Goal: Information Seeking & Learning: Learn about a topic

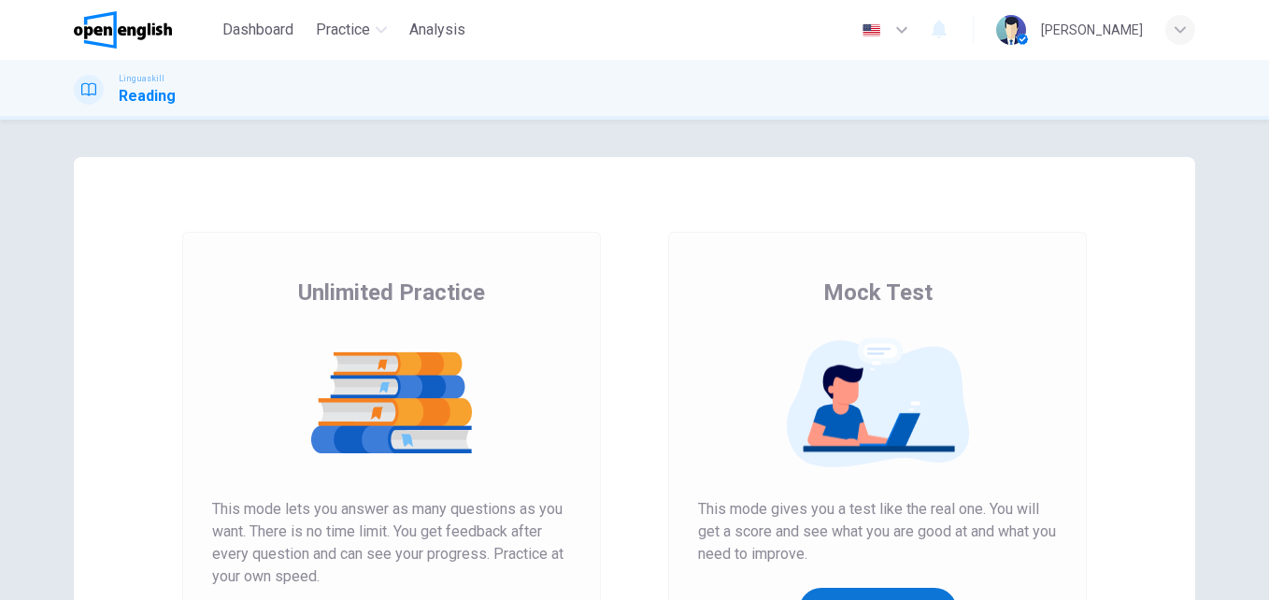
click at [868, 598] on button "Get Your Score" at bounding box center [878, 610] width 158 height 45
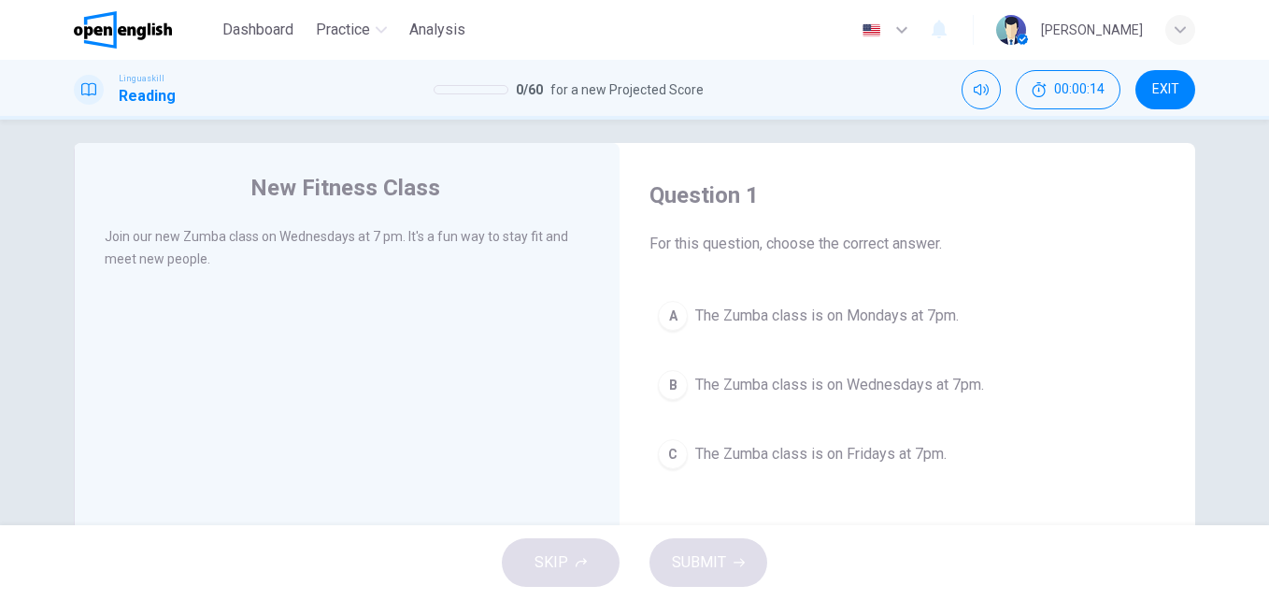
scroll to position [34, 0]
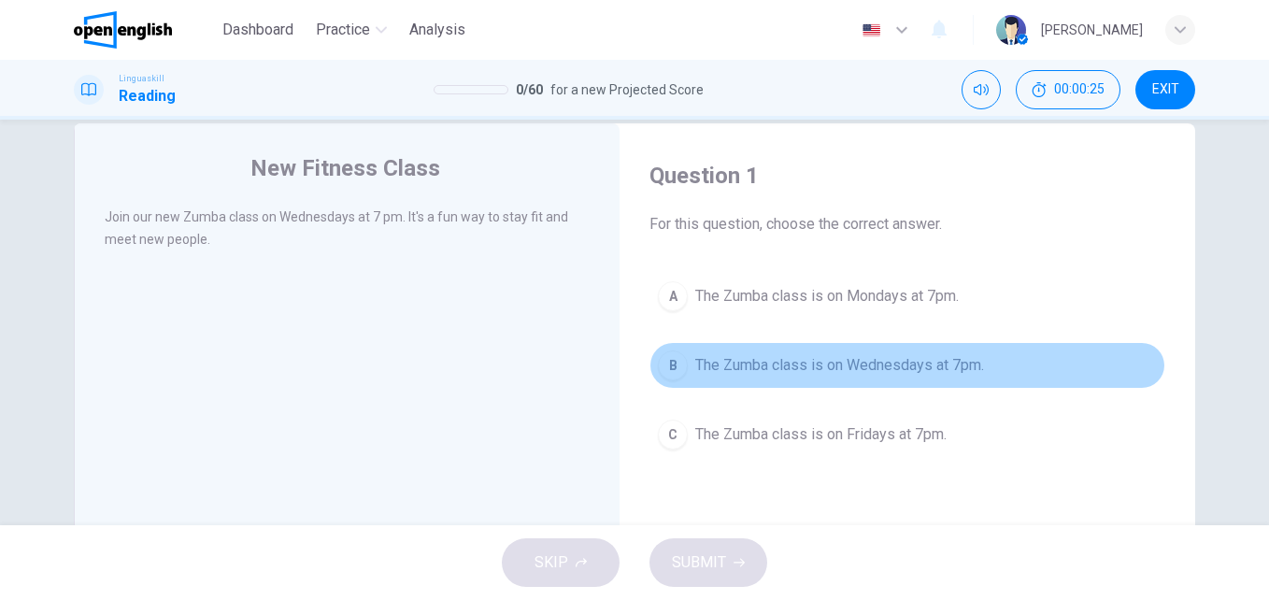
click at [936, 361] on span "The Zumba class is on Wednesdays at 7pm." at bounding box center [839, 365] width 289 height 22
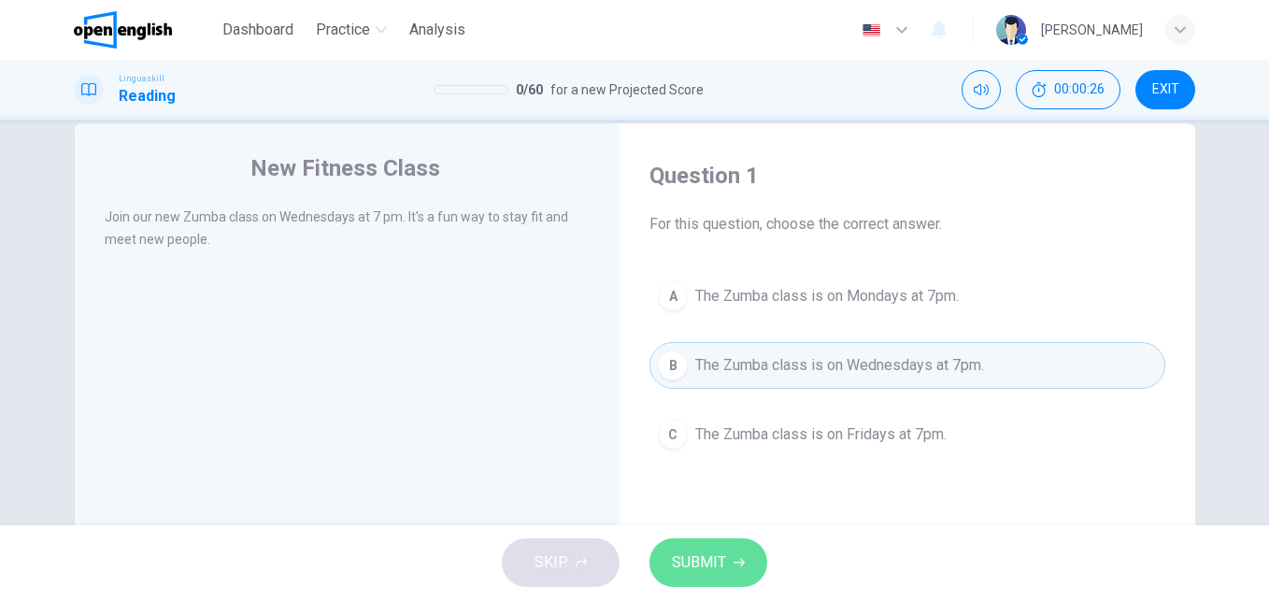
click at [700, 553] on span "SUBMIT" at bounding box center [699, 563] width 54 height 26
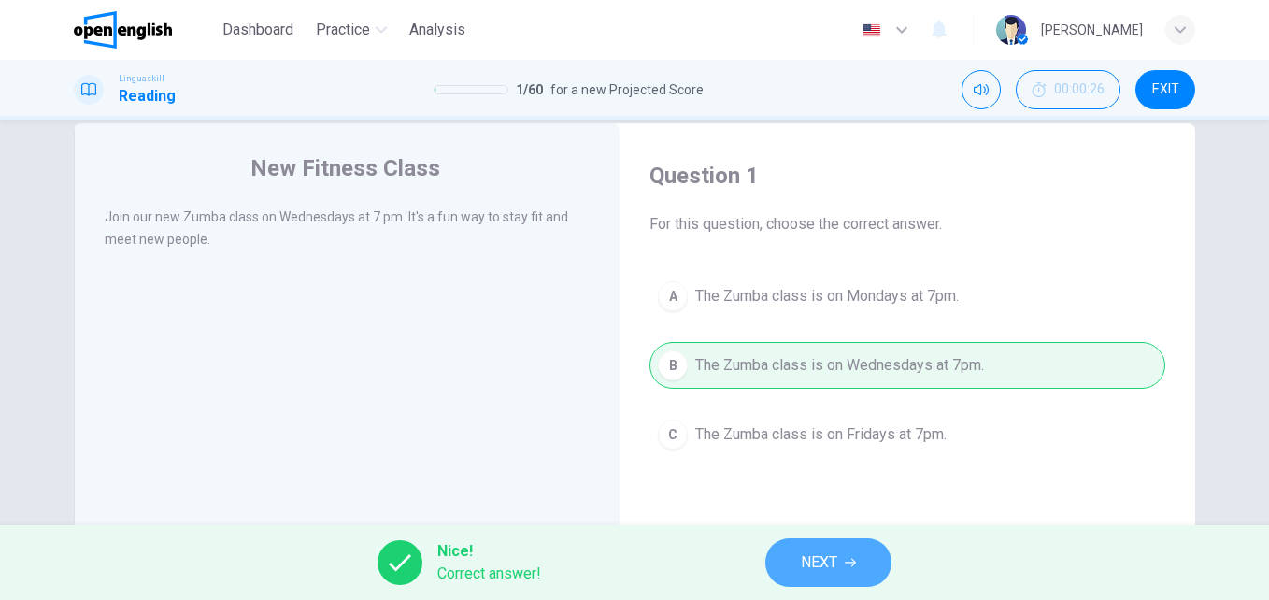
click at [837, 561] on span "NEXT" at bounding box center [819, 563] width 36 height 26
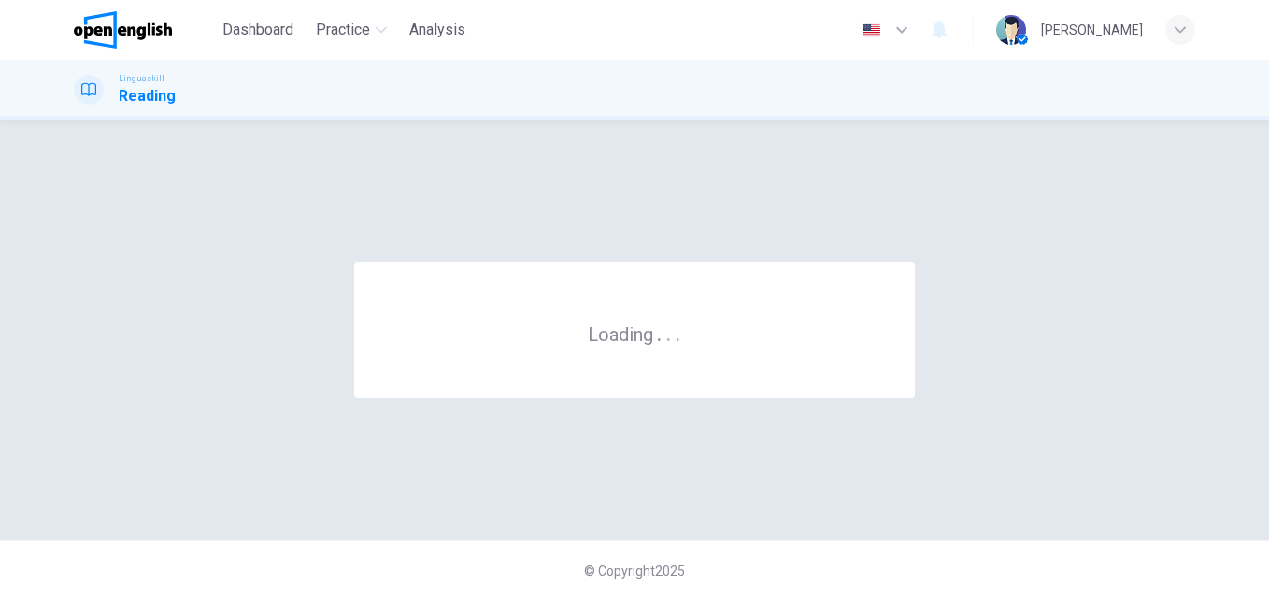
scroll to position [0, 0]
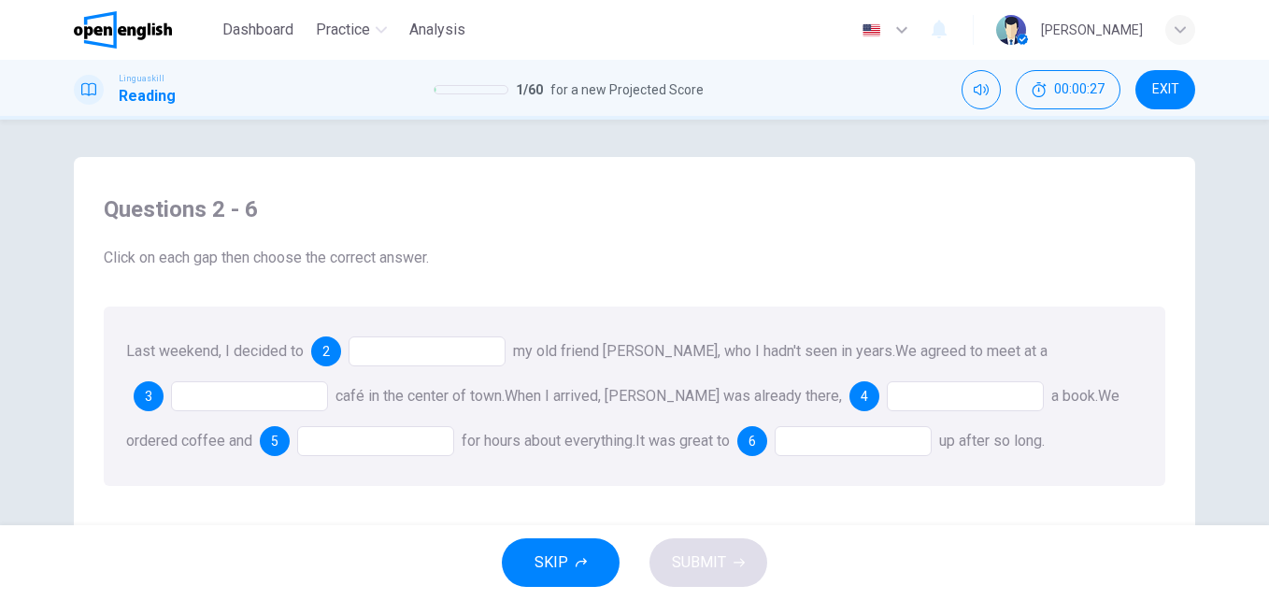
click at [370, 351] on div at bounding box center [427, 351] width 157 height 30
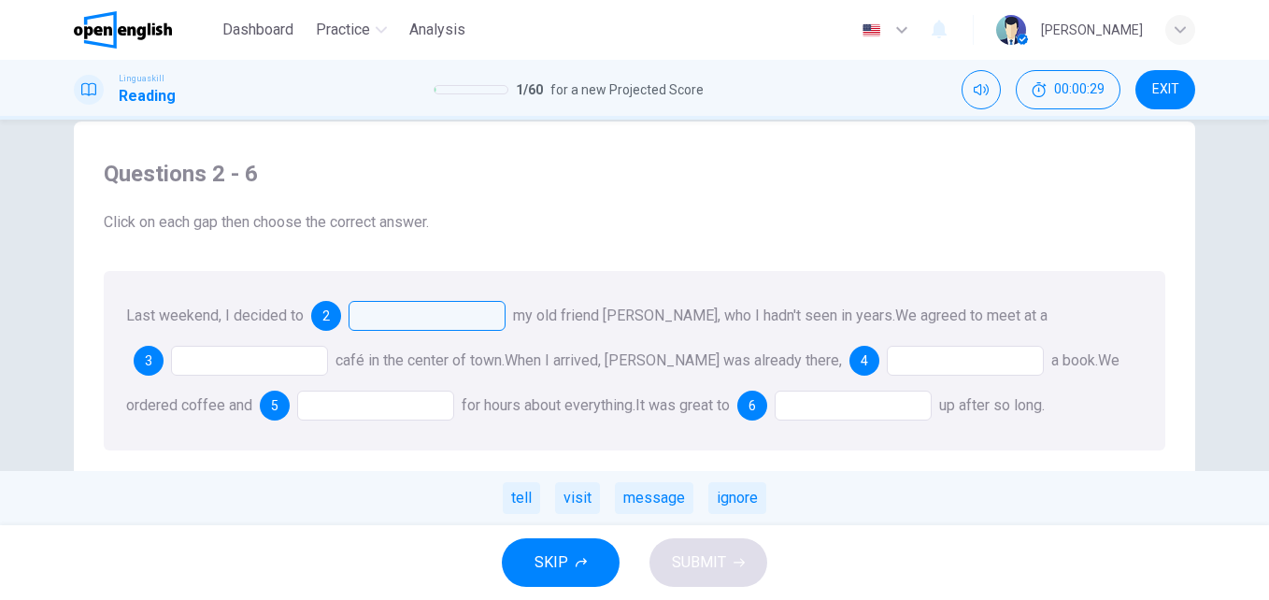
scroll to position [52, 0]
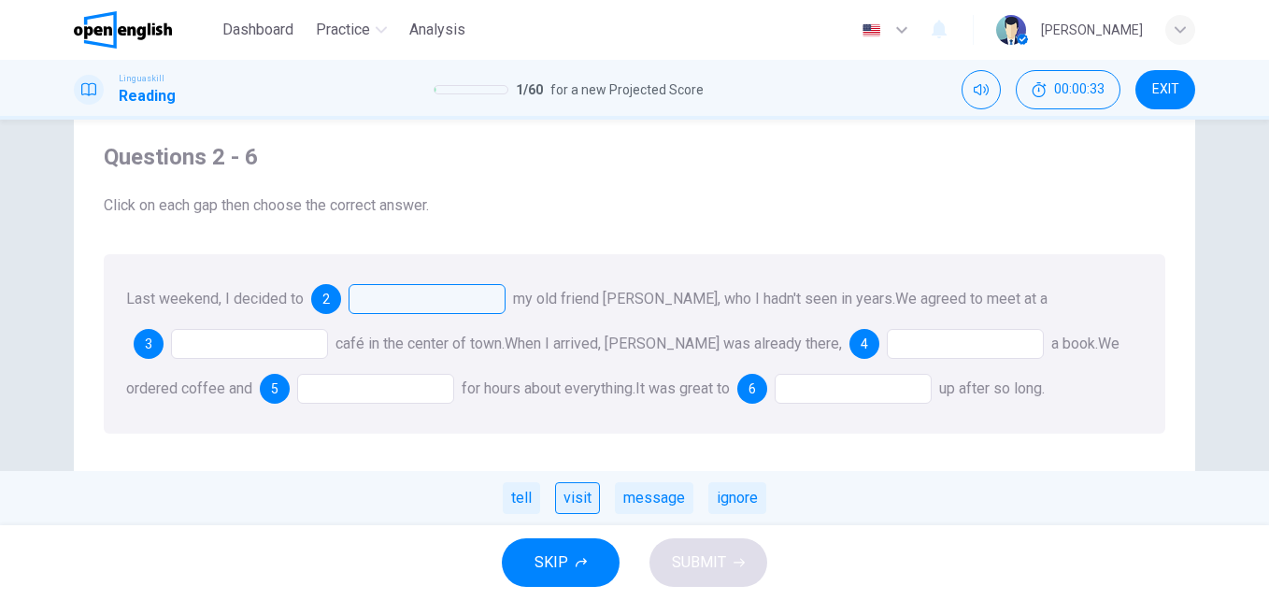
click at [573, 498] on div "visit" at bounding box center [577, 498] width 45 height 32
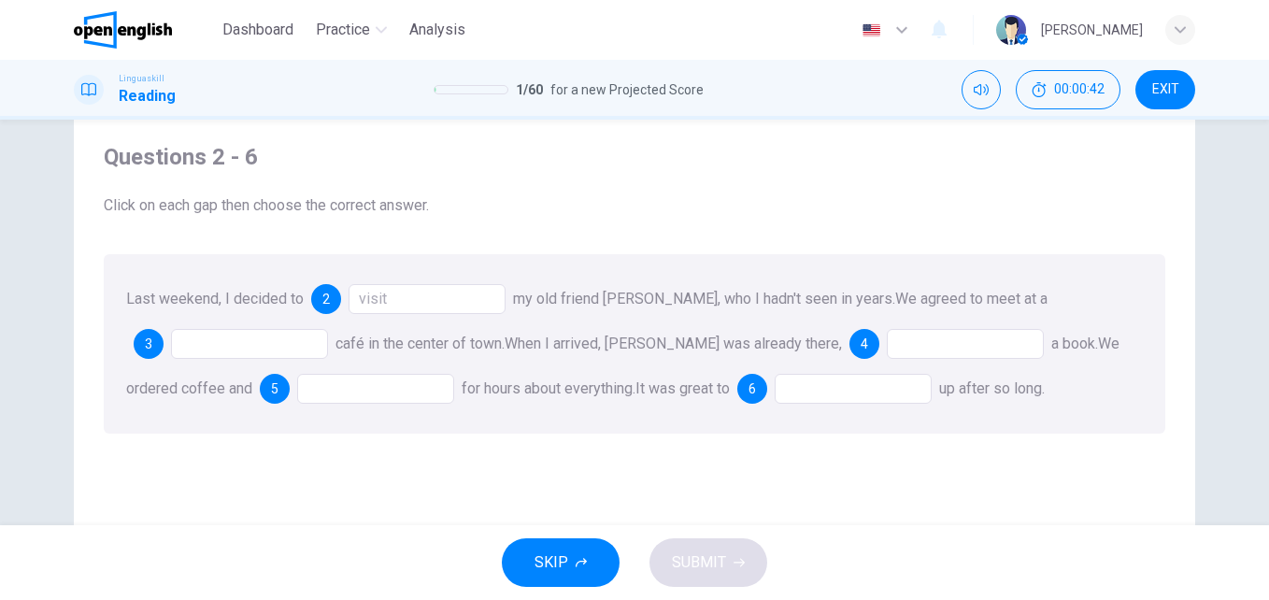
click at [214, 346] on div at bounding box center [249, 344] width 157 height 30
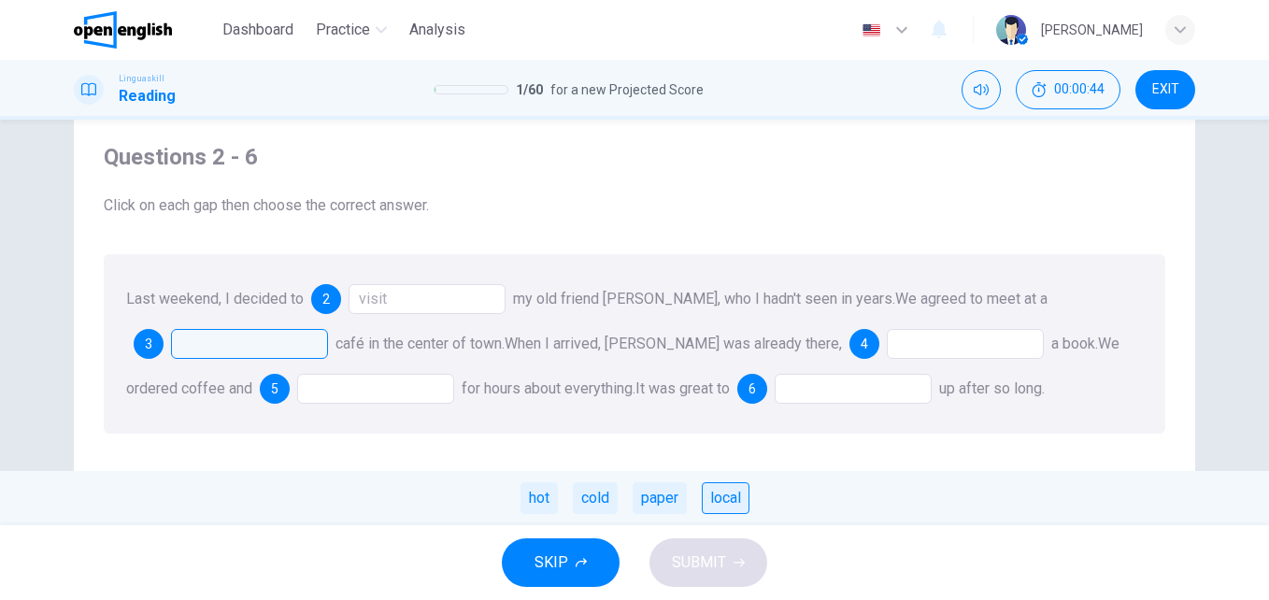
click at [718, 494] on div "local" at bounding box center [726, 498] width 48 height 32
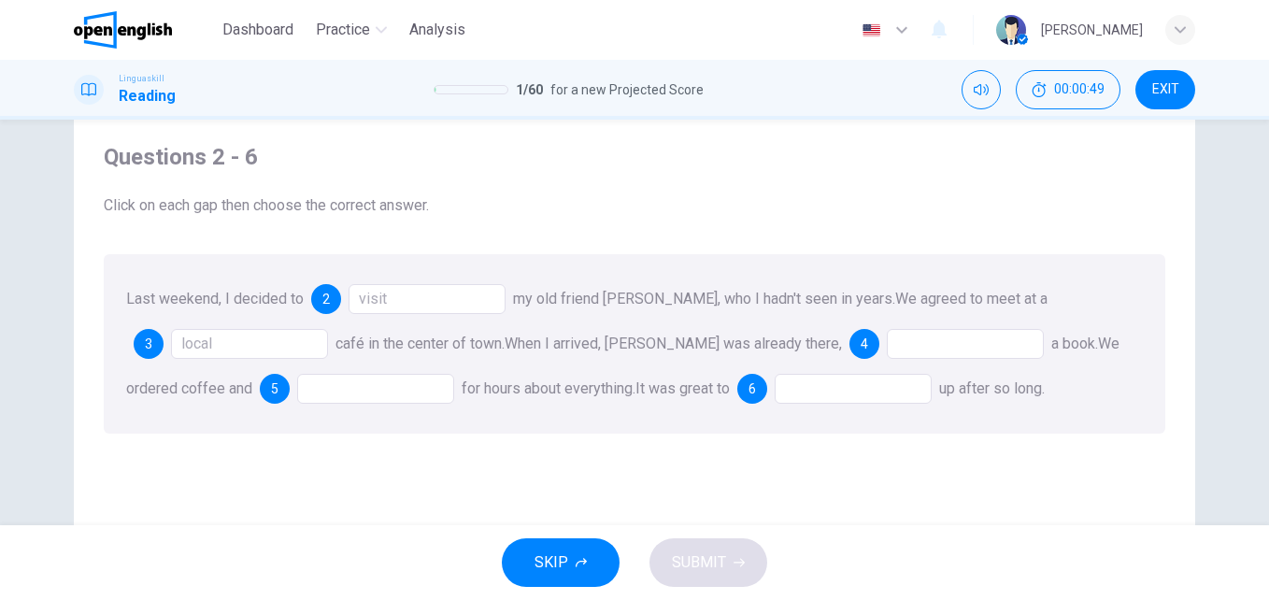
click at [887, 342] on div at bounding box center [965, 344] width 157 height 30
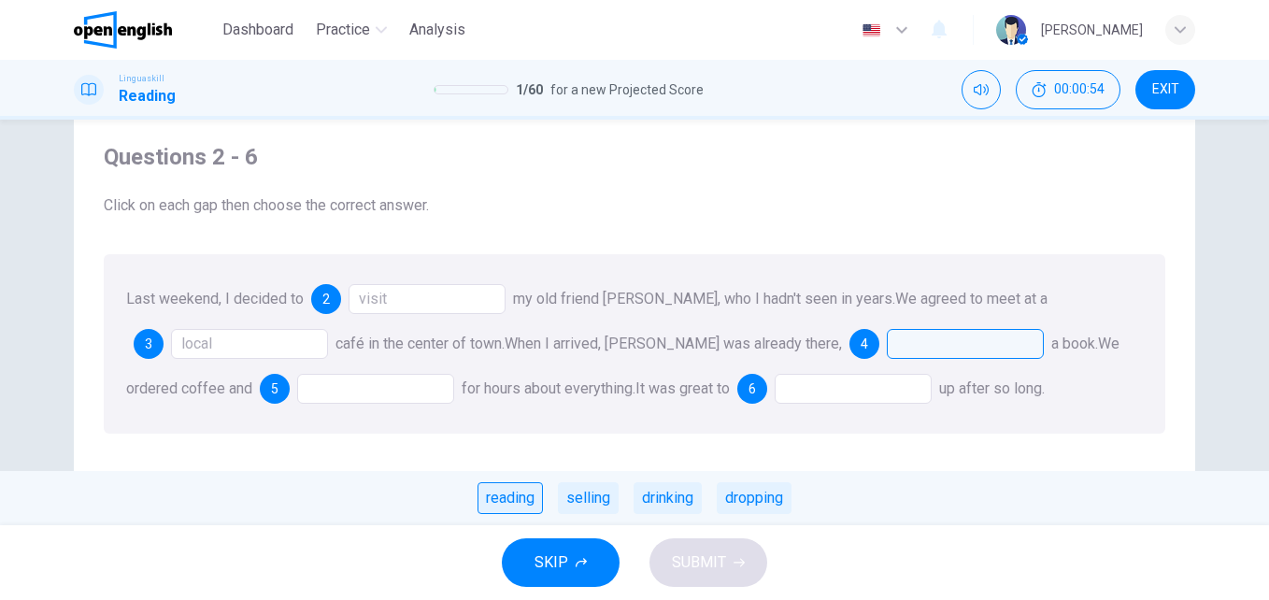
click at [512, 499] on div "reading" at bounding box center [510, 498] width 65 height 32
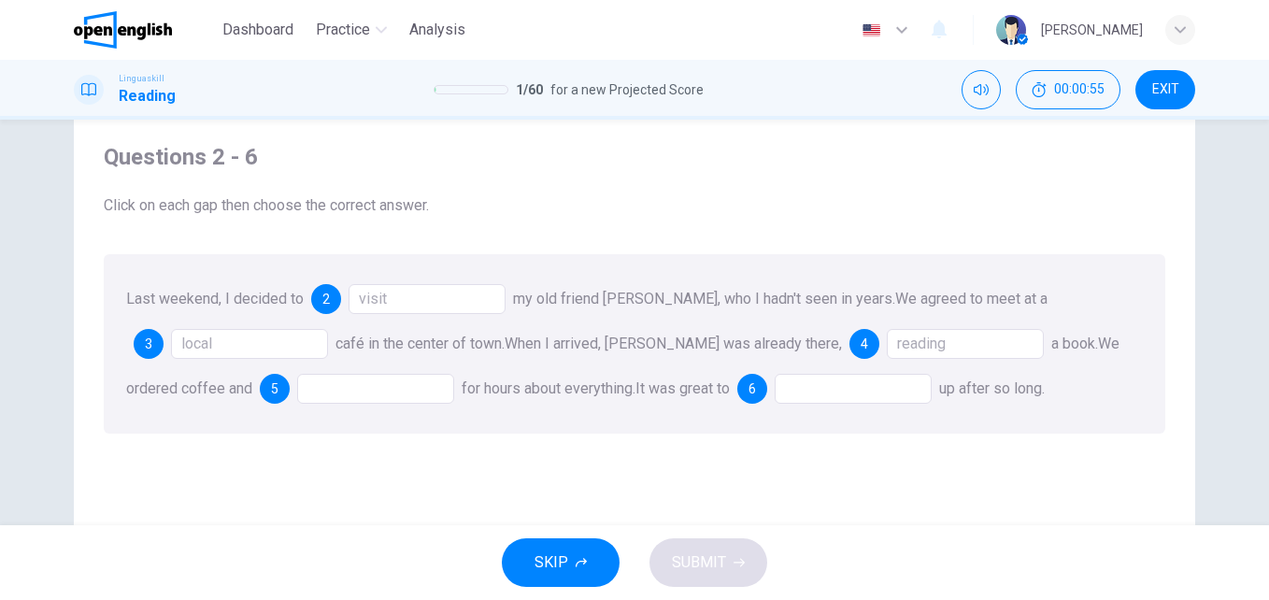
click at [303, 392] on div at bounding box center [375, 389] width 157 height 30
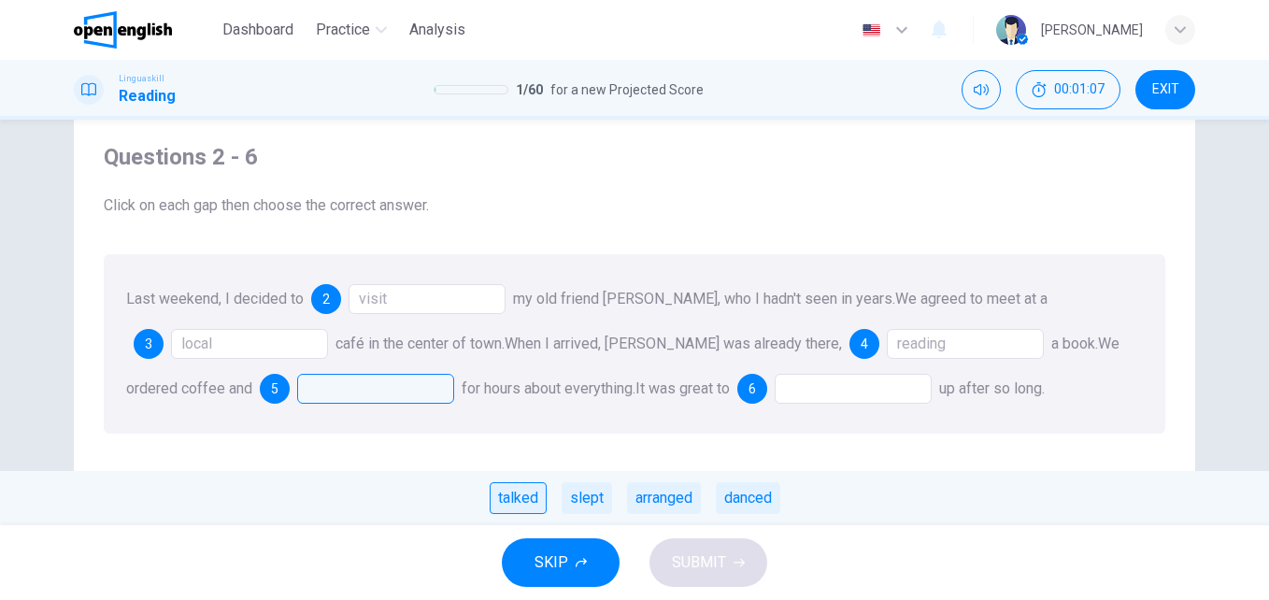
click at [515, 493] on div "talked" at bounding box center [518, 498] width 57 height 32
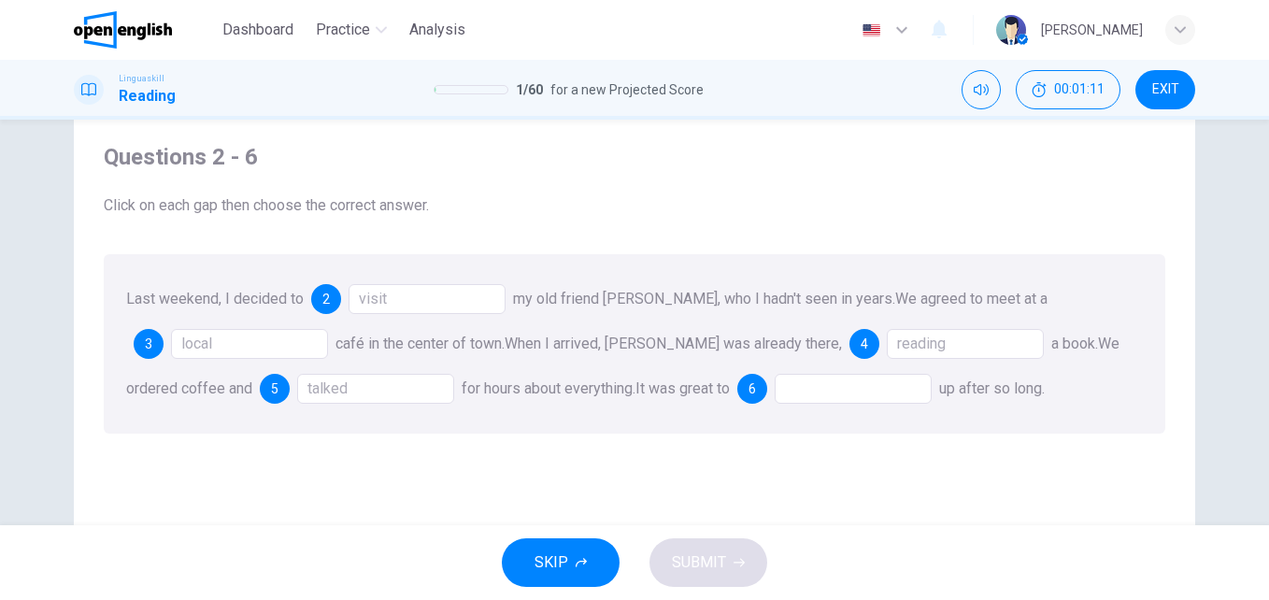
click at [816, 390] on div at bounding box center [853, 389] width 157 height 30
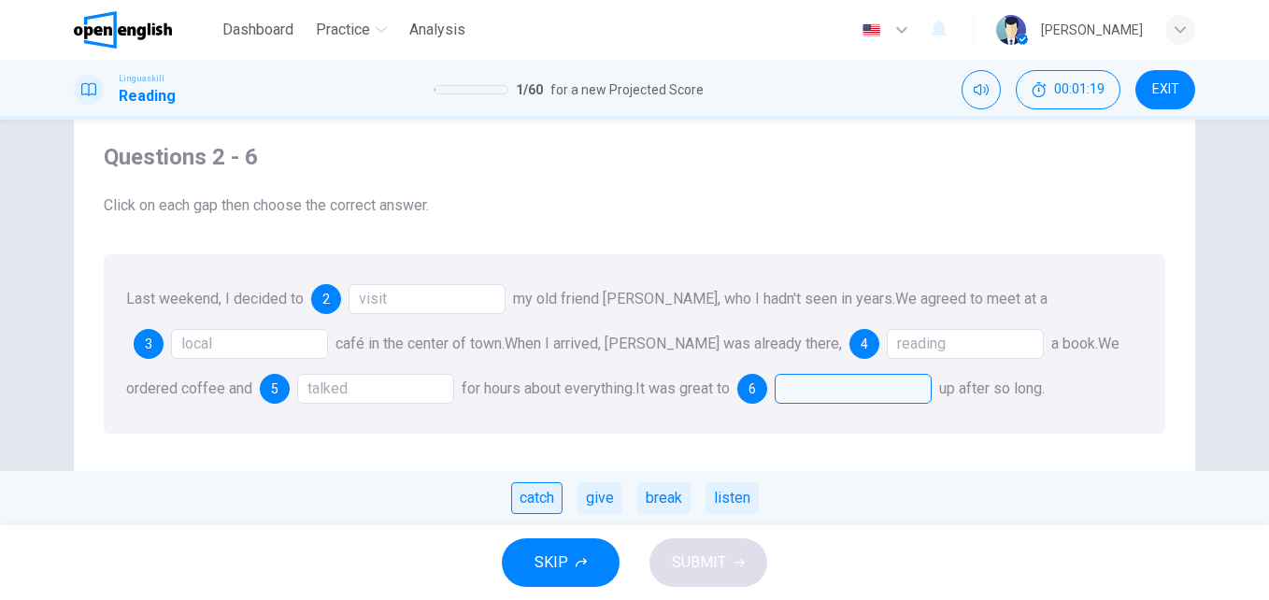
click at [551, 497] on div "catch" at bounding box center [536, 498] width 51 height 32
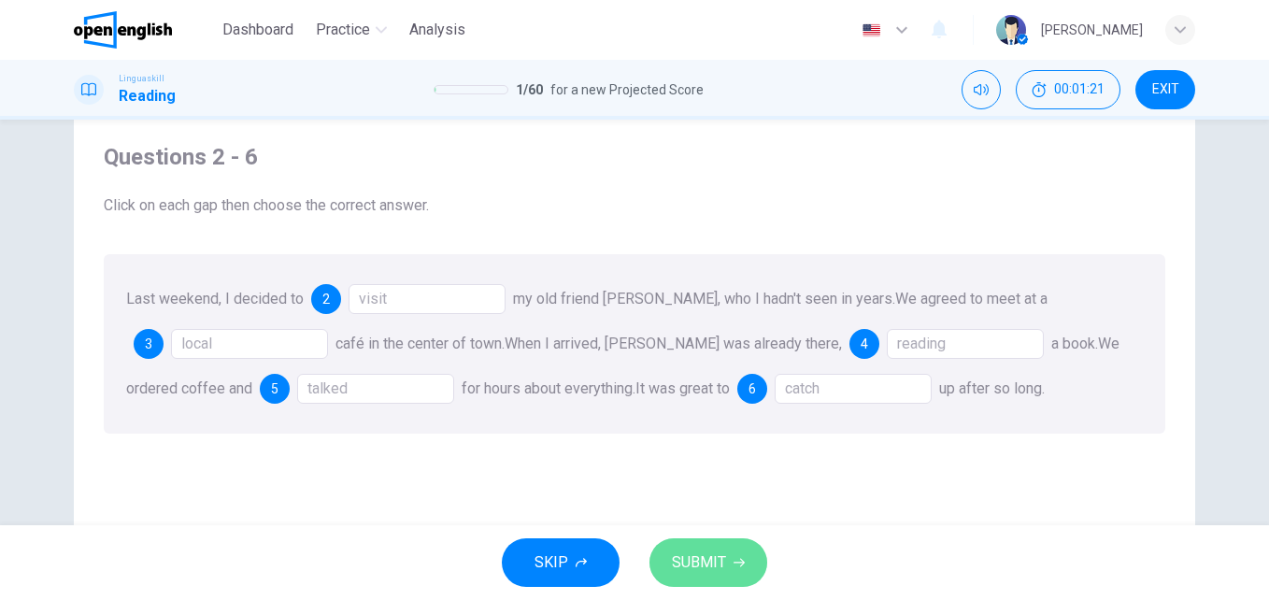
click at [678, 548] on button "SUBMIT" at bounding box center [709, 562] width 118 height 49
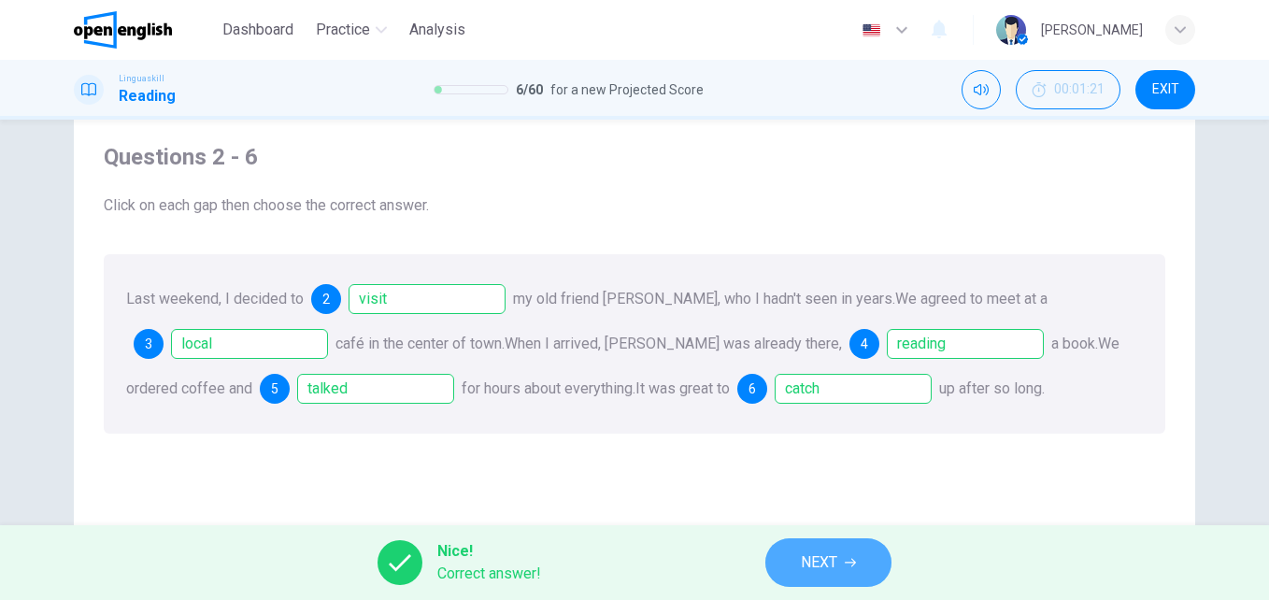
click at [819, 561] on span "NEXT" at bounding box center [819, 563] width 36 height 26
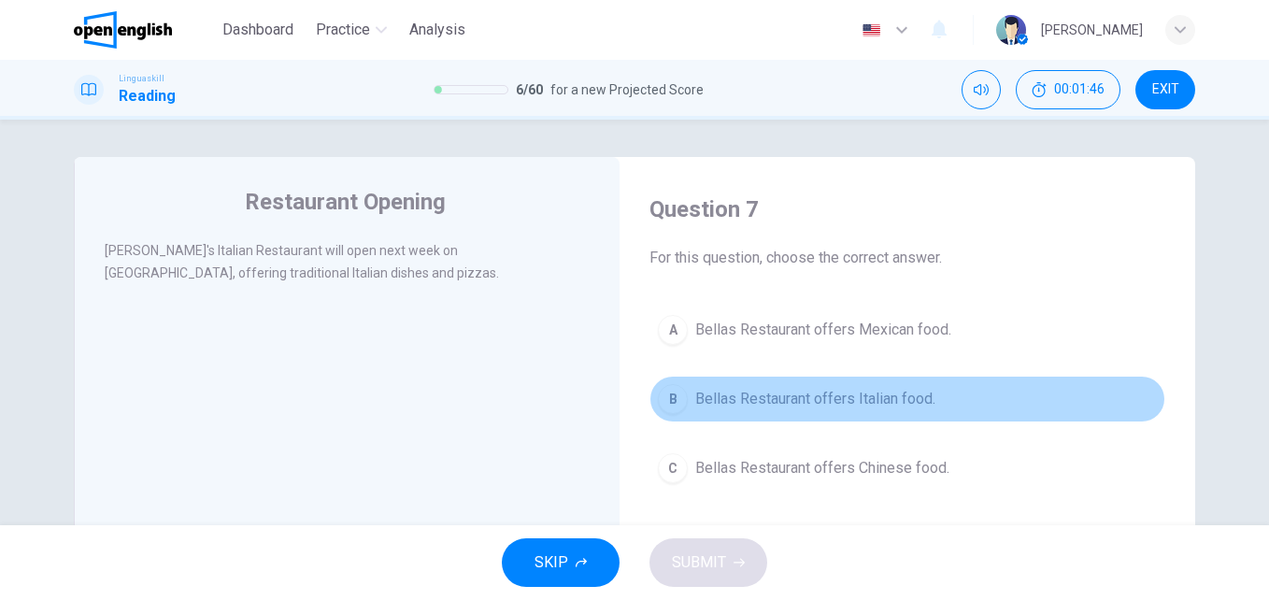
click at [819, 407] on span "Bellas Restaurant offers Italian food." at bounding box center [815, 399] width 240 height 22
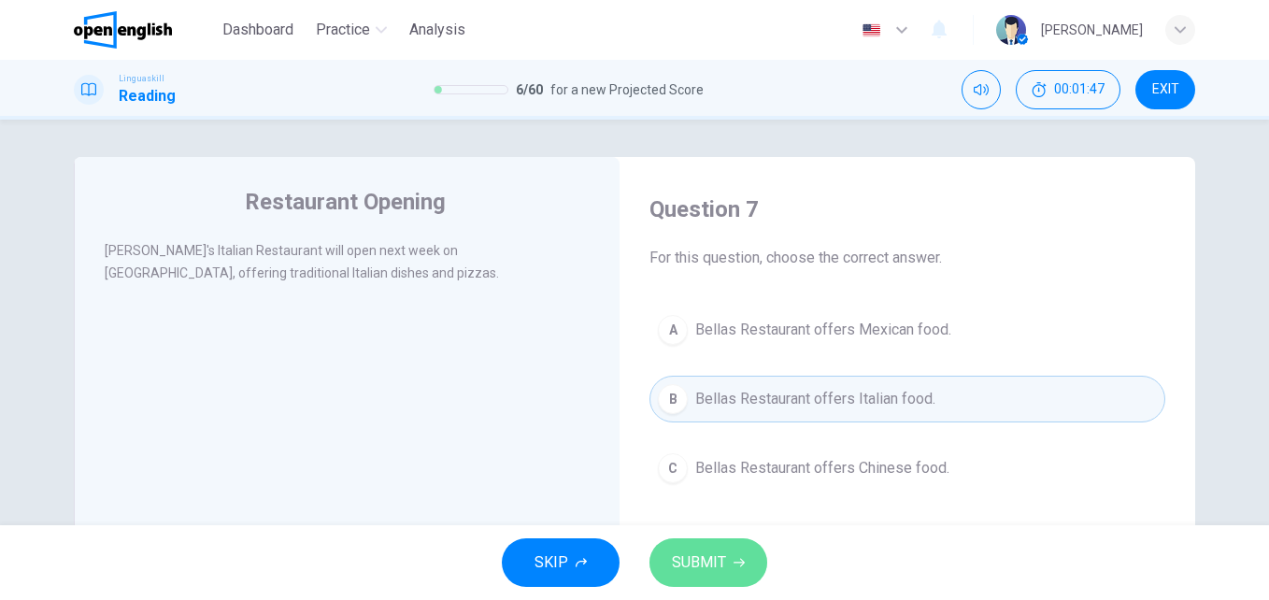
click at [708, 572] on span "SUBMIT" at bounding box center [699, 563] width 54 height 26
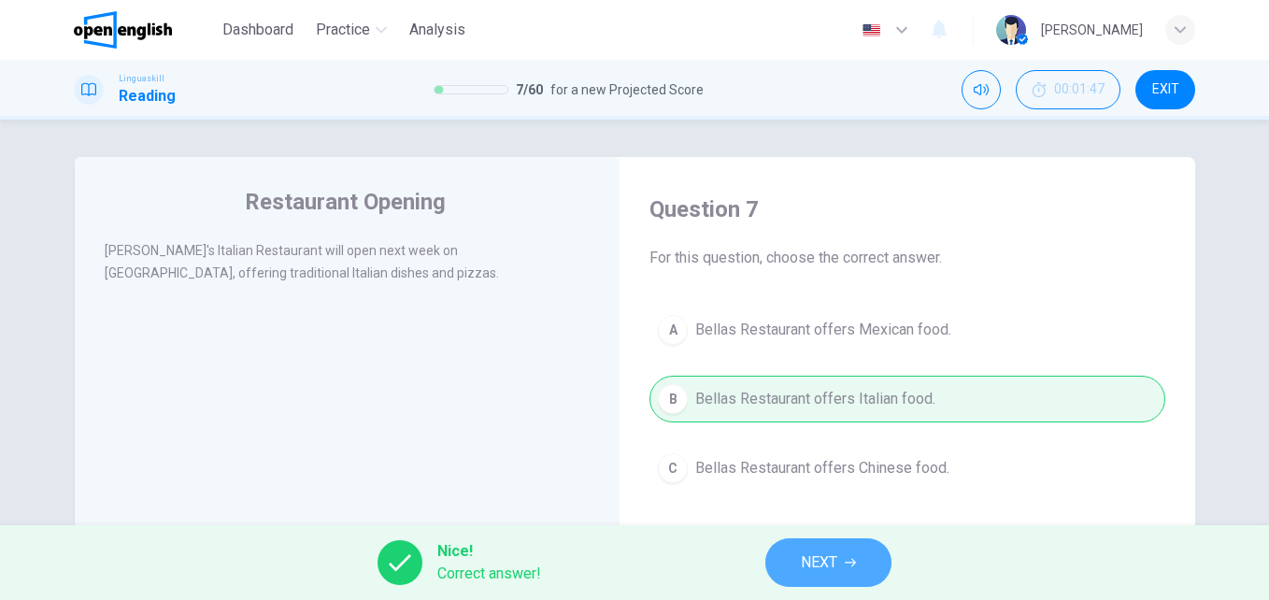
click at [820, 576] on button "NEXT" at bounding box center [828, 562] width 126 height 49
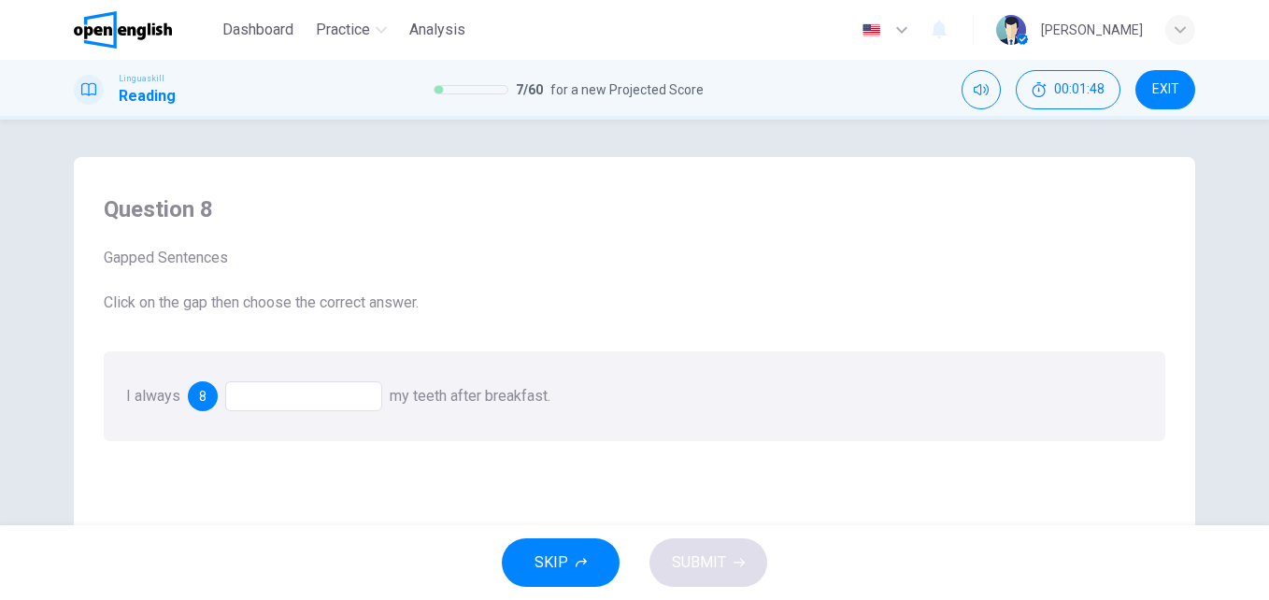
click at [309, 399] on div at bounding box center [303, 396] width 157 height 30
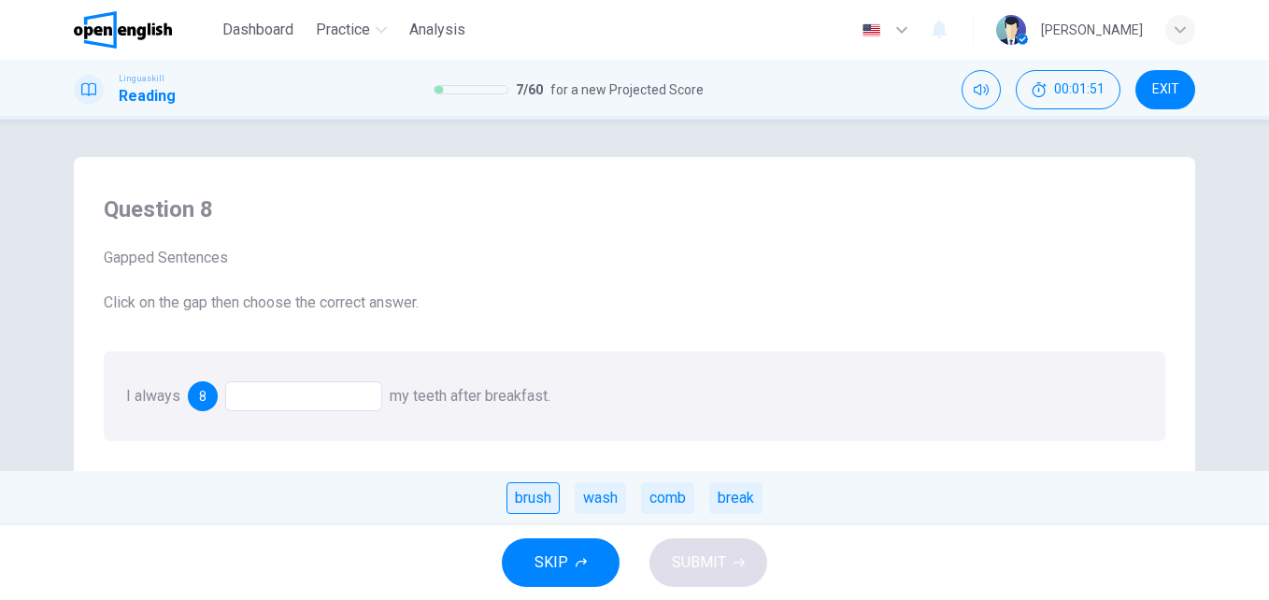
click at [521, 498] on div "brush" at bounding box center [533, 498] width 53 height 32
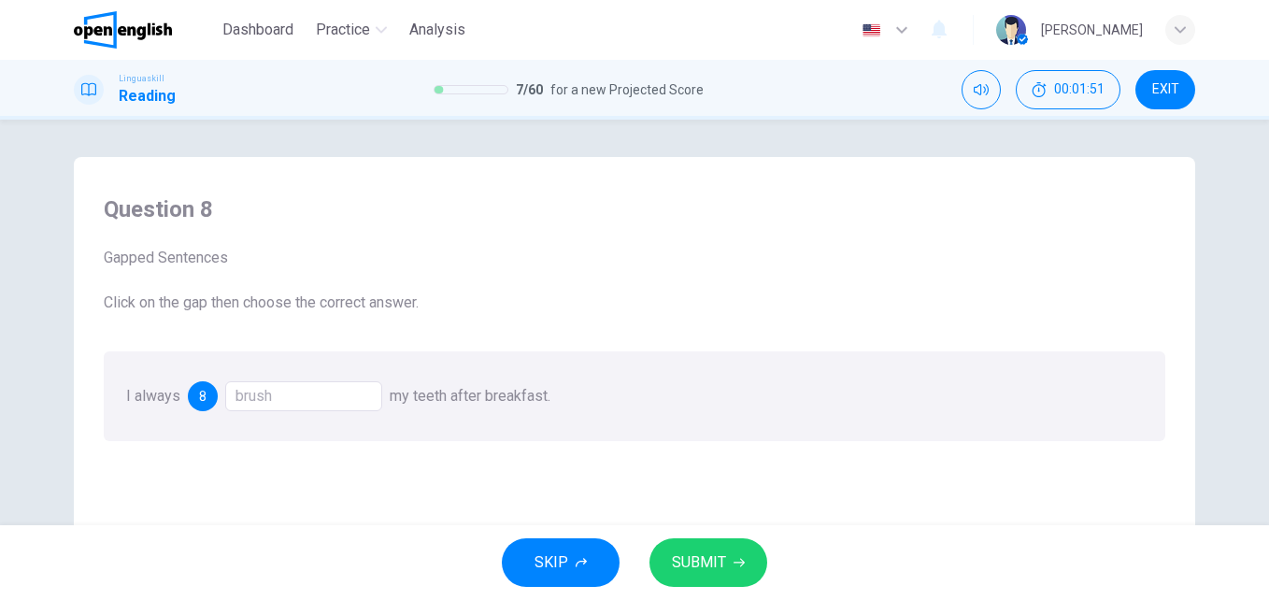
click at [694, 557] on span "SUBMIT" at bounding box center [699, 563] width 54 height 26
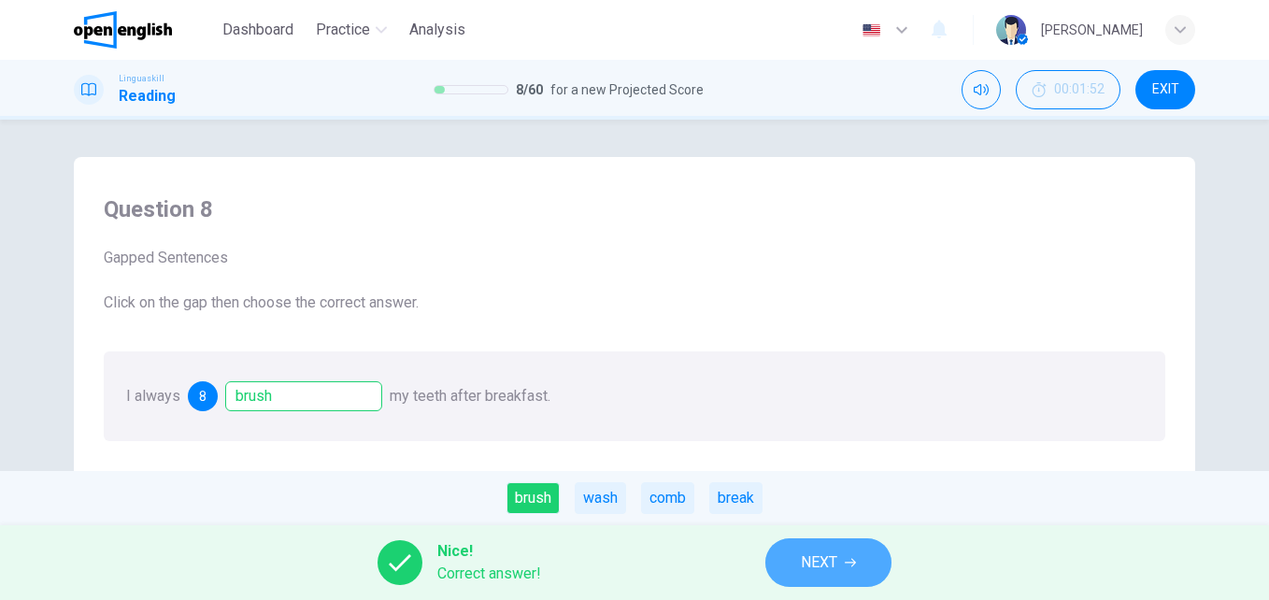
click at [799, 573] on button "NEXT" at bounding box center [828, 562] width 126 height 49
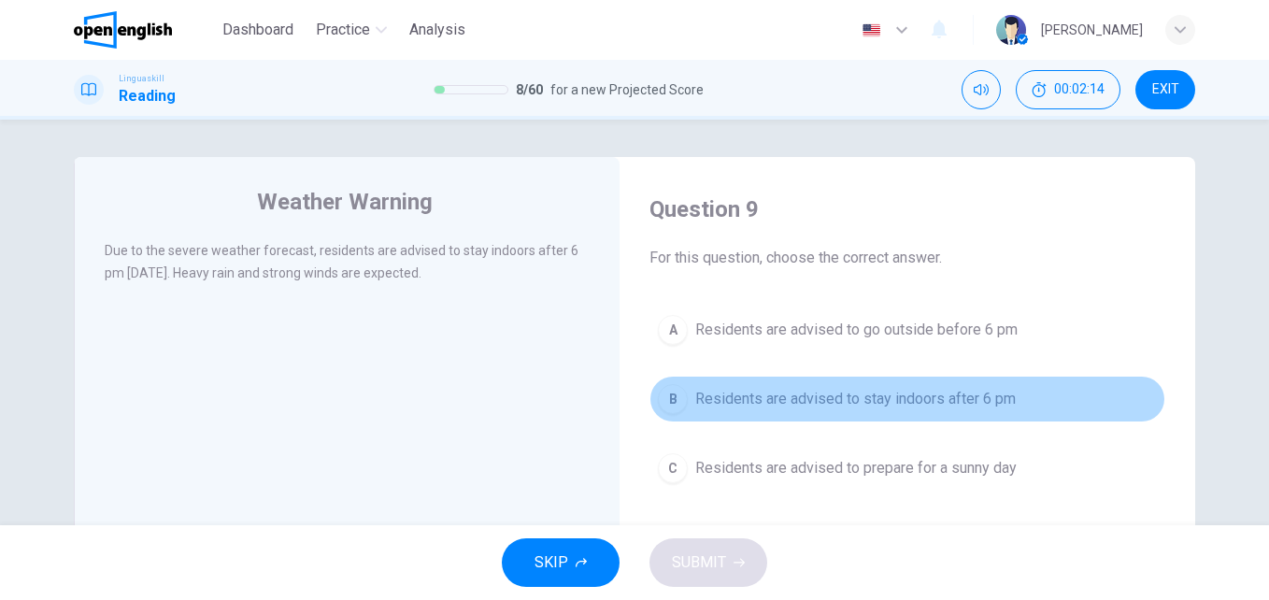
click at [880, 400] on span "Residents are advised to stay indoors after 6 pm" at bounding box center [855, 399] width 321 height 22
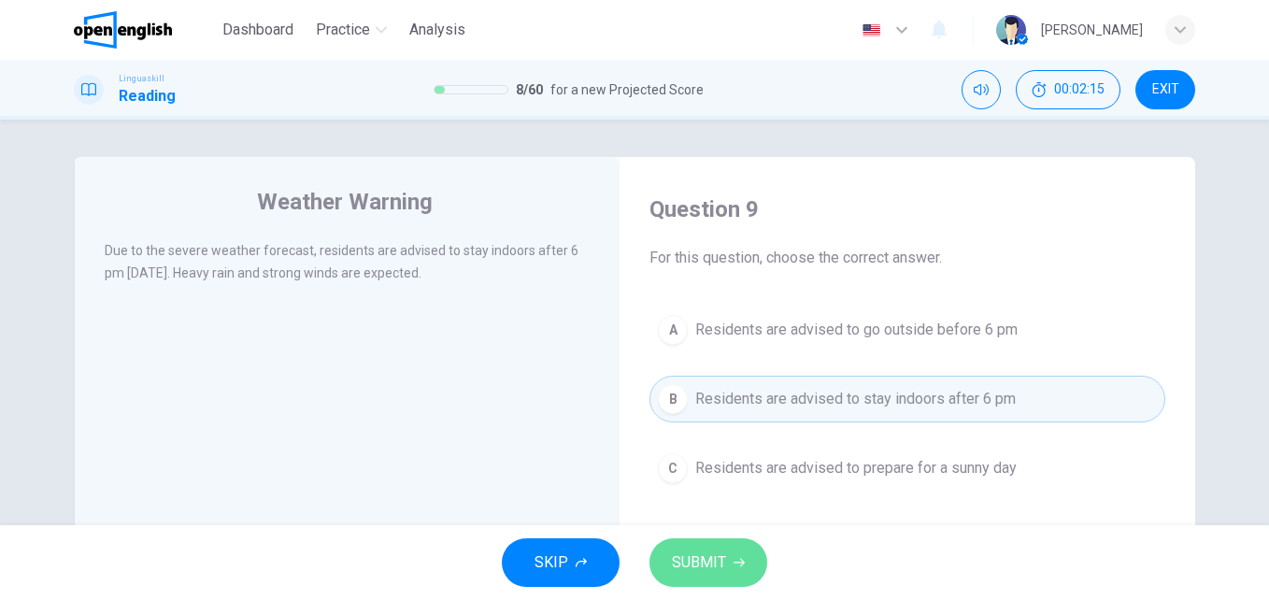
click at [722, 559] on span "SUBMIT" at bounding box center [699, 563] width 54 height 26
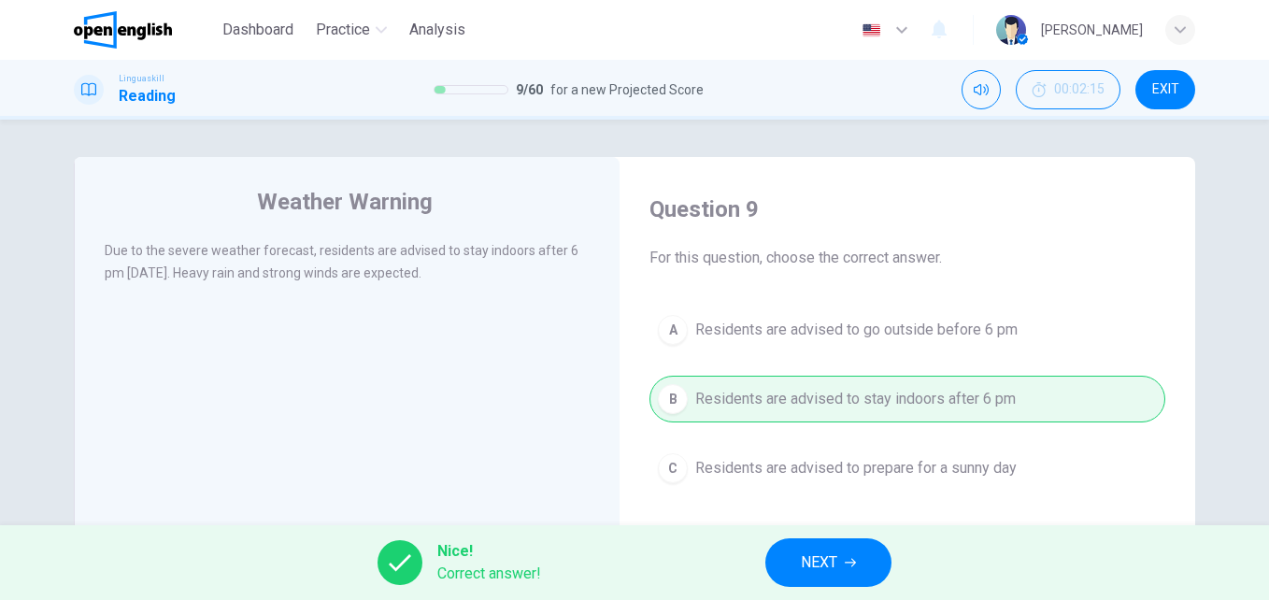
click at [832, 551] on span "NEXT" at bounding box center [819, 563] width 36 height 26
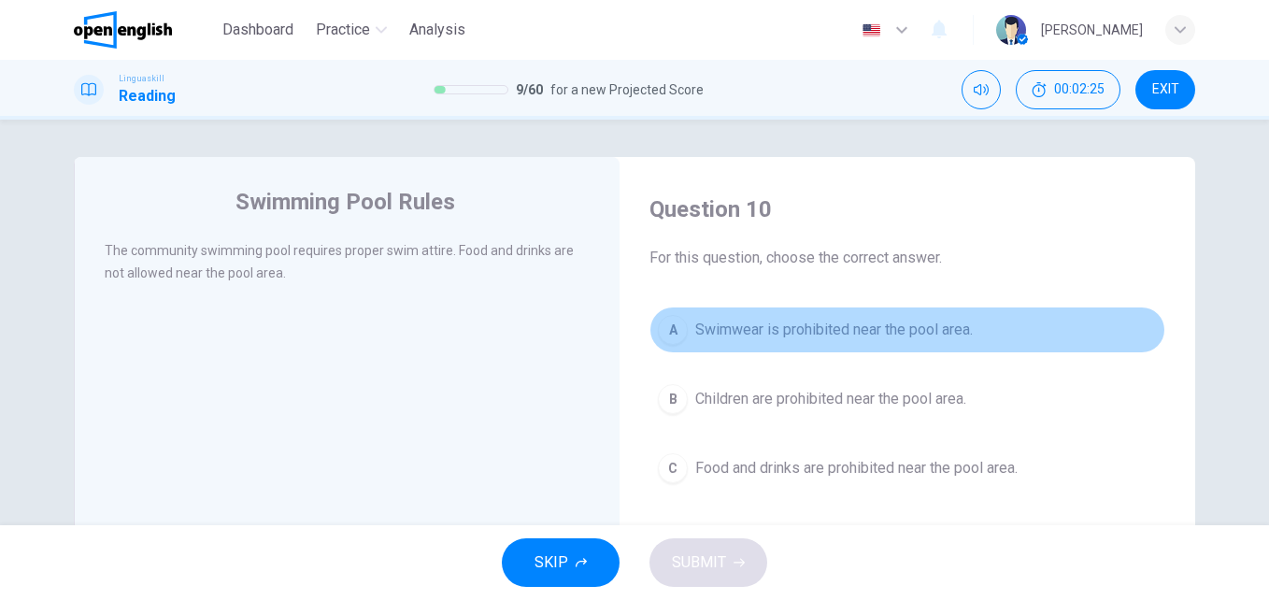
click at [793, 331] on span "Swimwear is prohibited near the pool area." at bounding box center [834, 330] width 278 height 22
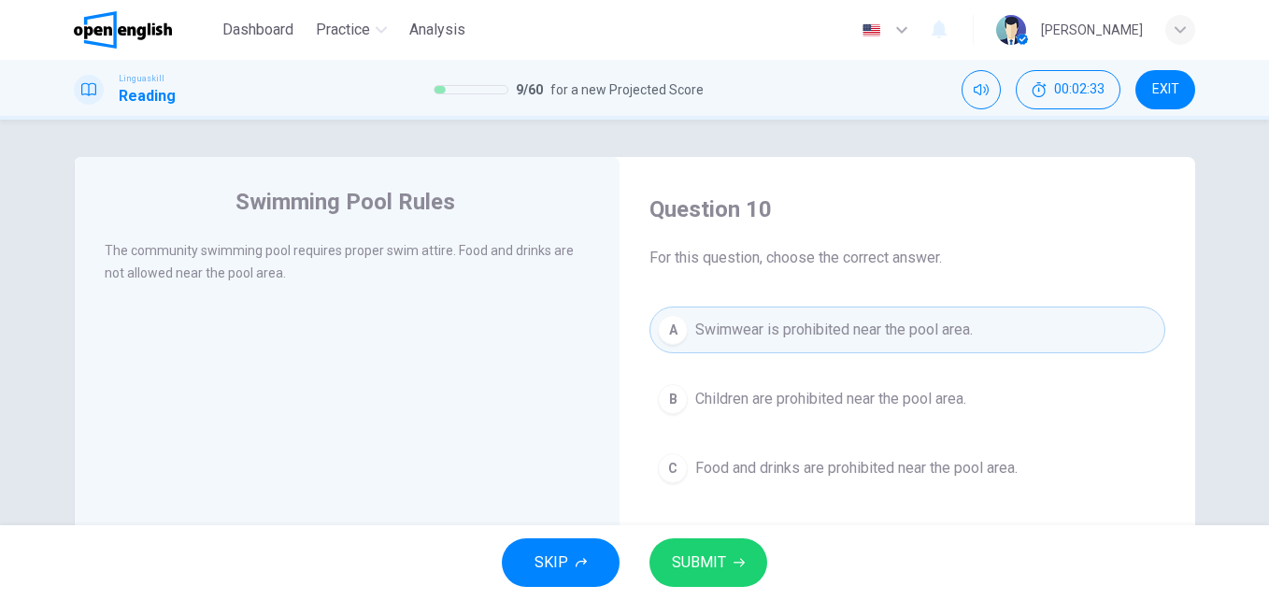
drag, startPoint x: 734, startPoint y: 565, endPoint x: 962, endPoint y: 574, distance: 228.2
click at [962, 574] on div "SKIP SUBMIT" at bounding box center [634, 562] width 1269 height 75
click at [822, 465] on span "Food and drinks are prohibited near the pool area." at bounding box center [856, 468] width 322 height 22
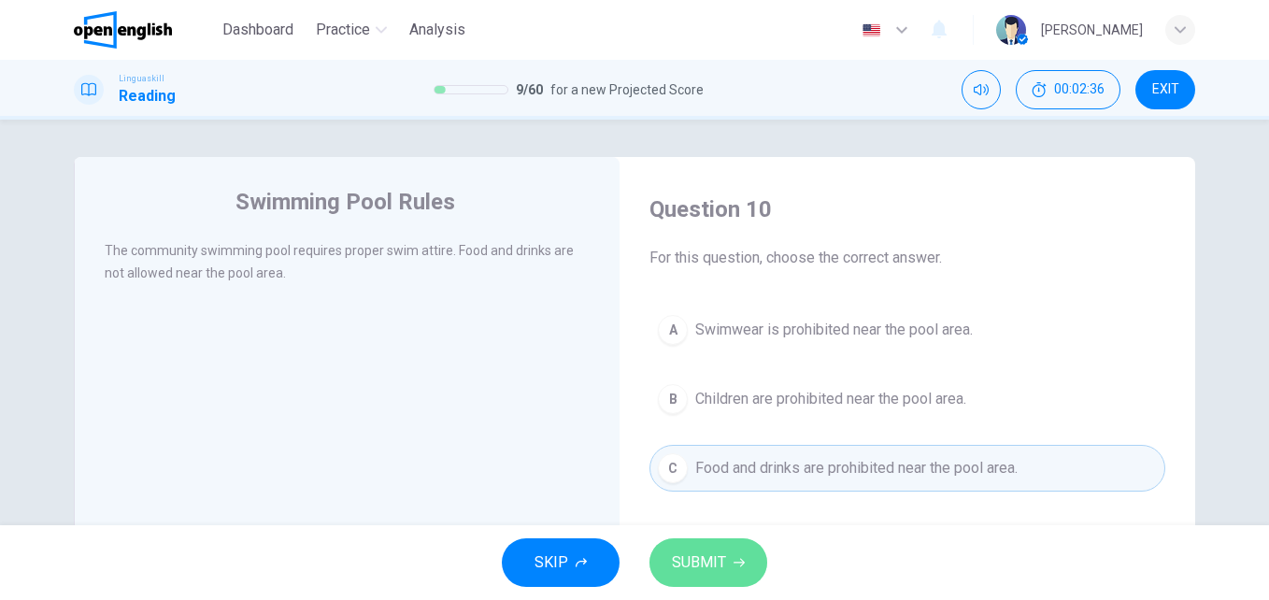
click at [729, 565] on button "SUBMIT" at bounding box center [709, 562] width 118 height 49
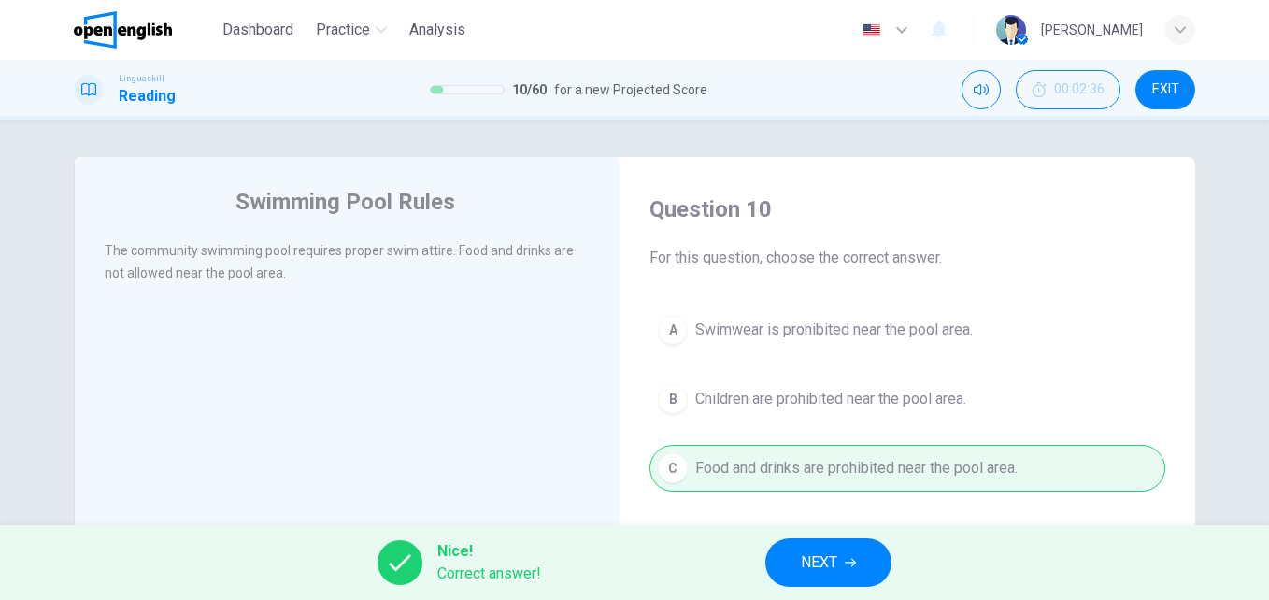
click at [855, 568] on button "NEXT" at bounding box center [828, 562] width 126 height 49
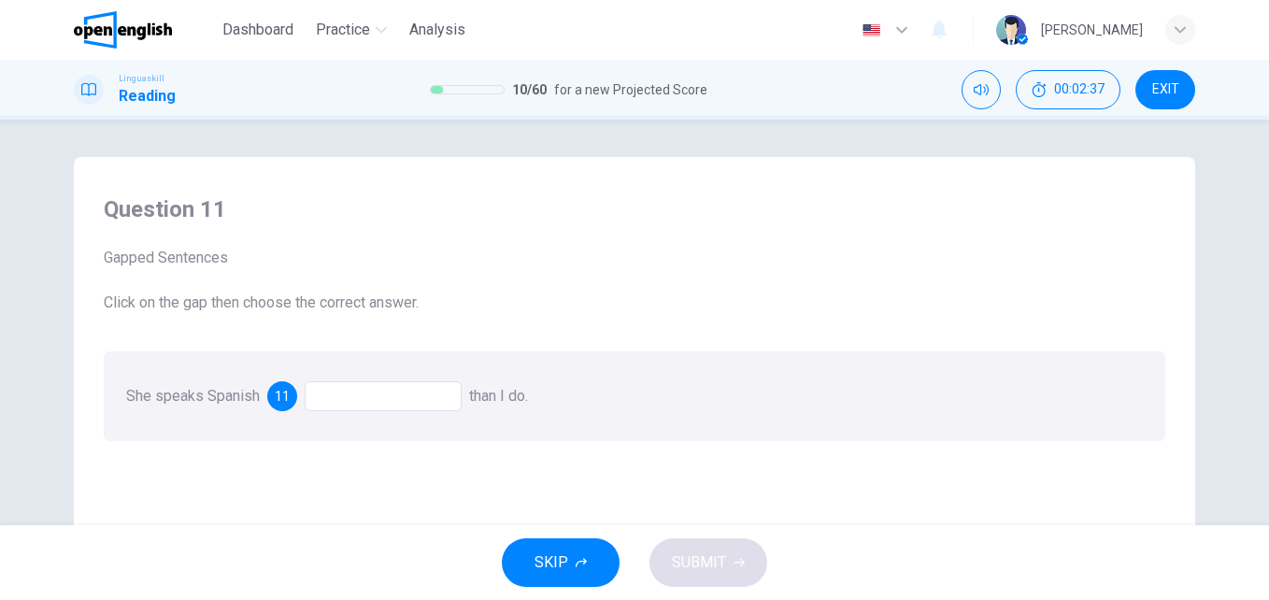
click at [367, 393] on div at bounding box center [383, 396] width 157 height 30
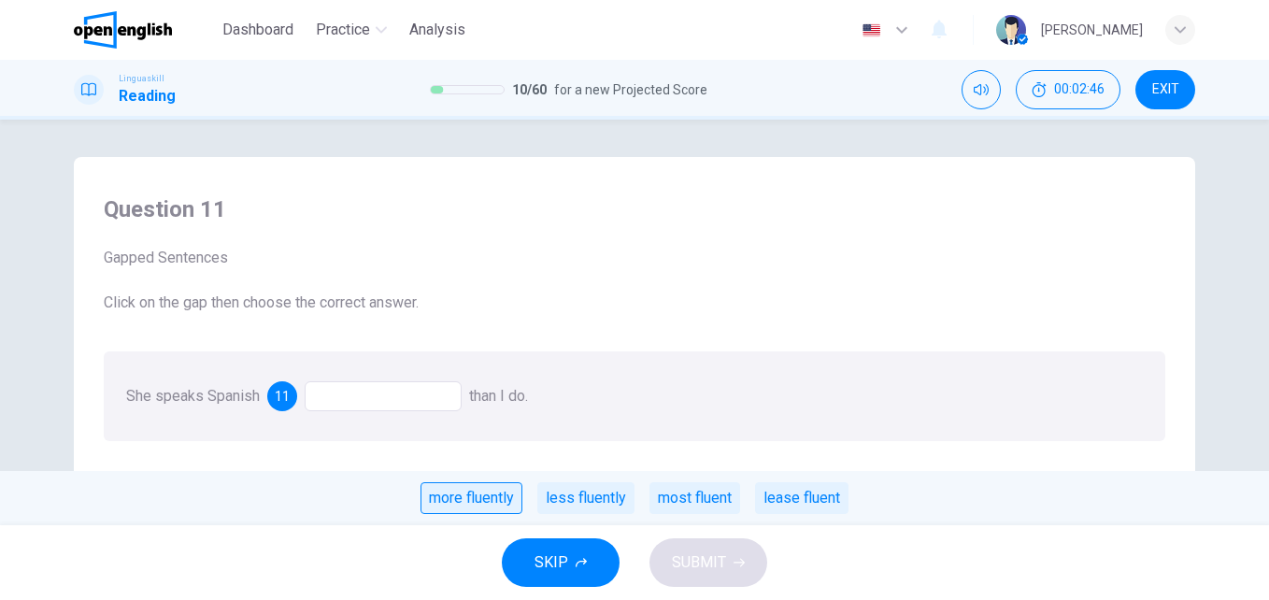
click at [494, 497] on div "more fluently" at bounding box center [472, 498] width 102 height 32
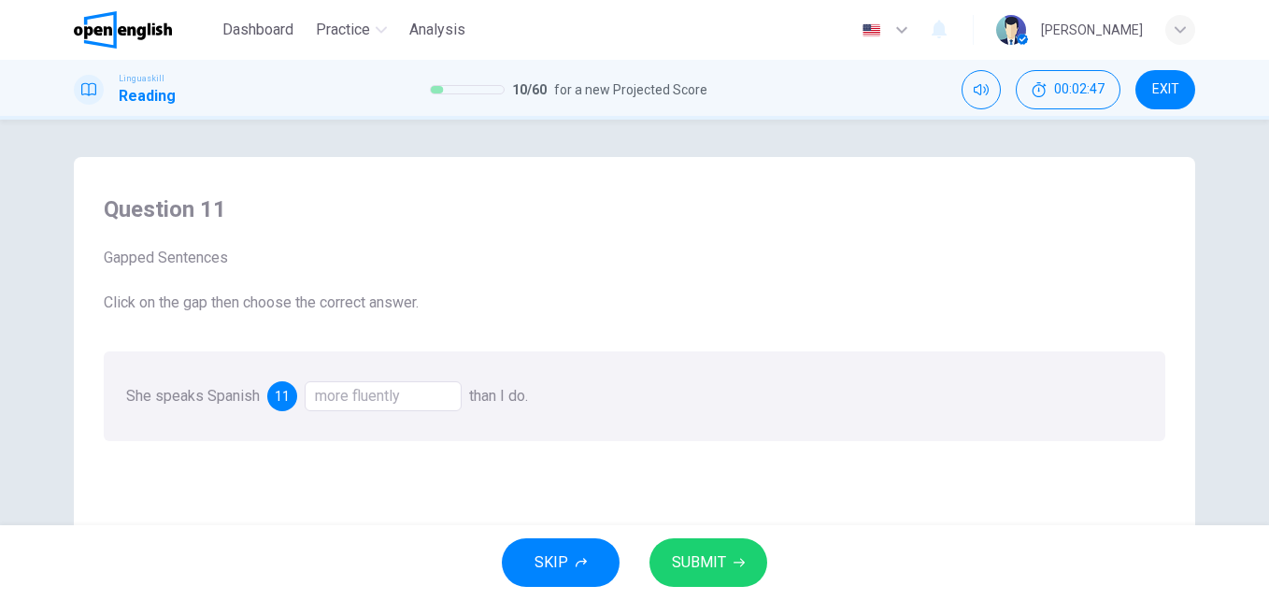
click at [716, 556] on span "SUBMIT" at bounding box center [699, 563] width 54 height 26
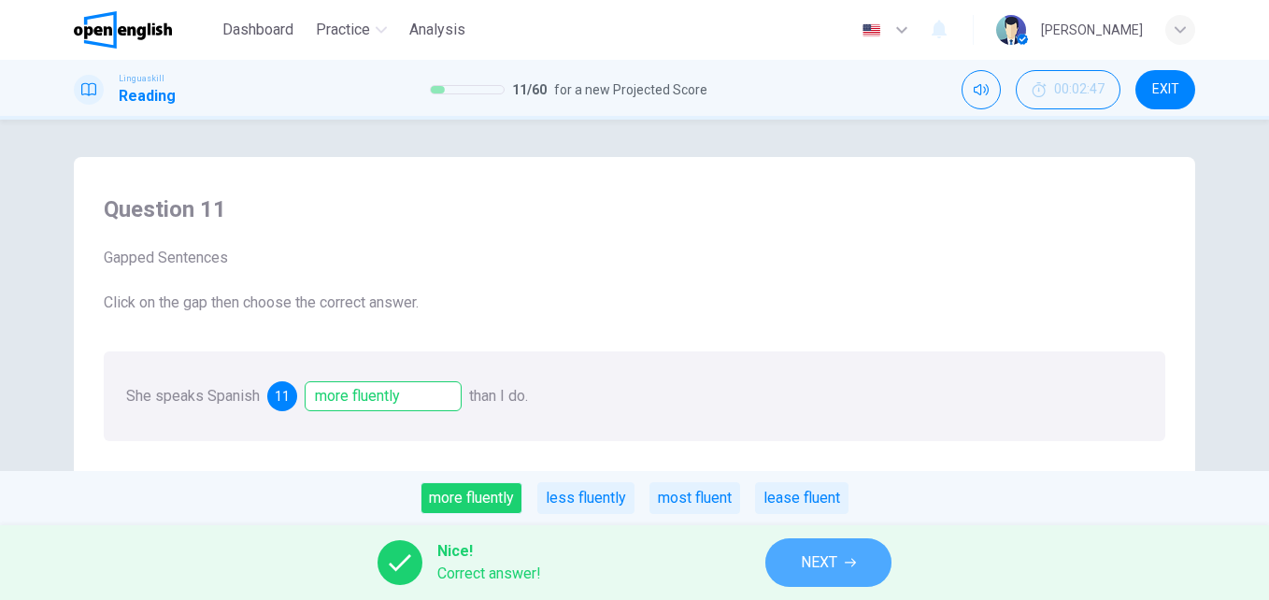
click at [818, 563] on span "NEXT" at bounding box center [819, 563] width 36 height 26
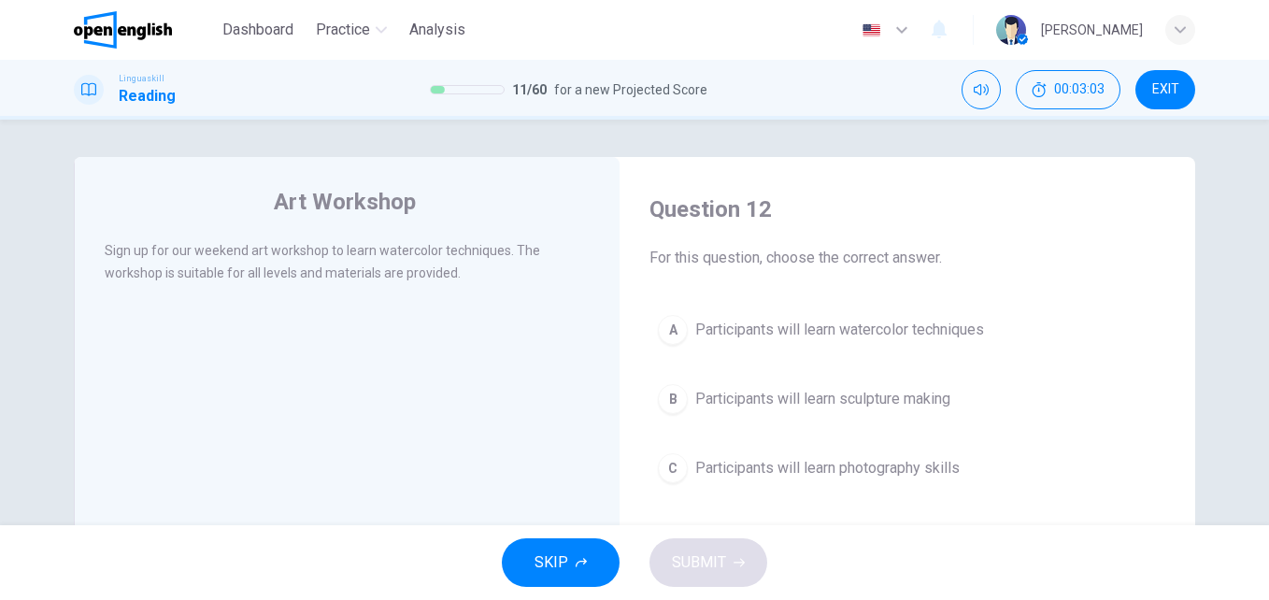
click at [766, 324] on span "Participants will learn watercolor techniques" at bounding box center [839, 330] width 289 height 22
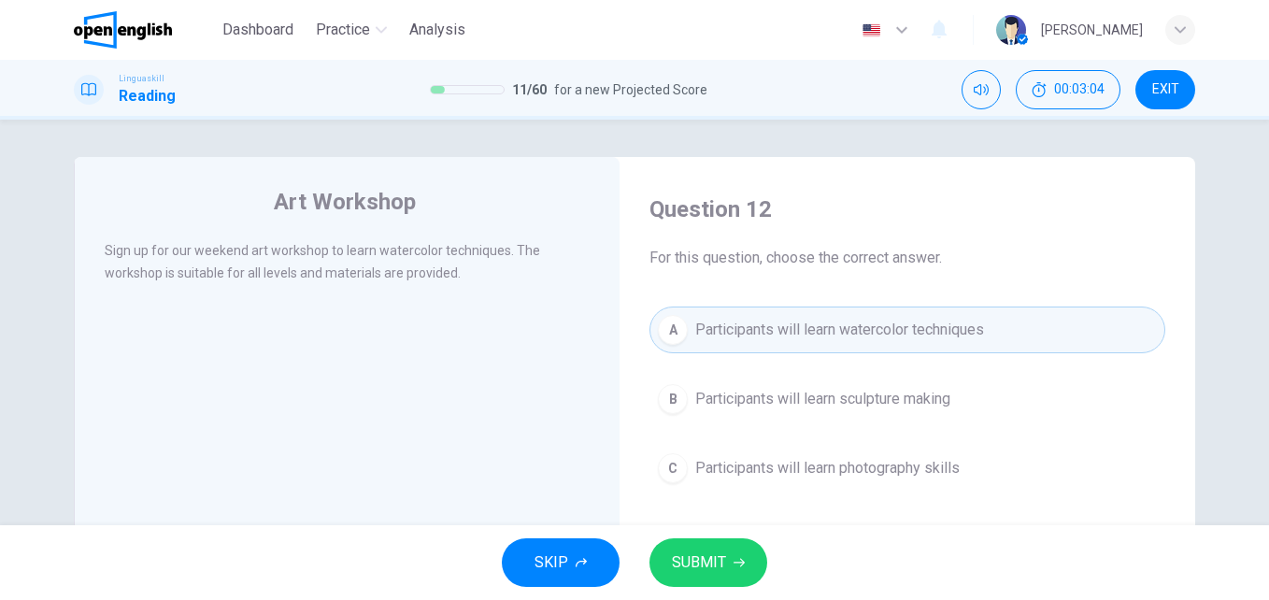
click at [730, 555] on button "SUBMIT" at bounding box center [709, 562] width 118 height 49
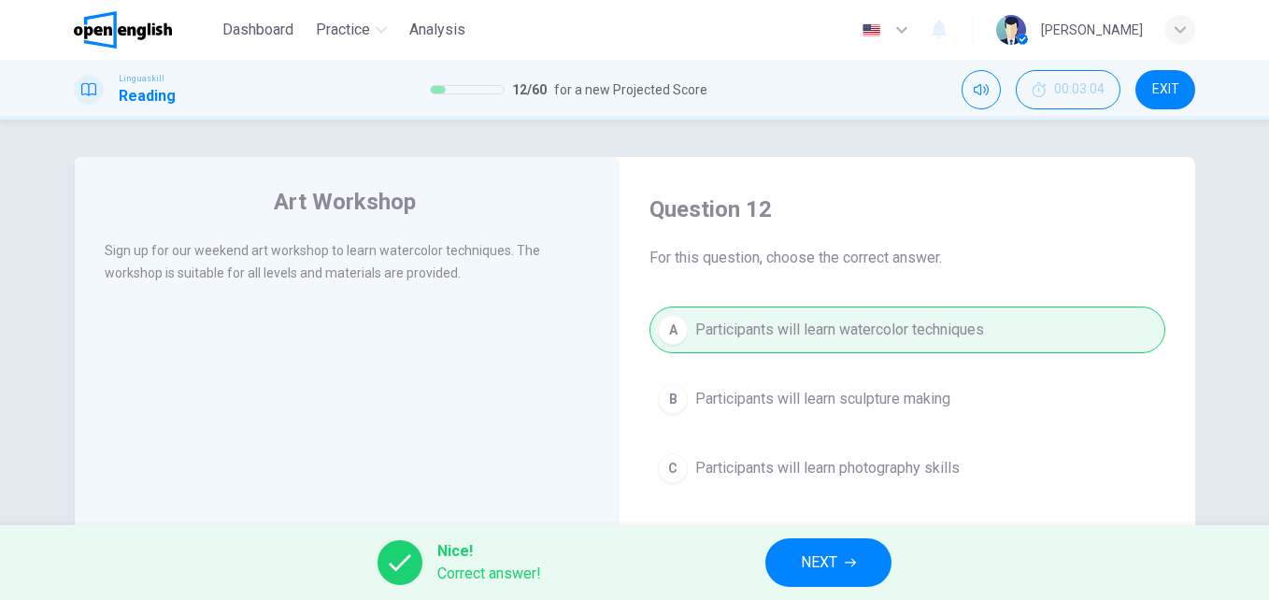
click at [807, 548] on button "NEXT" at bounding box center [828, 562] width 126 height 49
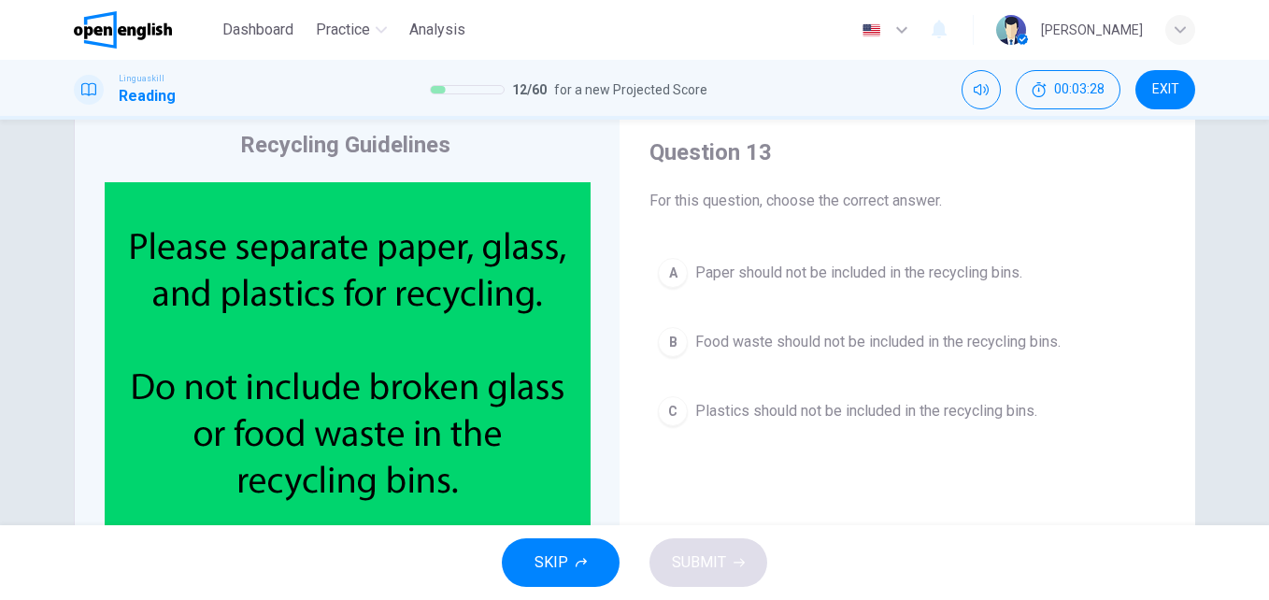
scroll to position [53, 0]
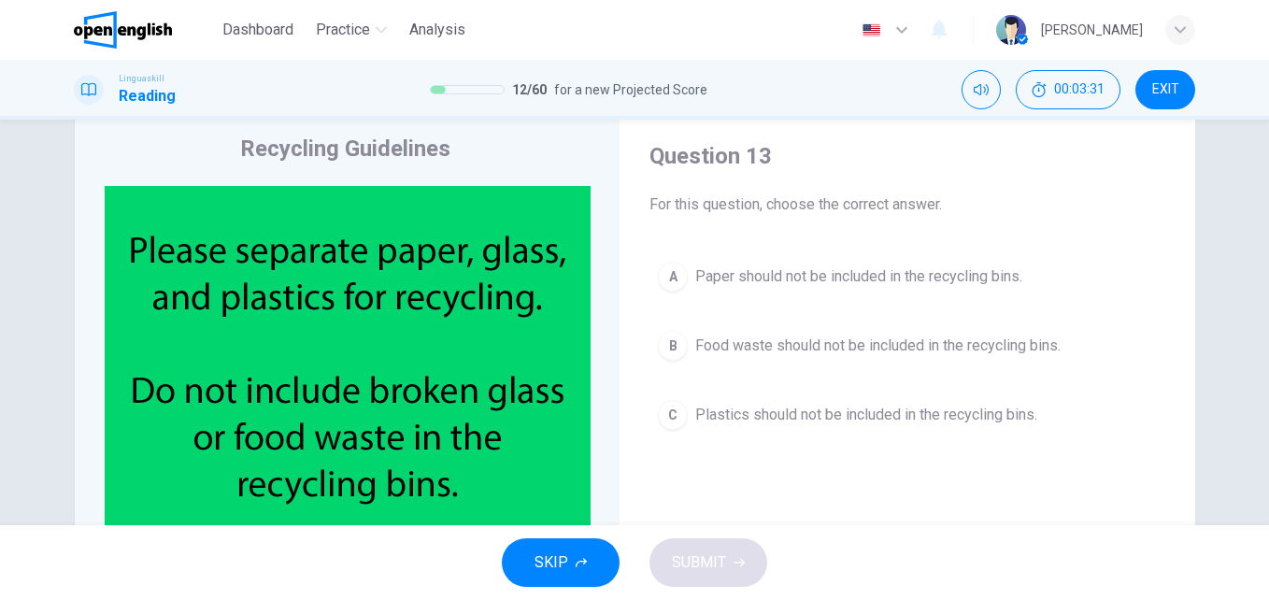
click at [786, 344] on span "Food waste should not be included in the recycling bins." at bounding box center [877, 346] width 365 height 22
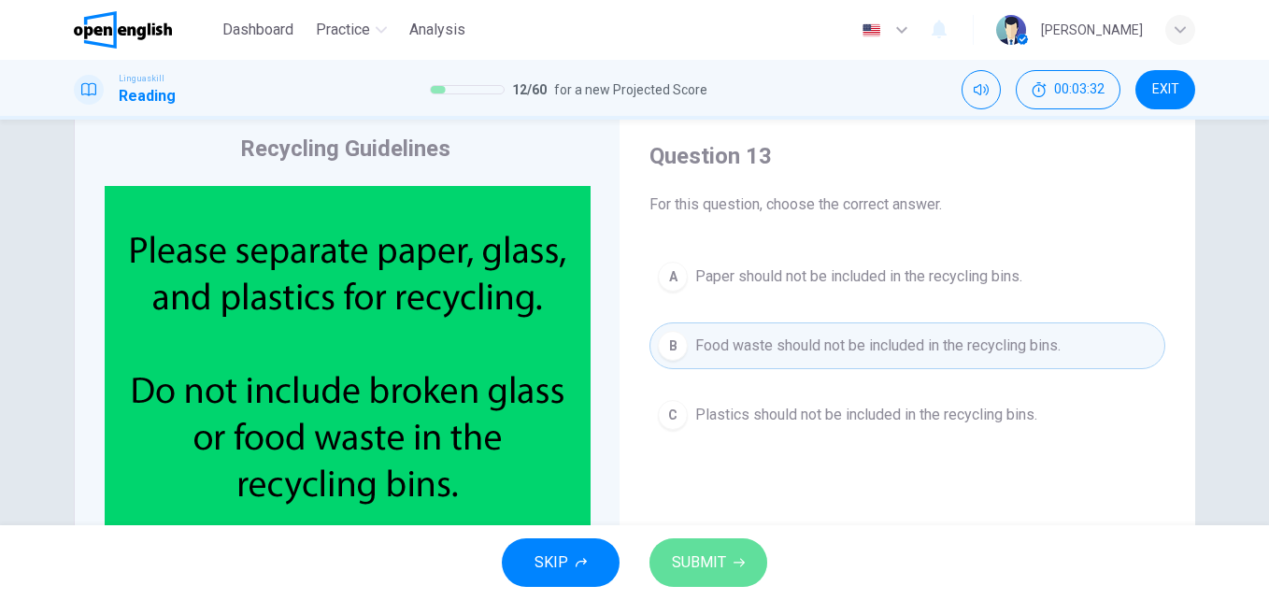
click at [693, 547] on button "SUBMIT" at bounding box center [709, 562] width 118 height 49
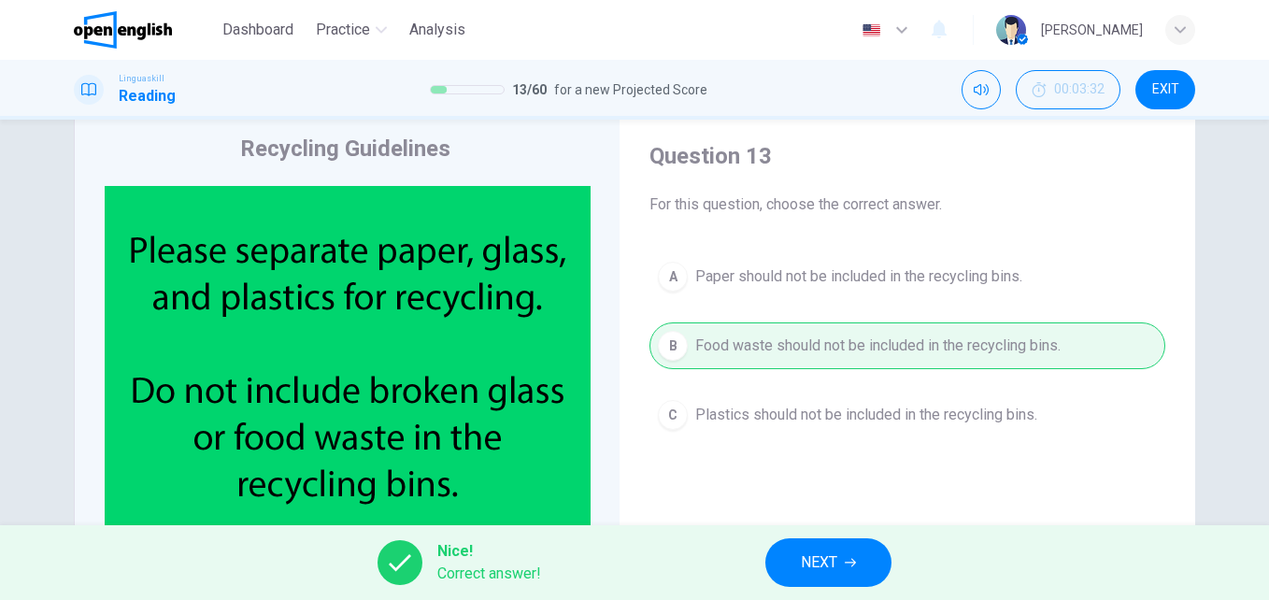
click at [798, 552] on button "NEXT" at bounding box center [828, 562] width 126 height 49
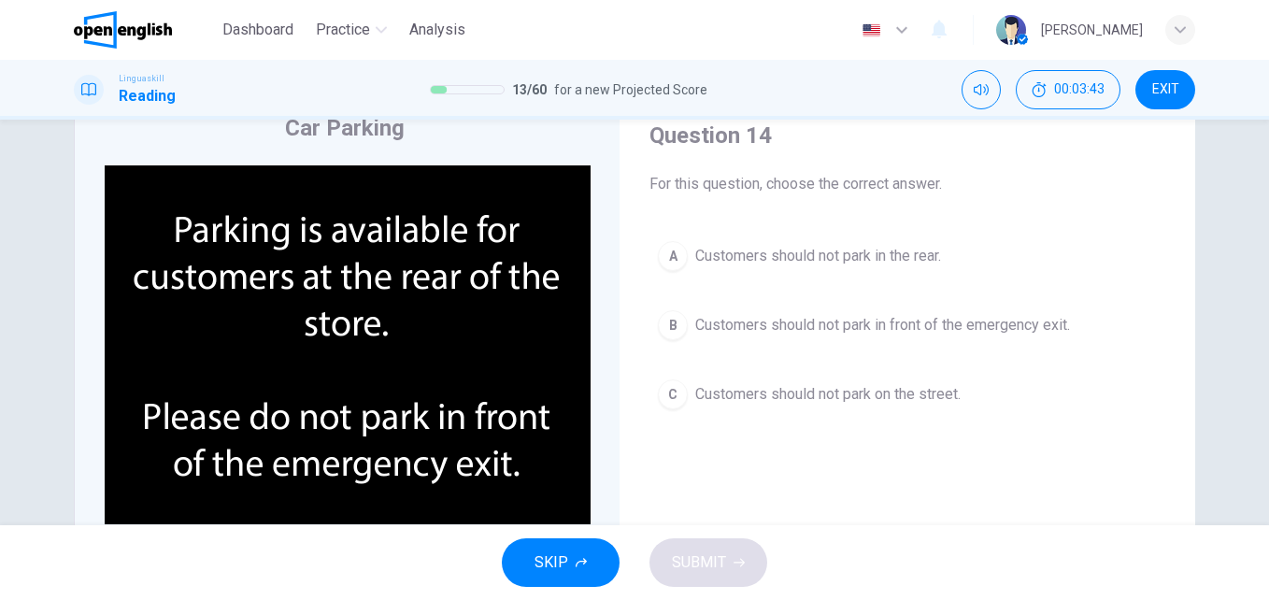
scroll to position [72, 0]
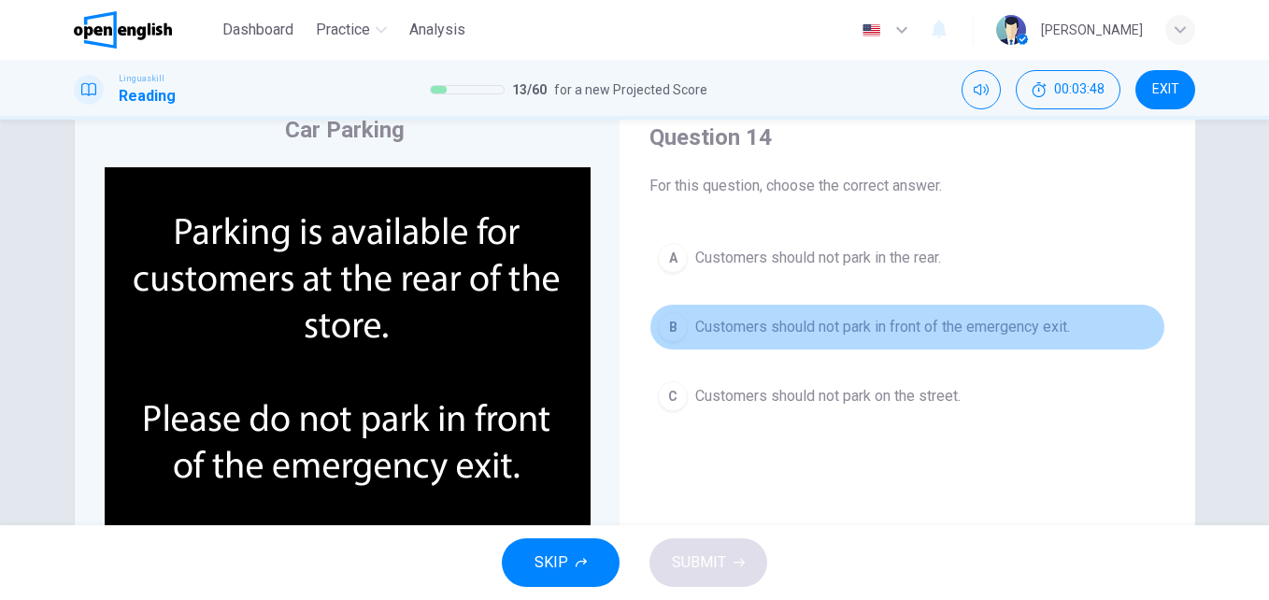
click at [928, 323] on span "Customers should not park in front of the emergency exit." at bounding box center [882, 327] width 375 height 22
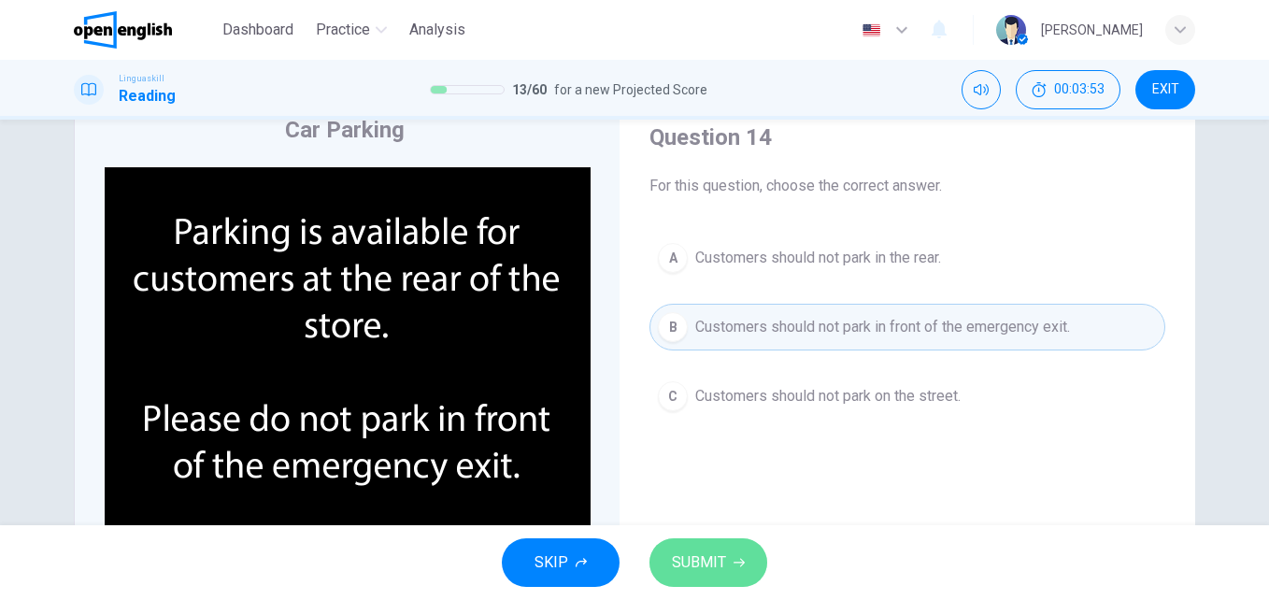
click at [708, 555] on span "SUBMIT" at bounding box center [699, 563] width 54 height 26
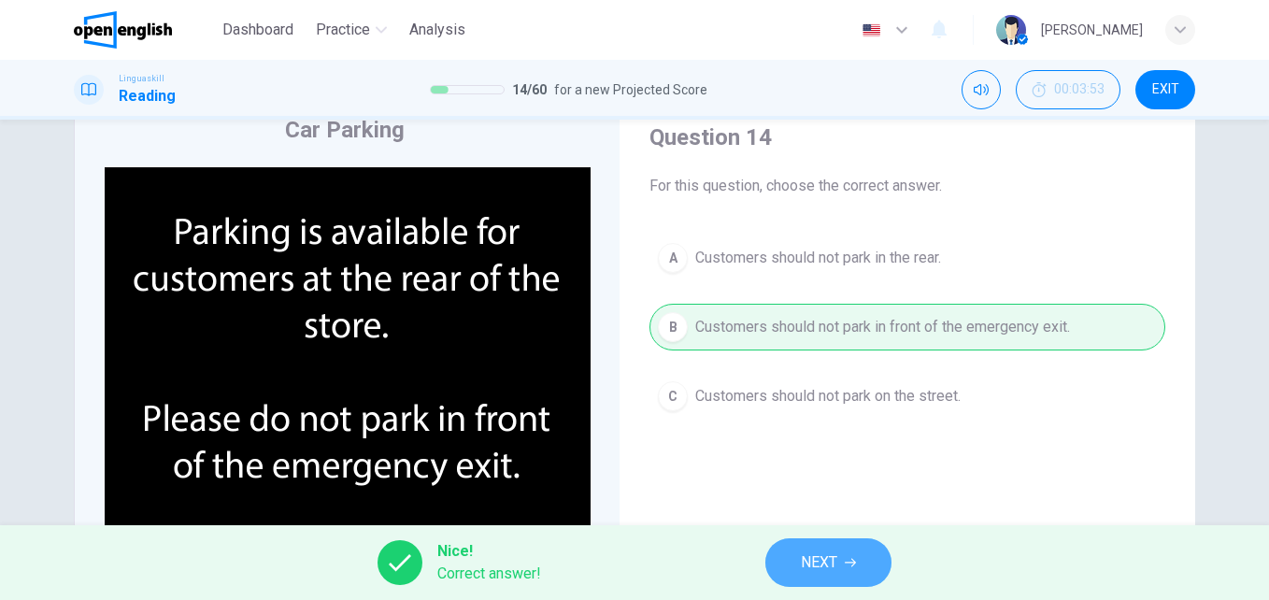
click at [805, 554] on span "NEXT" at bounding box center [819, 563] width 36 height 26
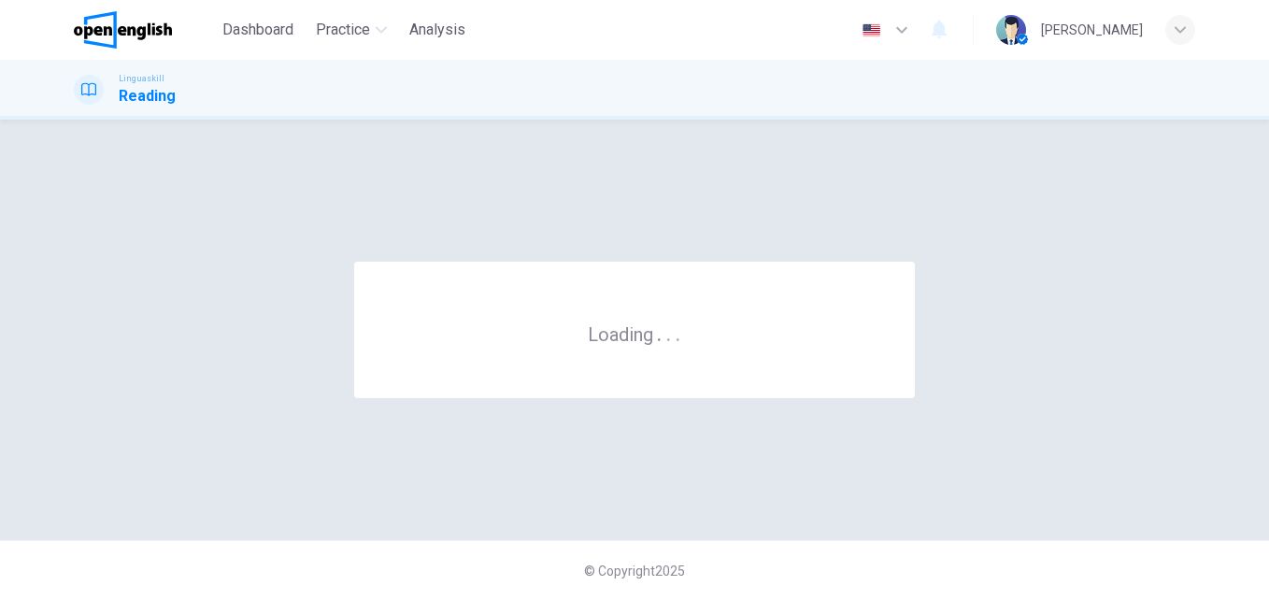
scroll to position [0, 0]
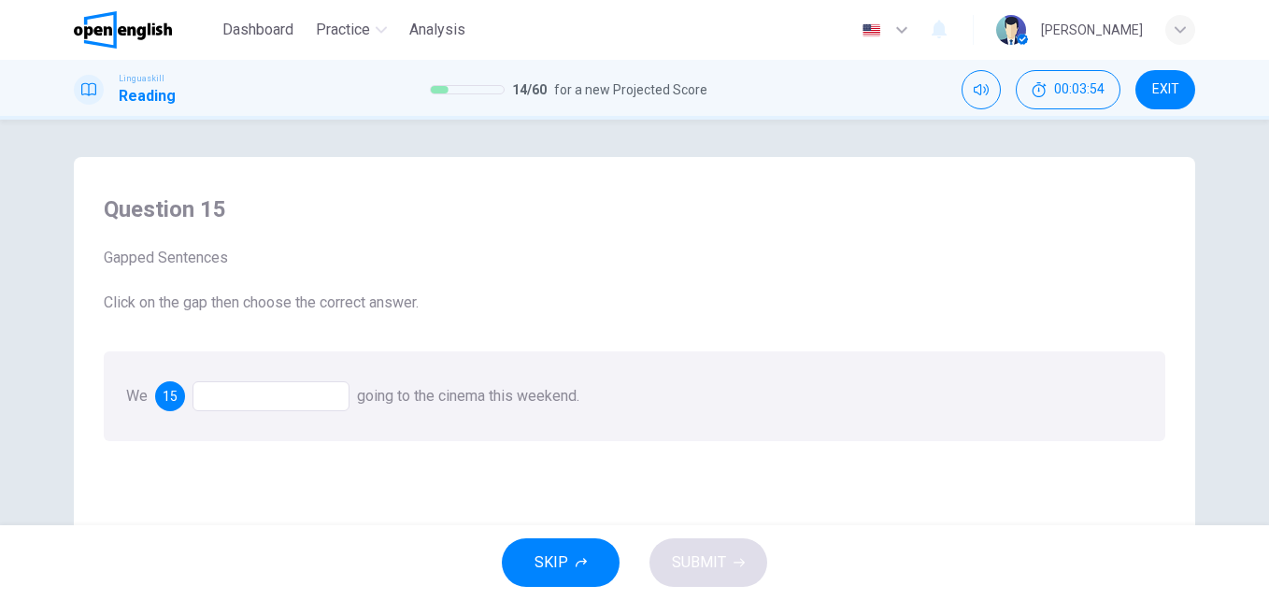
click at [273, 389] on div at bounding box center [271, 396] width 157 height 30
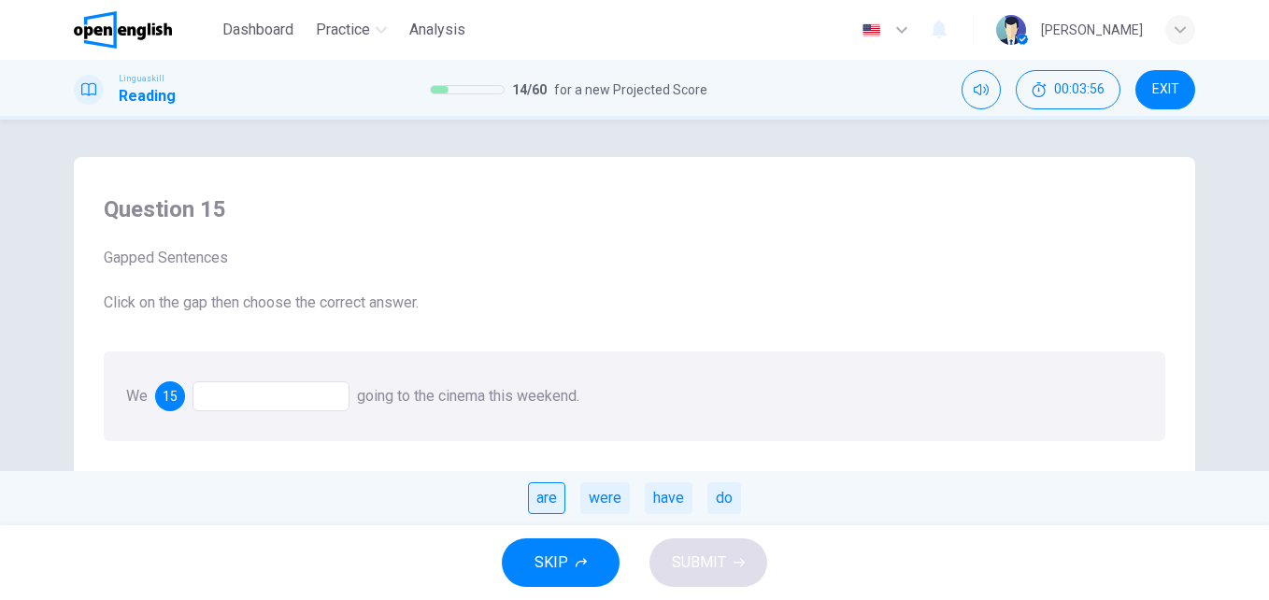
click at [553, 499] on div "are" at bounding box center [546, 498] width 37 height 32
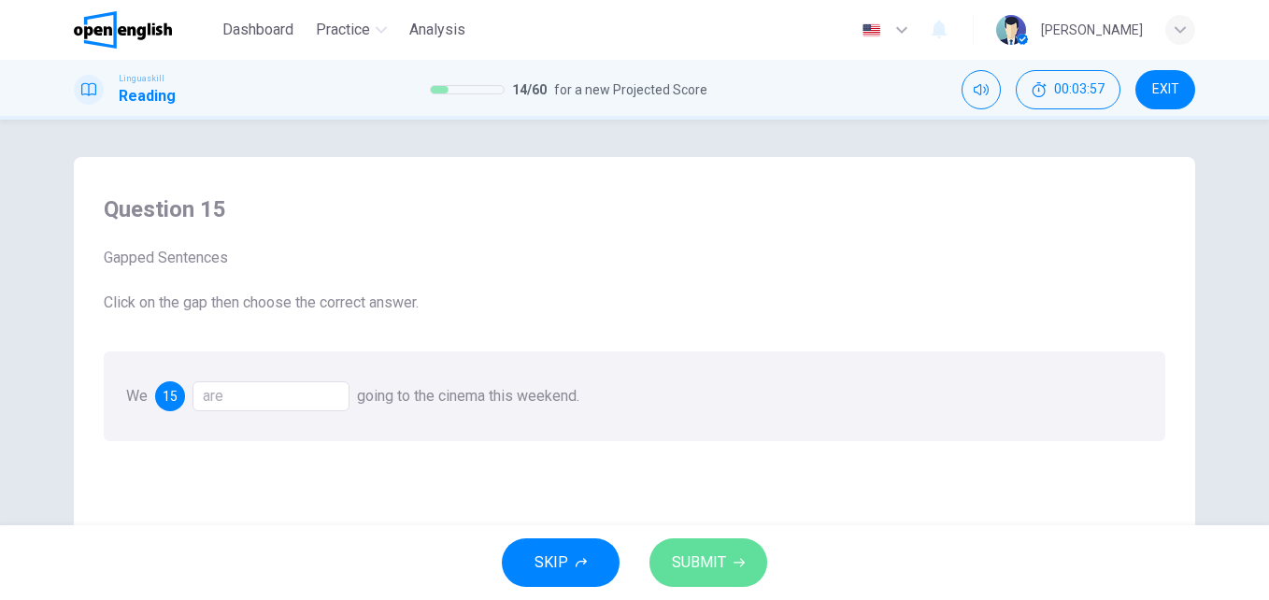
click at [695, 561] on span "SUBMIT" at bounding box center [699, 563] width 54 height 26
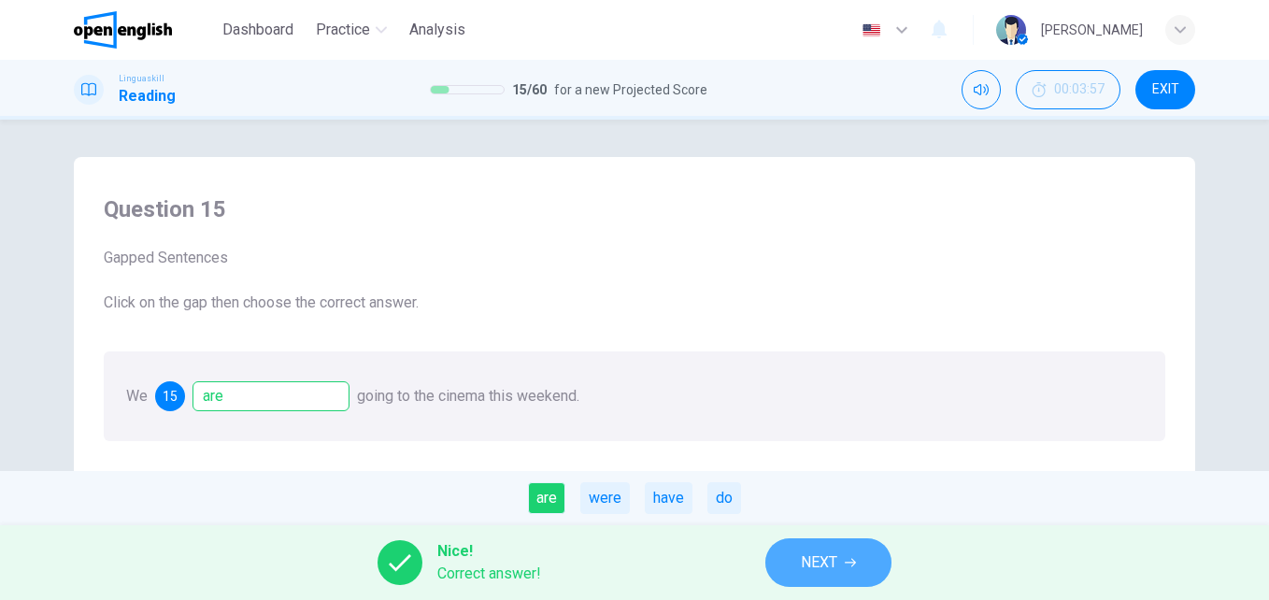
click at [840, 567] on button "NEXT" at bounding box center [828, 562] width 126 height 49
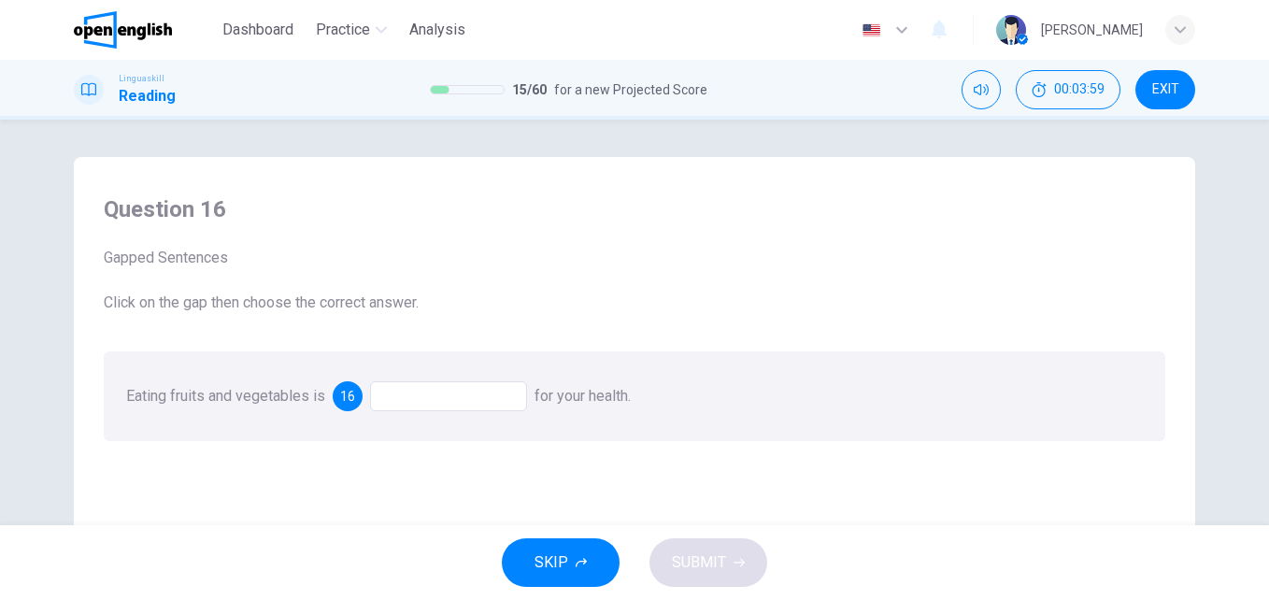
click at [478, 394] on div at bounding box center [448, 396] width 157 height 30
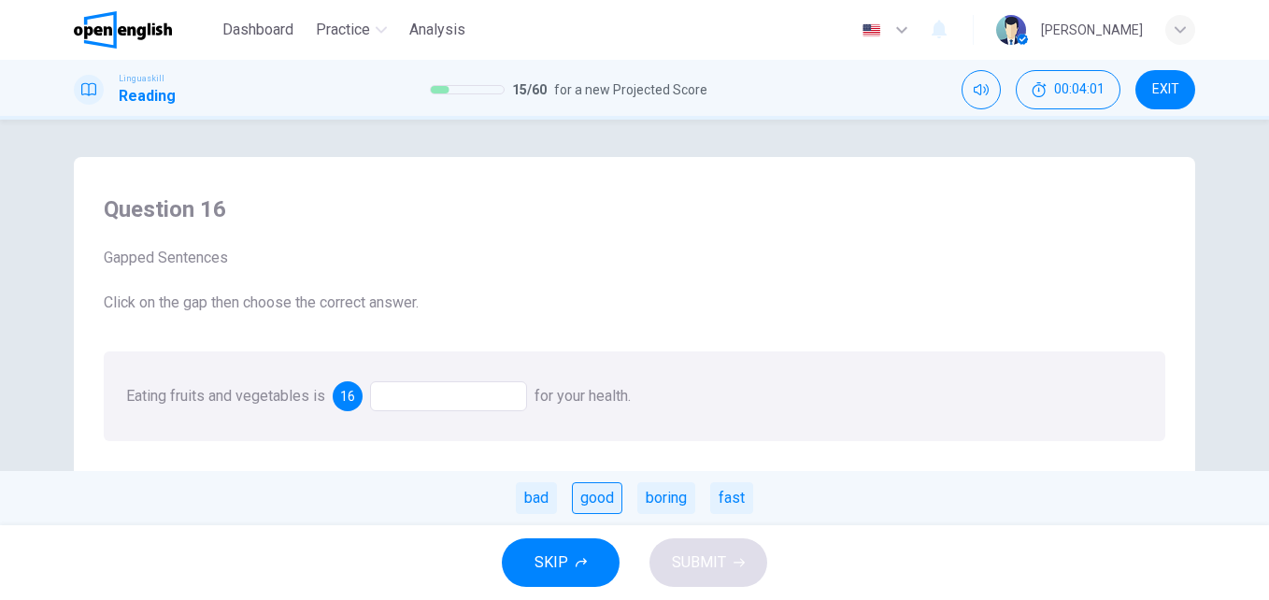
click at [604, 490] on div "good" at bounding box center [597, 498] width 50 height 32
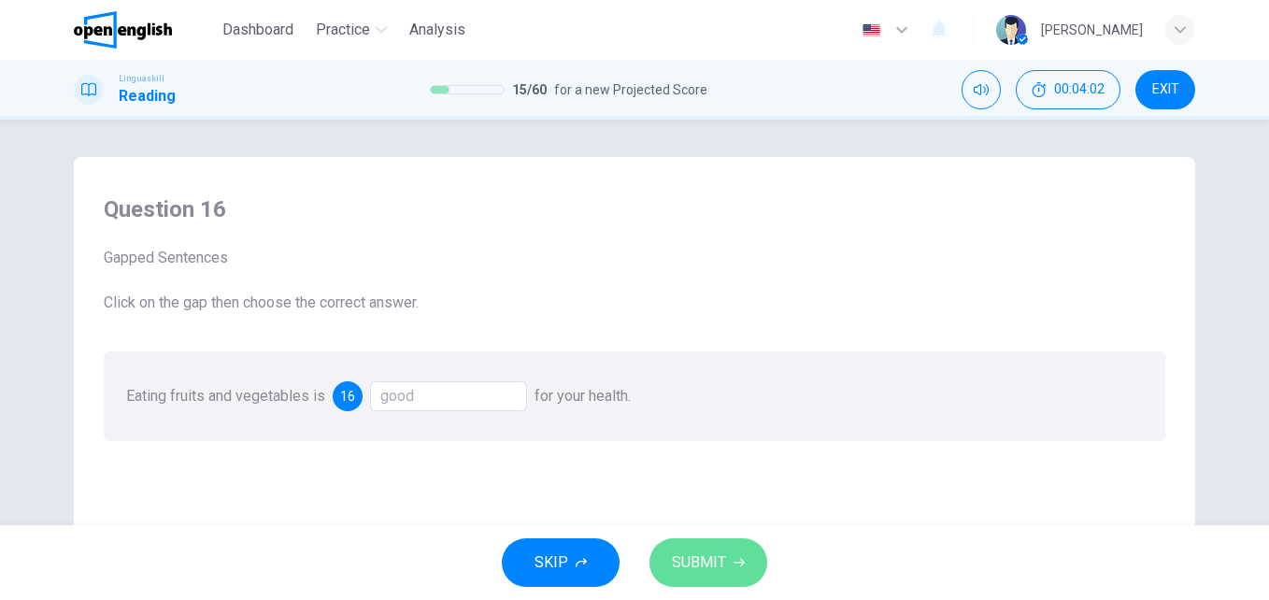
click at [688, 549] on button "SUBMIT" at bounding box center [709, 562] width 118 height 49
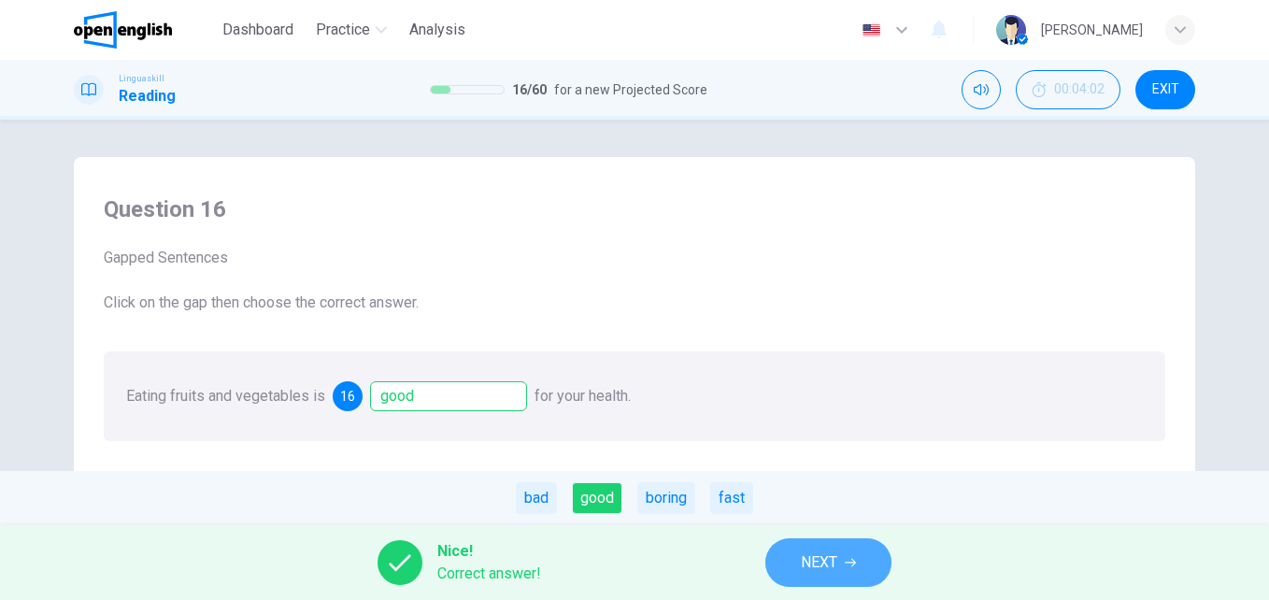
click at [828, 573] on span "NEXT" at bounding box center [819, 563] width 36 height 26
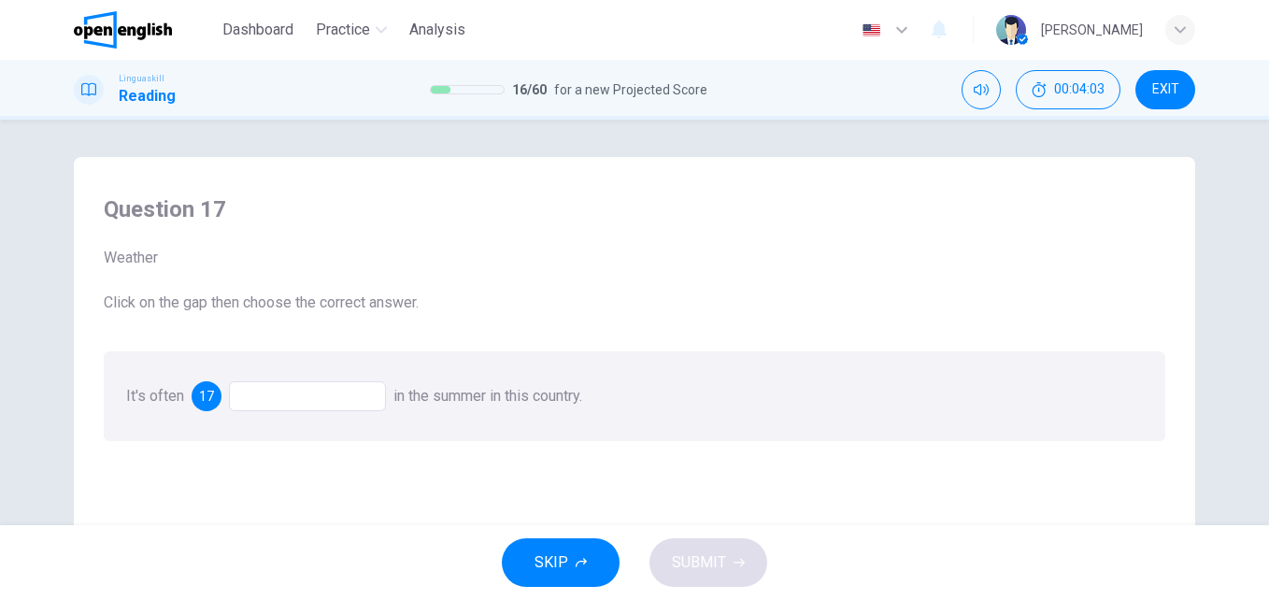
click at [303, 388] on div at bounding box center [307, 396] width 157 height 30
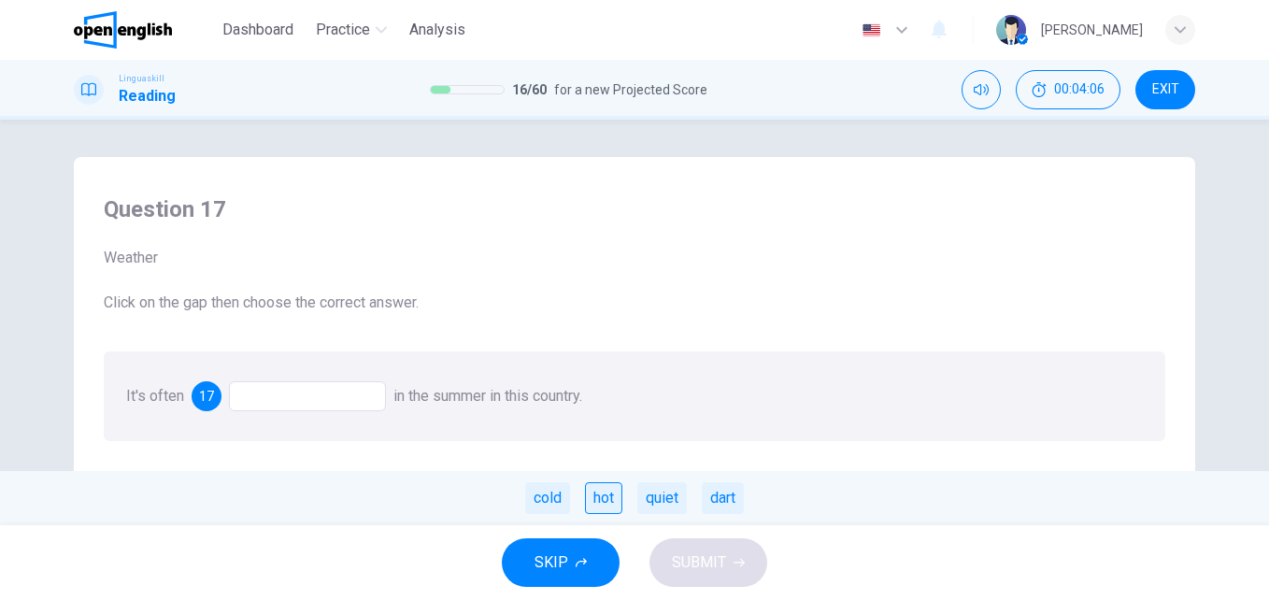
click at [616, 494] on div "hot" at bounding box center [603, 498] width 37 height 32
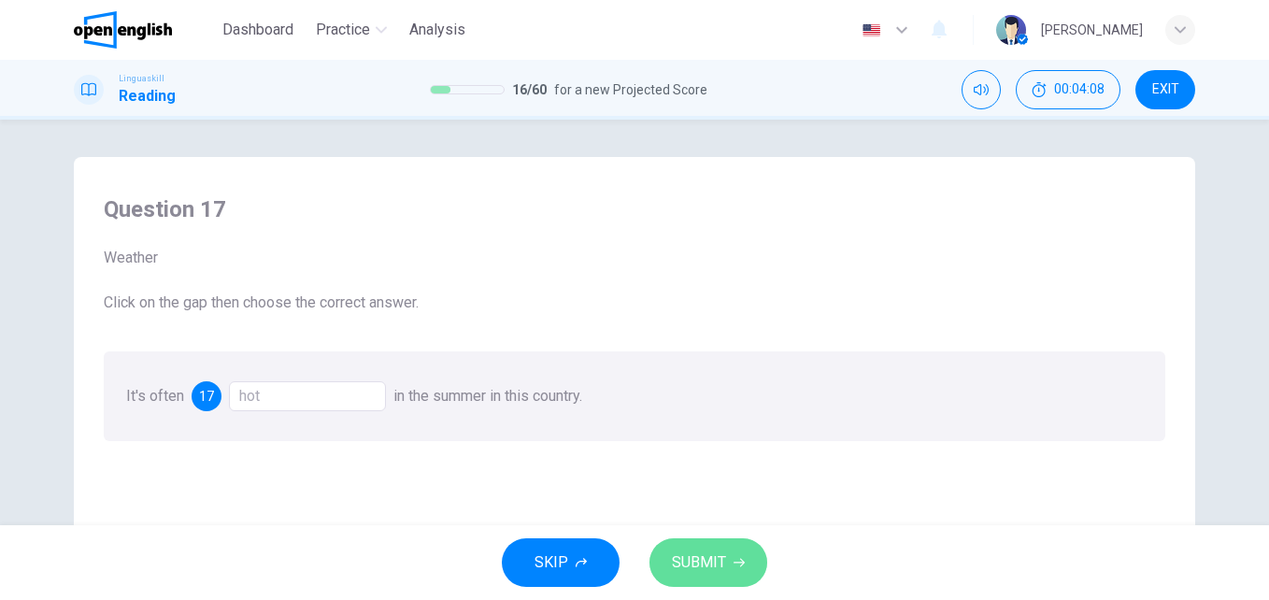
click at [706, 554] on span "SUBMIT" at bounding box center [699, 563] width 54 height 26
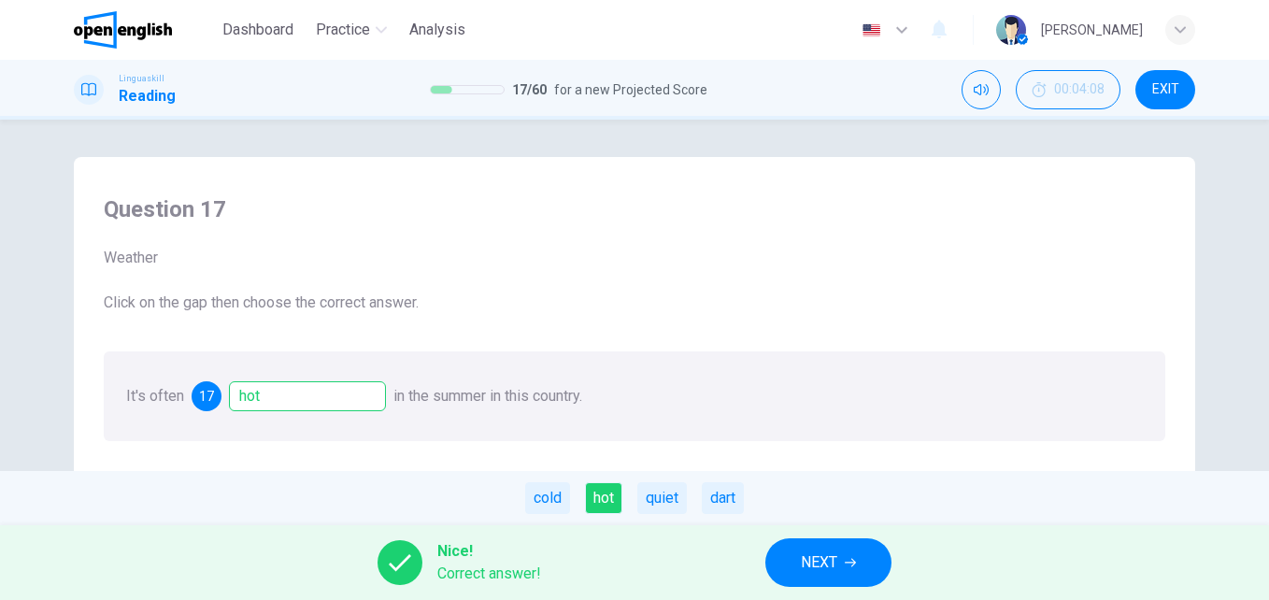
click at [813, 568] on span "NEXT" at bounding box center [819, 563] width 36 height 26
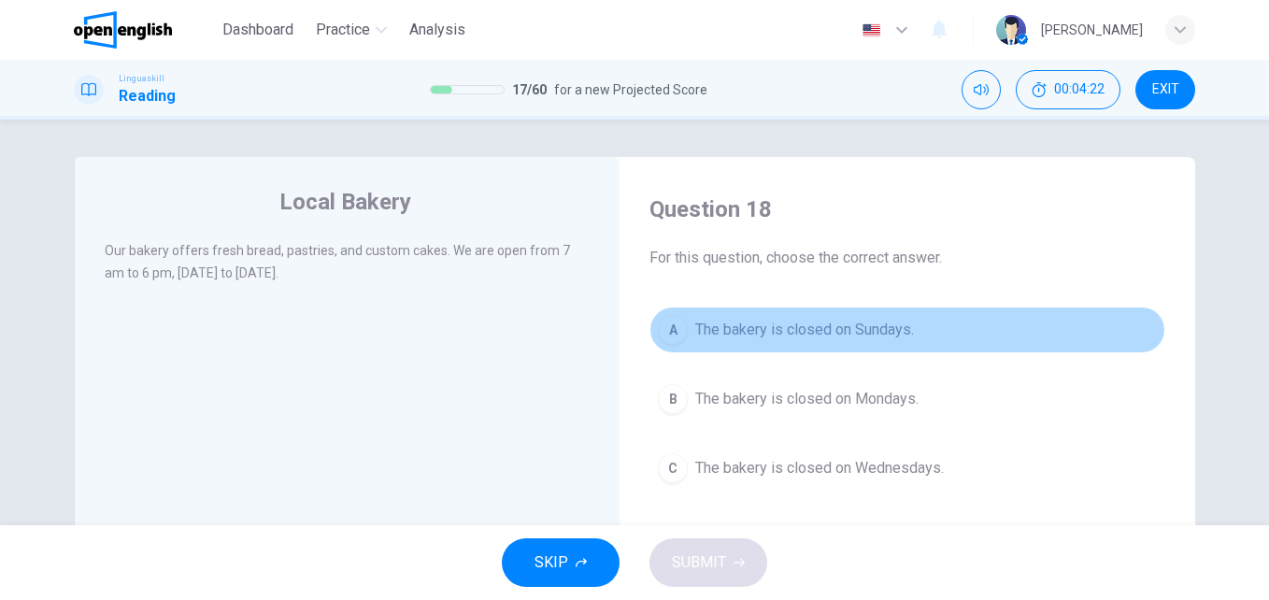
click at [785, 322] on span "The bakery is closed on Sundays." at bounding box center [804, 330] width 219 height 22
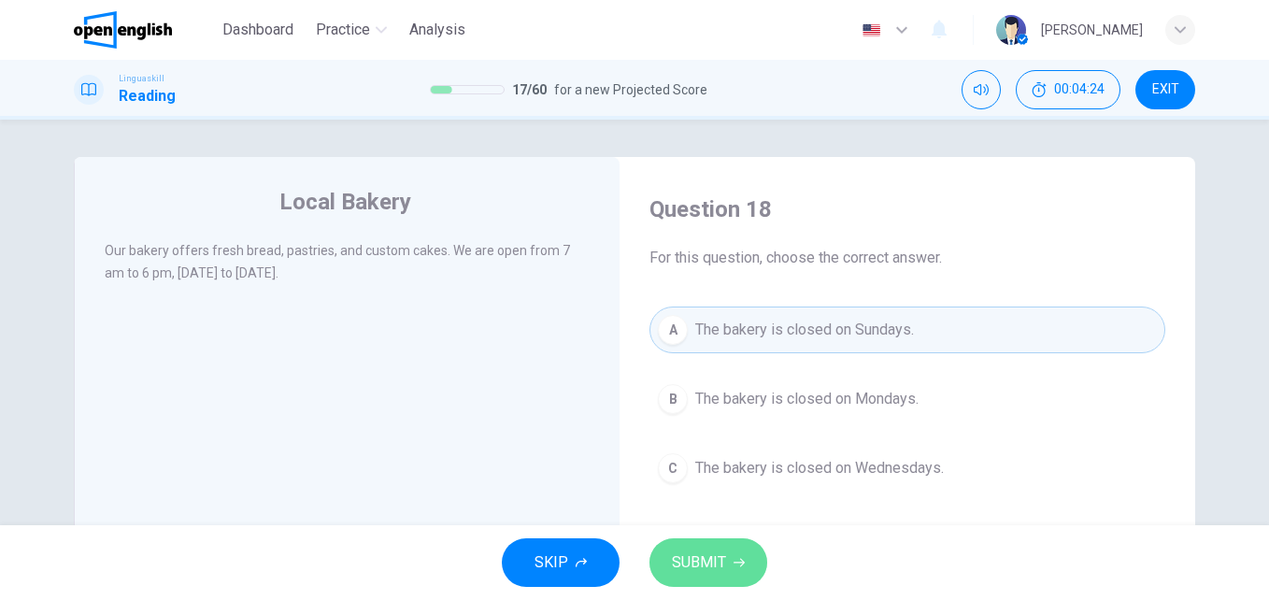
click at [723, 550] on span "SUBMIT" at bounding box center [699, 563] width 54 height 26
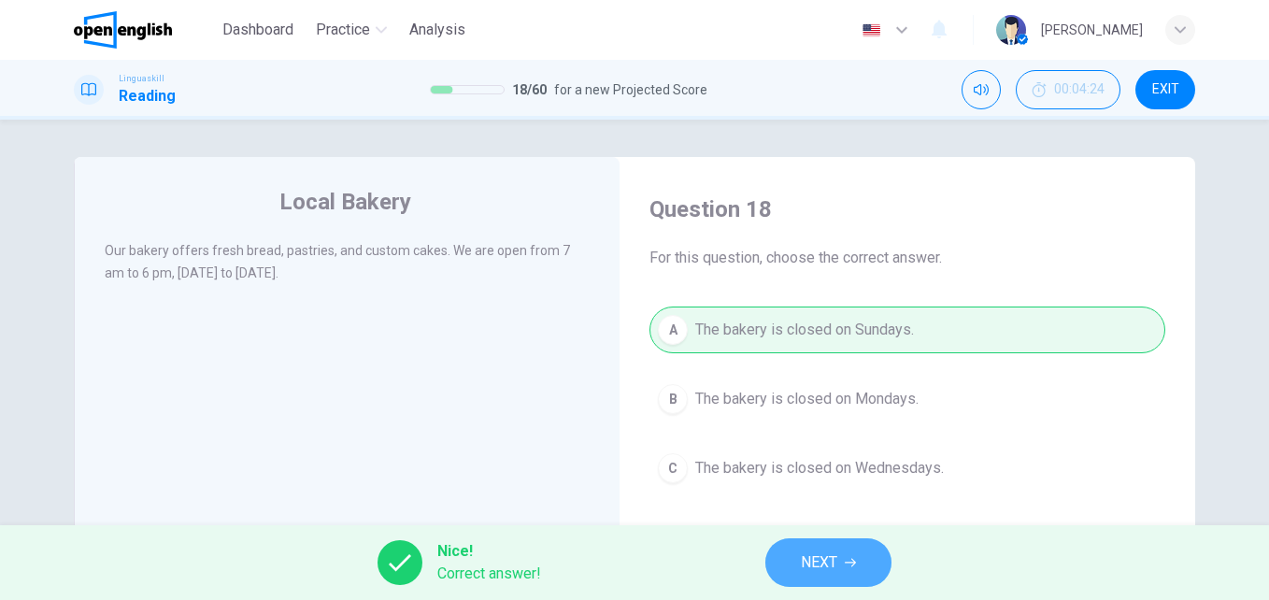
click at [827, 567] on span "NEXT" at bounding box center [819, 563] width 36 height 26
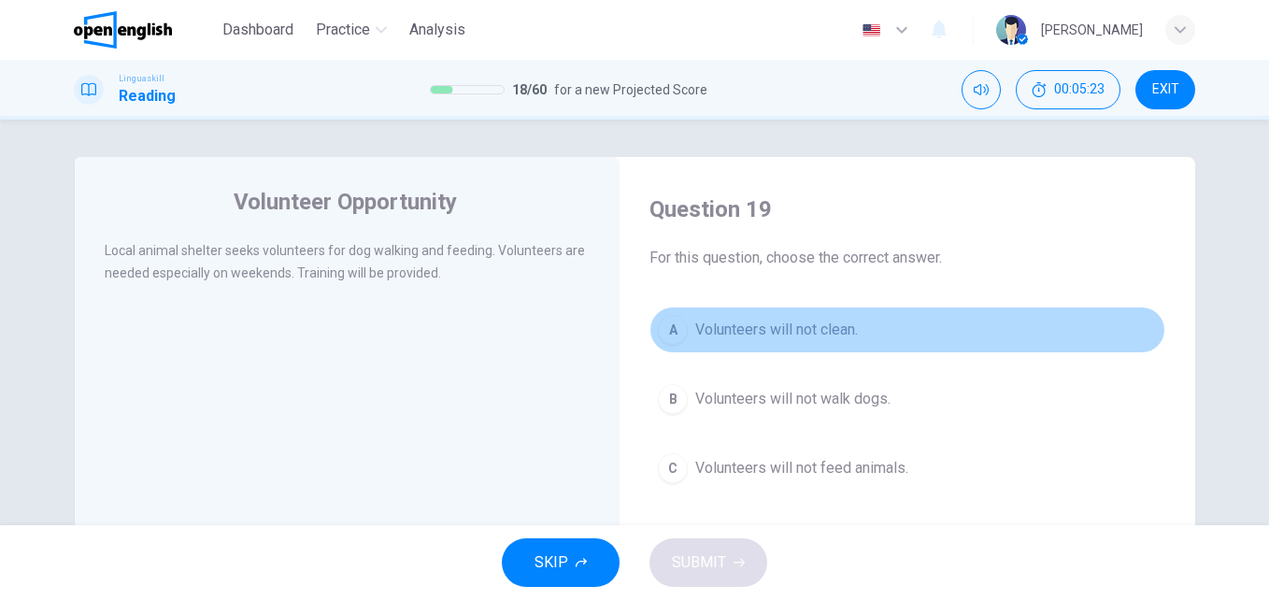
drag, startPoint x: 762, startPoint y: 332, endPoint x: 779, endPoint y: 344, distance: 20.8
click at [775, 339] on span "Volunteers will not clean." at bounding box center [776, 330] width 163 height 22
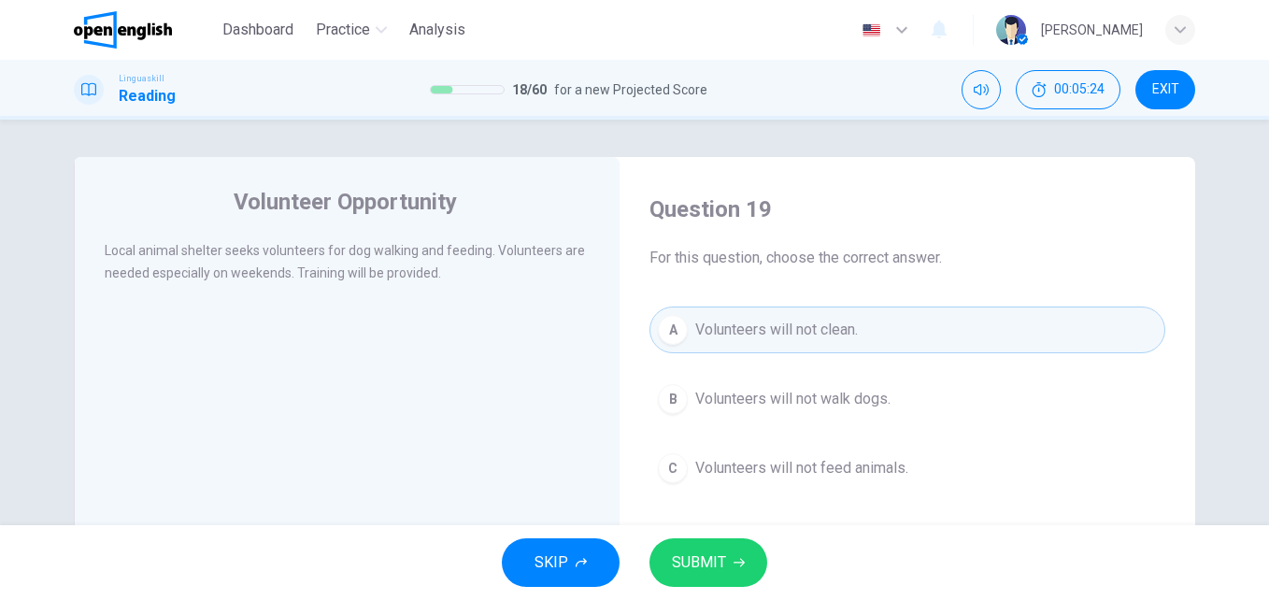
click at [714, 556] on span "SUBMIT" at bounding box center [699, 563] width 54 height 26
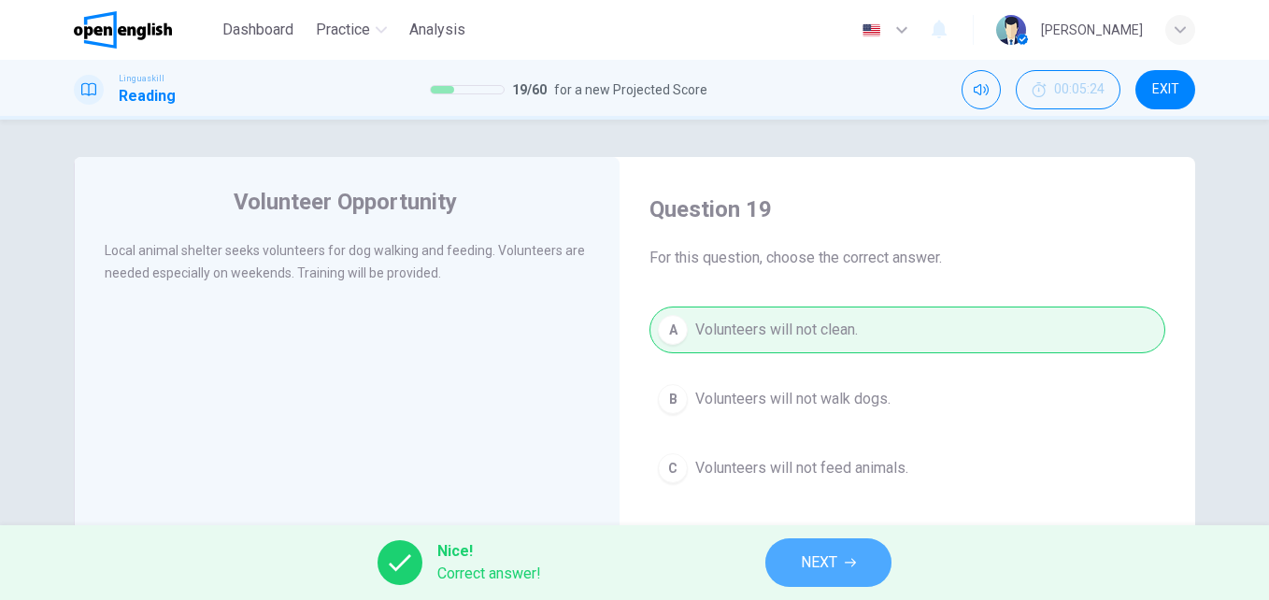
click at [845, 551] on button "NEXT" at bounding box center [828, 562] width 126 height 49
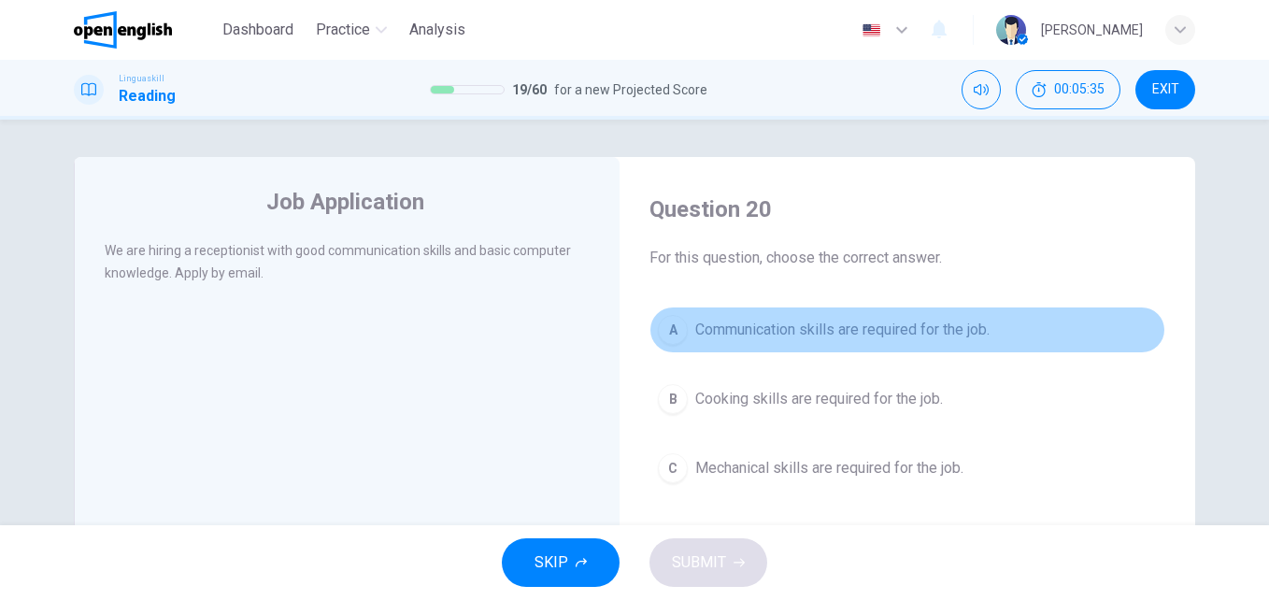
click at [759, 326] on span "Communication skills are required for the job." at bounding box center [842, 330] width 294 height 22
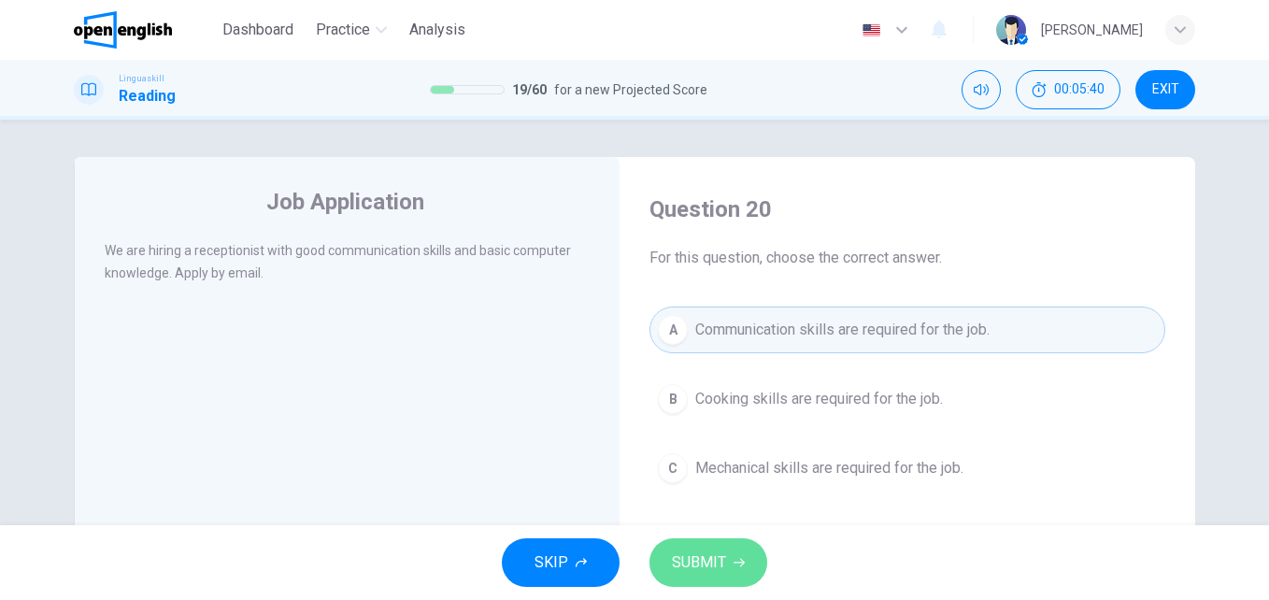
click at [736, 558] on icon "button" at bounding box center [739, 562] width 11 height 11
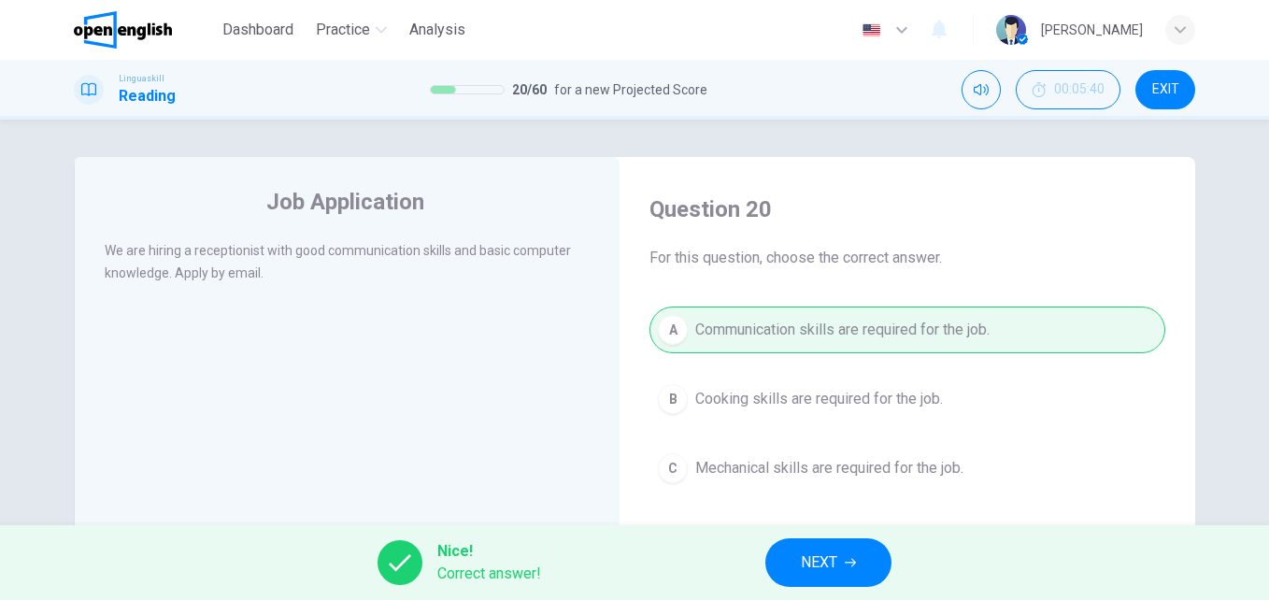
click at [843, 559] on button "NEXT" at bounding box center [828, 562] width 126 height 49
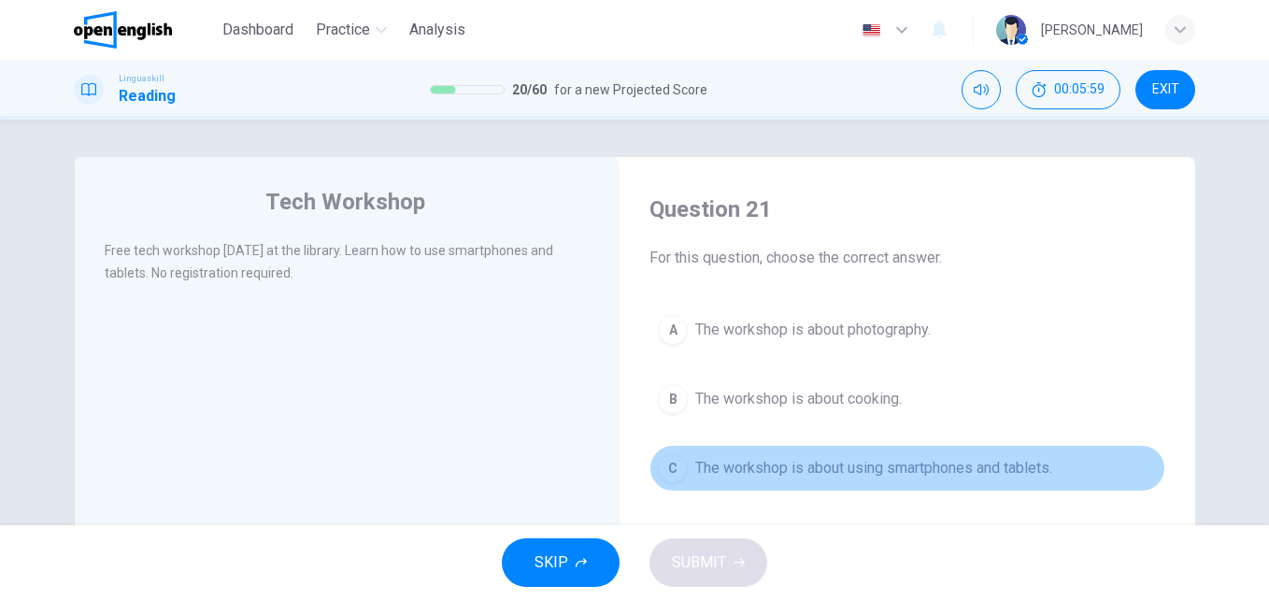
click at [800, 469] on span "The workshop is about using smartphones and tablets." at bounding box center [873, 468] width 357 height 22
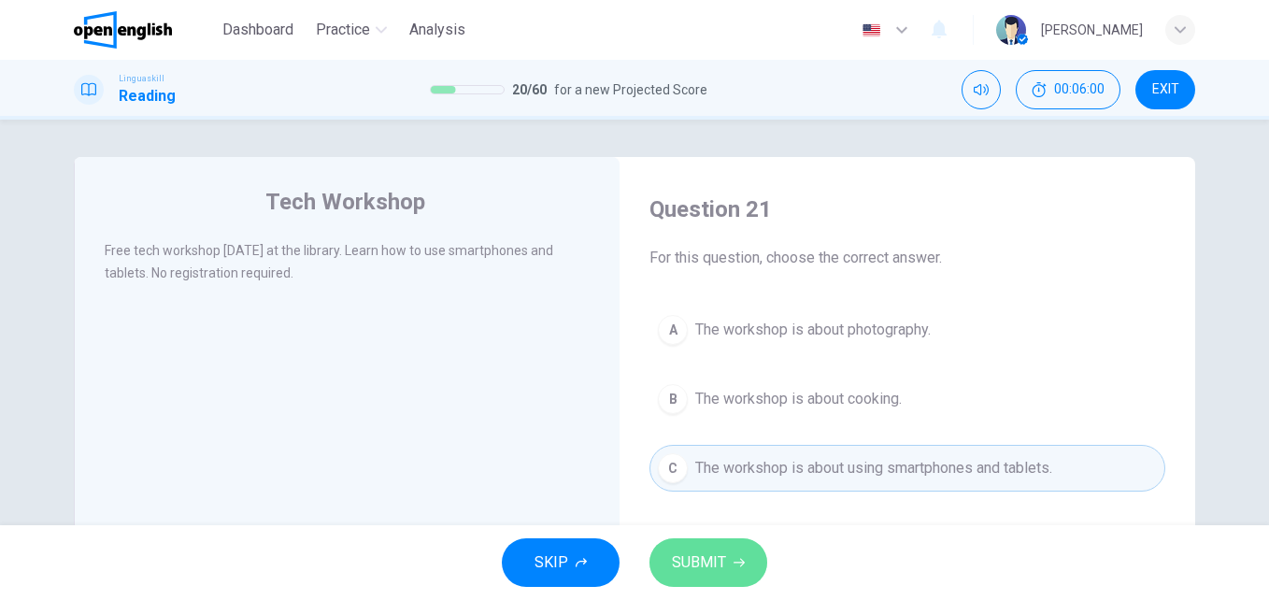
click at [696, 547] on button "SUBMIT" at bounding box center [709, 562] width 118 height 49
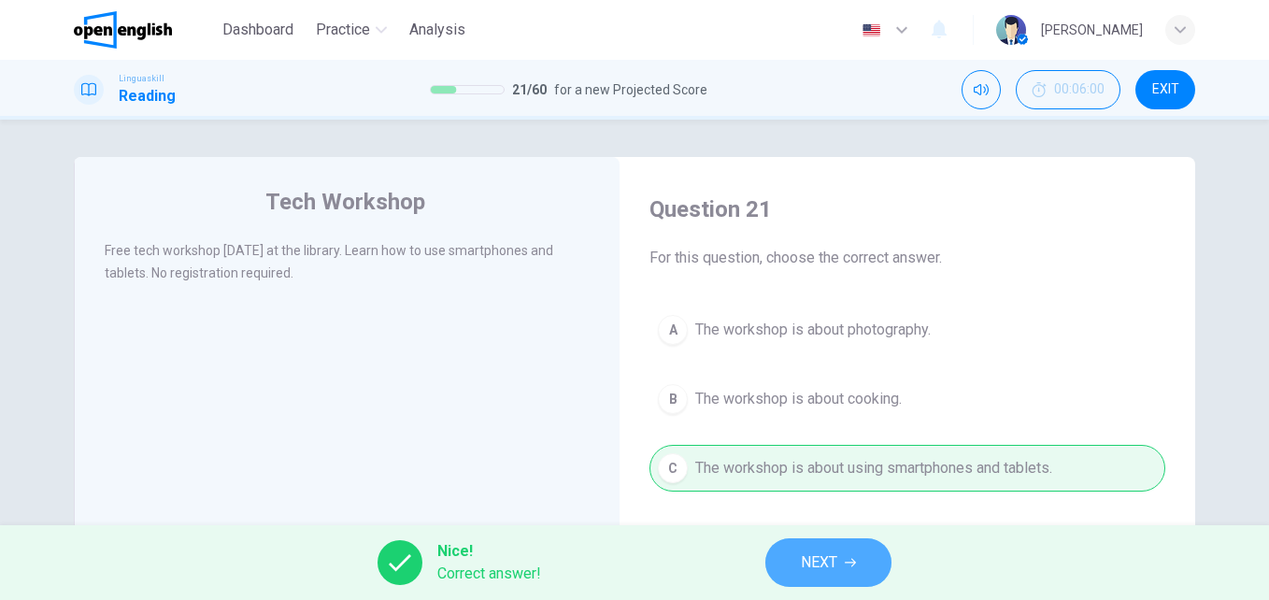
click at [870, 567] on button "NEXT" at bounding box center [828, 562] width 126 height 49
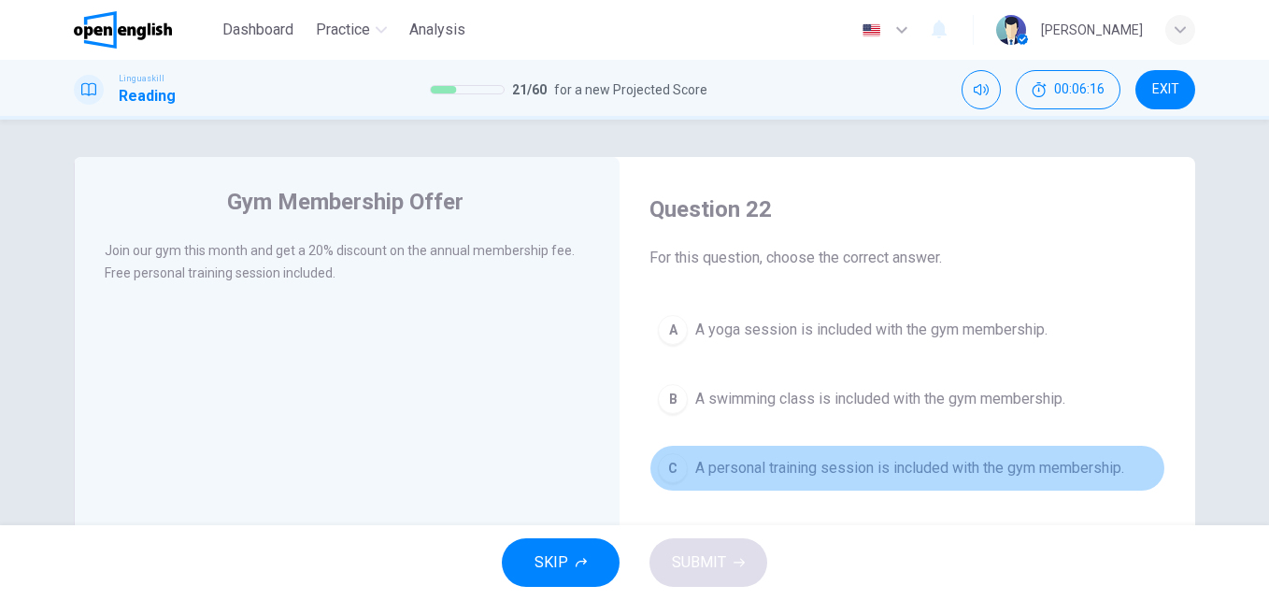
click at [864, 471] on span "A personal training session is included with the gym membership." at bounding box center [909, 468] width 429 height 22
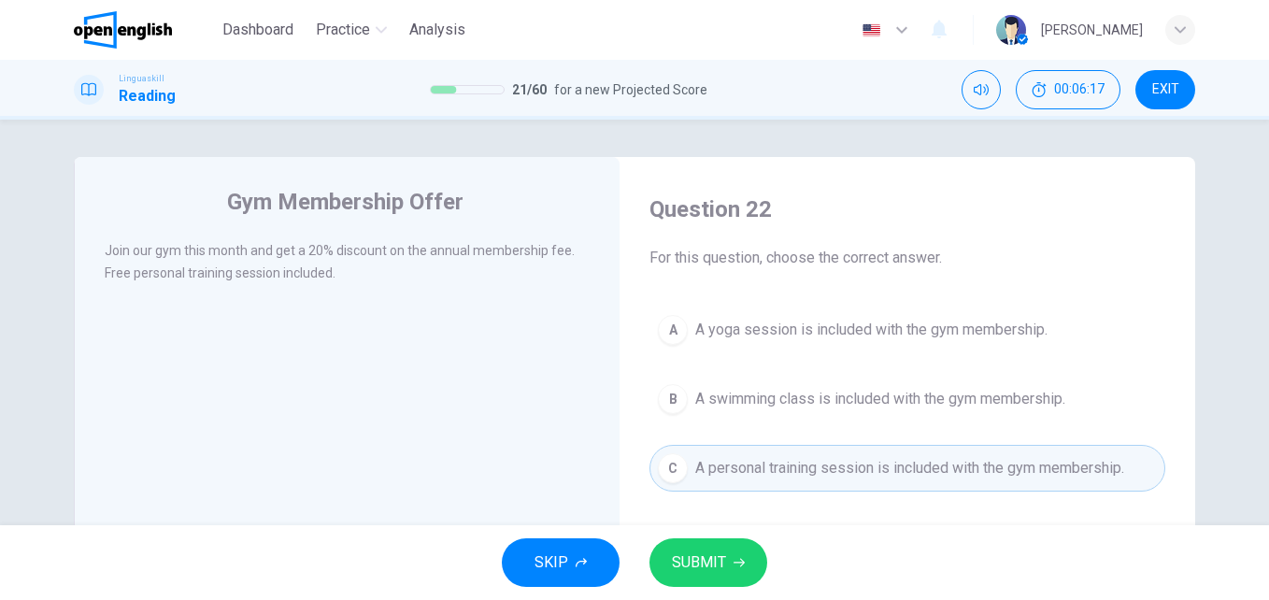
click at [733, 568] on button "SUBMIT" at bounding box center [709, 562] width 118 height 49
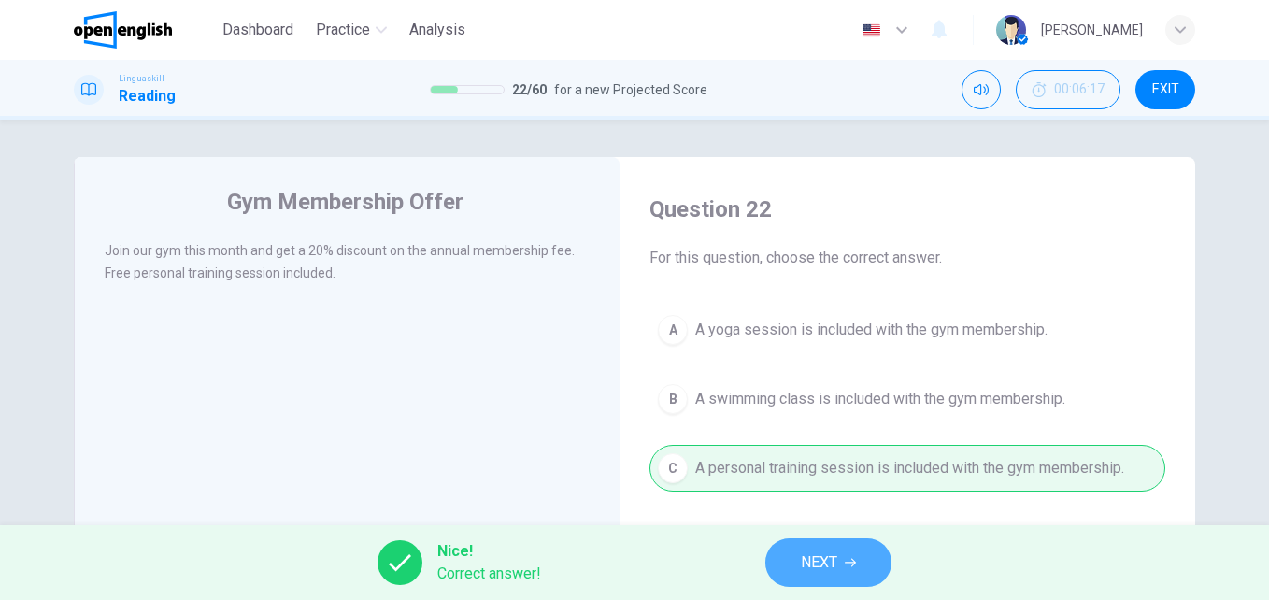
click at [833, 552] on span "NEXT" at bounding box center [819, 563] width 36 height 26
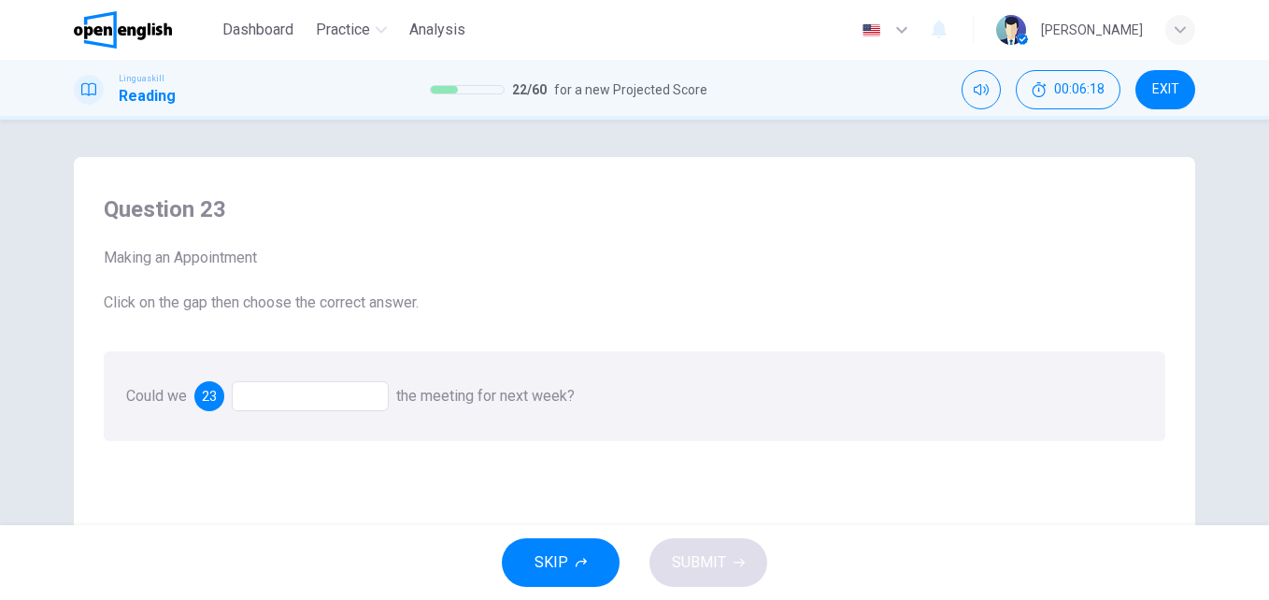
click at [315, 395] on div at bounding box center [310, 396] width 157 height 30
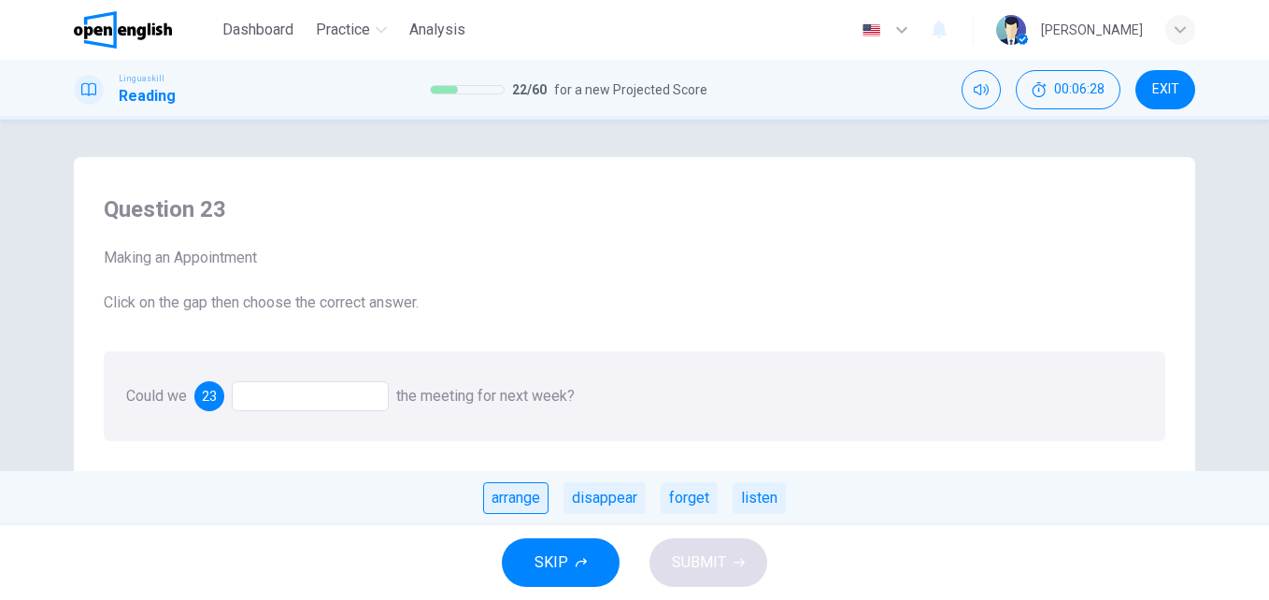
click at [540, 498] on div "arrange" at bounding box center [515, 498] width 65 height 32
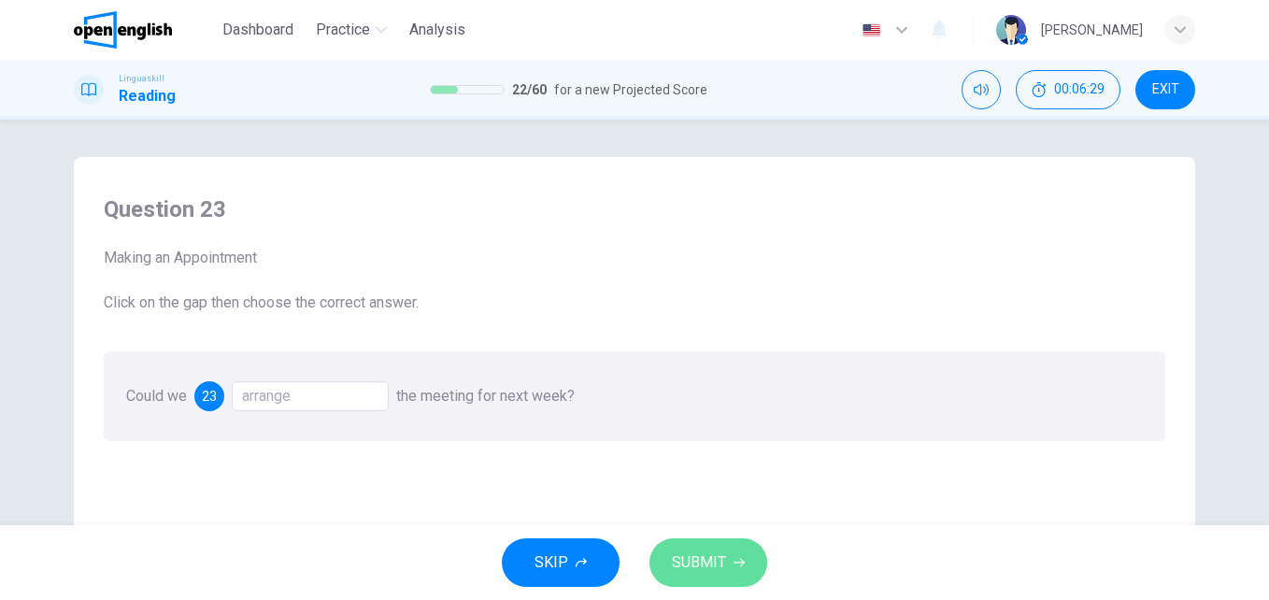
click at [674, 546] on button "SUBMIT" at bounding box center [709, 562] width 118 height 49
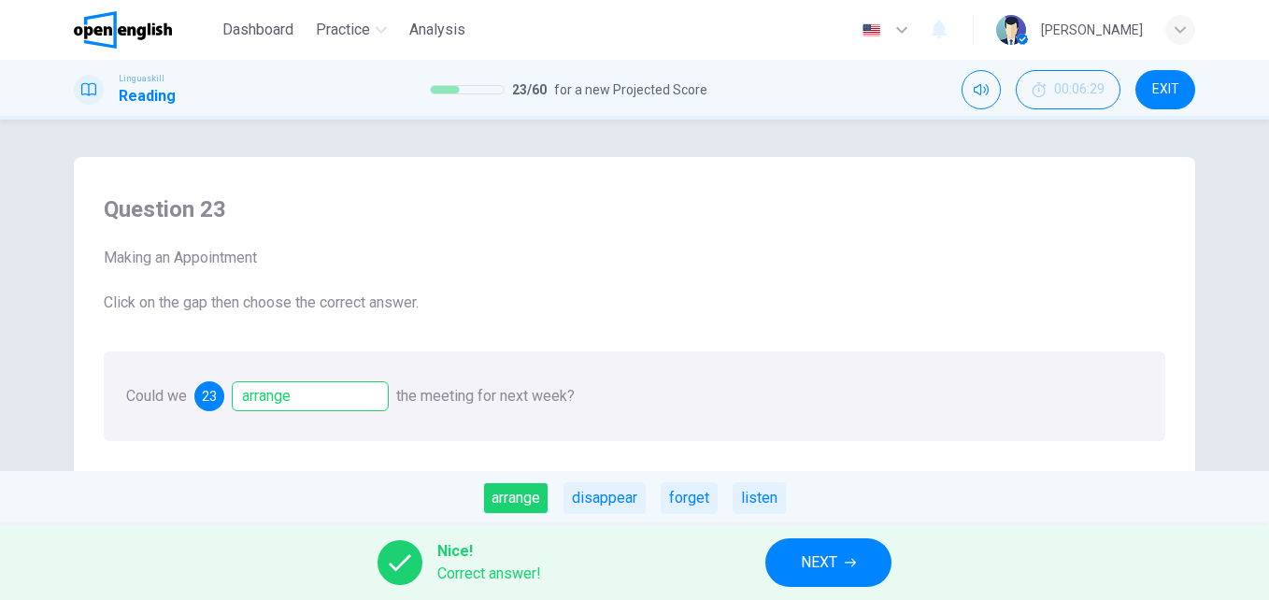
click at [830, 570] on span "NEXT" at bounding box center [819, 563] width 36 height 26
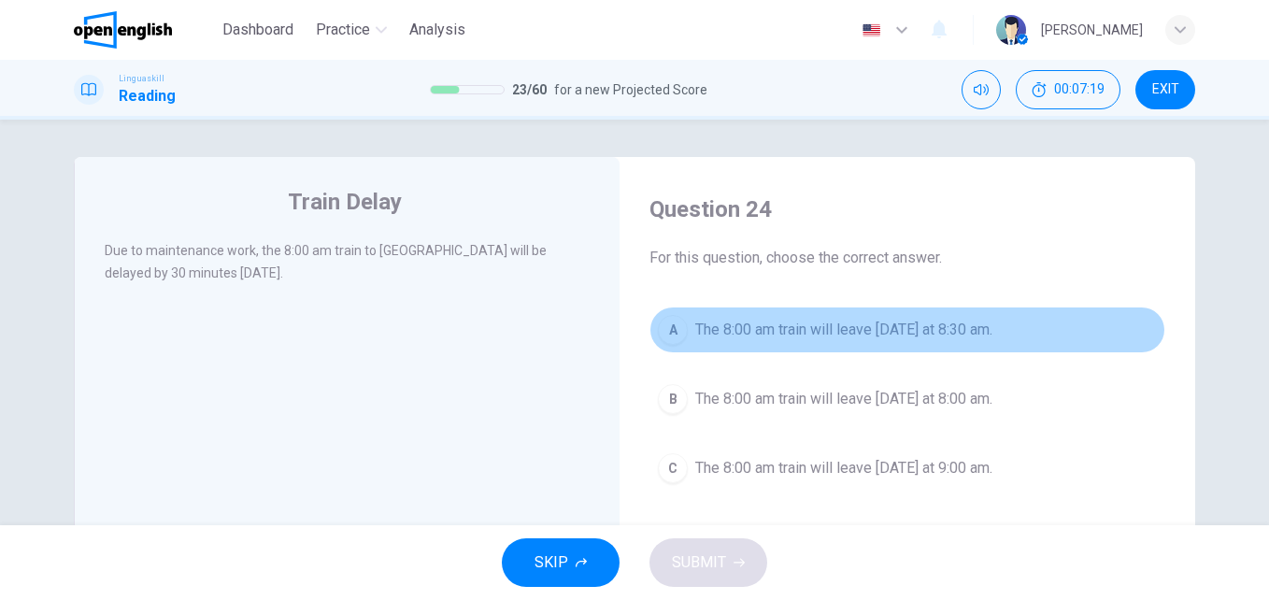
click at [837, 335] on span "The 8:00 am train will leave [DATE] at 8:30 am." at bounding box center [843, 330] width 297 height 22
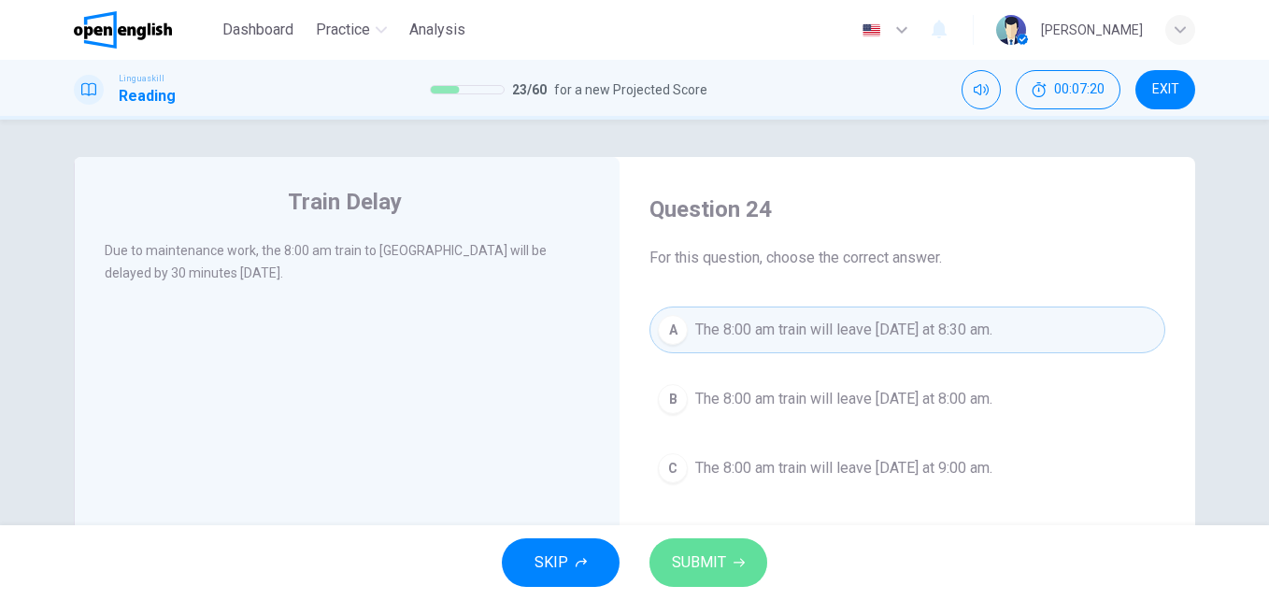
click at [736, 562] on icon "button" at bounding box center [739, 562] width 11 height 11
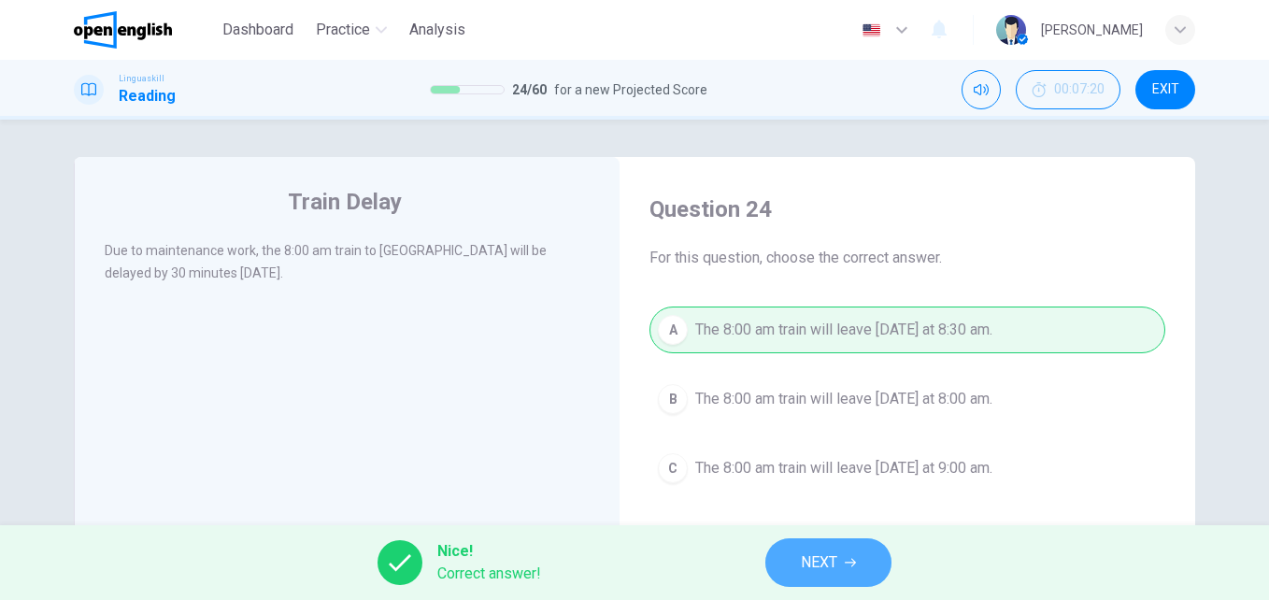
click at [809, 563] on span "NEXT" at bounding box center [819, 563] width 36 height 26
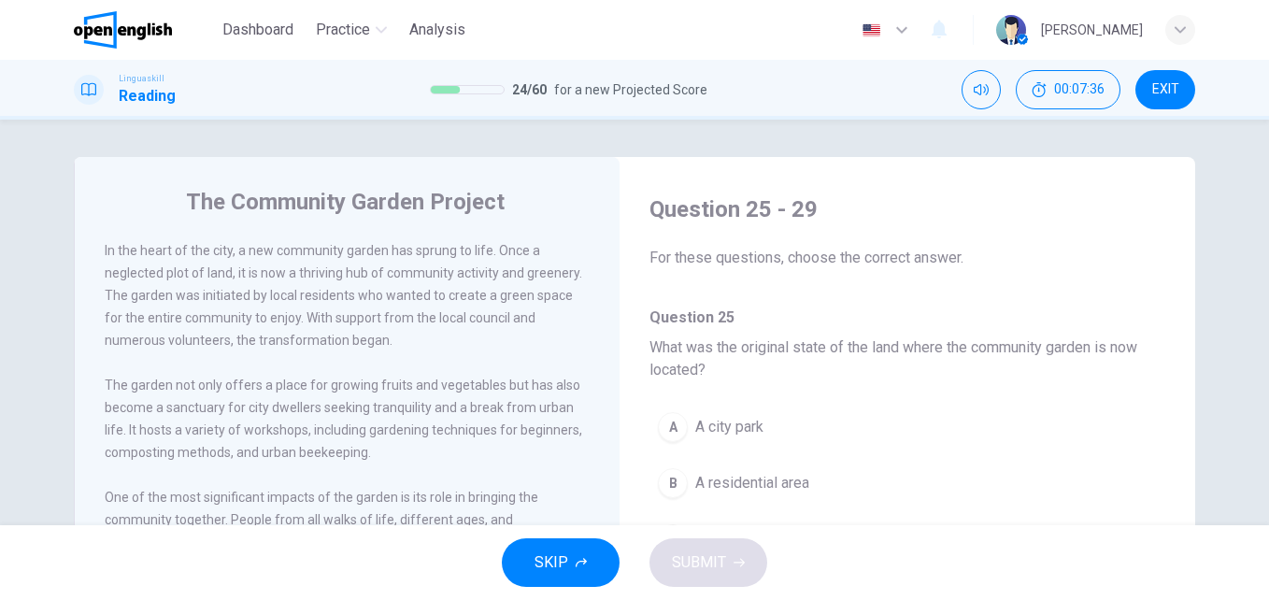
click at [1202, 344] on div "The Community Garden Project In the heart of the city, a new community garden h…" at bounding box center [634, 482] width 1181 height 650
drag, startPoint x: 1202, startPoint y: 344, endPoint x: 1214, endPoint y: 372, distance: 30.6
click at [1214, 372] on div "The Community Garden Project In the heart of the city, a new community garden h…" at bounding box center [634, 482] width 1181 height 650
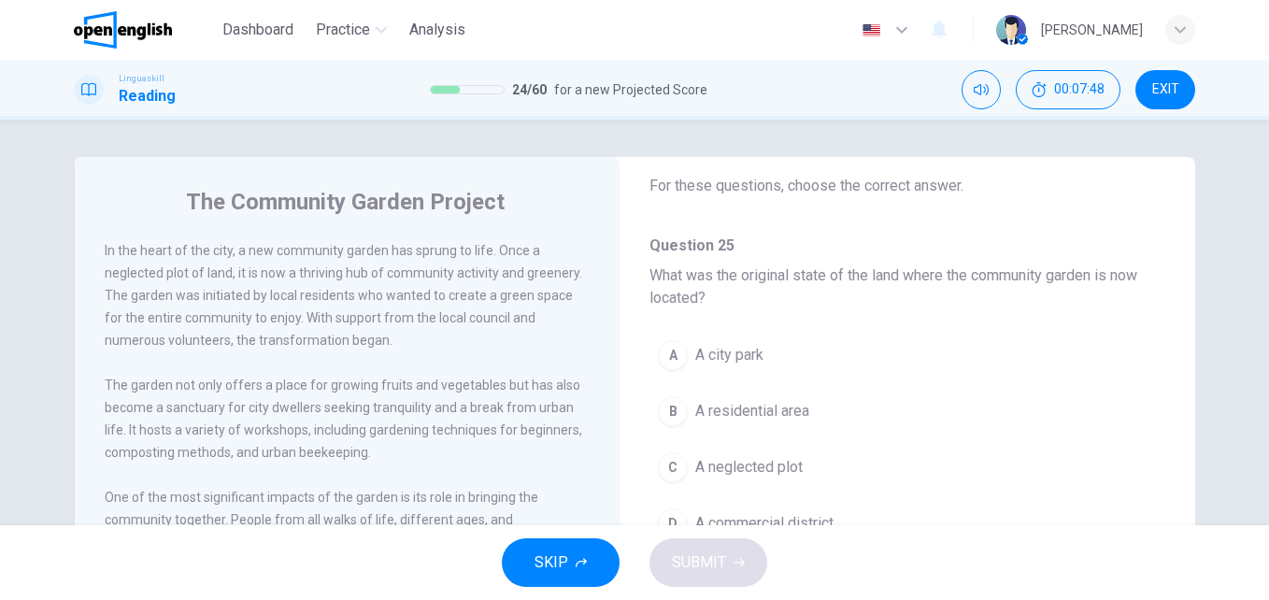
scroll to position [106, 0]
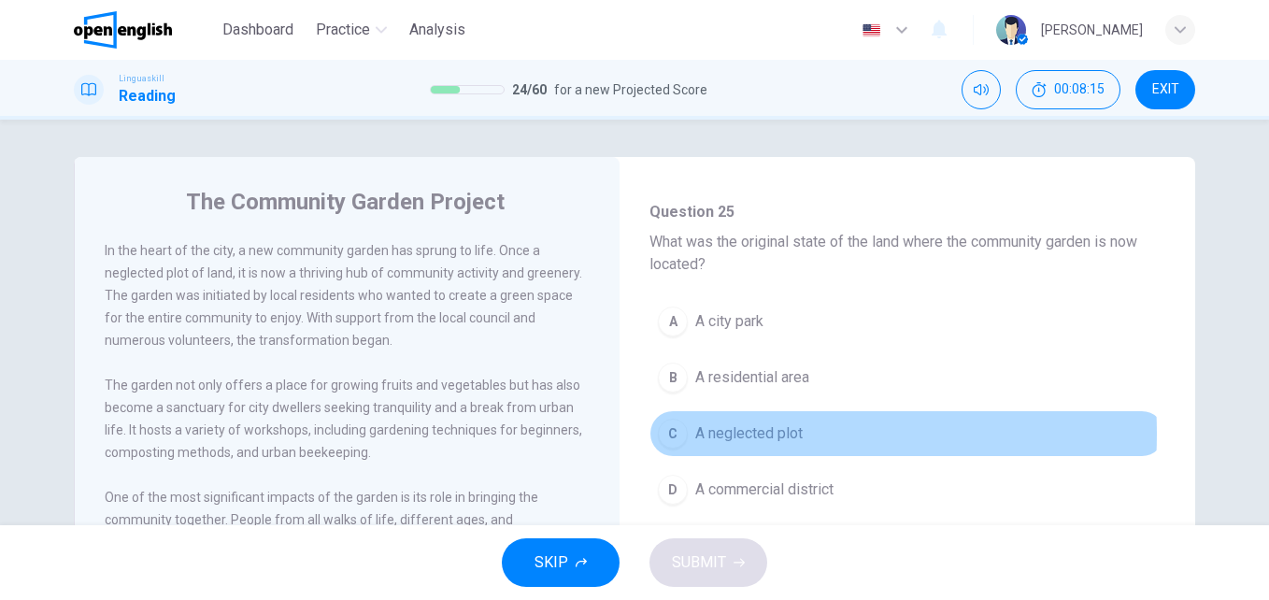
click at [717, 434] on span "A neglected plot" at bounding box center [748, 433] width 107 height 22
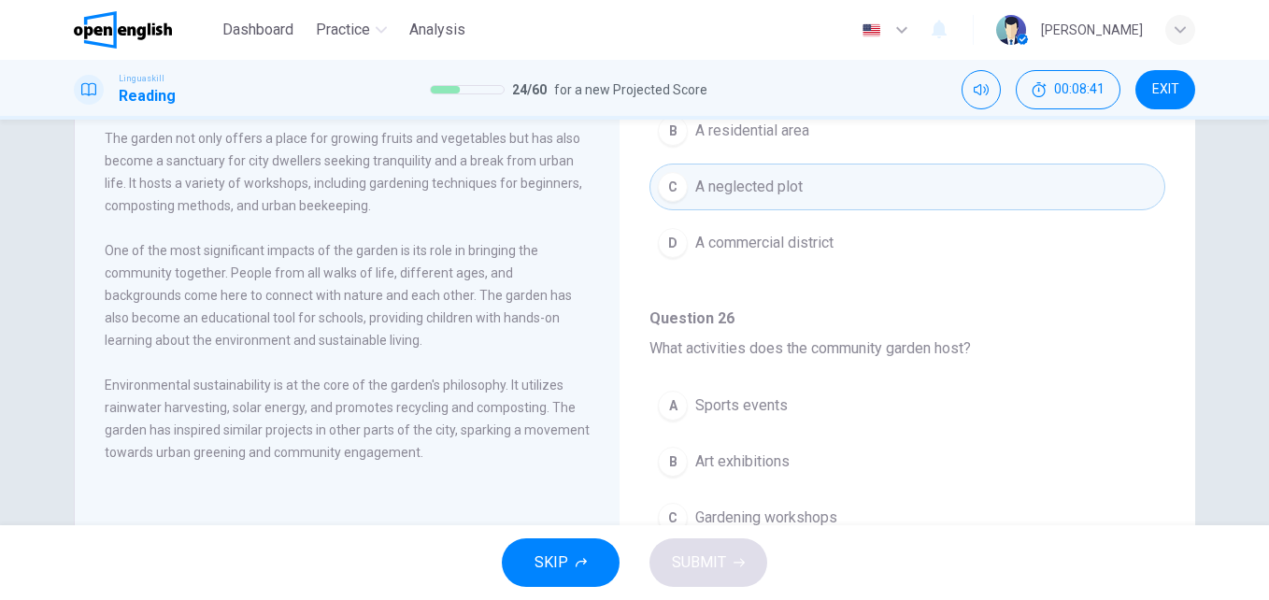
scroll to position [254, 0]
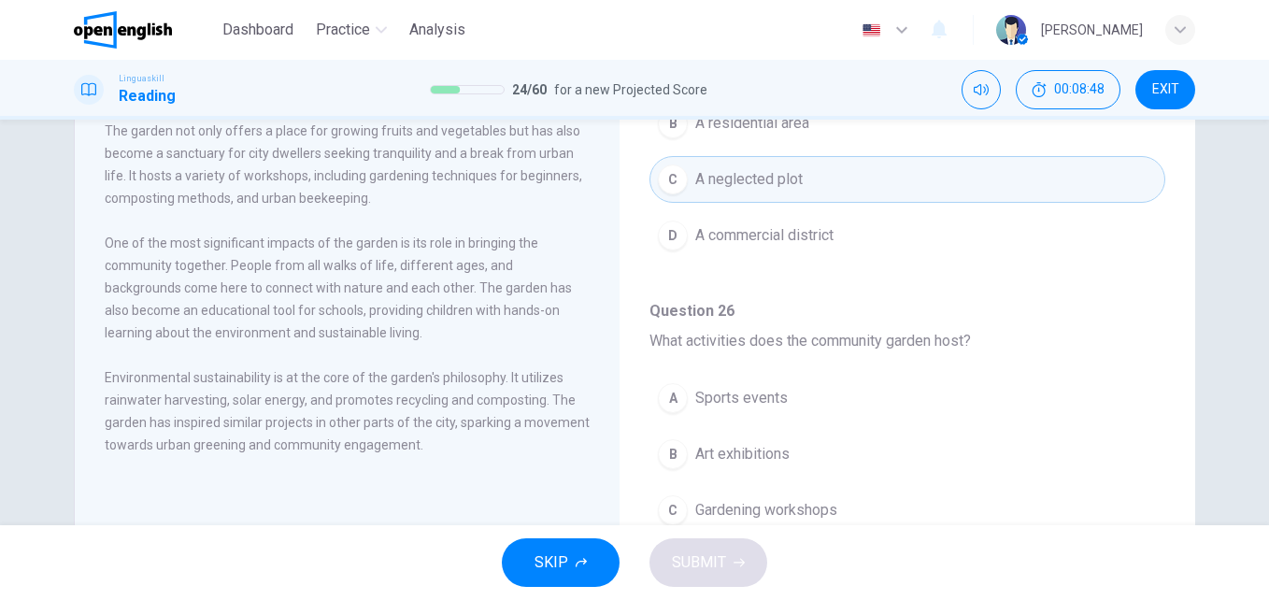
drag, startPoint x: 1262, startPoint y: 298, endPoint x: 1246, endPoint y: 431, distance: 133.7
click at [1246, 431] on div "The Community Garden Project In the heart of the city, a new community garden h…" at bounding box center [634, 323] width 1269 height 406
click at [1247, 426] on div "The Community Garden Project In the heart of the city, a new community garden h…" at bounding box center [634, 323] width 1269 height 406
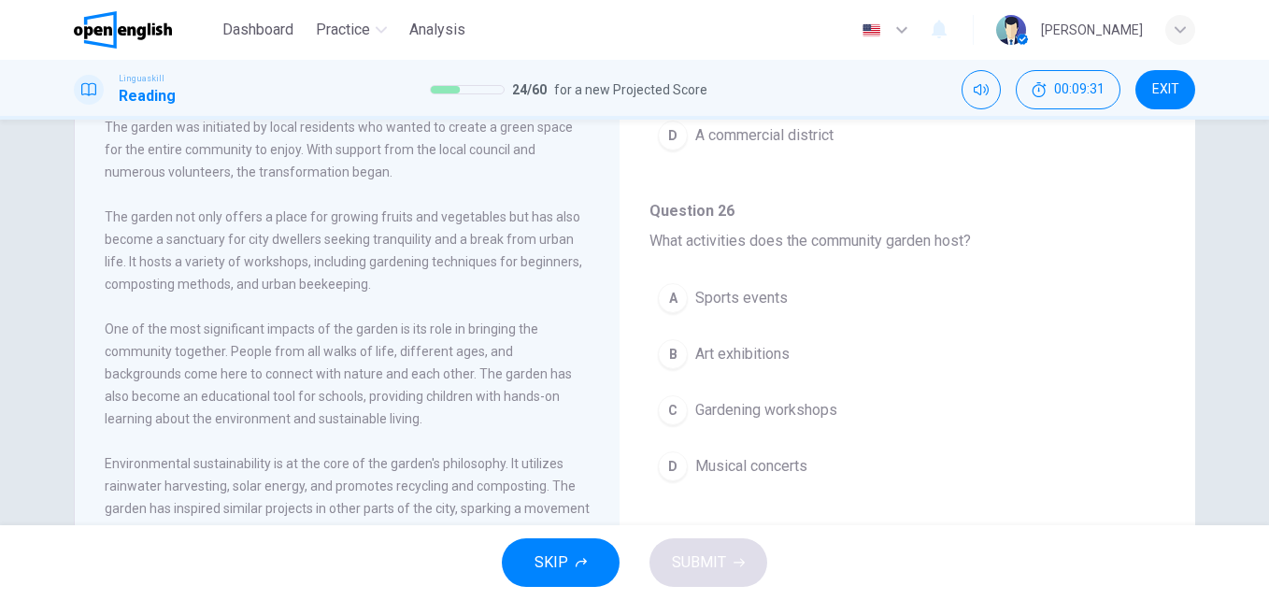
scroll to position [280, 0]
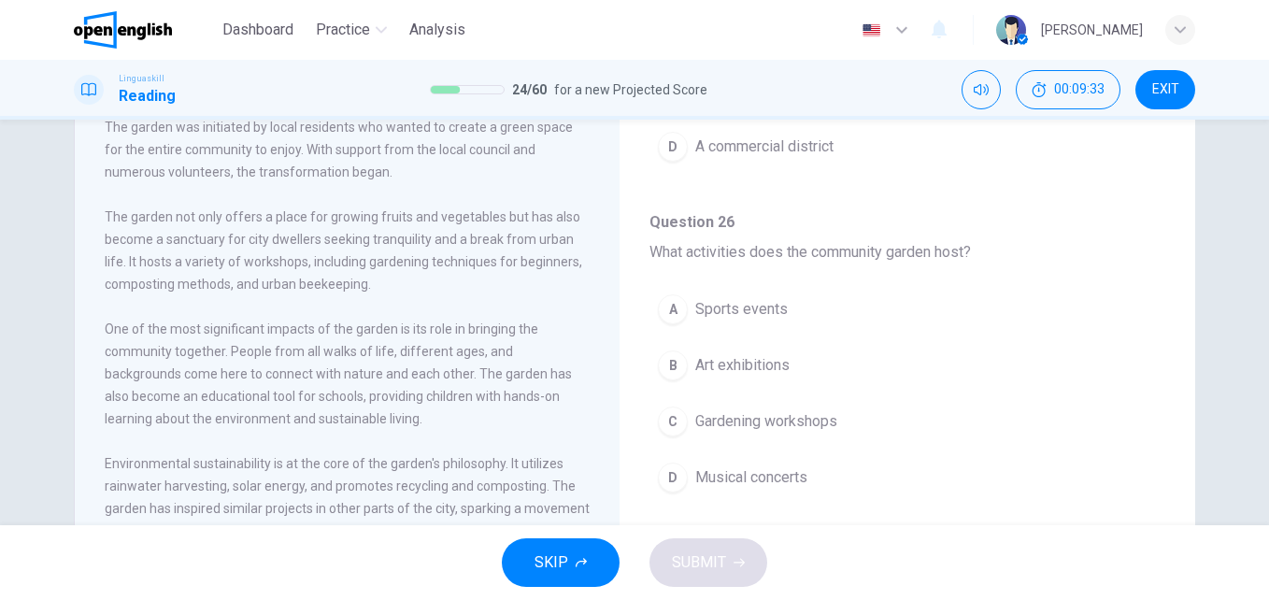
click at [730, 416] on span "Gardening workshops" at bounding box center [766, 421] width 142 height 22
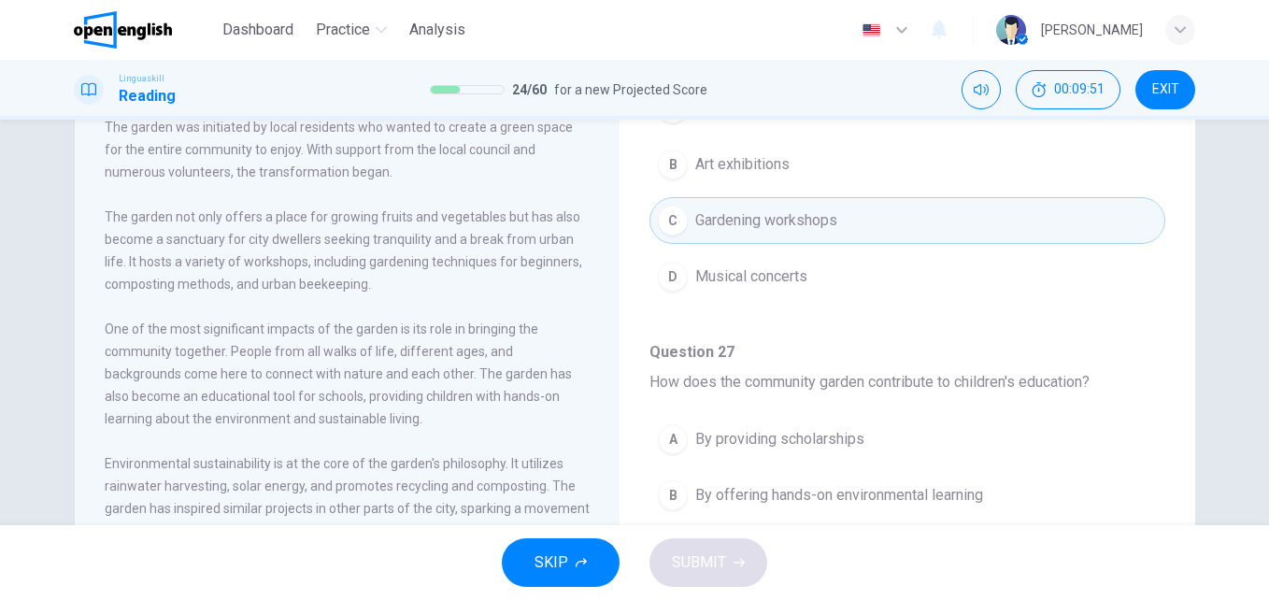
scroll to position [479, 0]
click at [1161, 343] on div "Question 25 - 29 For these questions, choose the correct answer. Question 25 Wh…" at bounding box center [908, 442] width 546 height 1826
click at [1161, 342] on div "Question 25 - 29 For these questions, choose the correct answer. Question 25 Wh…" at bounding box center [908, 442] width 546 height 1826
click at [1161, 336] on div "Question 25 - 29 For these questions, choose the correct answer. Question 25 Wh…" at bounding box center [908, 442] width 546 height 1826
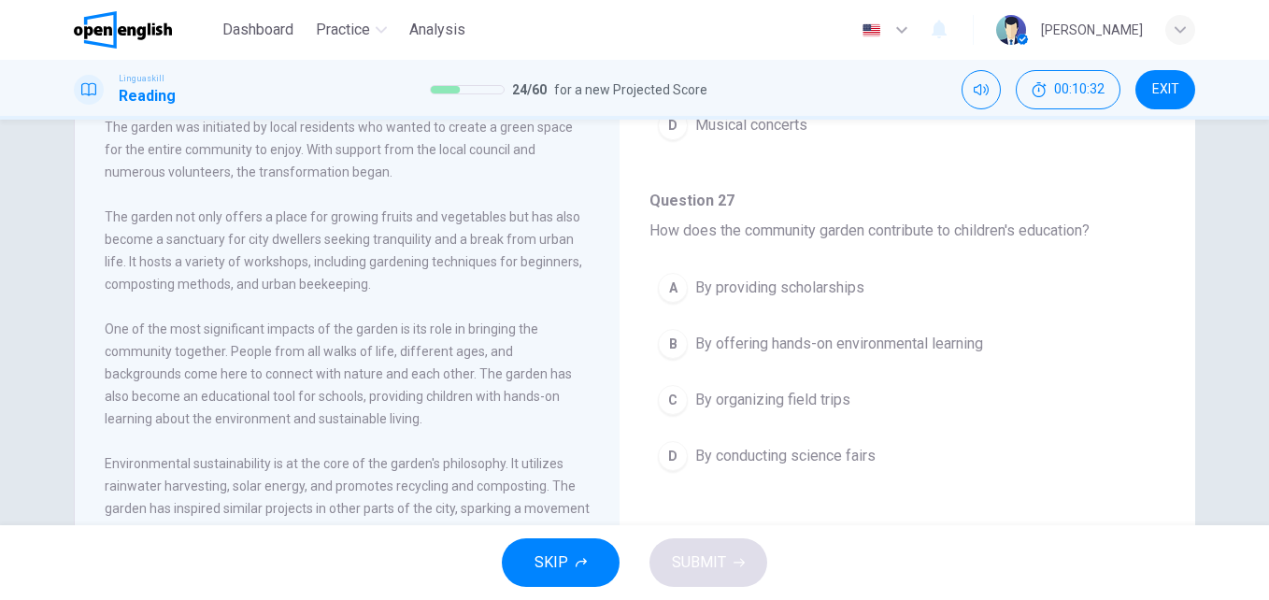
scroll to position [644, 0]
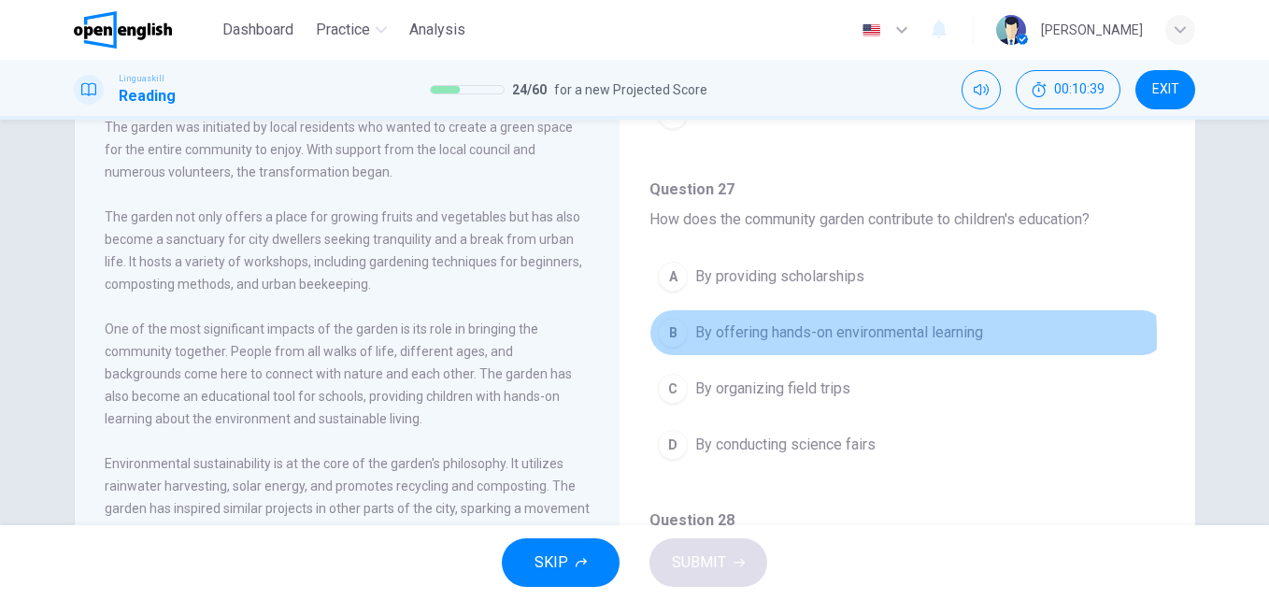
click at [784, 336] on span "By offering hands-on environmental learning" at bounding box center [839, 333] width 288 height 22
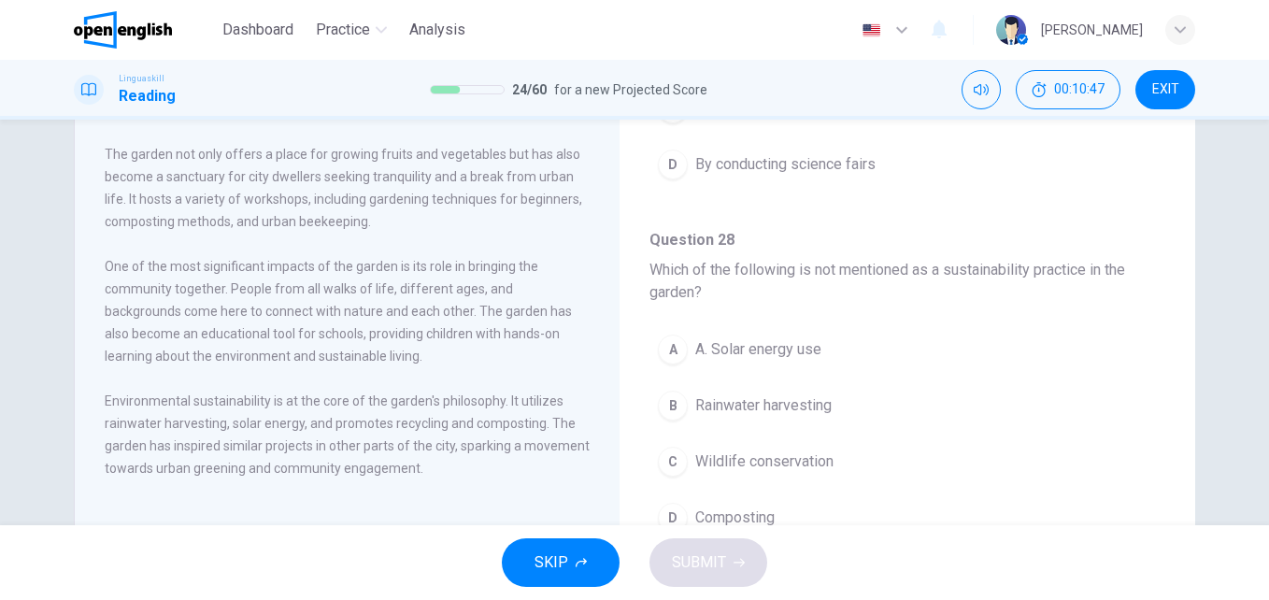
scroll to position [238, 0]
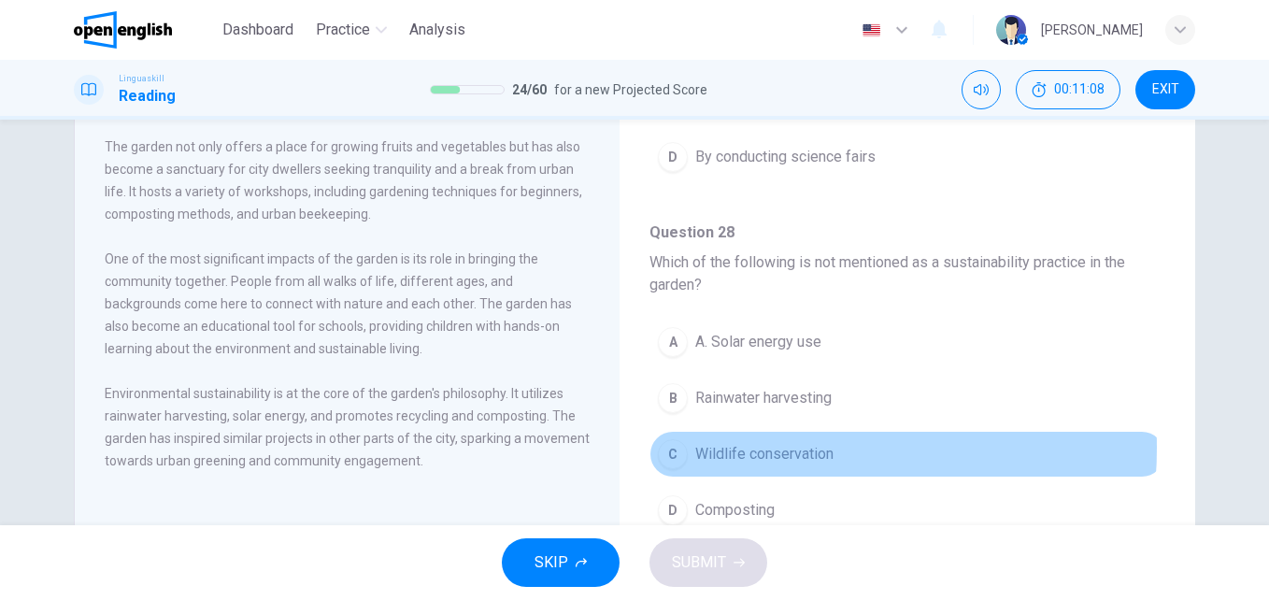
click at [743, 448] on span "Wildlife conservation" at bounding box center [764, 454] width 138 height 22
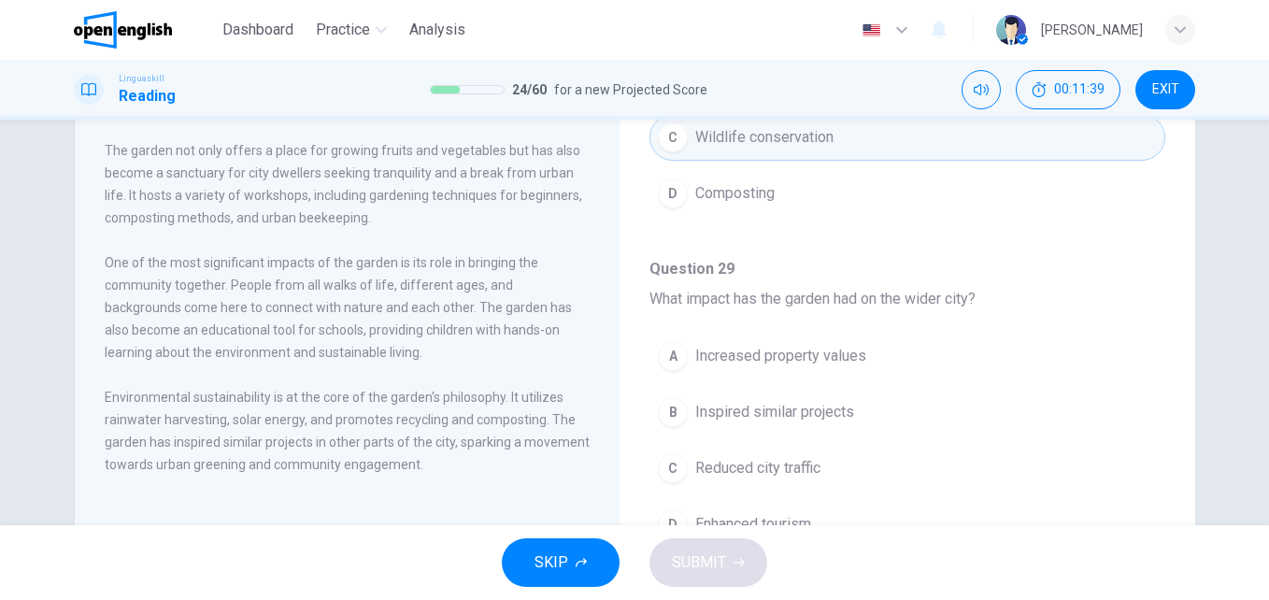
scroll to position [227, 0]
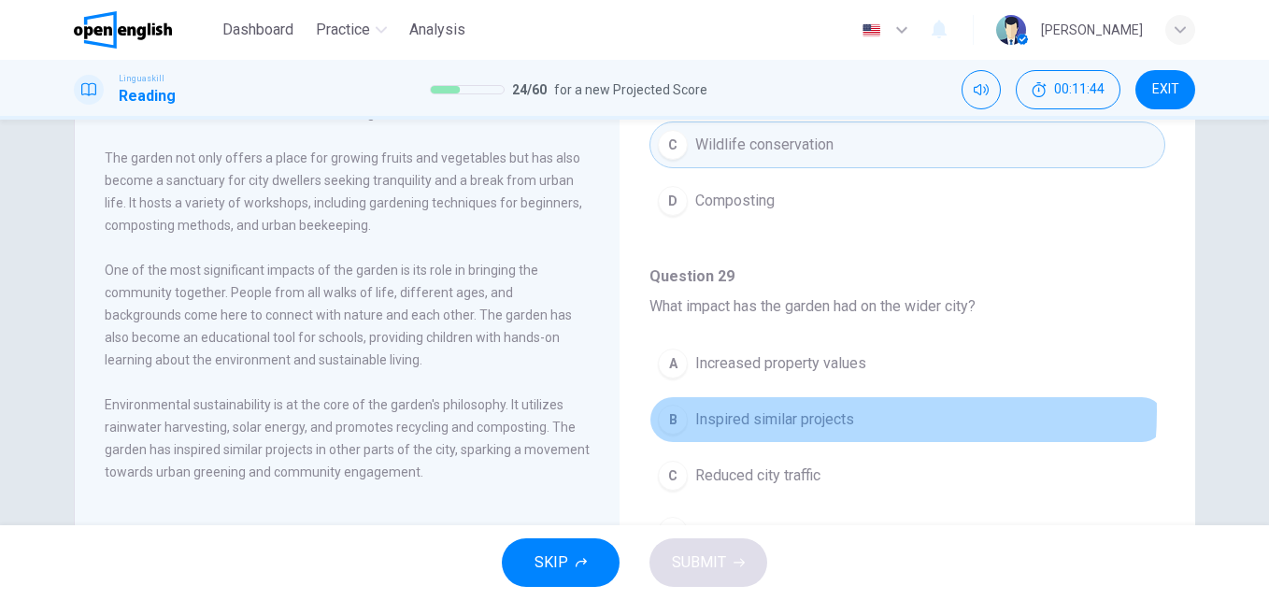
click at [780, 411] on span "Inspired similar projects" at bounding box center [774, 419] width 159 height 22
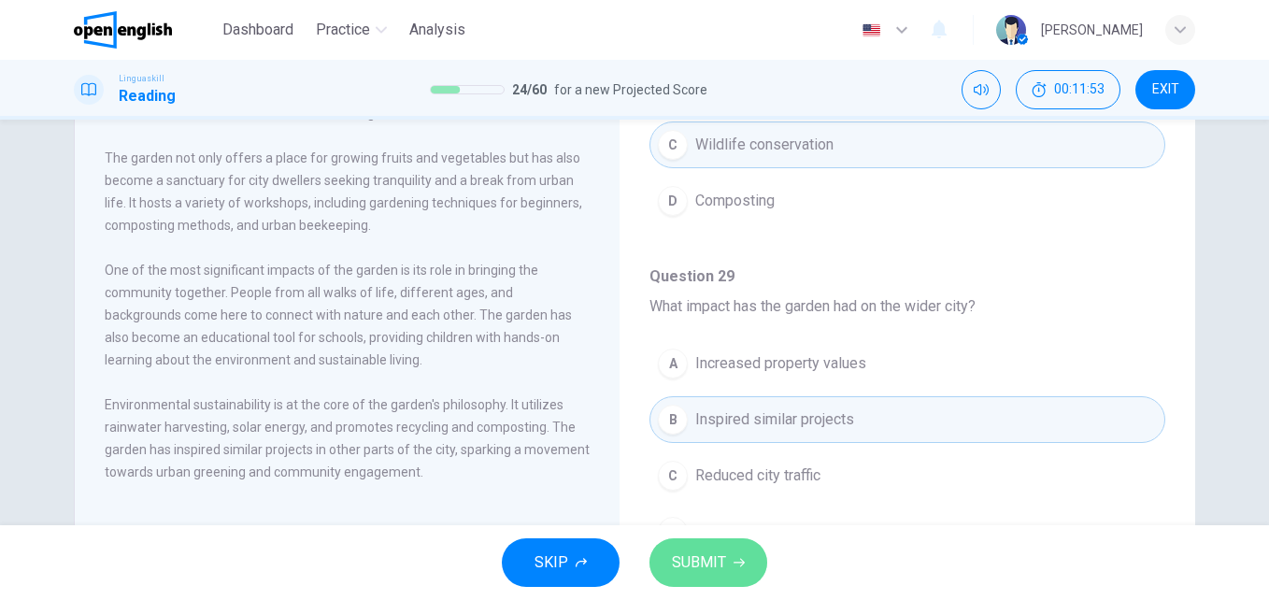
click at [721, 559] on span "SUBMIT" at bounding box center [699, 563] width 54 height 26
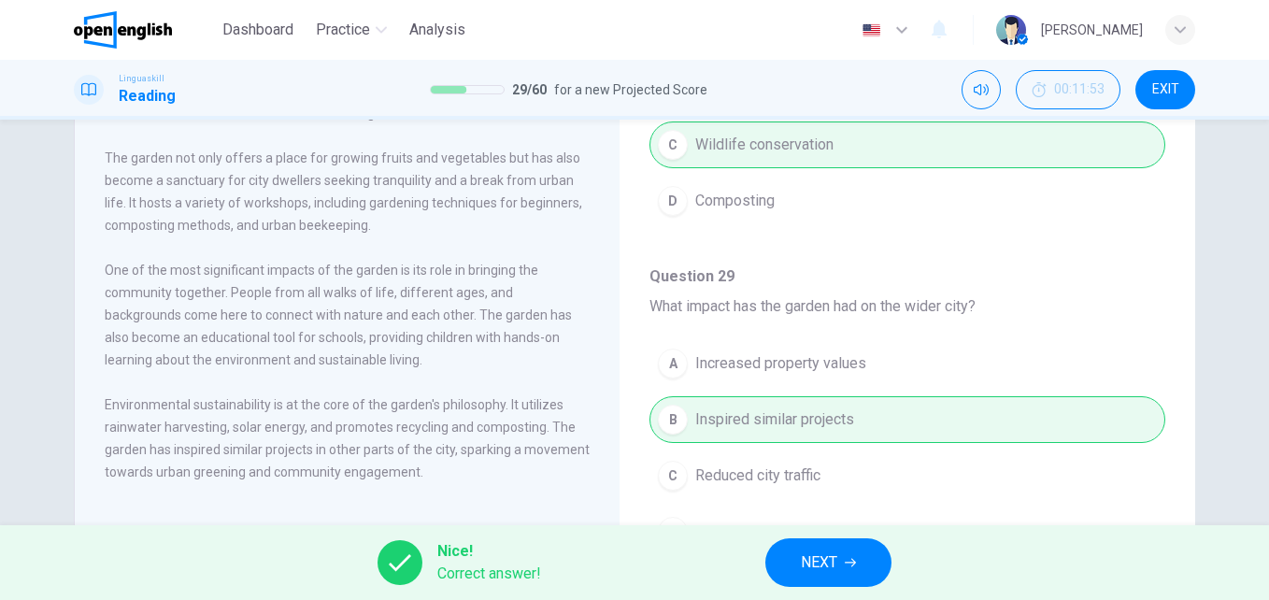
click at [830, 565] on span "NEXT" at bounding box center [819, 563] width 36 height 26
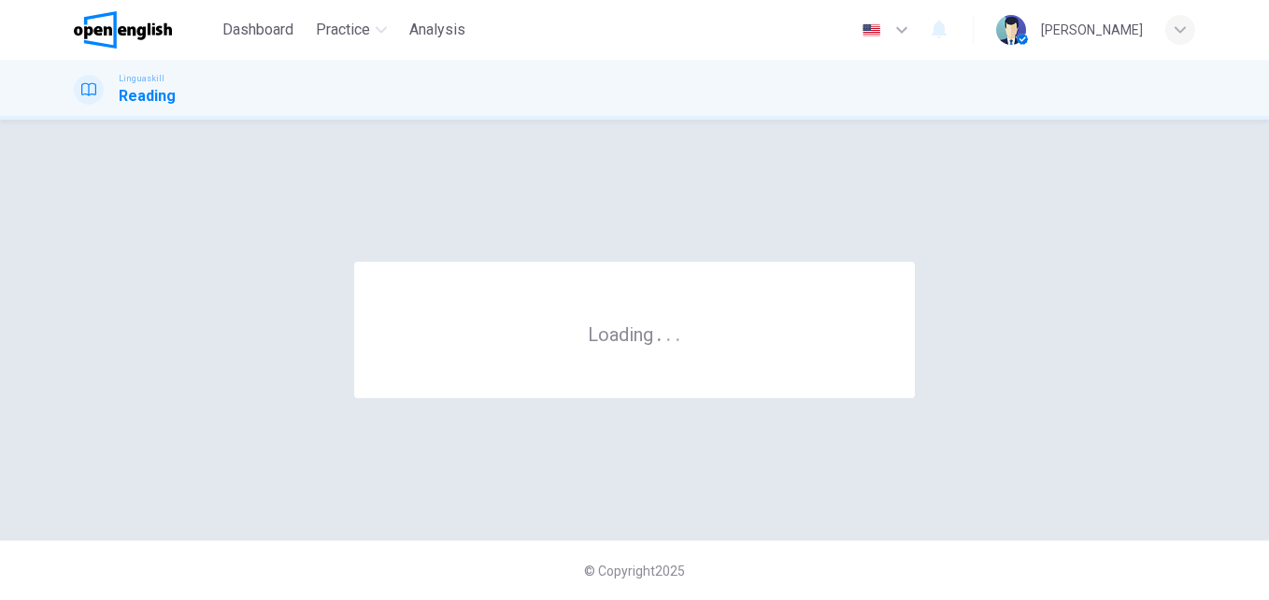
scroll to position [0, 0]
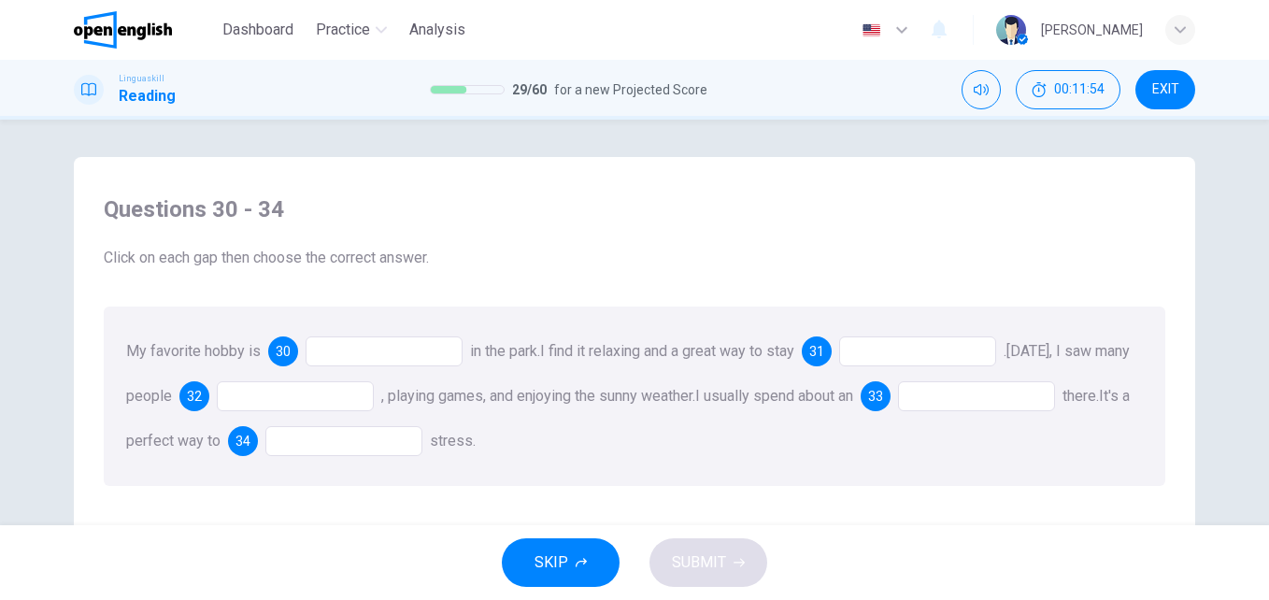
click at [377, 351] on div at bounding box center [384, 351] width 157 height 30
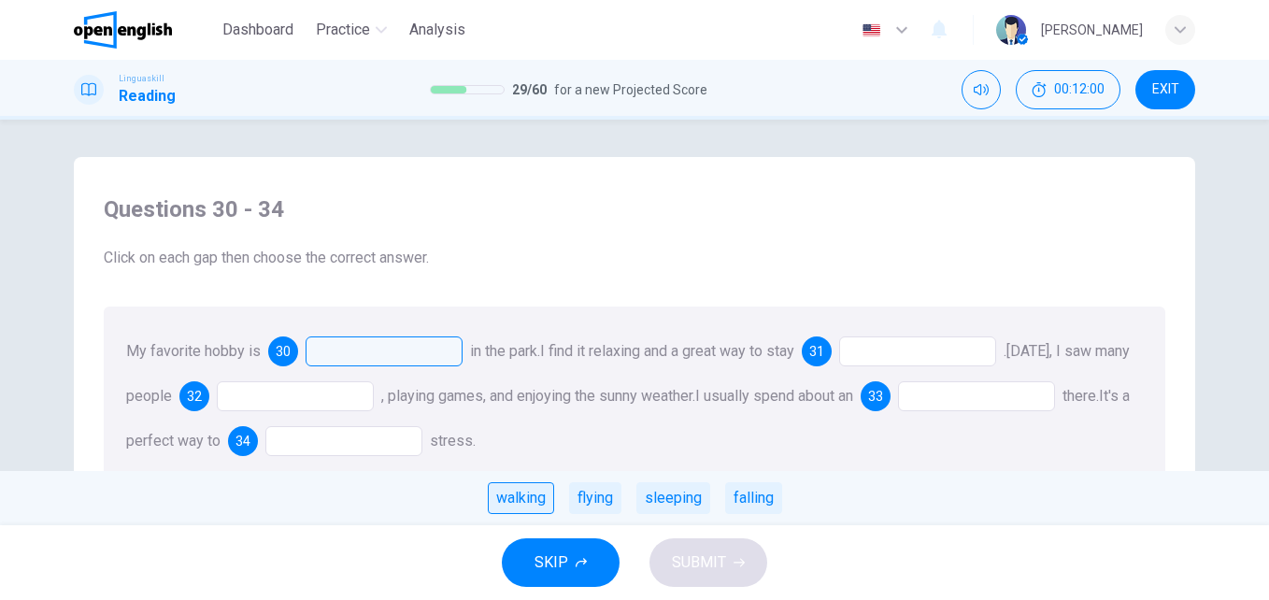
click at [519, 488] on div "walking" at bounding box center [521, 498] width 66 height 32
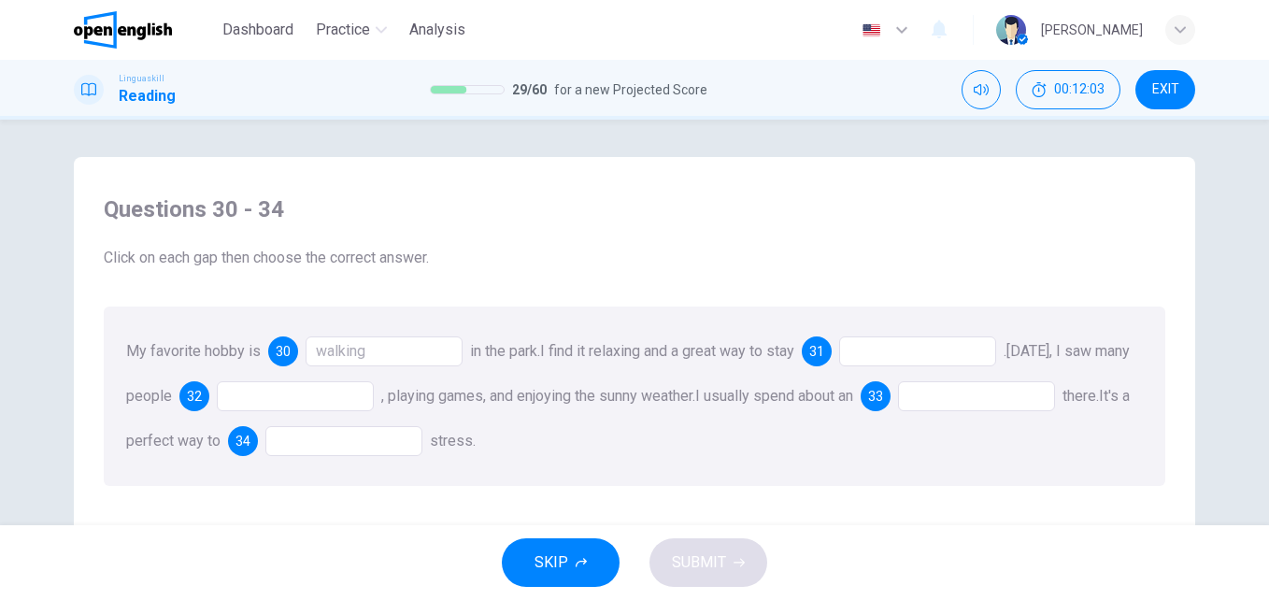
click at [874, 349] on div at bounding box center [917, 351] width 157 height 30
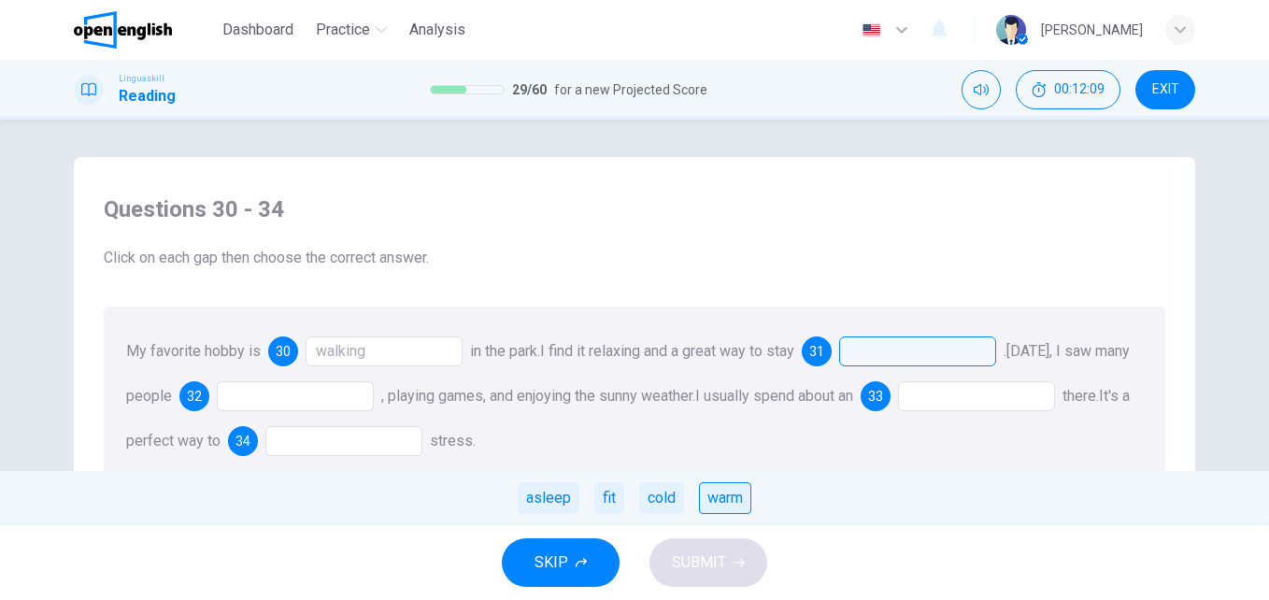
click at [719, 501] on div "warm" at bounding box center [725, 498] width 52 height 32
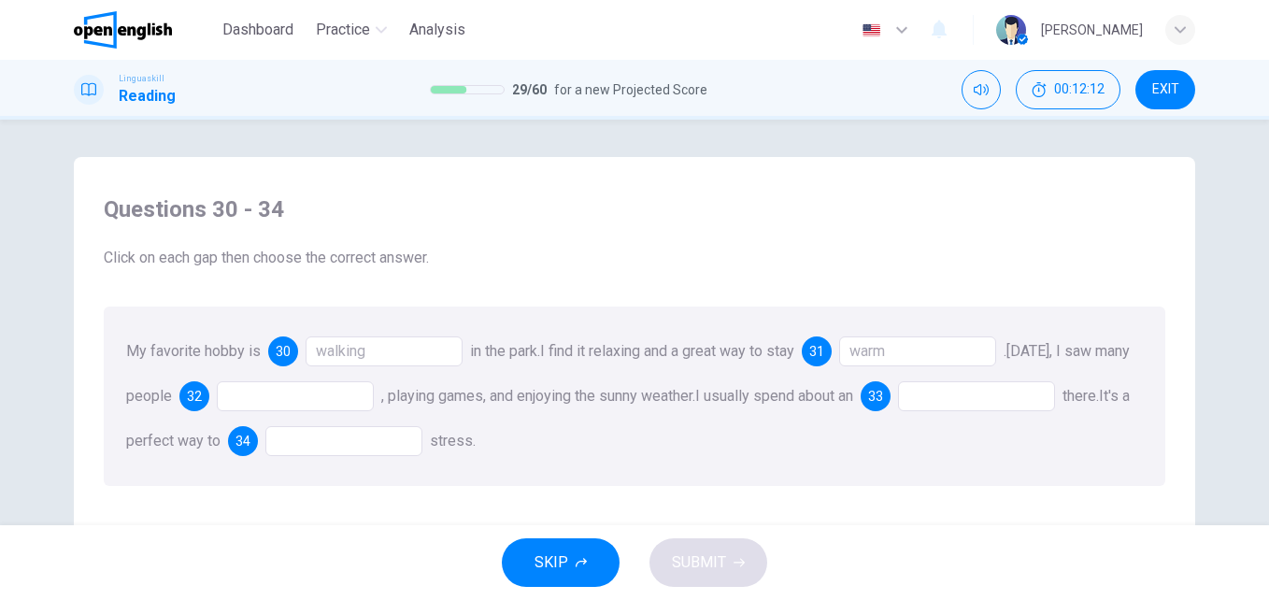
click at [305, 405] on div at bounding box center [295, 396] width 157 height 30
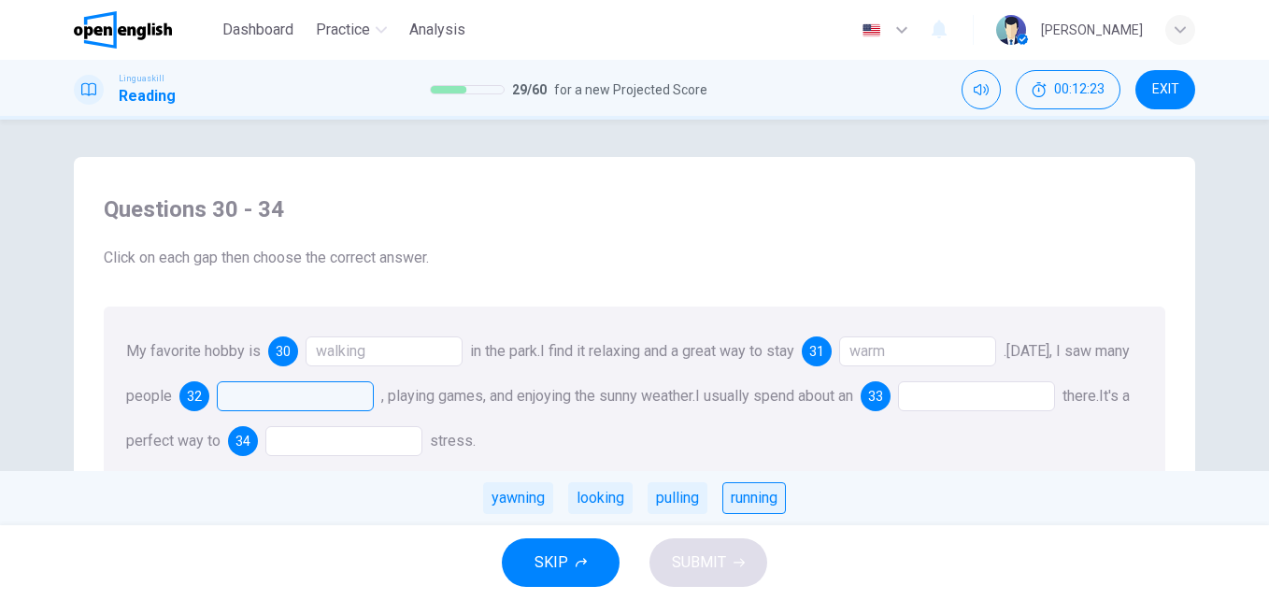
click at [753, 501] on div "running" at bounding box center [754, 498] width 64 height 32
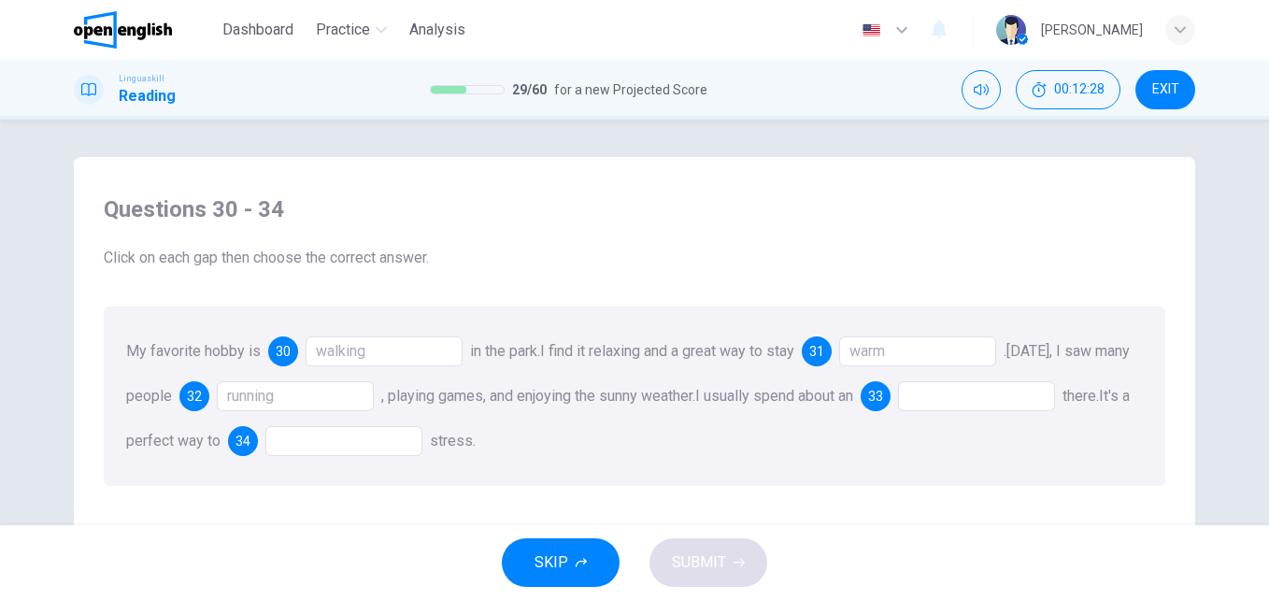
click at [987, 390] on div at bounding box center [976, 396] width 157 height 30
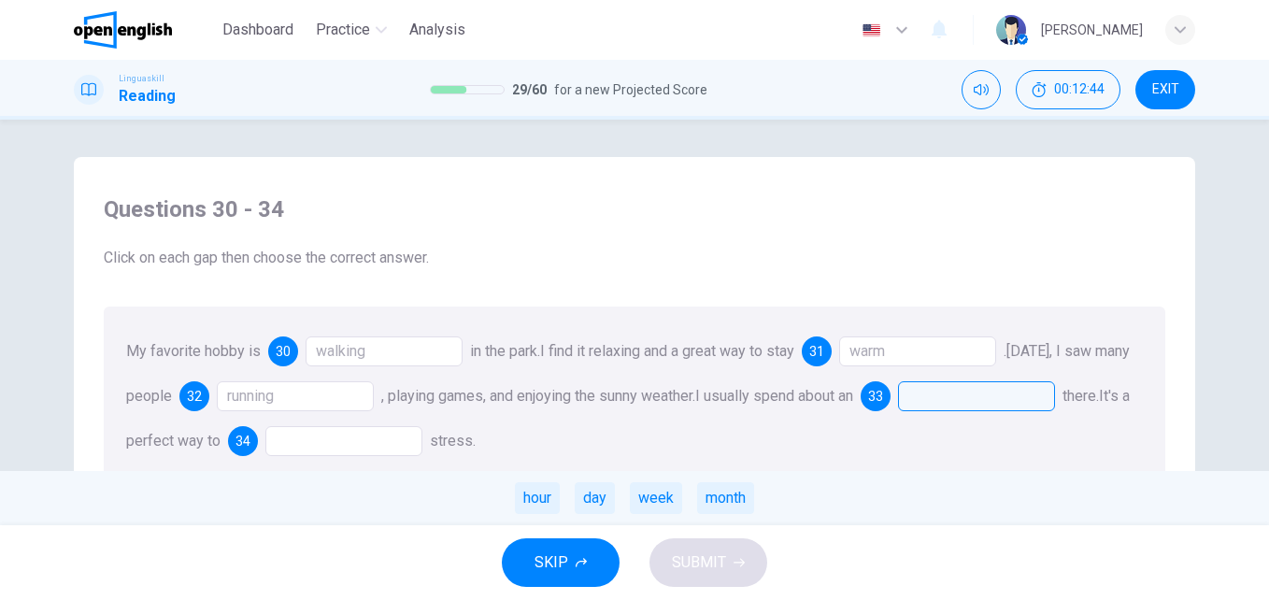
click at [990, 396] on div at bounding box center [976, 396] width 157 height 30
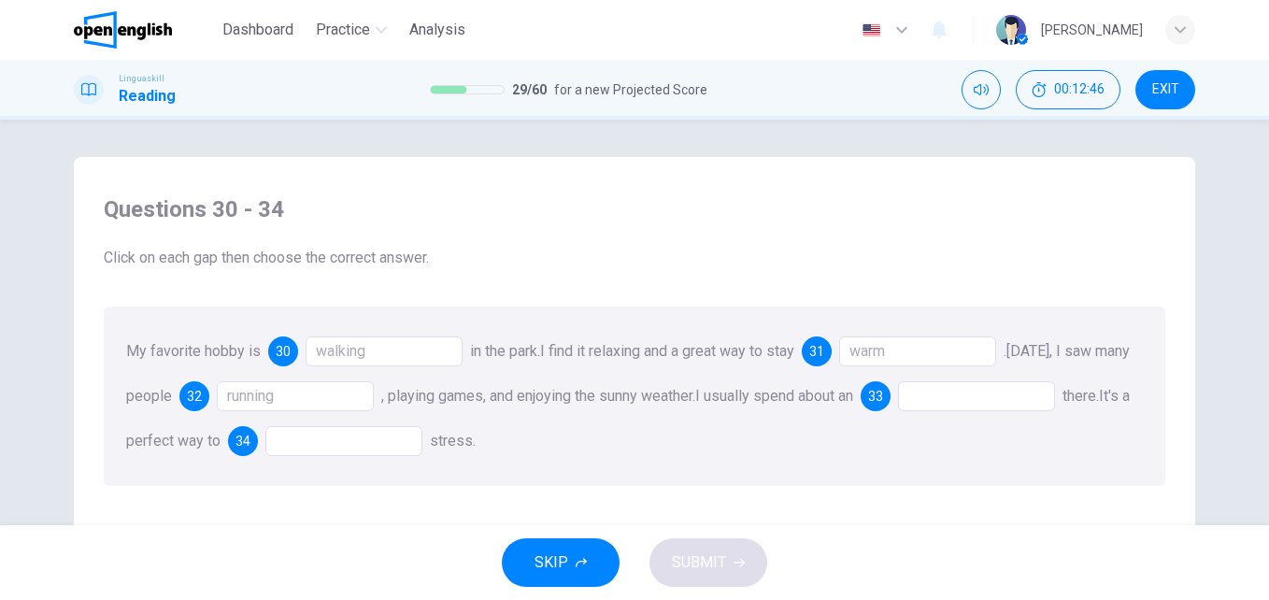
click at [1005, 390] on div at bounding box center [976, 396] width 157 height 30
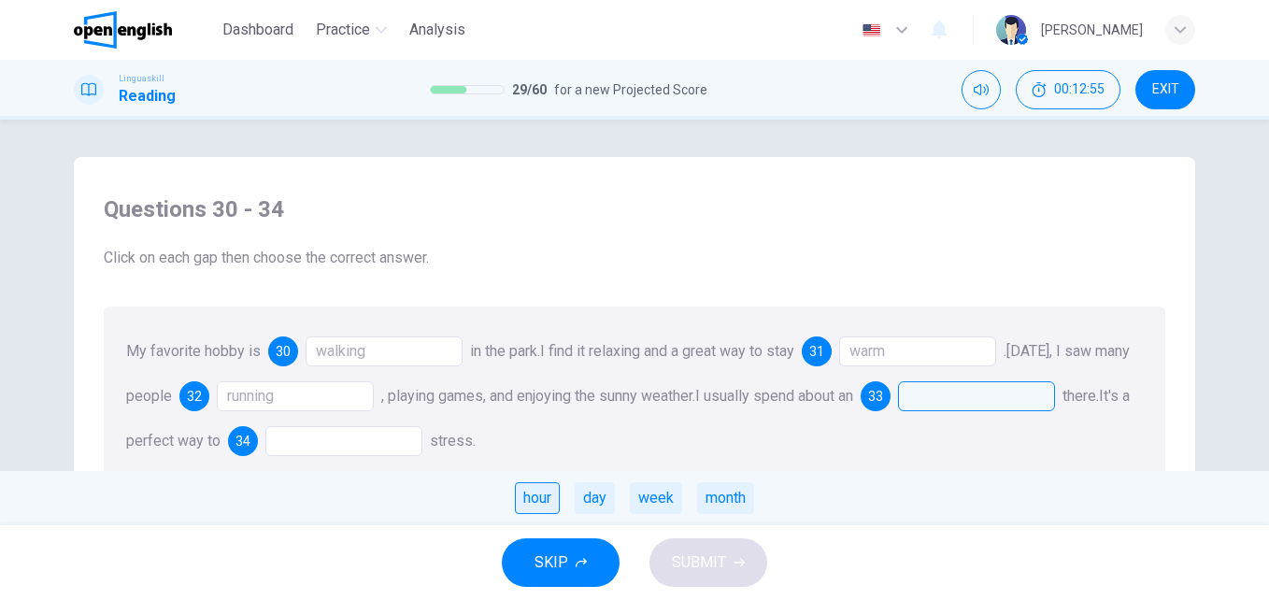
click at [537, 484] on div "hour" at bounding box center [537, 498] width 45 height 32
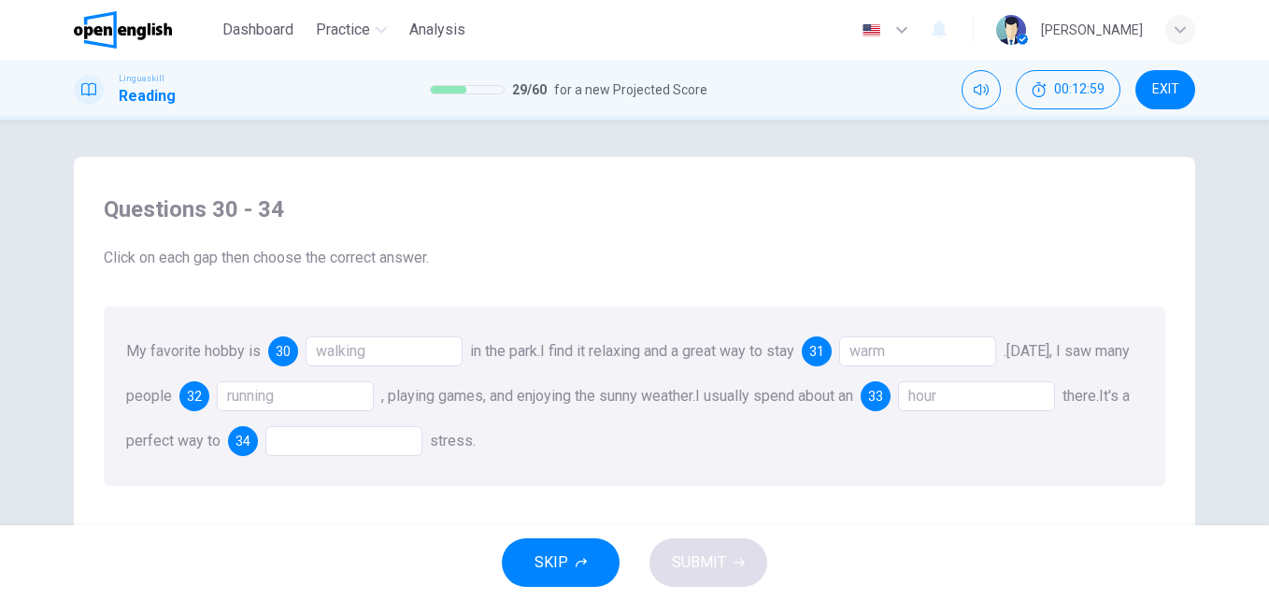
click at [422, 444] on div at bounding box center [343, 441] width 157 height 30
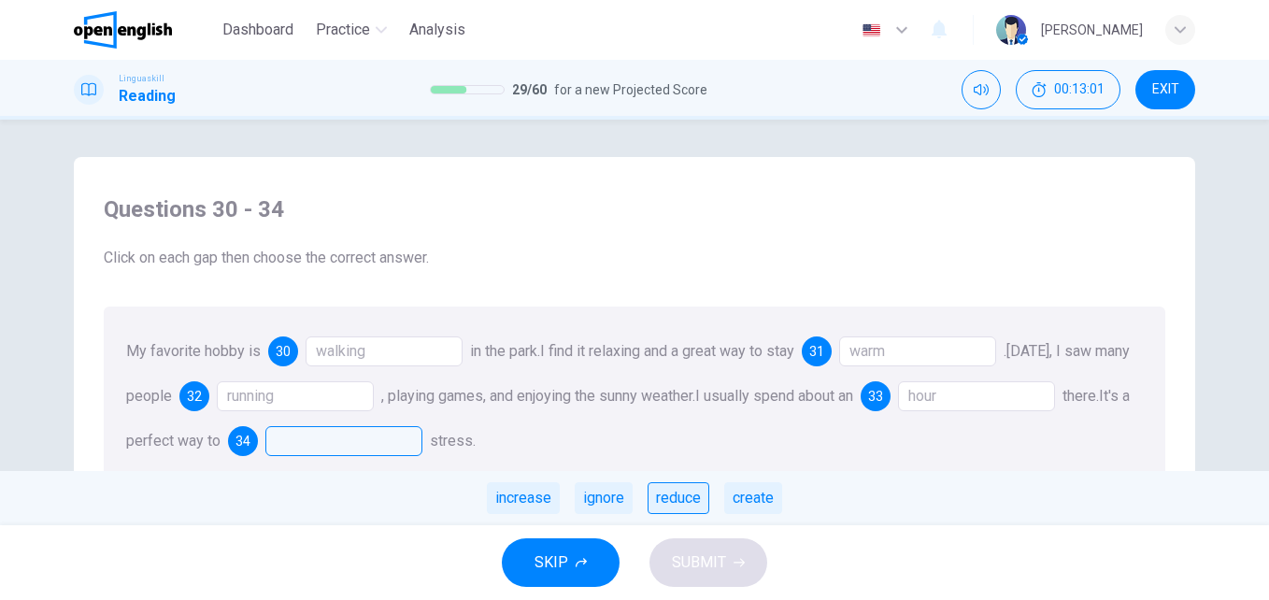
click at [662, 497] on div "reduce" at bounding box center [679, 498] width 62 height 32
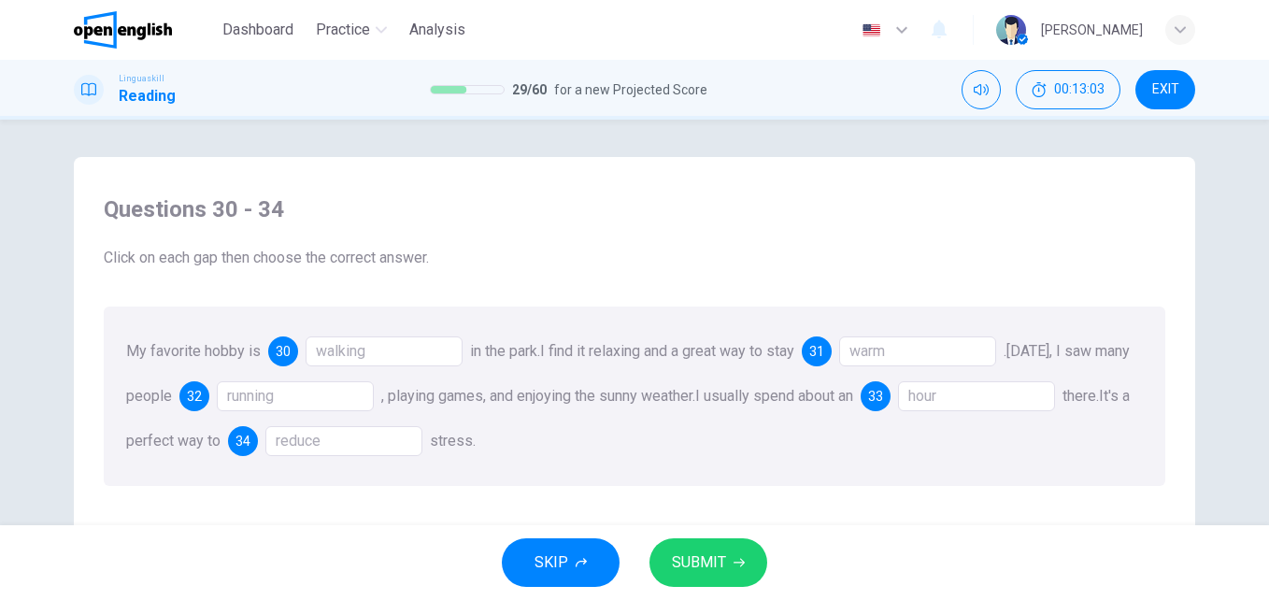
click at [716, 558] on span "SUBMIT" at bounding box center [699, 563] width 54 height 26
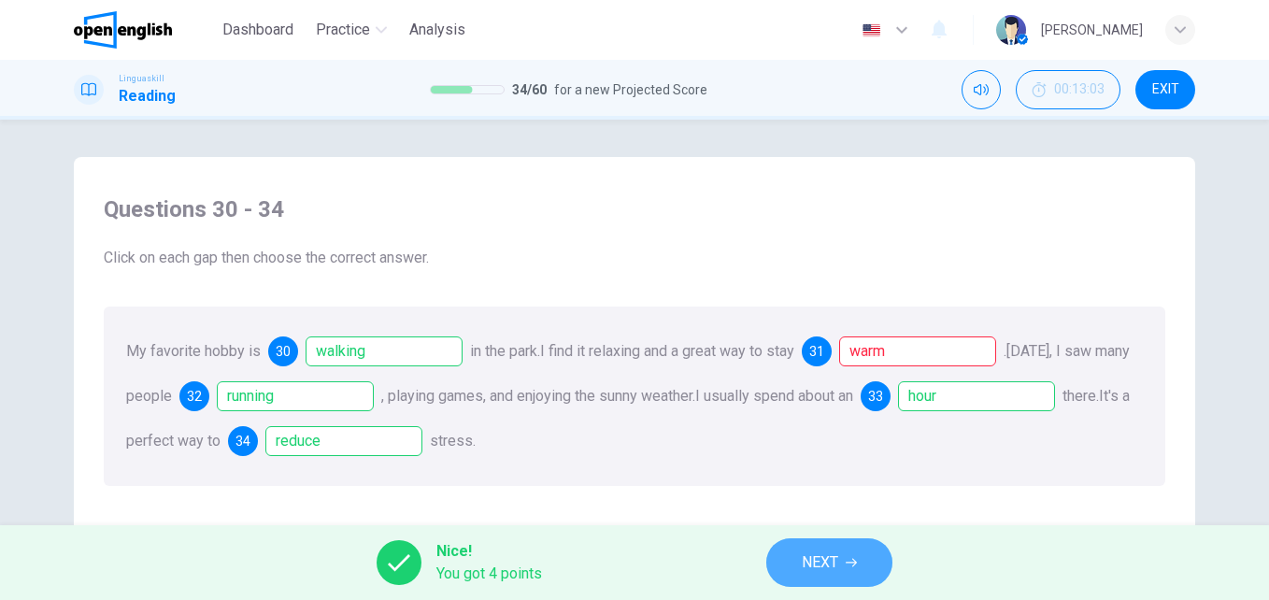
click at [853, 561] on icon "button" at bounding box center [851, 562] width 11 height 11
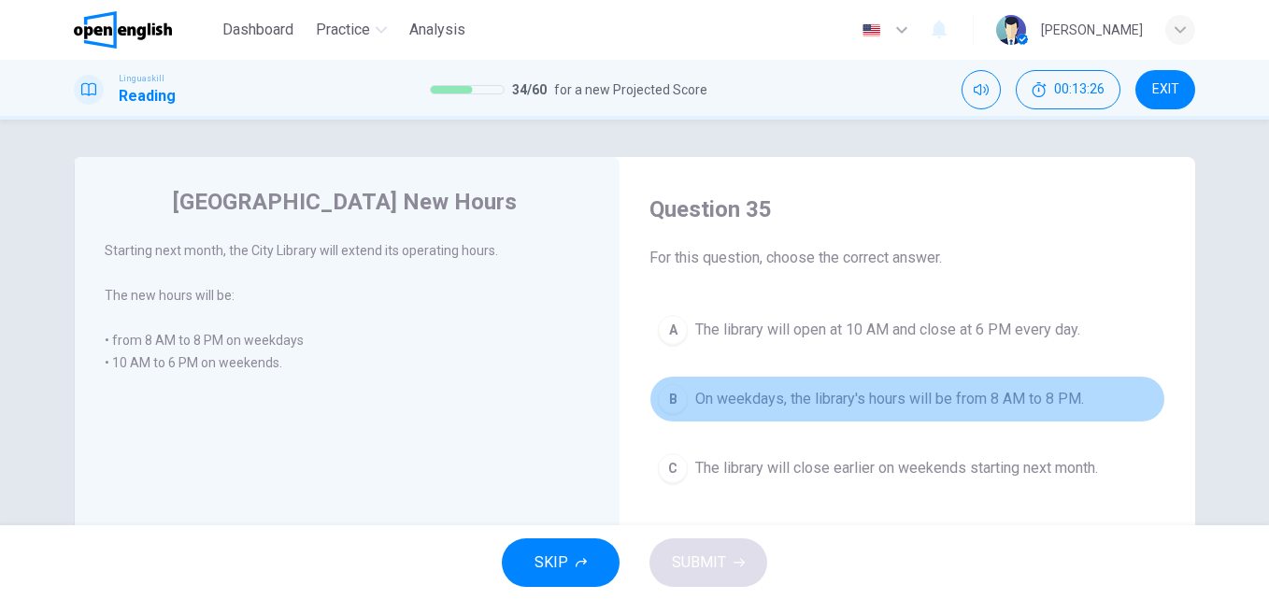
click at [898, 405] on span "On weekdays, the library's hours will be from 8 AM to 8 PM." at bounding box center [889, 399] width 389 height 22
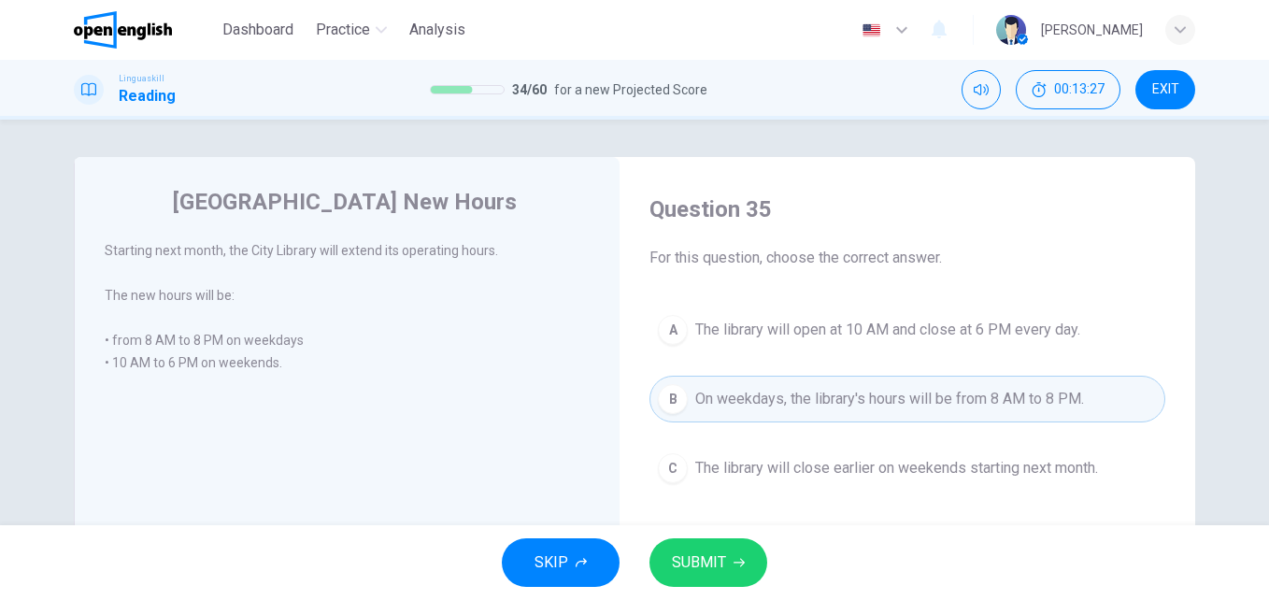
click at [756, 556] on button "SUBMIT" at bounding box center [709, 562] width 118 height 49
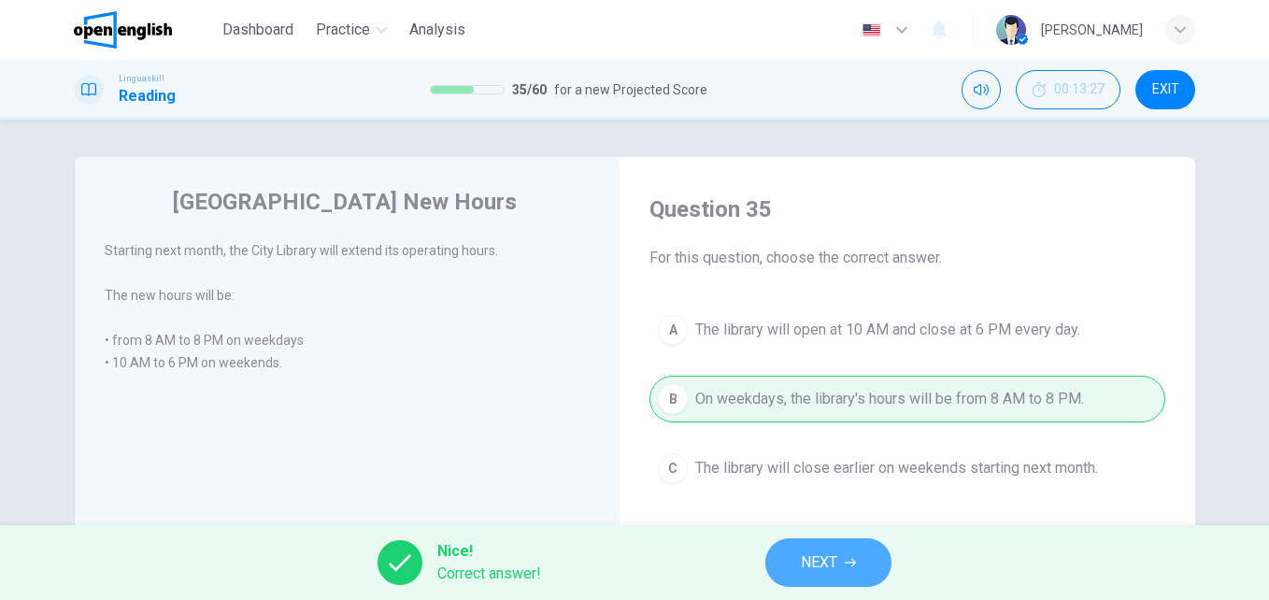
click at [846, 541] on button "NEXT" at bounding box center [828, 562] width 126 height 49
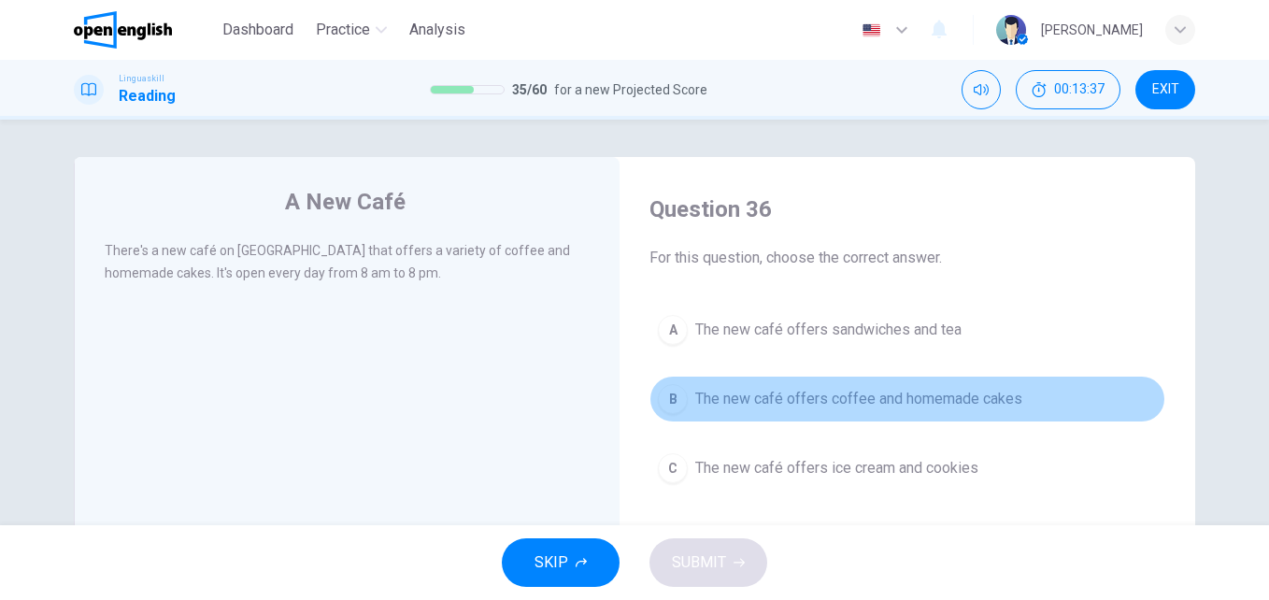
click at [862, 402] on span "The new café offers coffee and homemade cakes" at bounding box center [858, 399] width 327 height 22
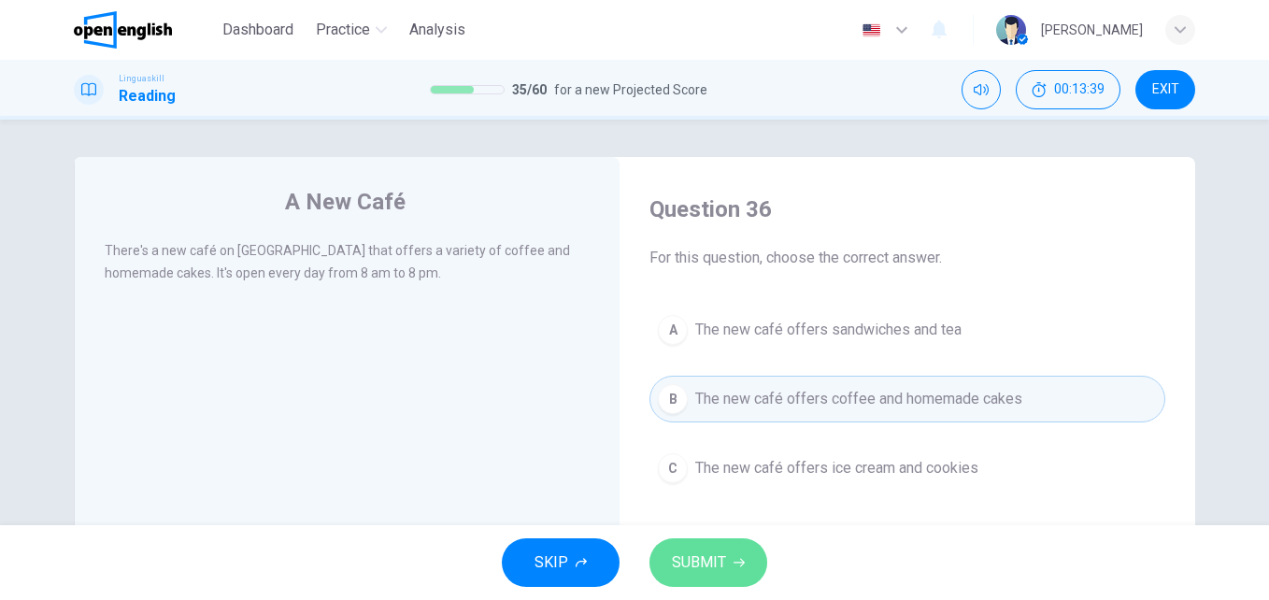
click at [722, 580] on button "SUBMIT" at bounding box center [709, 562] width 118 height 49
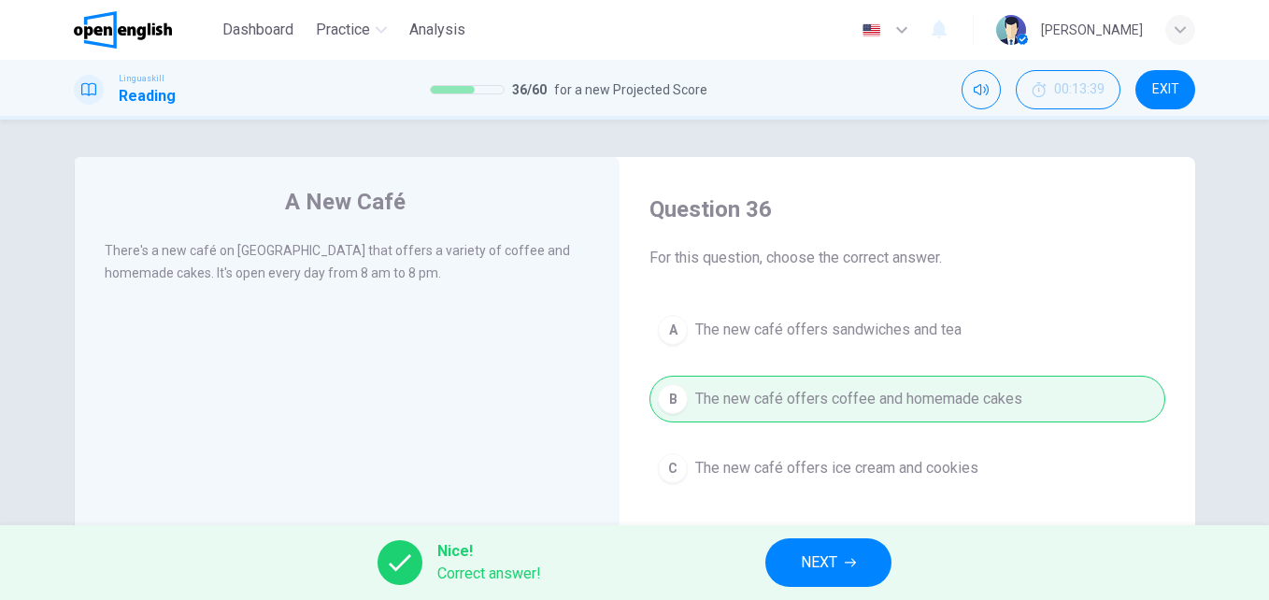
click at [805, 563] on span "NEXT" at bounding box center [819, 563] width 36 height 26
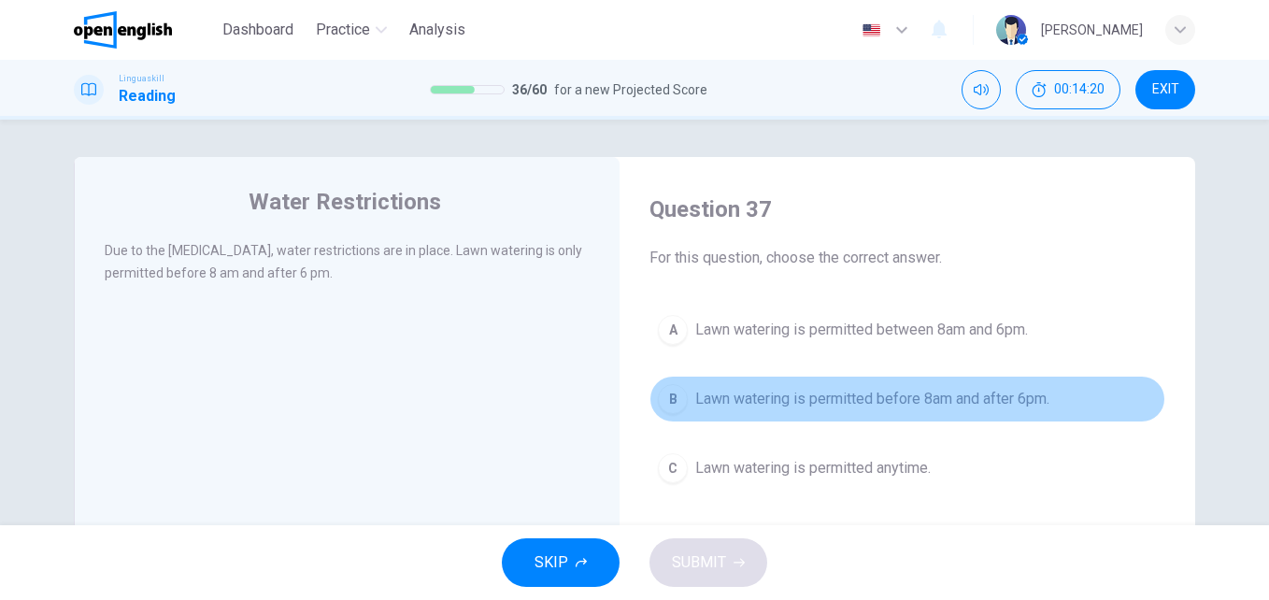
click at [899, 390] on span "Lawn watering is permitted before 8am and after 6pm." at bounding box center [872, 399] width 354 height 22
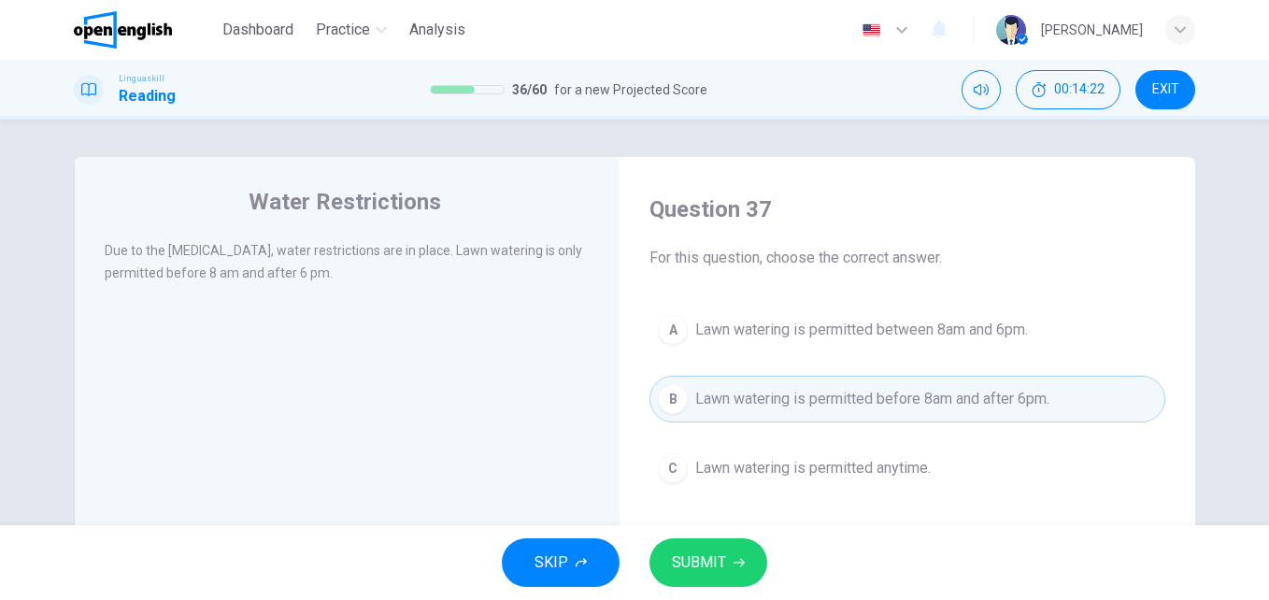
click at [731, 565] on button "SUBMIT" at bounding box center [709, 562] width 118 height 49
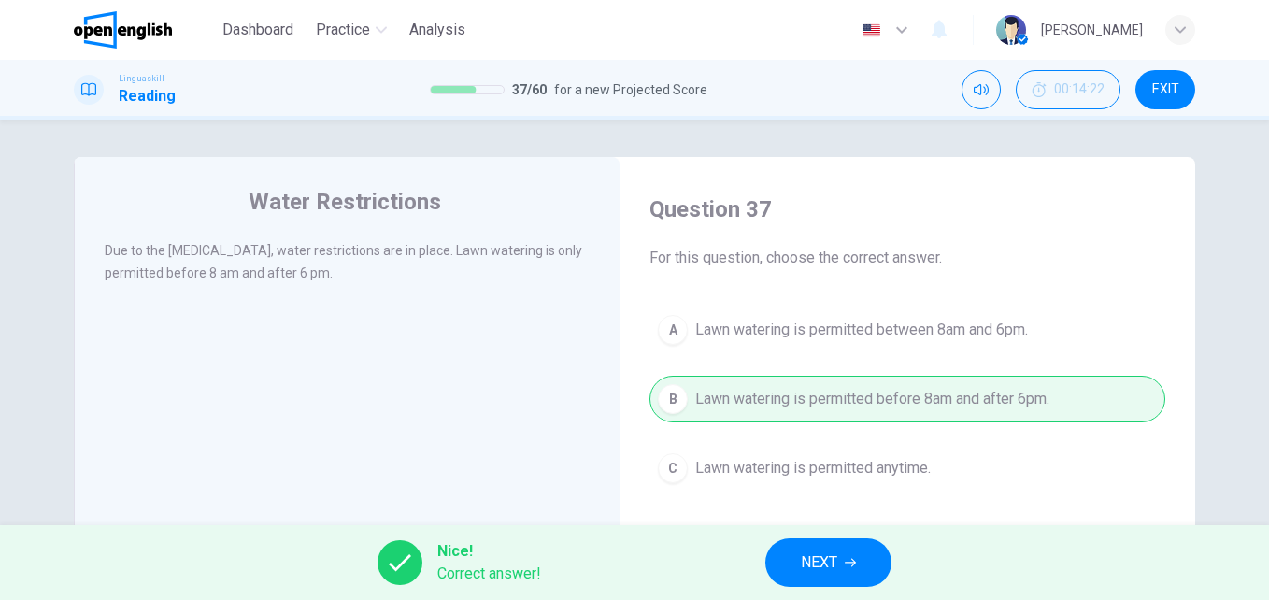
click at [832, 560] on span "NEXT" at bounding box center [819, 563] width 36 height 26
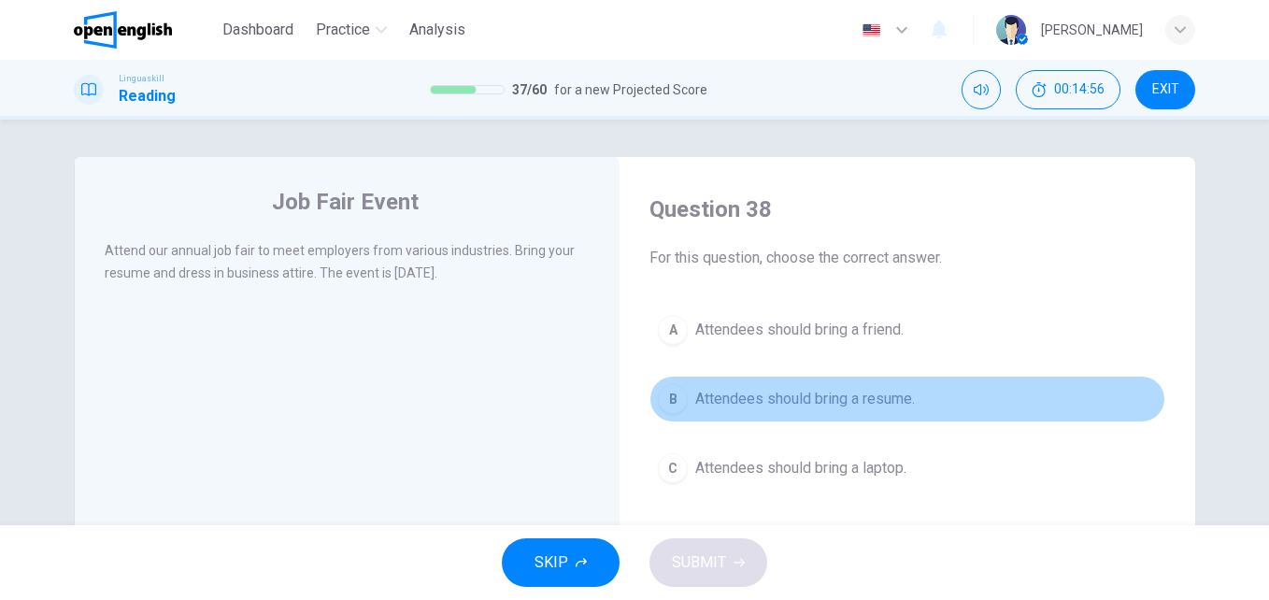
click at [698, 404] on span "Attendees should bring a resume." at bounding box center [805, 399] width 220 height 22
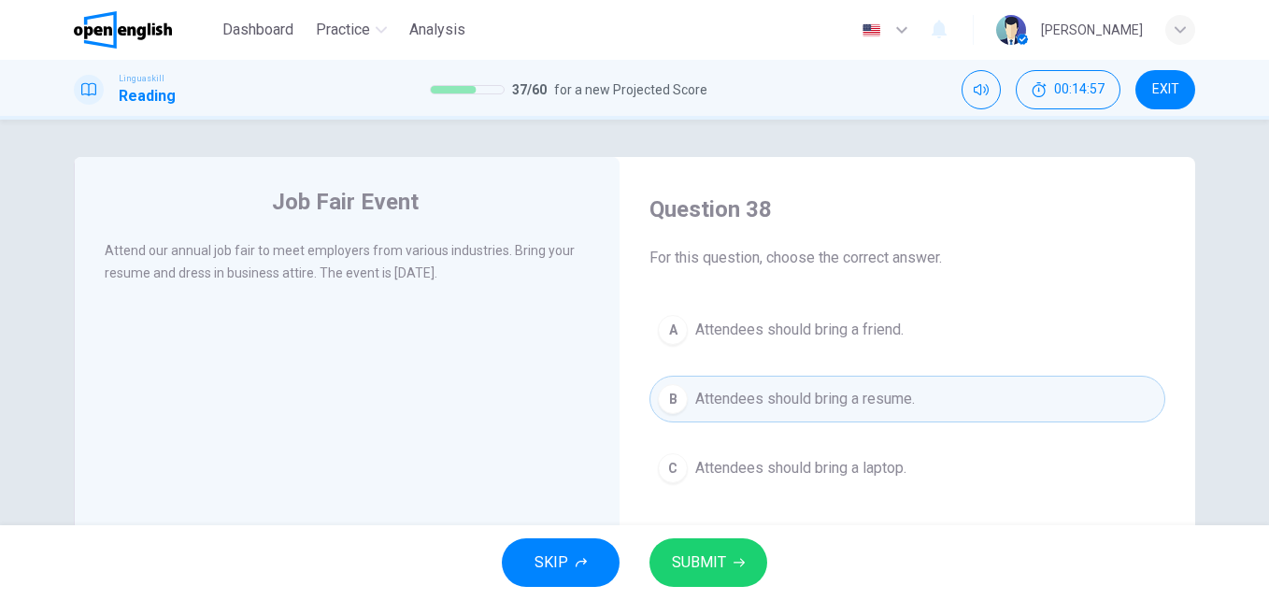
click at [724, 560] on span "SUBMIT" at bounding box center [699, 563] width 54 height 26
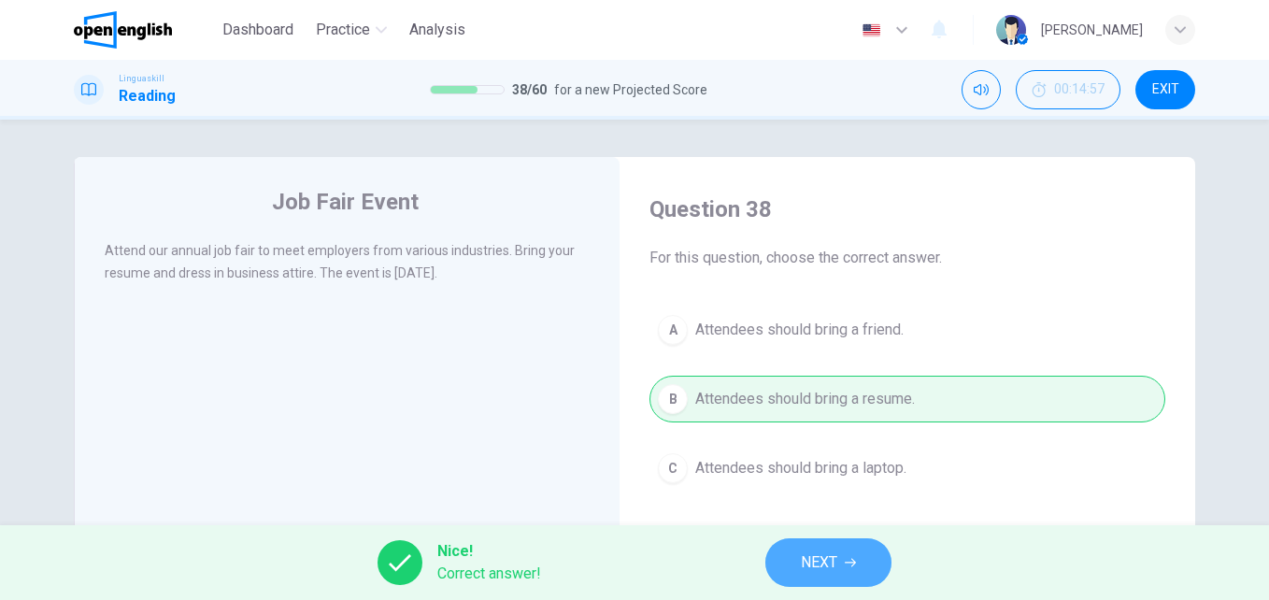
click at [820, 555] on span "NEXT" at bounding box center [819, 563] width 36 height 26
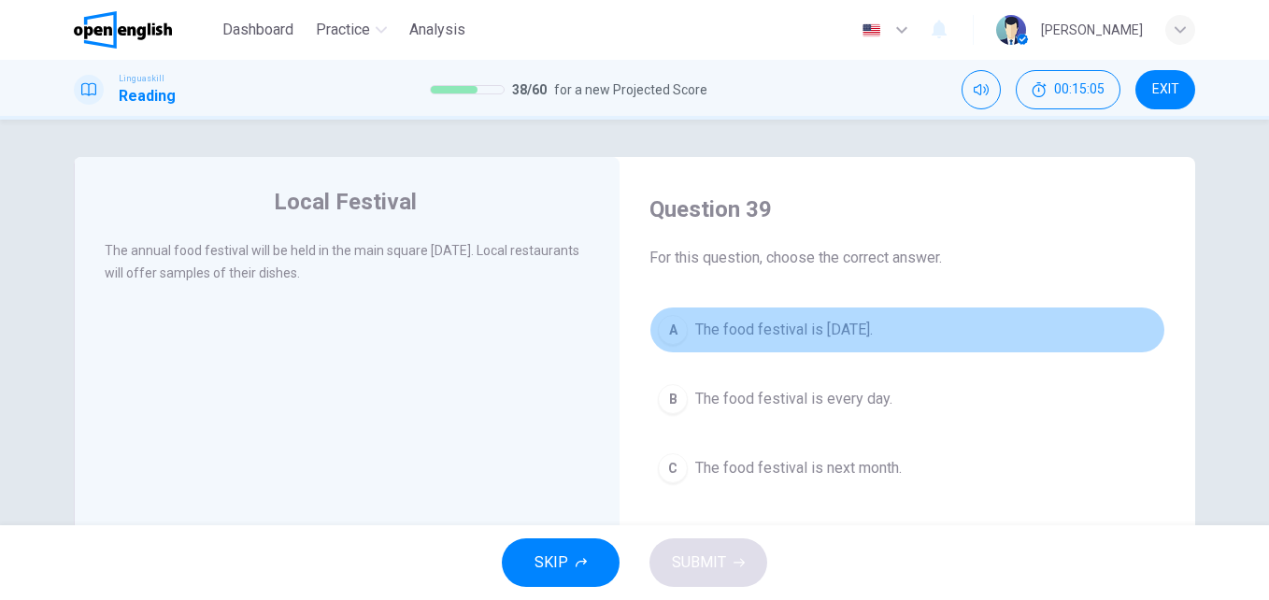
click at [745, 329] on span "The food festival is [DATE]." at bounding box center [784, 330] width 178 height 22
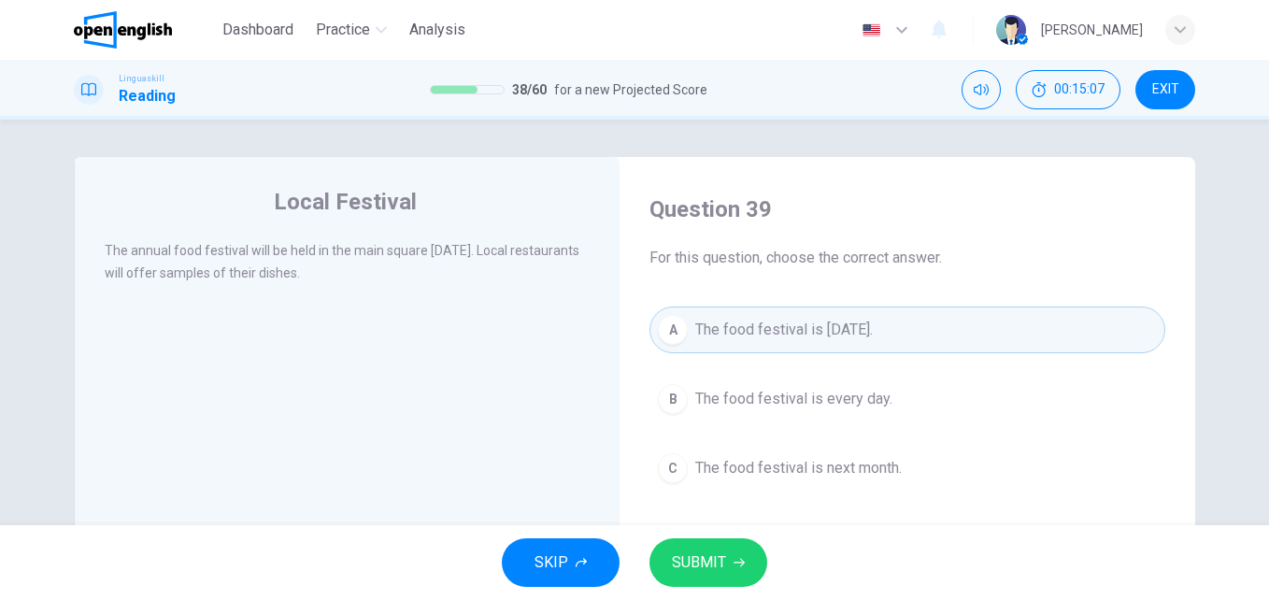
click at [693, 558] on span "SUBMIT" at bounding box center [699, 563] width 54 height 26
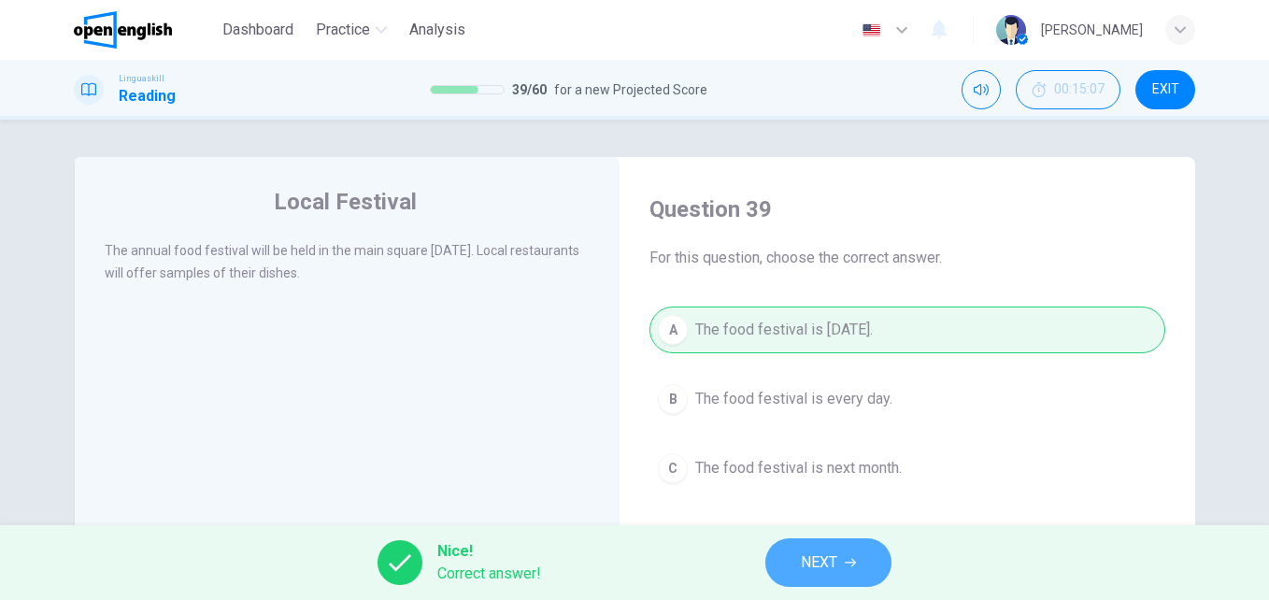
click at [783, 556] on button "NEXT" at bounding box center [828, 562] width 126 height 49
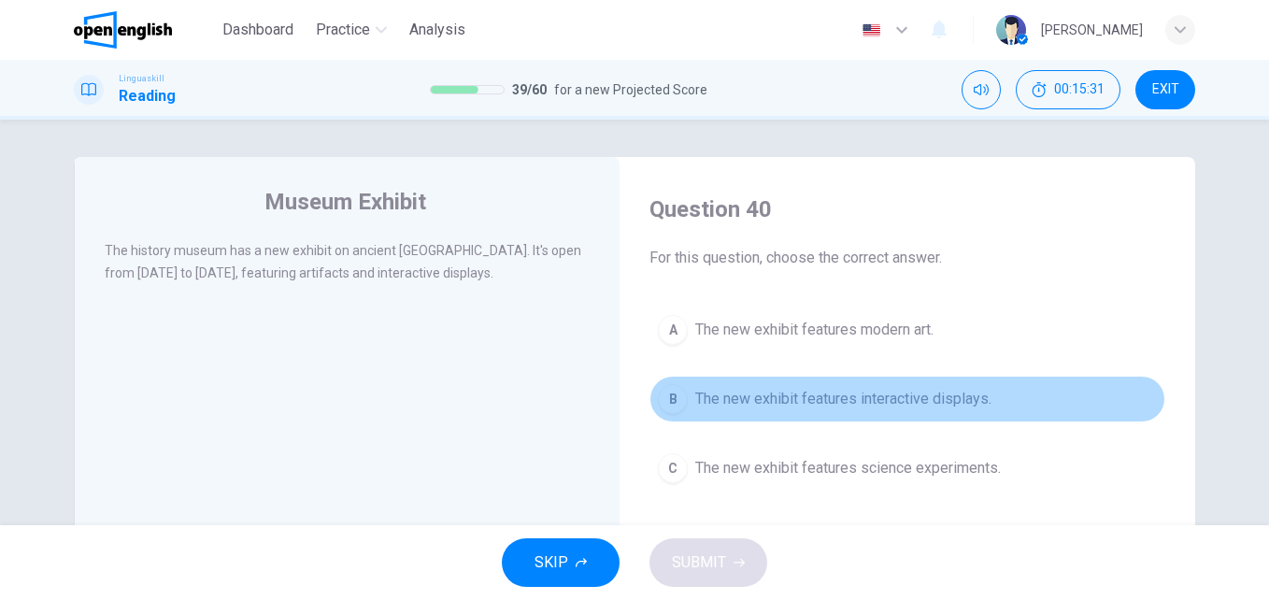
click at [772, 399] on span "The new exhibit features interactive displays." at bounding box center [843, 399] width 296 height 22
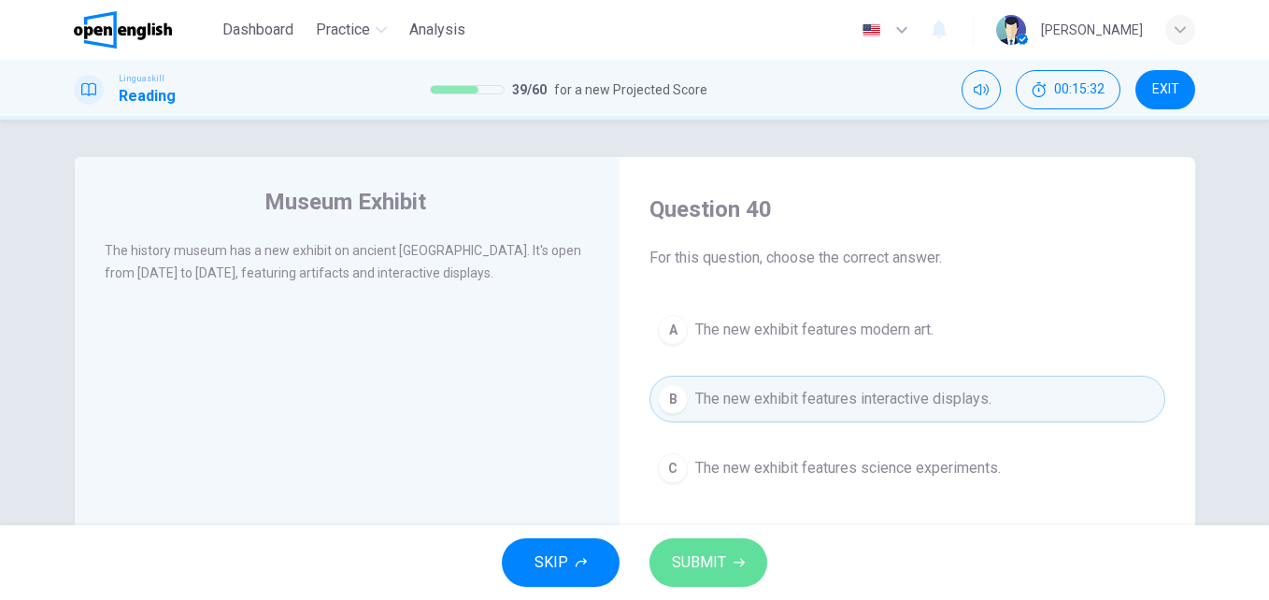
click at [698, 551] on span "SUBMIT" at bounding box center [699, 563] width 54 height 26
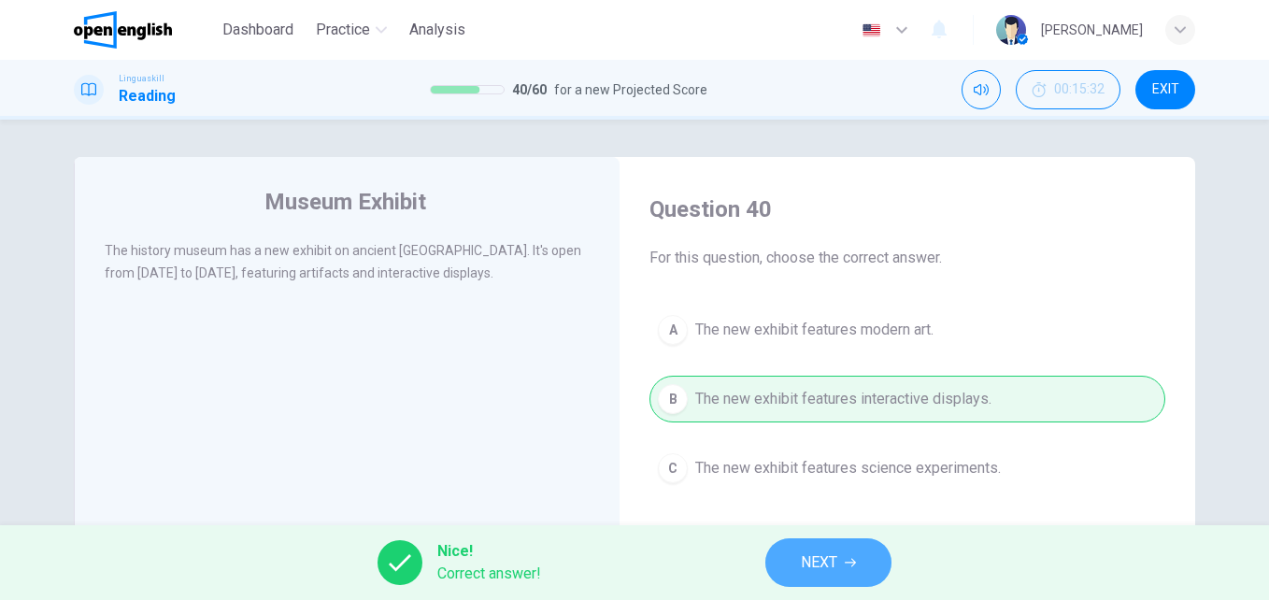
click at [860, 570] on button "NEXT" at bounding box center [828, 562] width 126 height 49
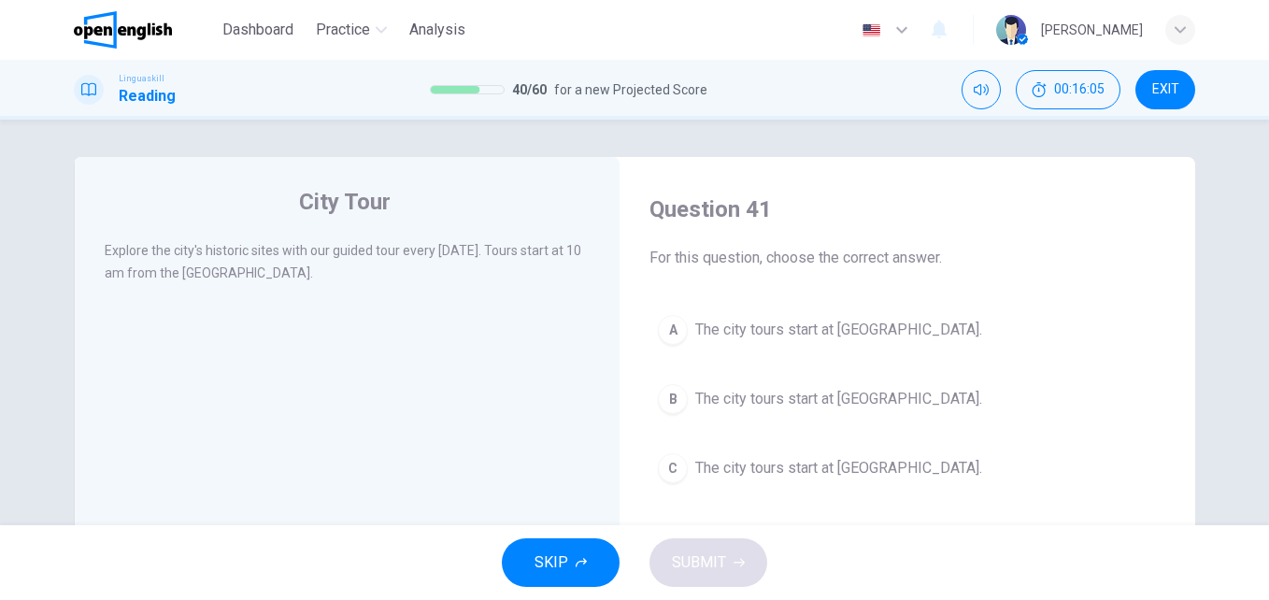
click at [824, 321] on span "The city tours start at [GEOGRAPHIC_DATA]." at bounding box center [838, 330] width 287 height 22
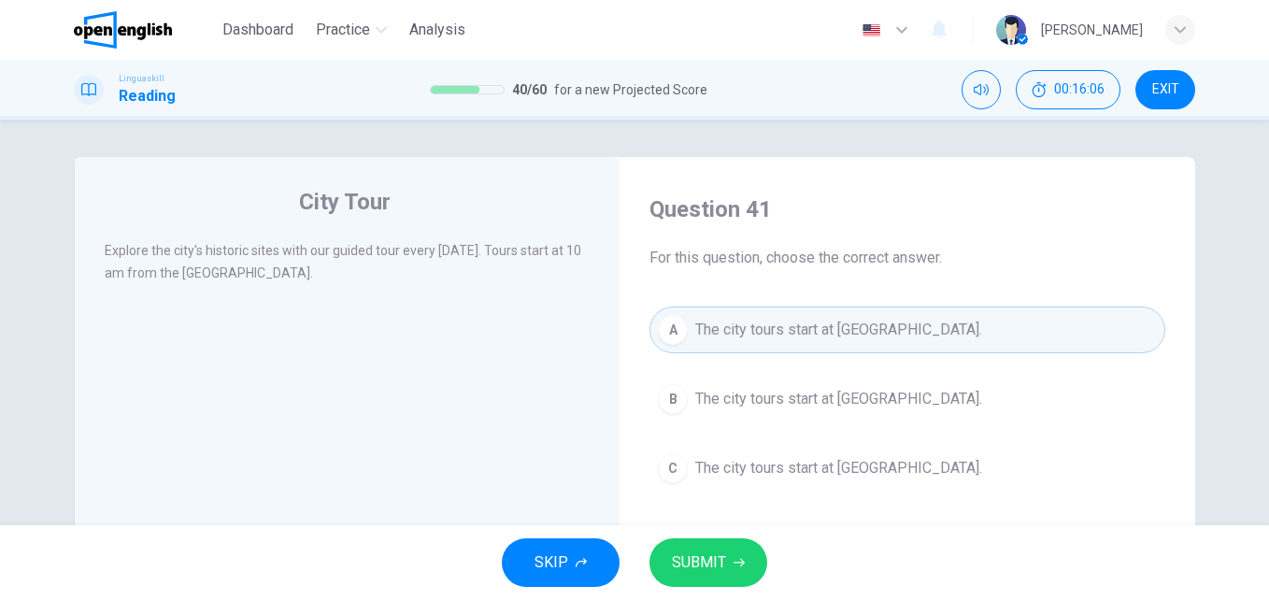
click at [707, 555] on span "SUBMIT" at bounding box center [699, 563] width 54 height 26
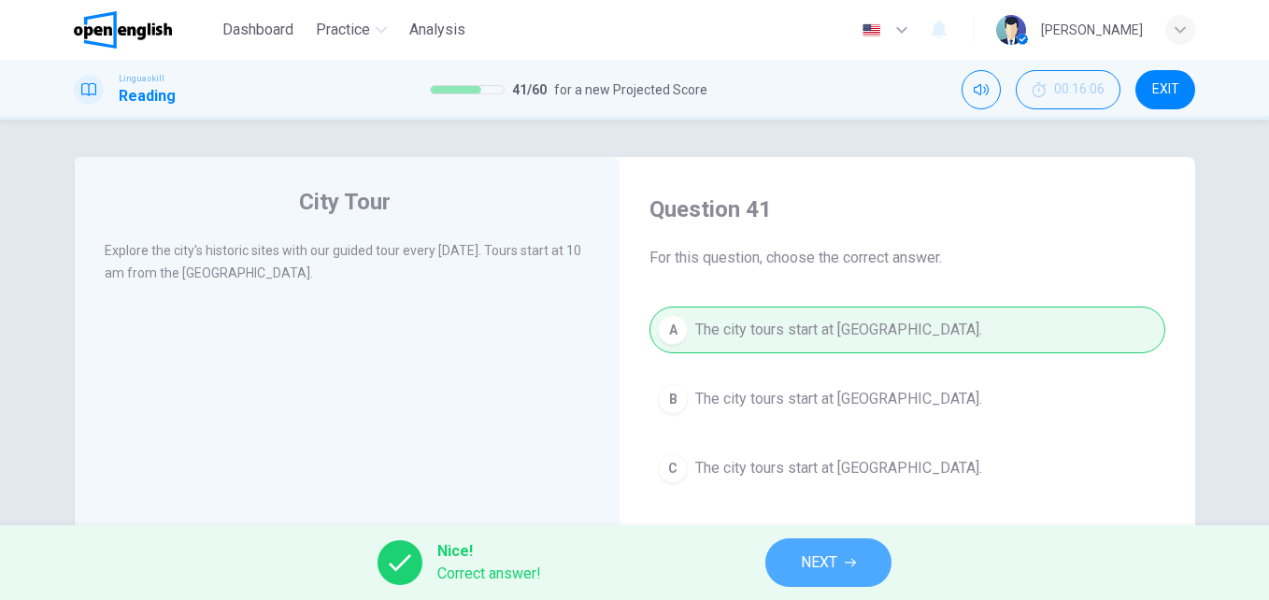
click at [815, 555] on span "NEXT" at bounding box center [819, 563] width 36 height 26
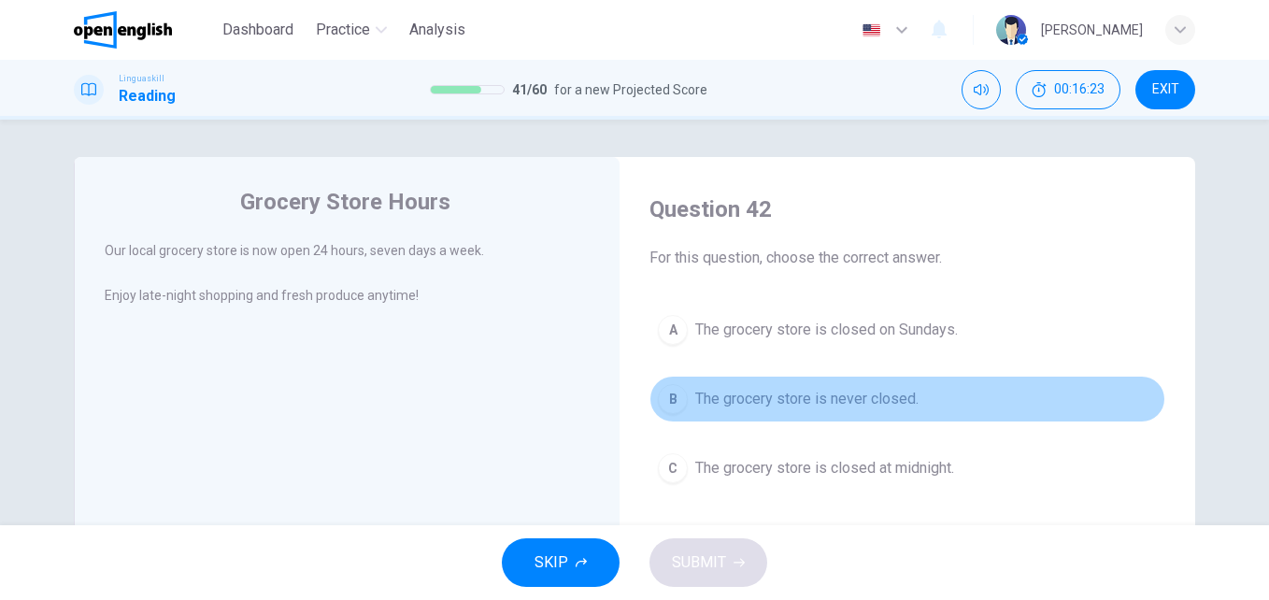
click at [783, 399] on span "The grocery store is never closed." at bounding box center [806, 399] width 223 height 22
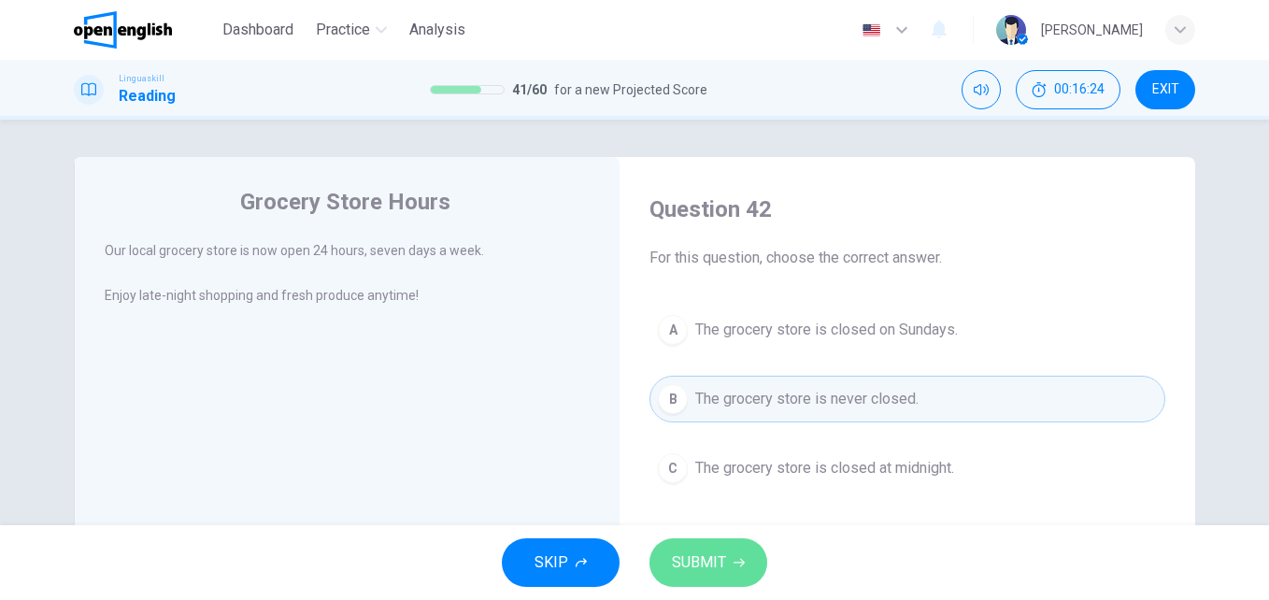
click at [711, 563] on span "SUBMIT" at bounding box center [699, 563] width 54 height 26
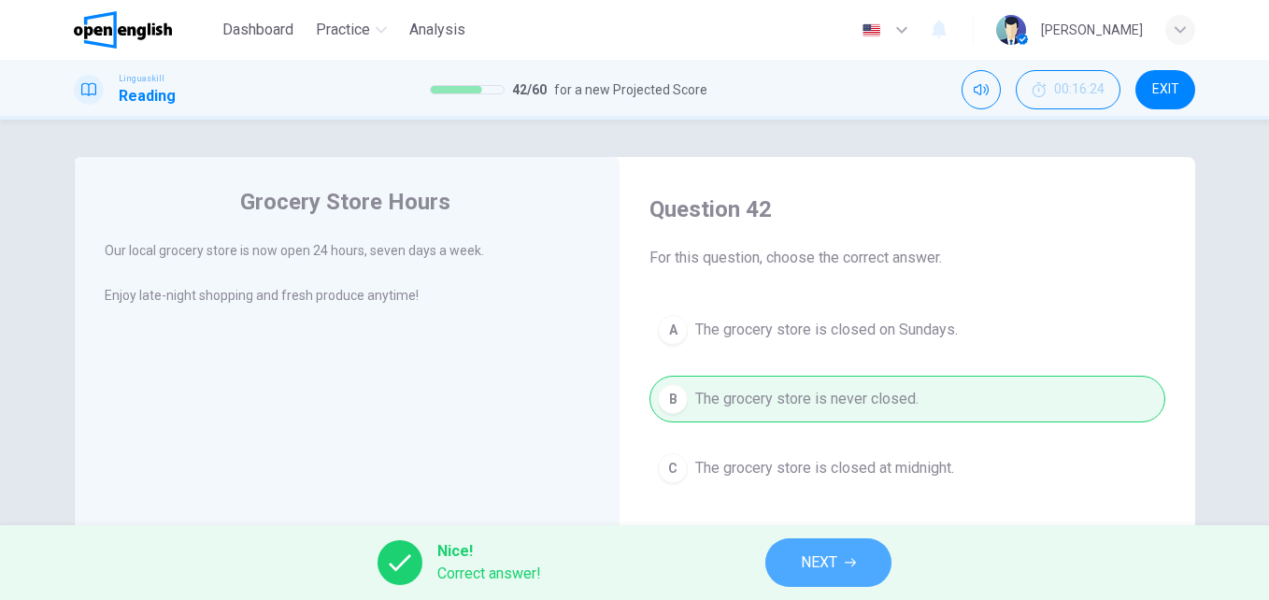
click at [817, 551] on span "NEXT" at bounding box center [819, 563] width 36 height 26
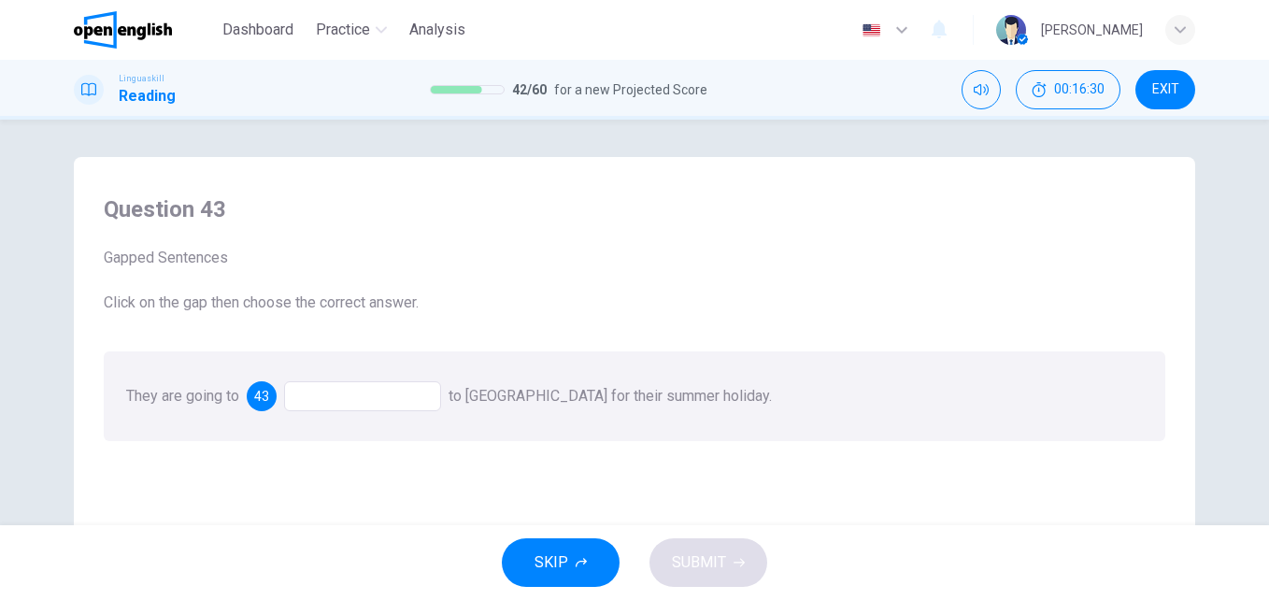
click at [190, 350] on div "Question 43 Gapped Sentences Click on the gap then choose the correct answer. T…" at bounding box center [635, 318] width 1092 height 284
click at [334, 398] on div at bounding box center [362, 396] width 157 height 30
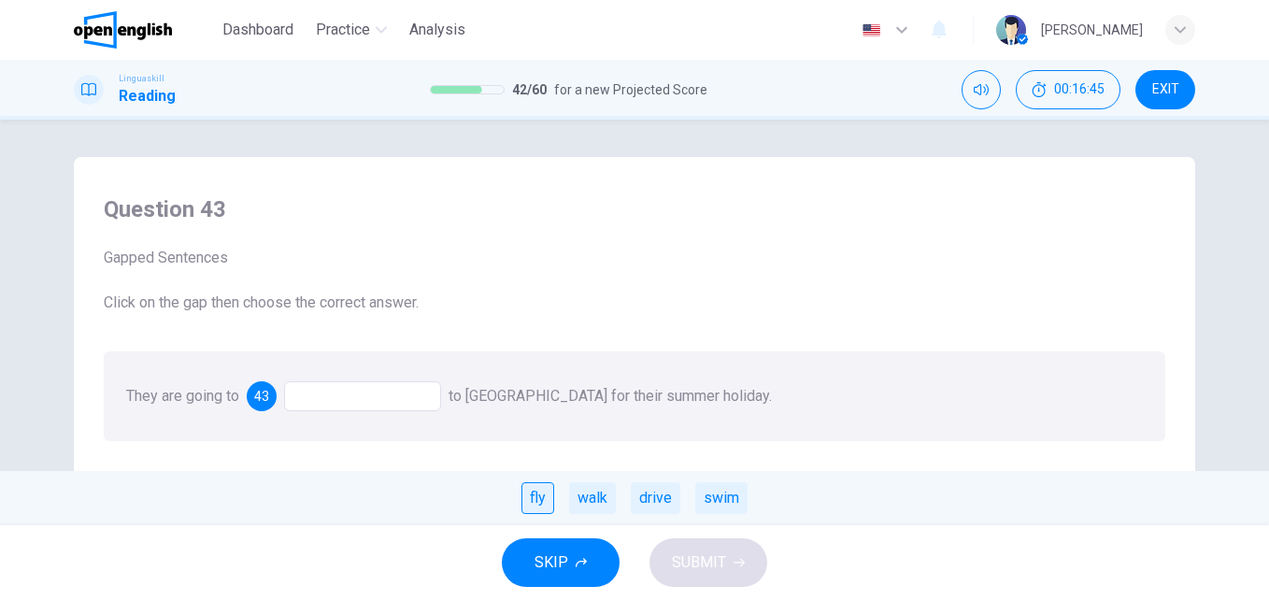
click at [544, 495] on div "fly" at bounding box center [538, 498] width 33 height 32
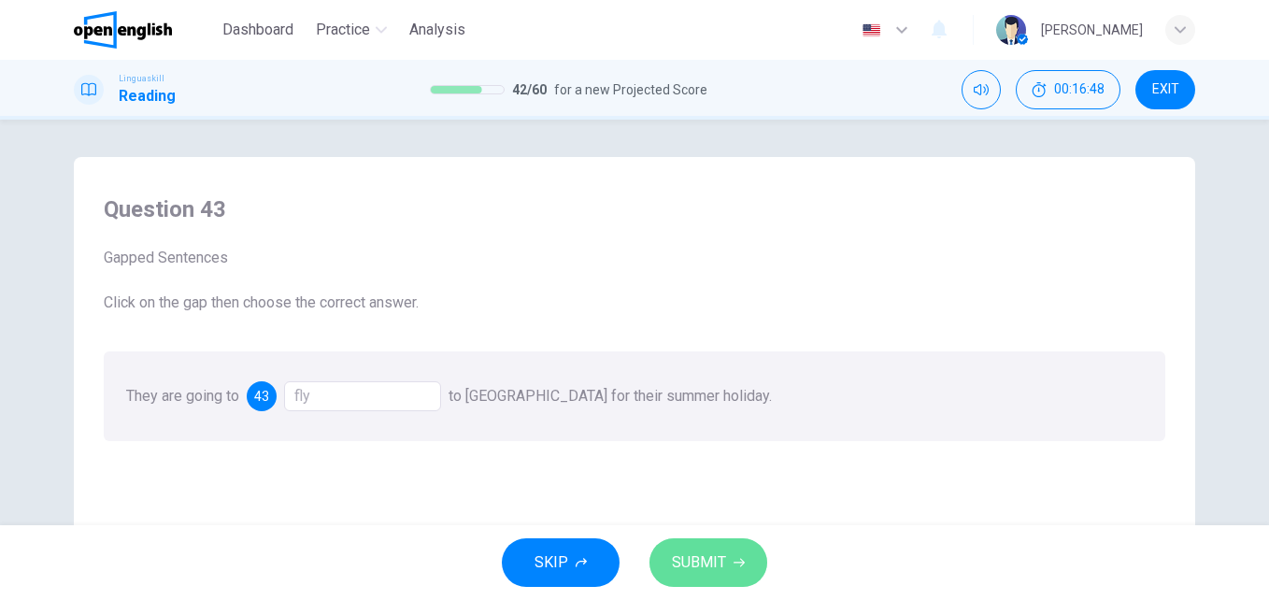
click at [725, 554] on button "SUBMIT" at bounding box center [709, 562] width 118 height 49
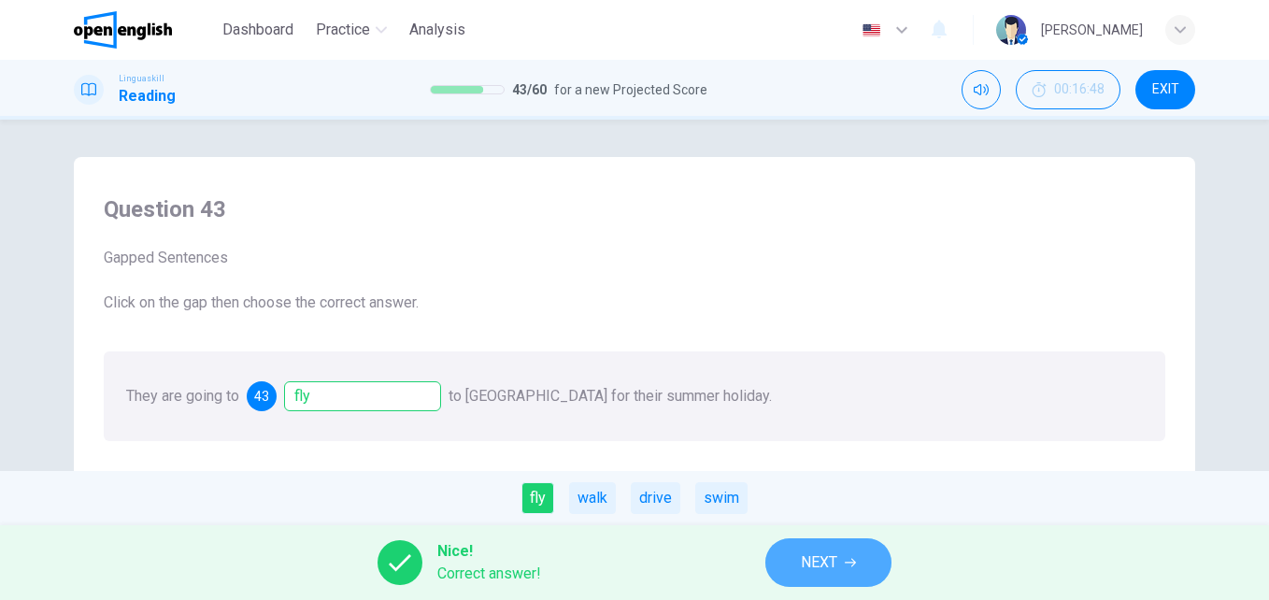
click at [835, 565] on span "NEXT" at bounding box center [819, 563] width 36 height 26
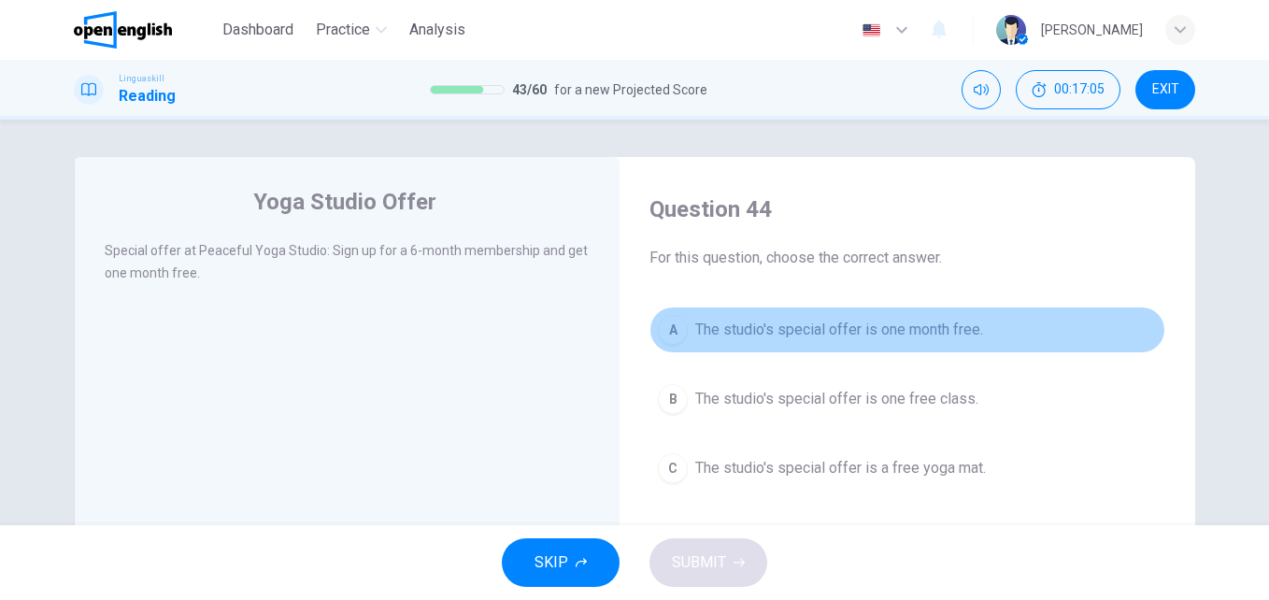
click at [789, 322] on span "The studio's special offer is one month free." at bounding box center [839, 330] width 288 height 22
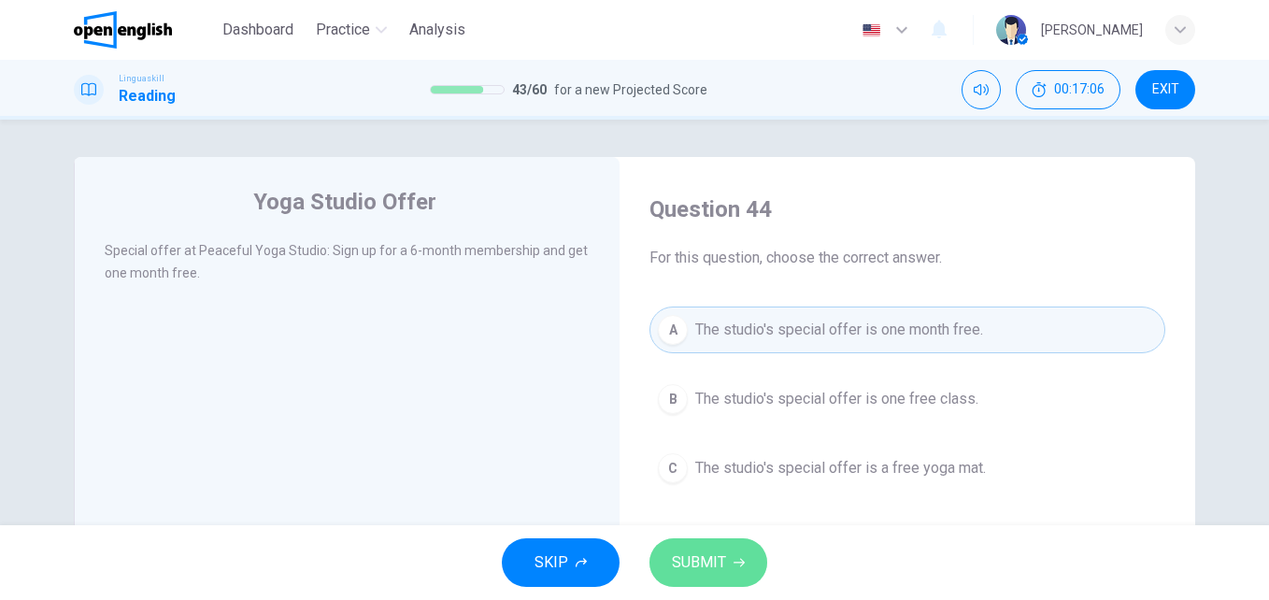
click at [714, 574] on span "SUBMIT" at bounding box center [699, 563] width 54 height 26
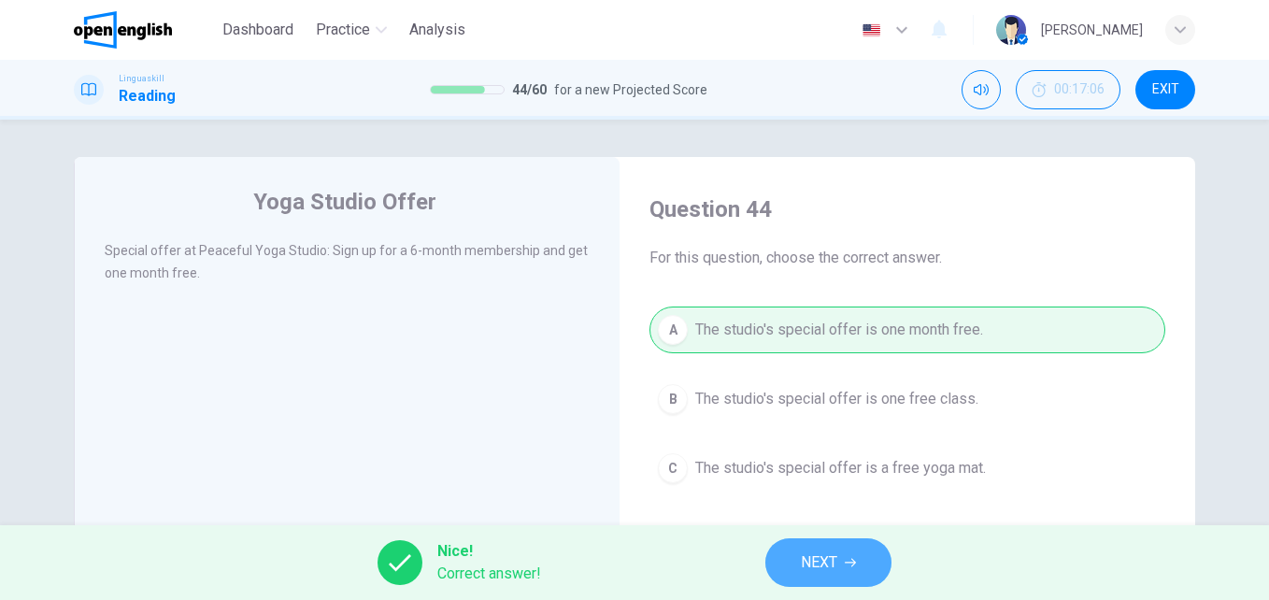
click at [814, 553] on span "NEXT" at bounding box center [819, 563] width 36 height 26
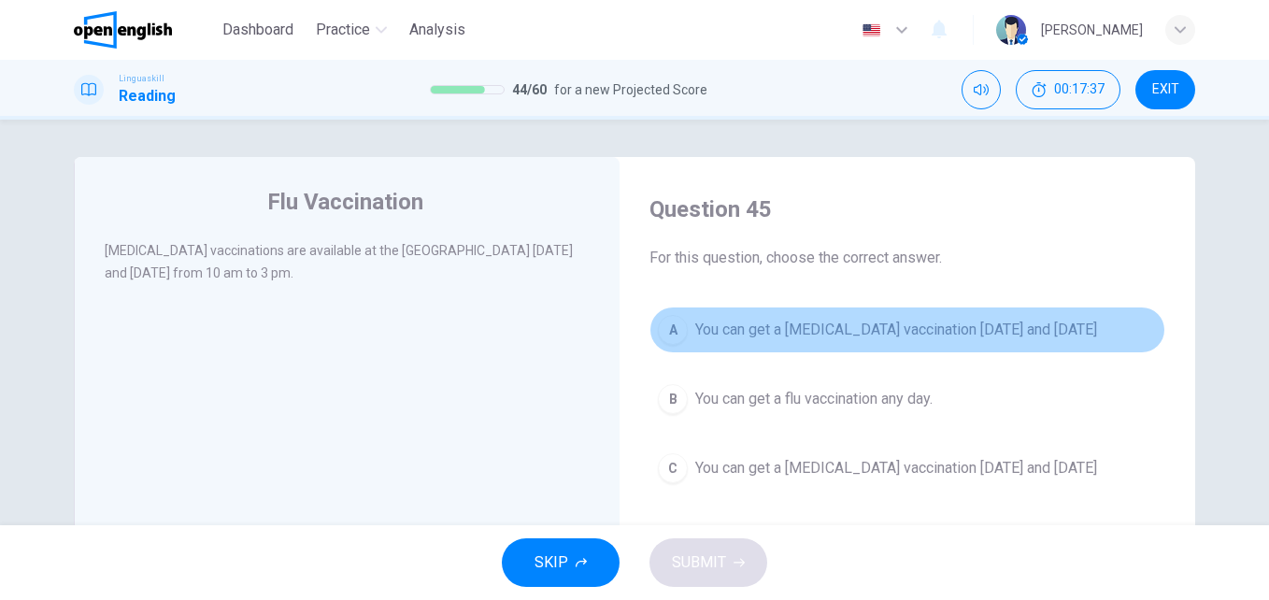
click at [923, 325] on span "You can get a [MEDICAL_DATA] vaccination [DATE] and [DATE]" at bounding box center [896, 330] width 402 height 22
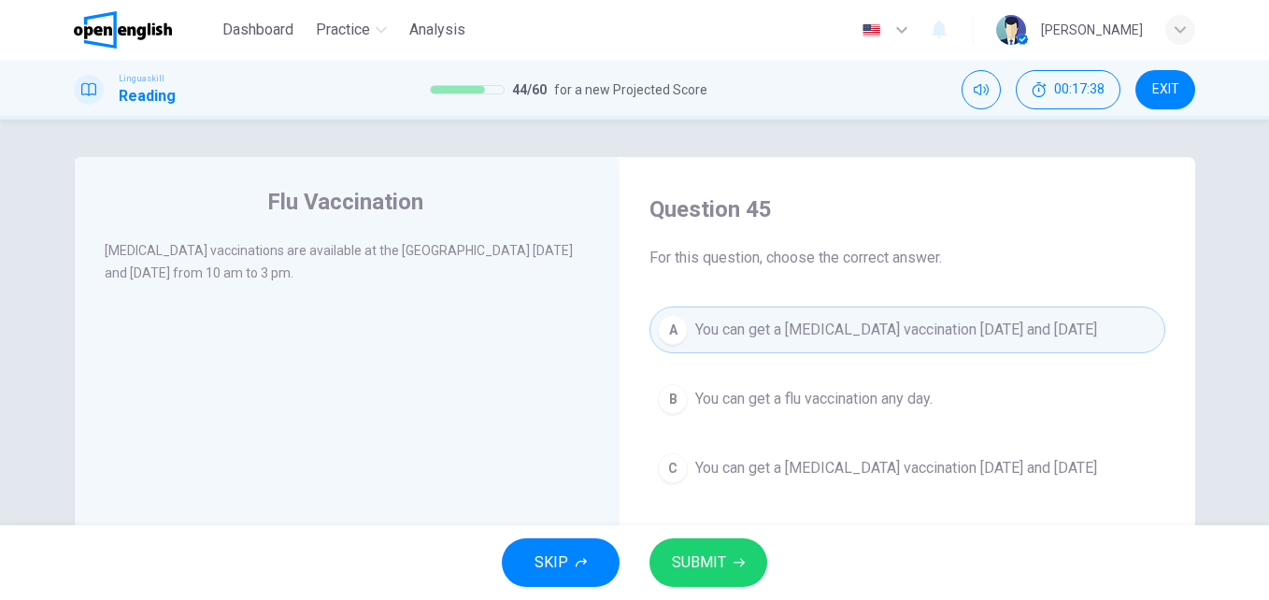
click at [704, 542] on button "SUBMIT" at bounding box center [709, 562] width 118 height 49
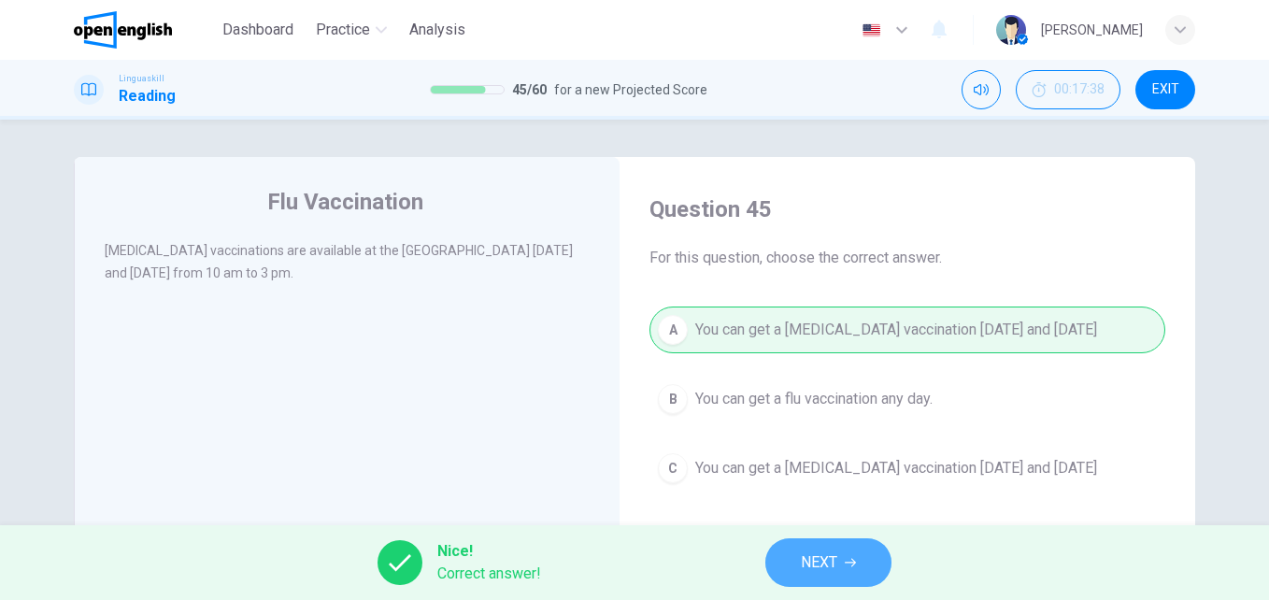
click at [798, 549] on button "NEXT" at bounding box center [828, 562] width 126 height 49
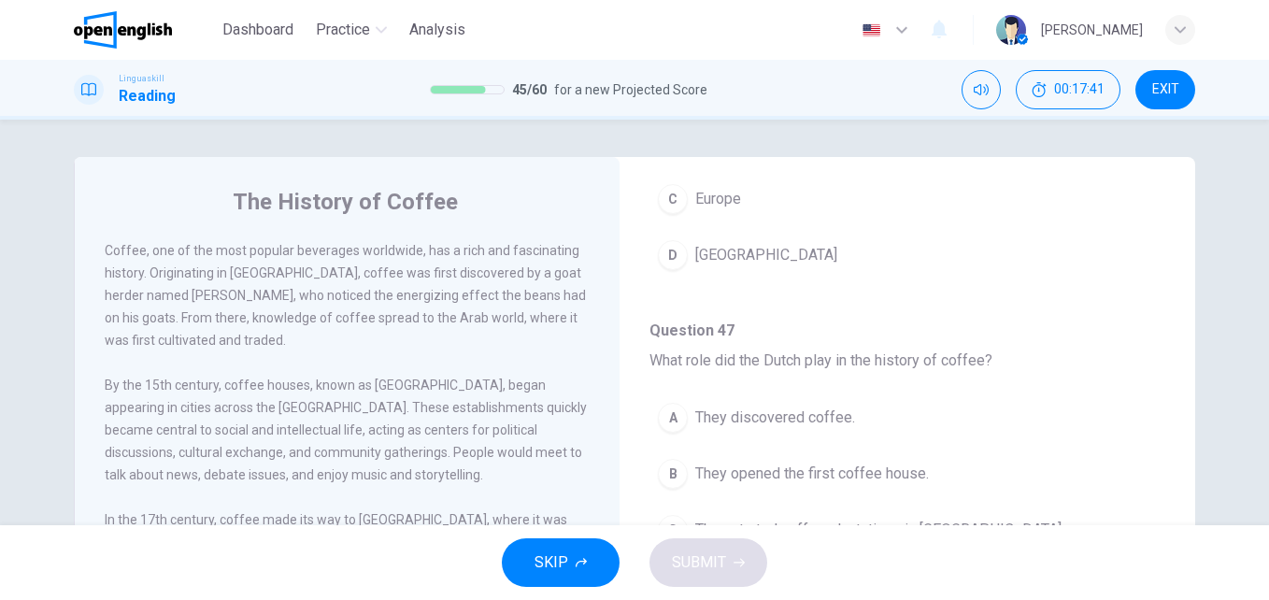
scroll to position [235, 0]
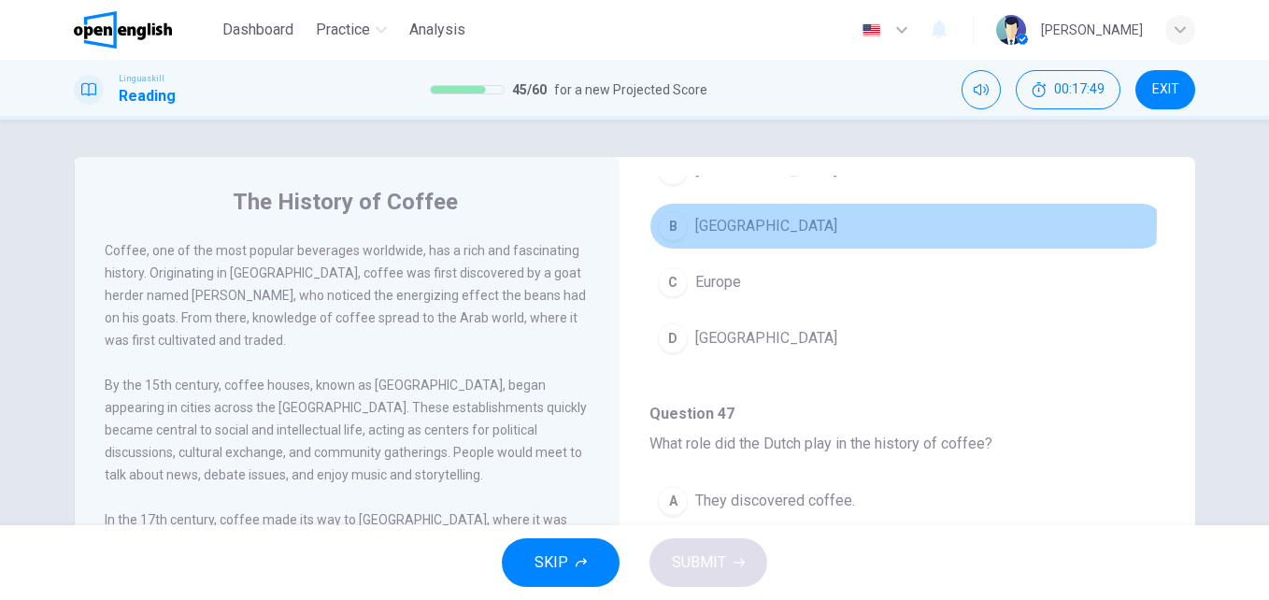
click at [762, 222] on button "B [GEOGRAPHIC_DATA]" at bounding box center [908, 226] width 516 height 47
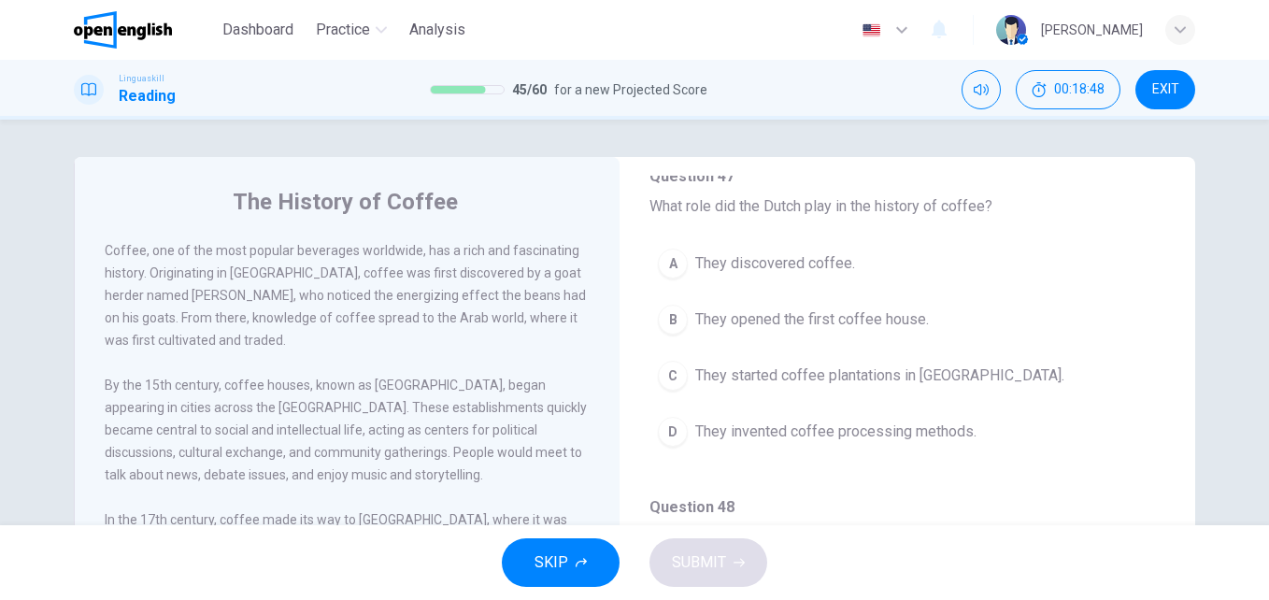
scroll to position [478, 0]
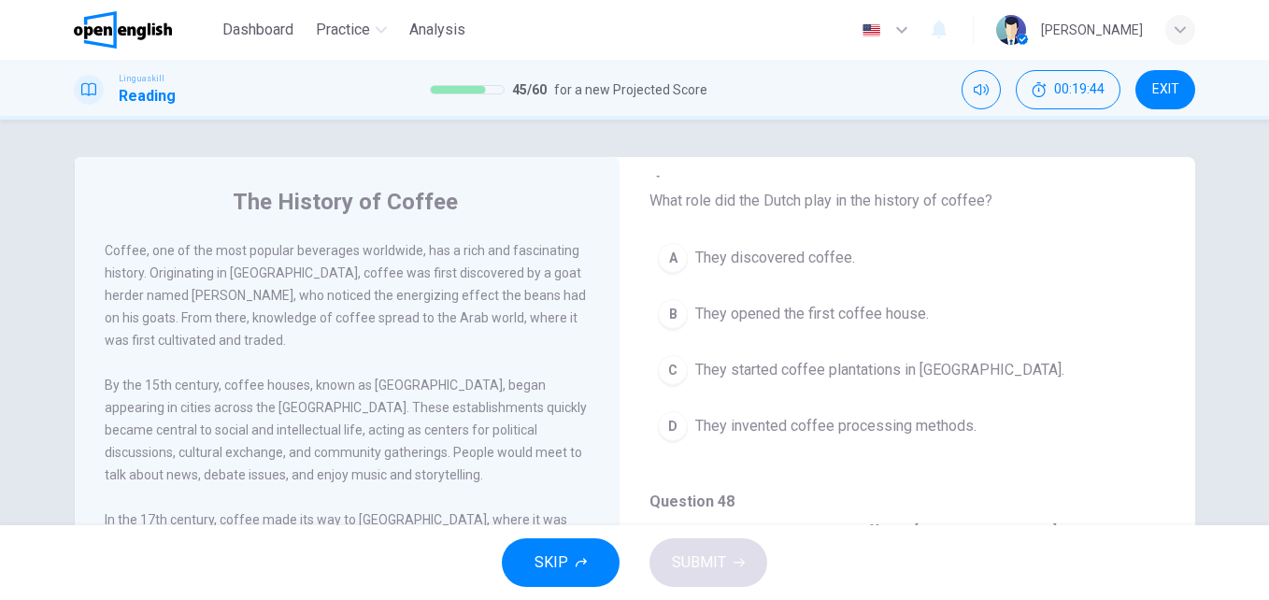
click at [1205, 401] on div "The History of Coffee Coffee, one of the most popular beverages worldwide, has …" at bounding box center [634, 482] width 1181 height 650
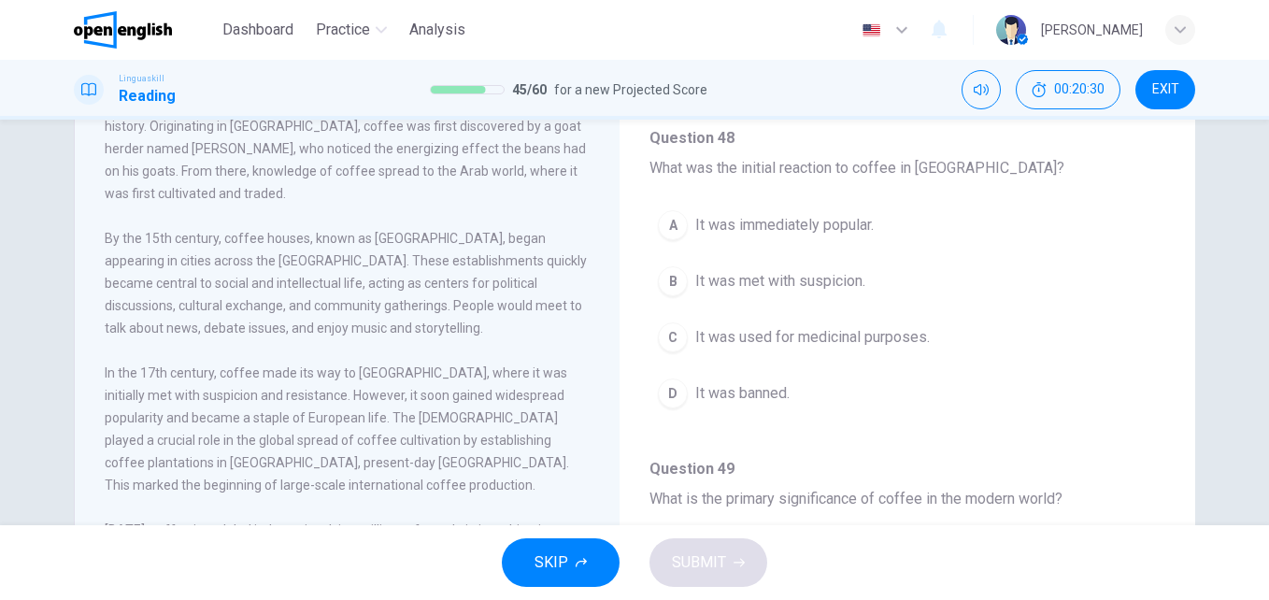
scroll to position [154, 0]
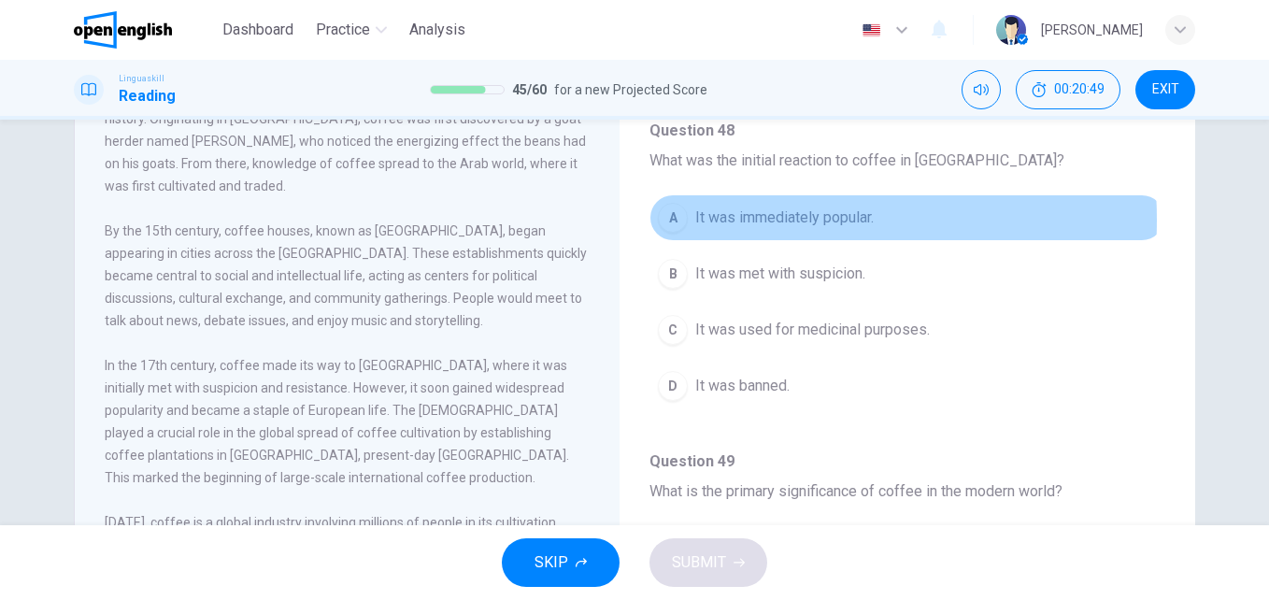
click at [735, 220] on span "It was immediately popular." at bounding box center [784, 218] width 179 height 22
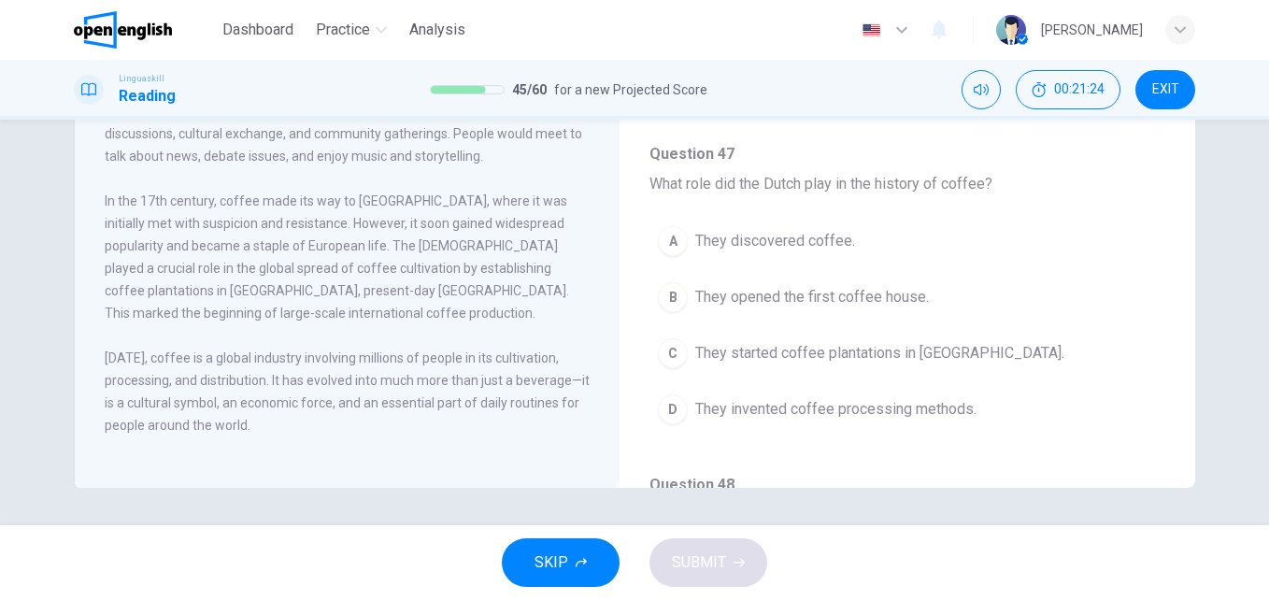
scroll to position [153, 0]
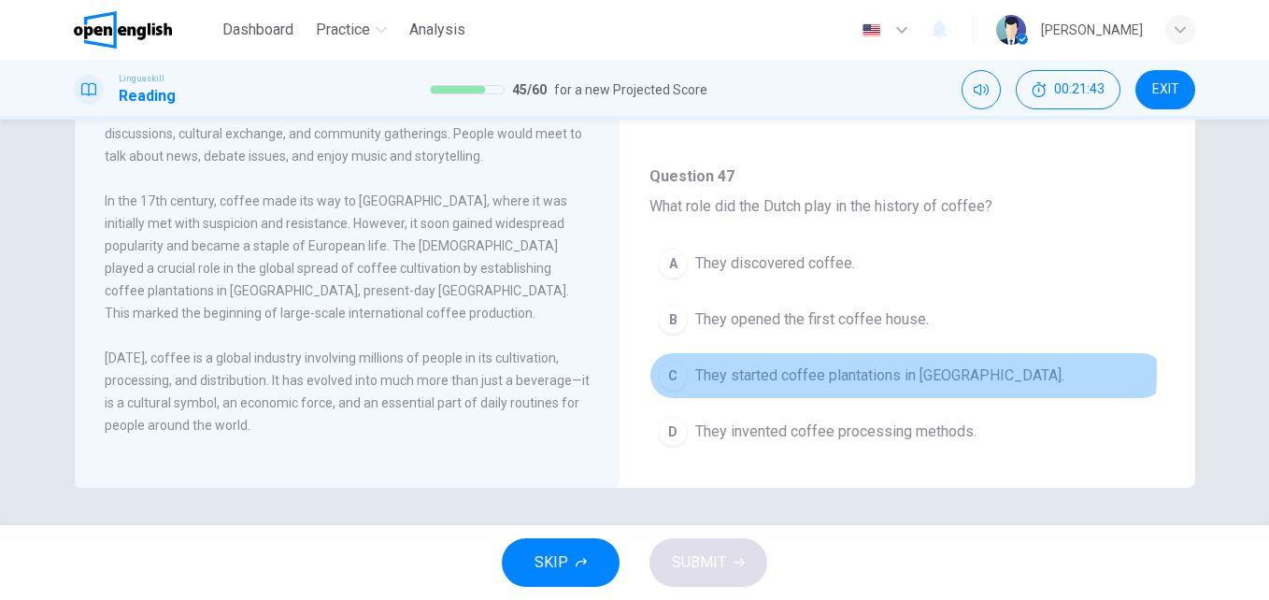
click at [851, 372] on span "They started coffee plantations in [GEOGRAPHIC_DATA]." at bounding box center [879, 376] width 369 height 22
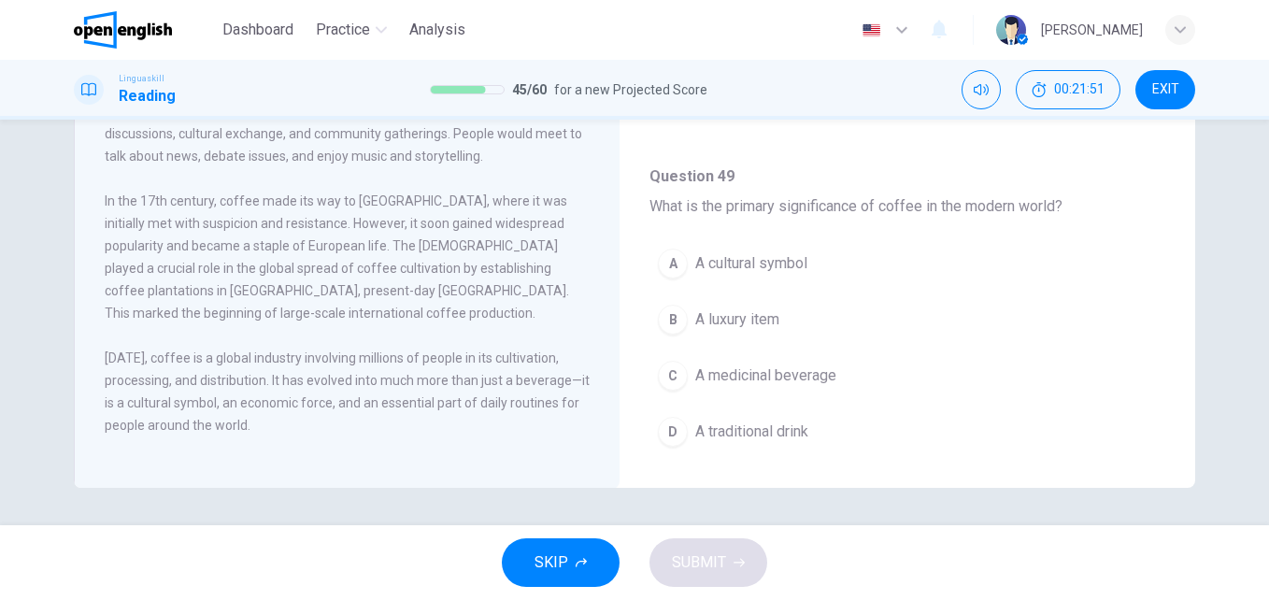
scroll to position [809, 0]
click at [772, 266] on span "A cultural symbol" at bounding box center [751, 269] width 112 height 22
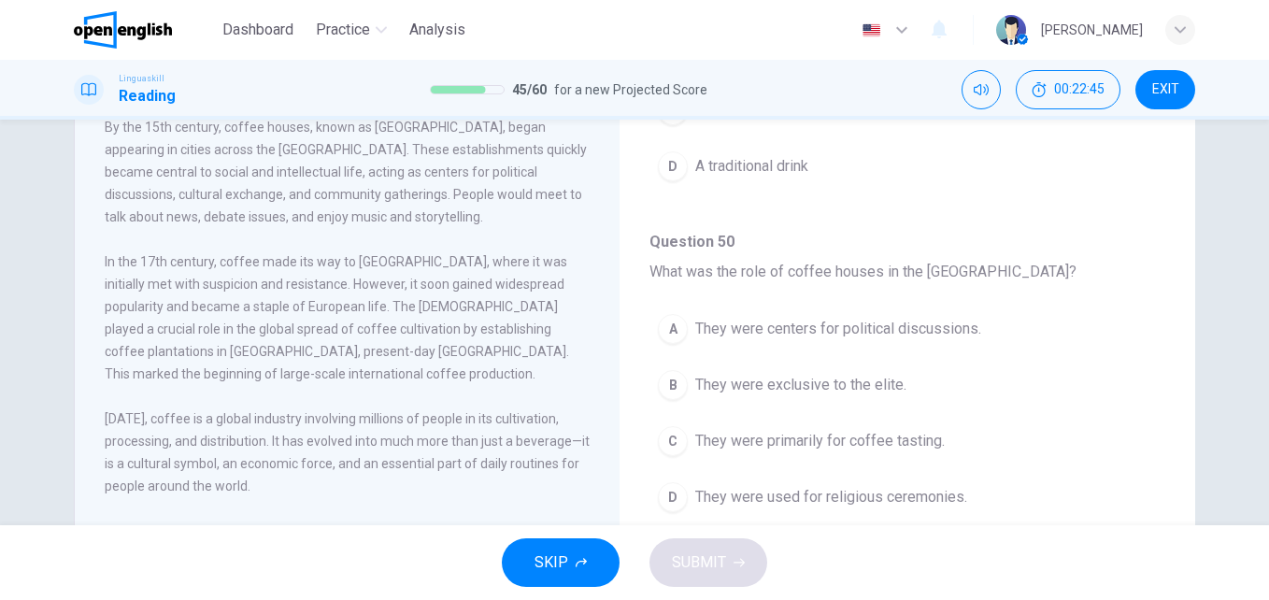
scroll to position [270, 0]
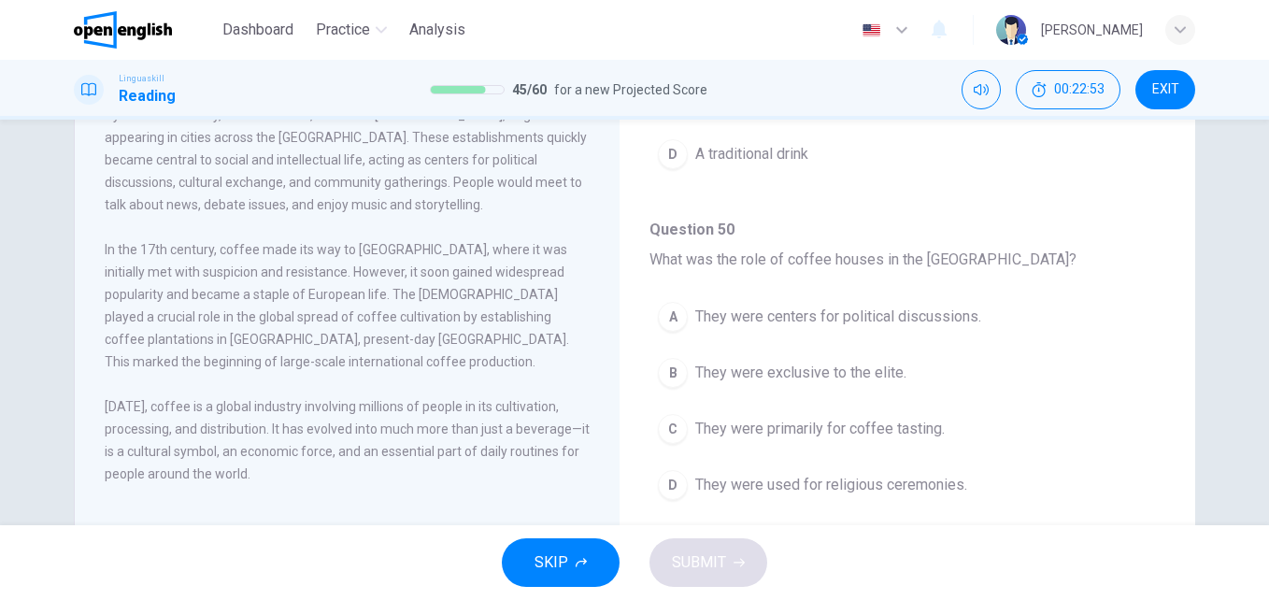
click at [1258, 332] on div "The History of Coffee Coffee, one of the most popular beverages worldwide, has …" at bounding box center [634, 323] width 1269 height 406
click at [1253, 326] on div "The History of Coffee Coffee, one of the most popular beverages worldwide, has …" at bounding box center [634, 323] width 1269 height 406
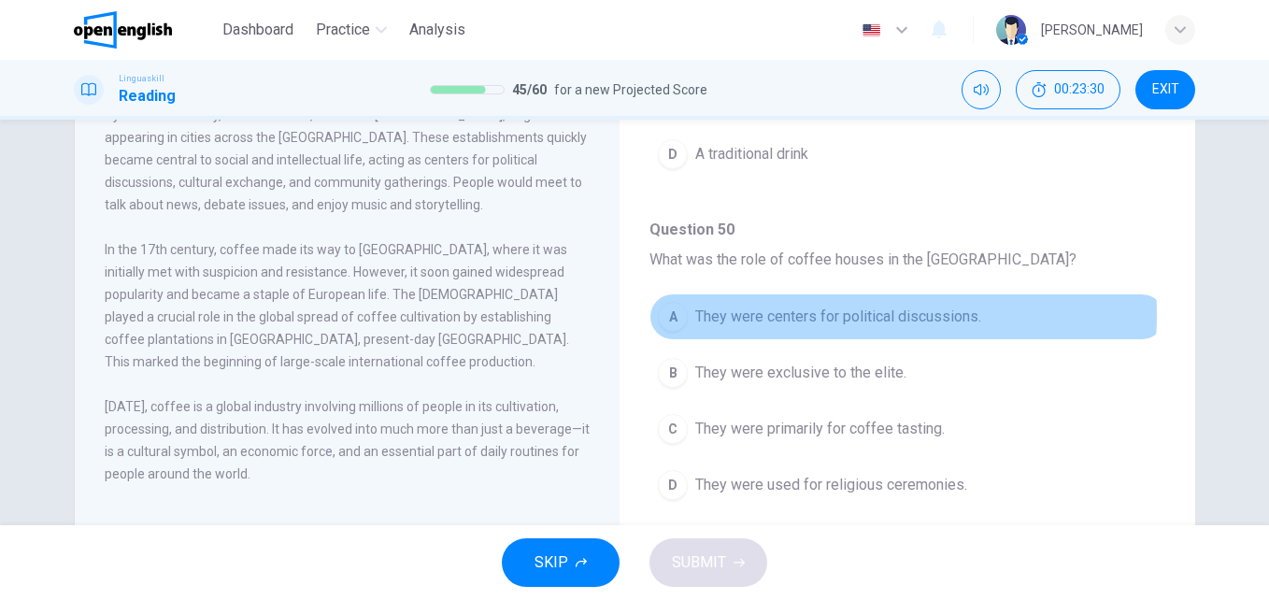
click at [808, 314] on span "They were centers for political discussions." at bounding box center [838, 317] width 286 height 22
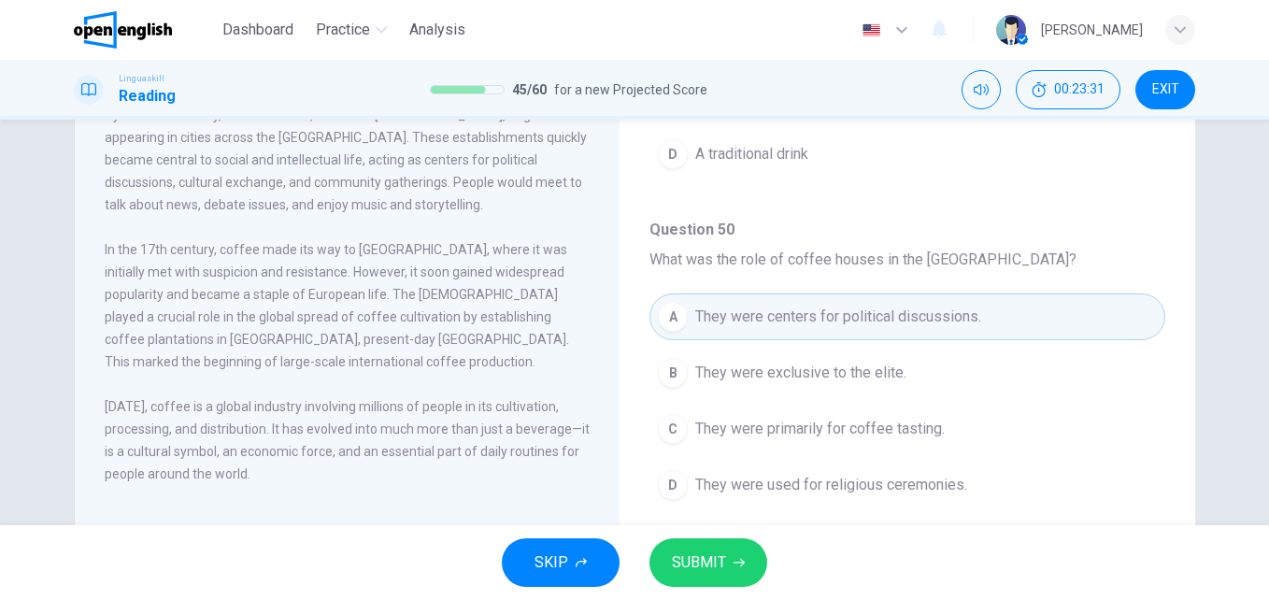
click at [729, 567] on button "SUBMIT" at bounding box center [709, 562] width 118 height 49
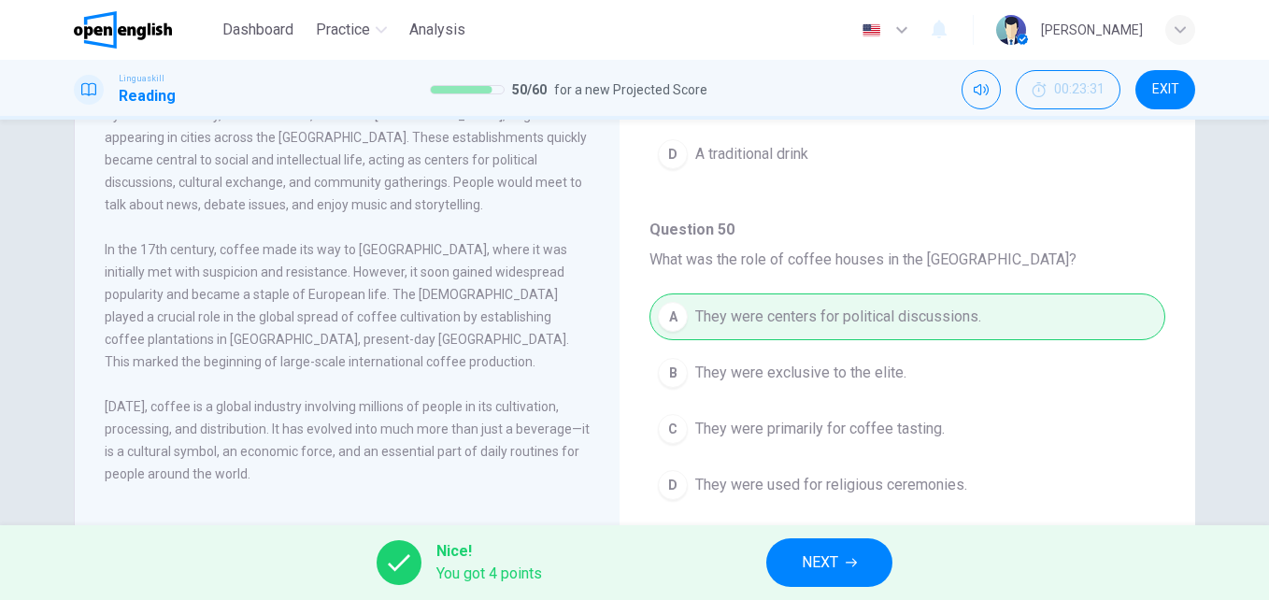
click at [817, 560] on span "NEXT" at bounding box center [820, 563] width 36 height 26
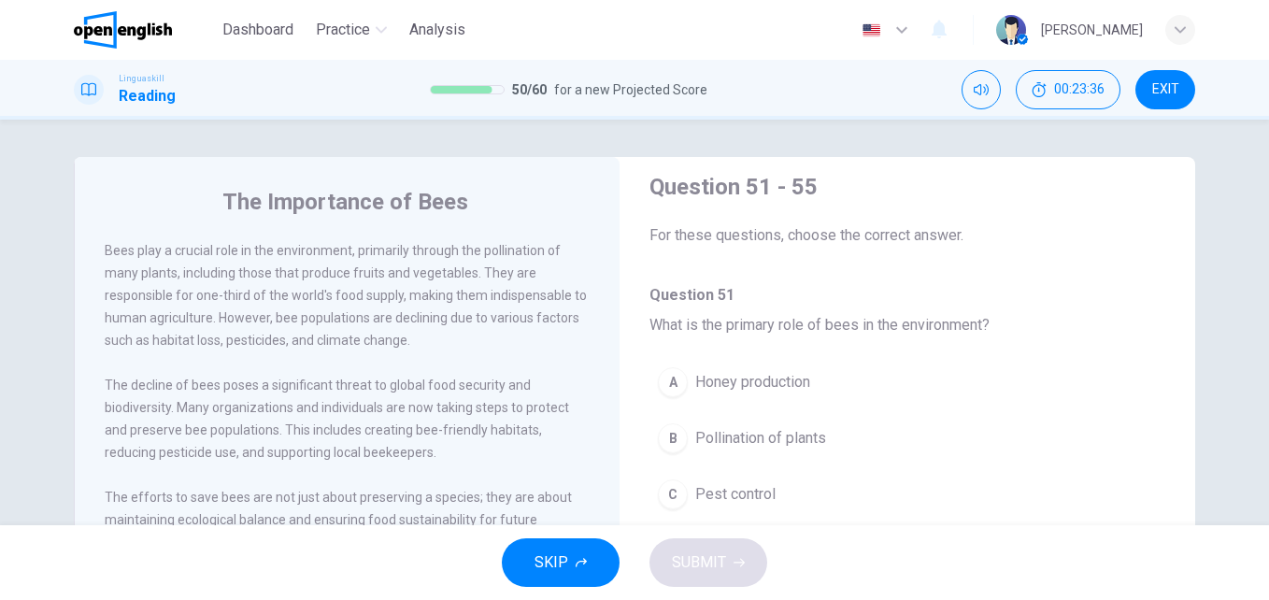
scroll to position [8, 0]
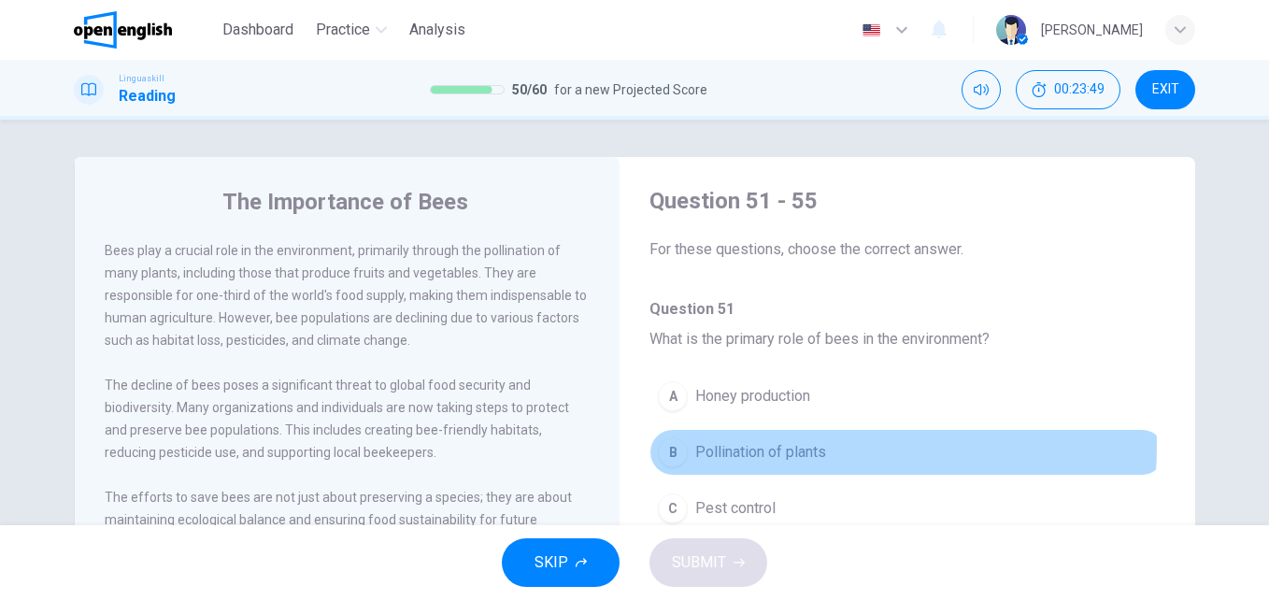
click at [801, 447] on span "Pollination of plants" at bounding box center [760, 452] width 131 height 22
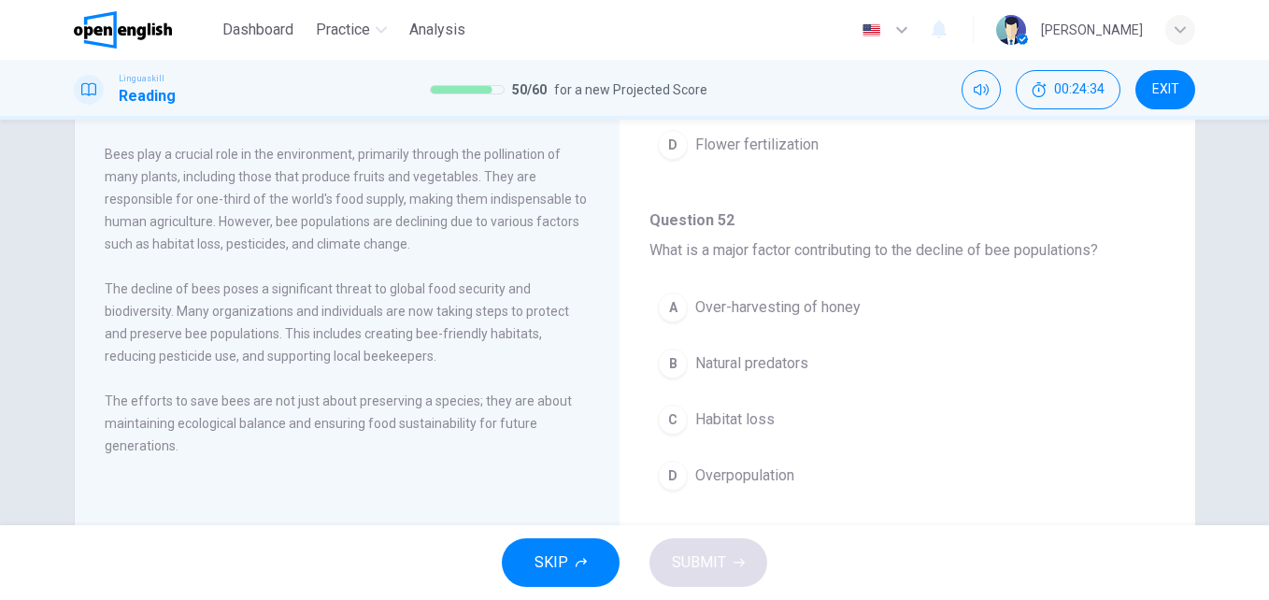
scroll to position [326, 0]
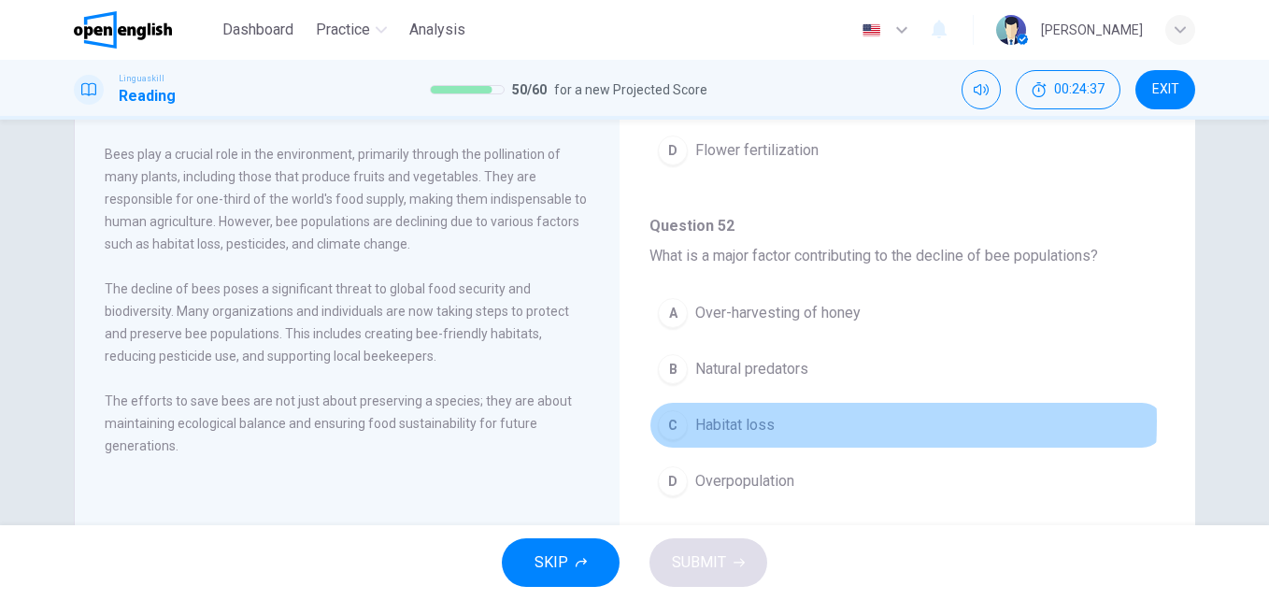
click at [743, 422] on span "Habitat loss" at bounding box center [734, 425] width 79 height 22
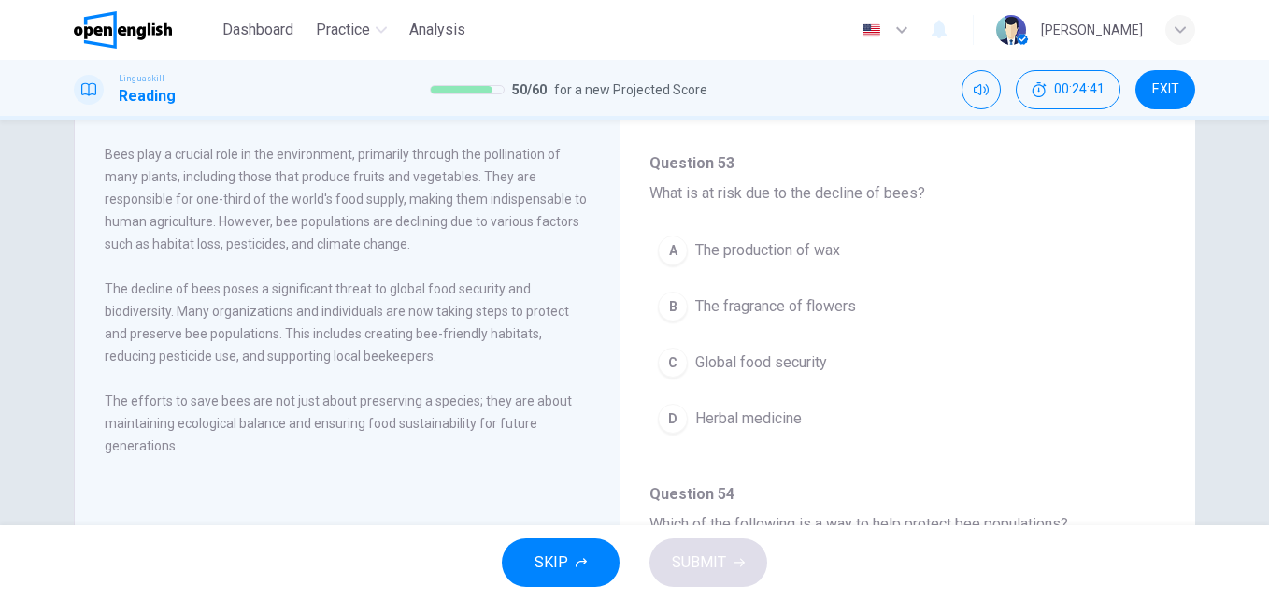
scroll to position [739, 0]
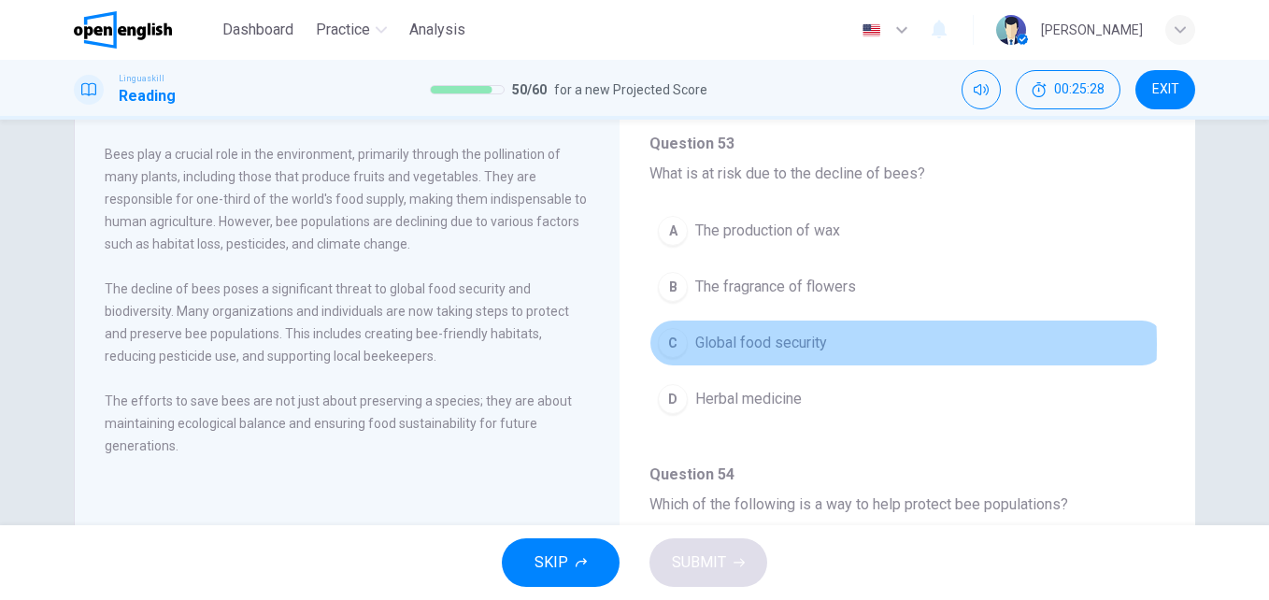
click at [732, 344] on span "Global food security" at bounding box center [761, 343] width 132 height 22
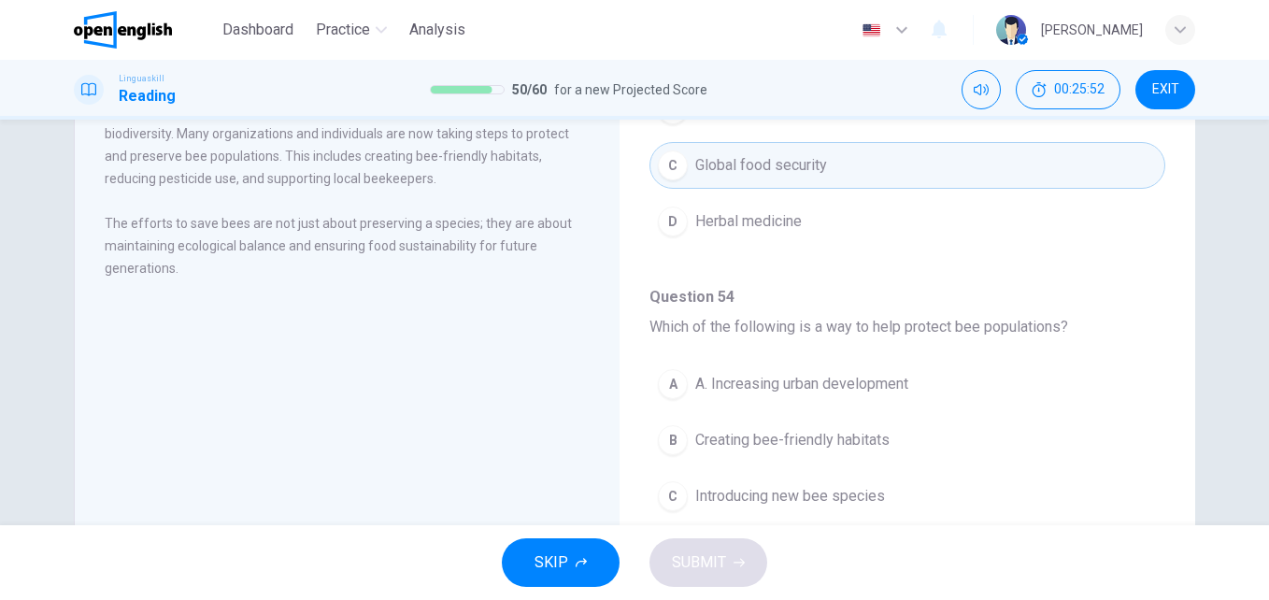
scroll to position [283, 0]
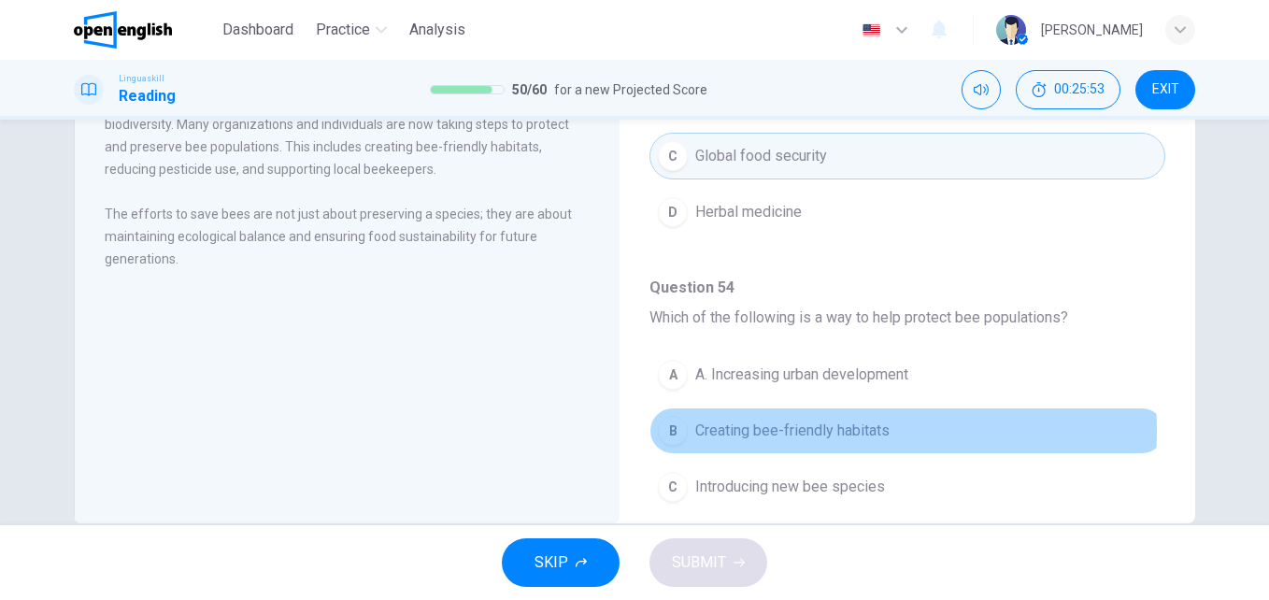
click at [782, 431] on span "Creating bee-friendly habitats" at bounding box center [792, 431] width 194 height 22
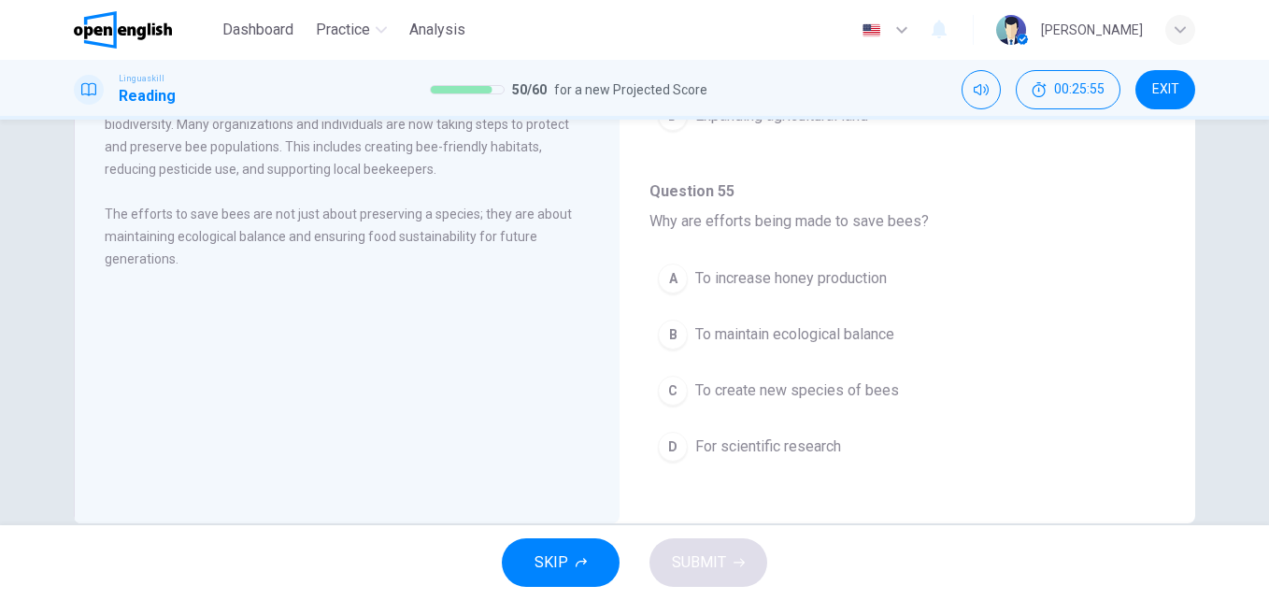
scroll to position [1169, 0]
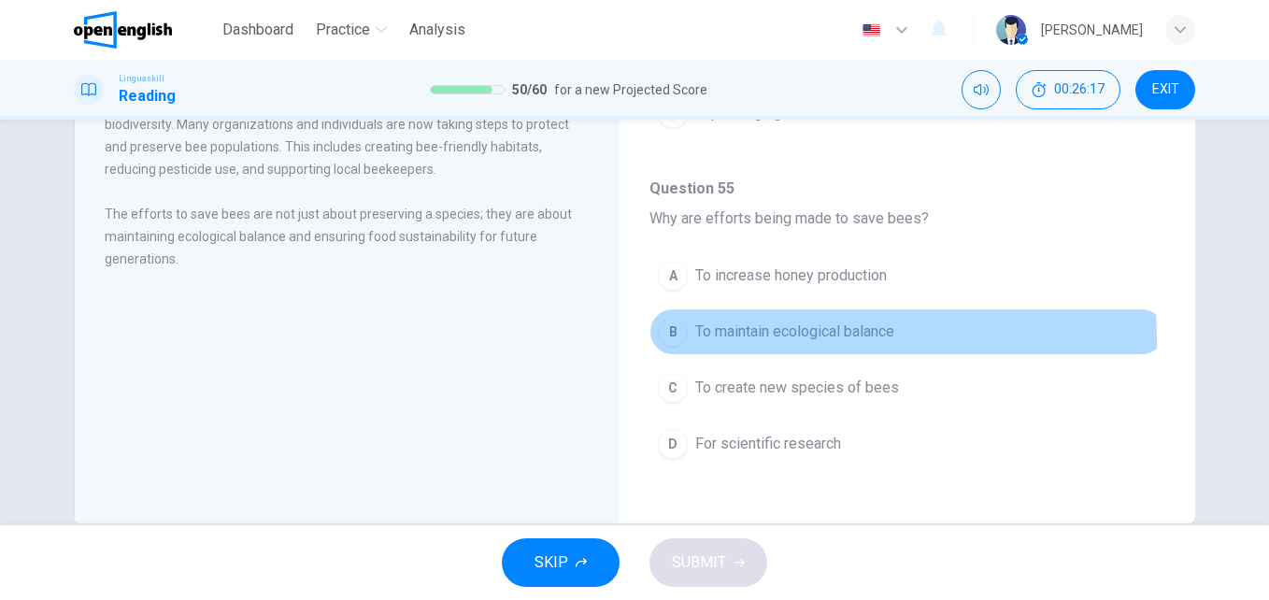
click at [822, 337] on span "To maintain ecological balance" at bounding box center [794, 332] width 199 height 22
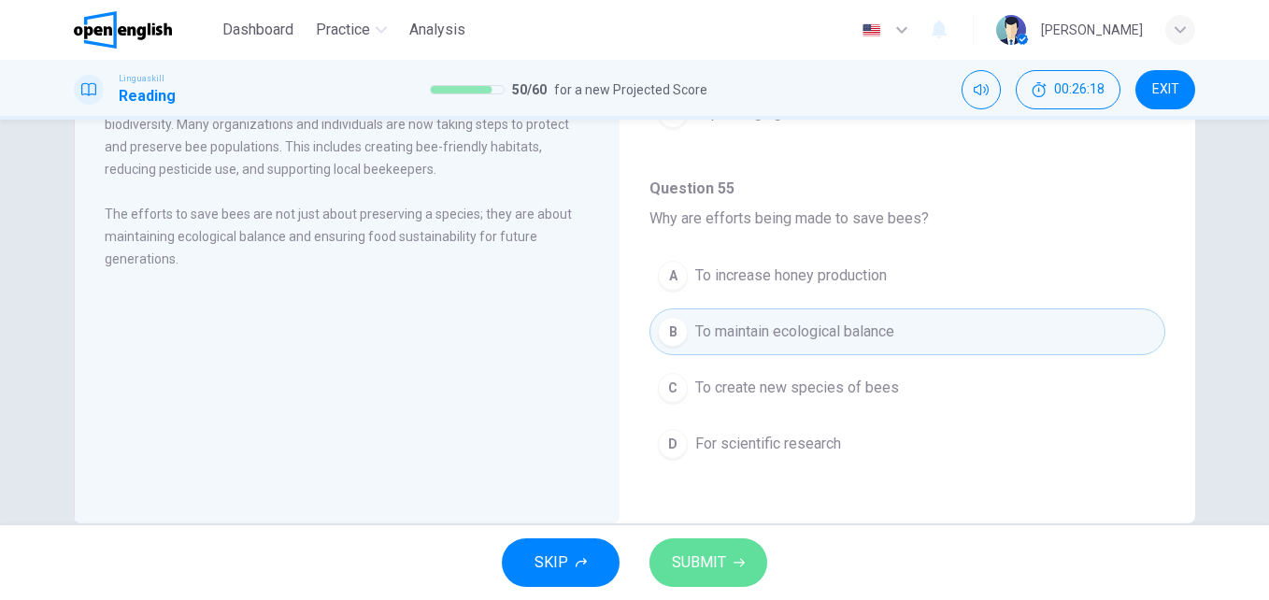
click at [732, 568] on button "SUBMIT" at bounding box center [709, 562] width 118 height 49
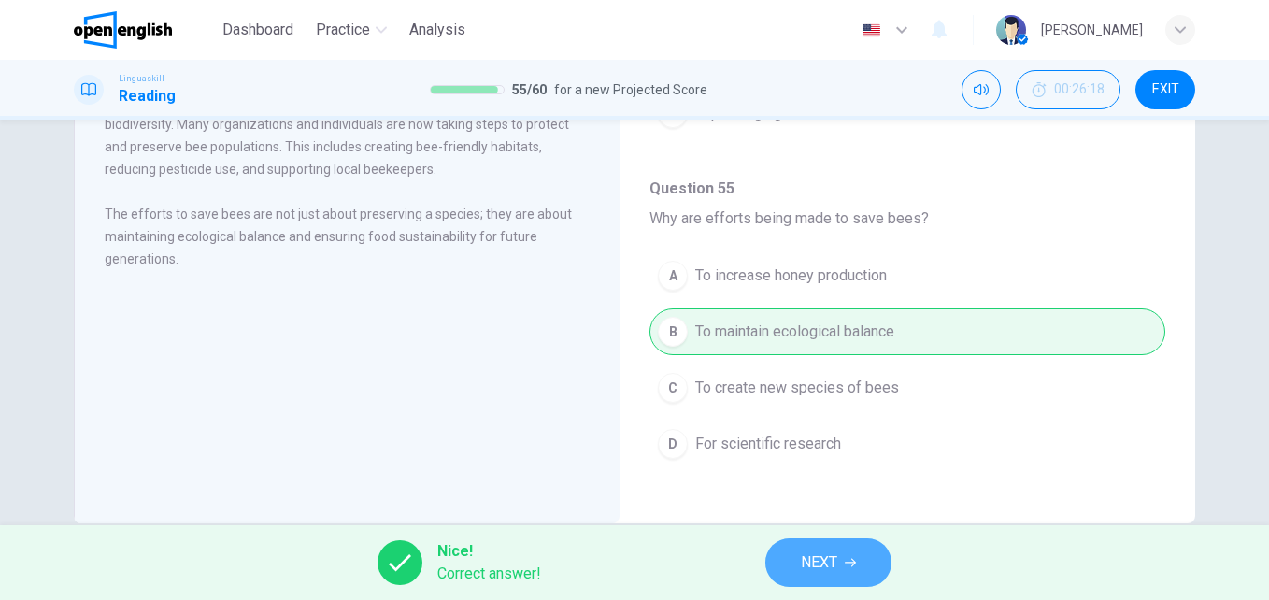
click at [861, 560] on button "NEXT" at bounding box center [828, 562] width 126 height 49
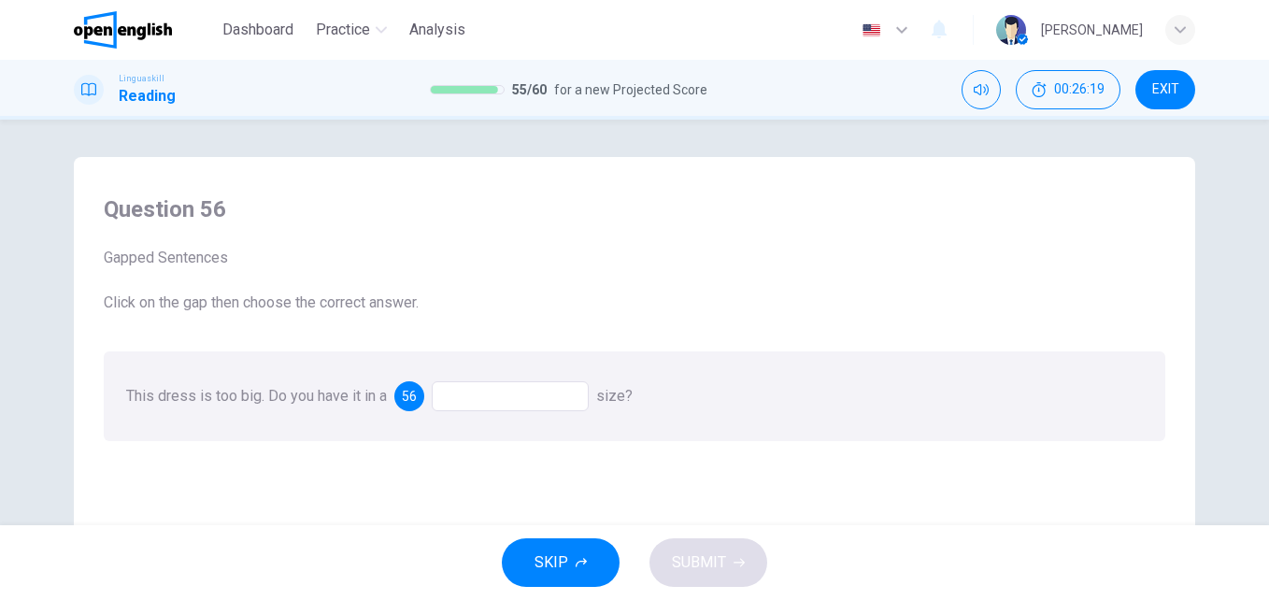
click at [524, 397] on div at bounding box center [510, 396] width 157 height 30
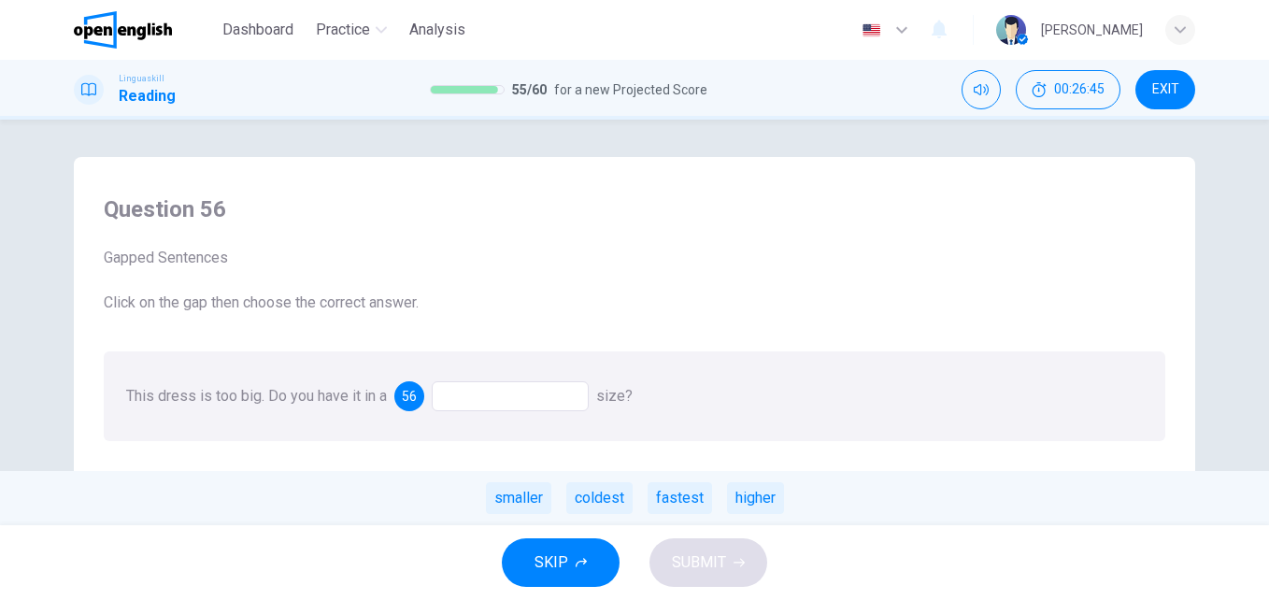
click at [534, 402] on div at bounding box center [510, 396] width 157 height 30
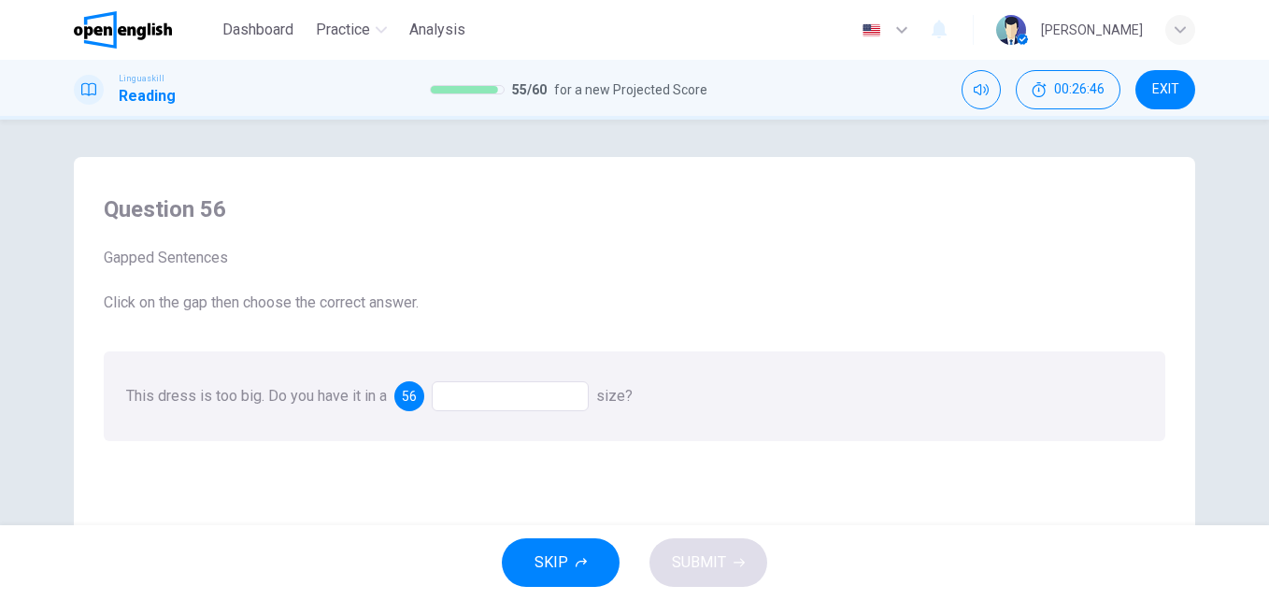
click at [534, 402] on div at bounding box center [510, 396] width 157 height 30
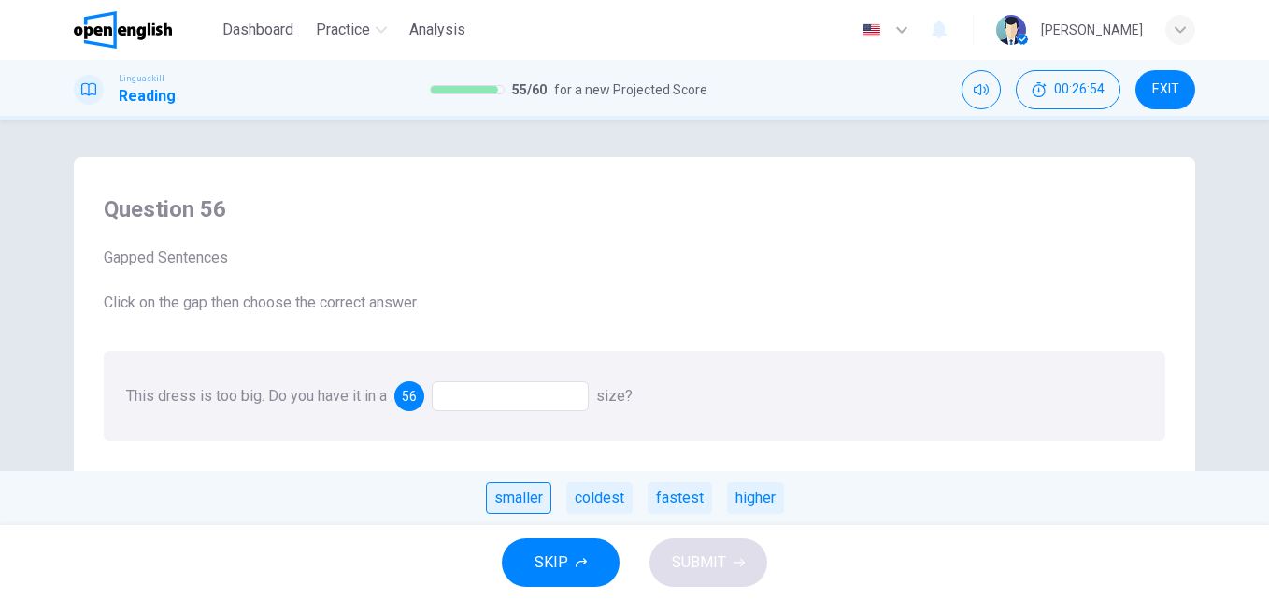
click at [540, 495] on div "smaller" at bounding box center [518, 498] width 65 height 32
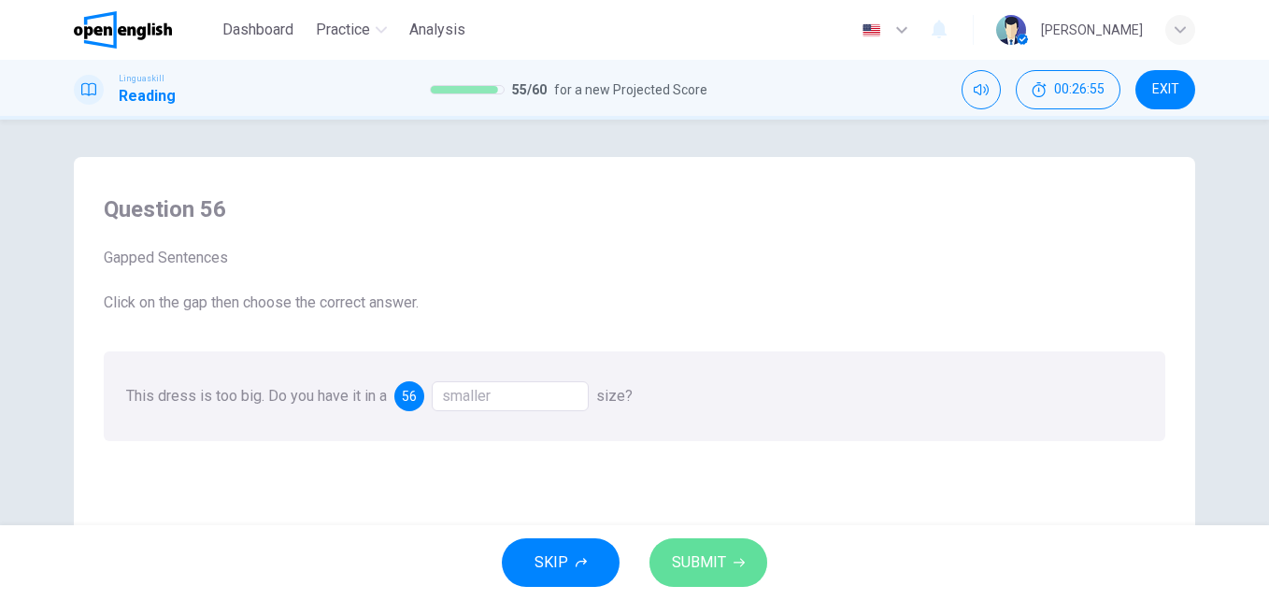
click at [735, 564] on icon "button" at bounding box center [739, 562] width 11 height 11
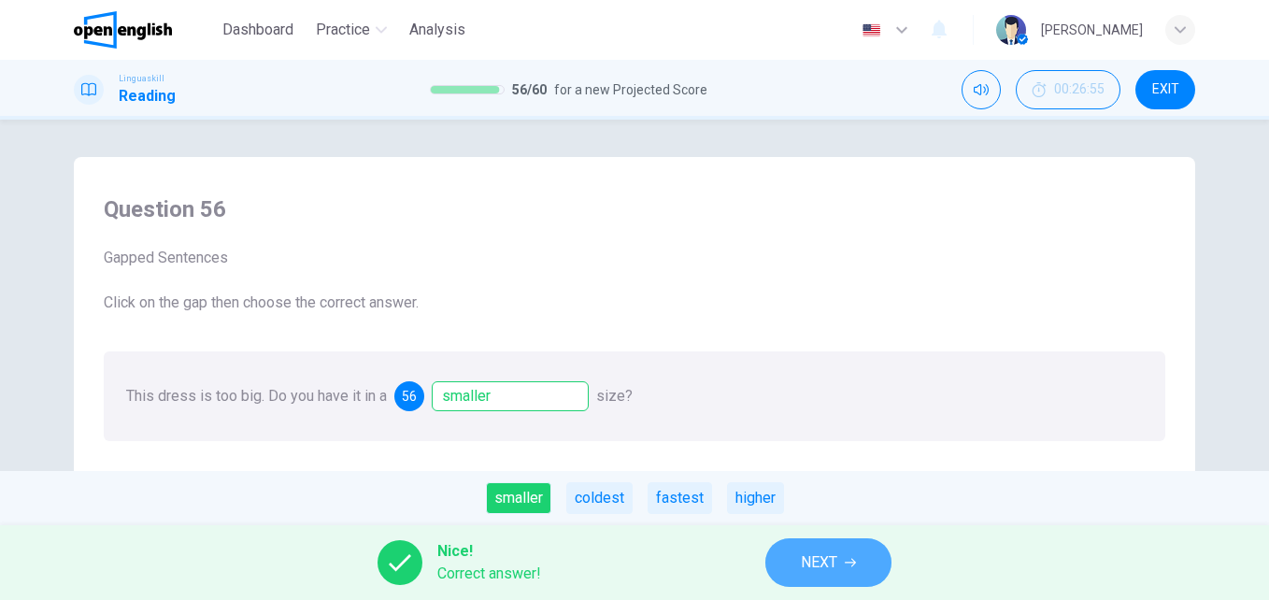
click at [843, 563] on button "NEXT" at bounding box center [828, 562] width 126 height 49
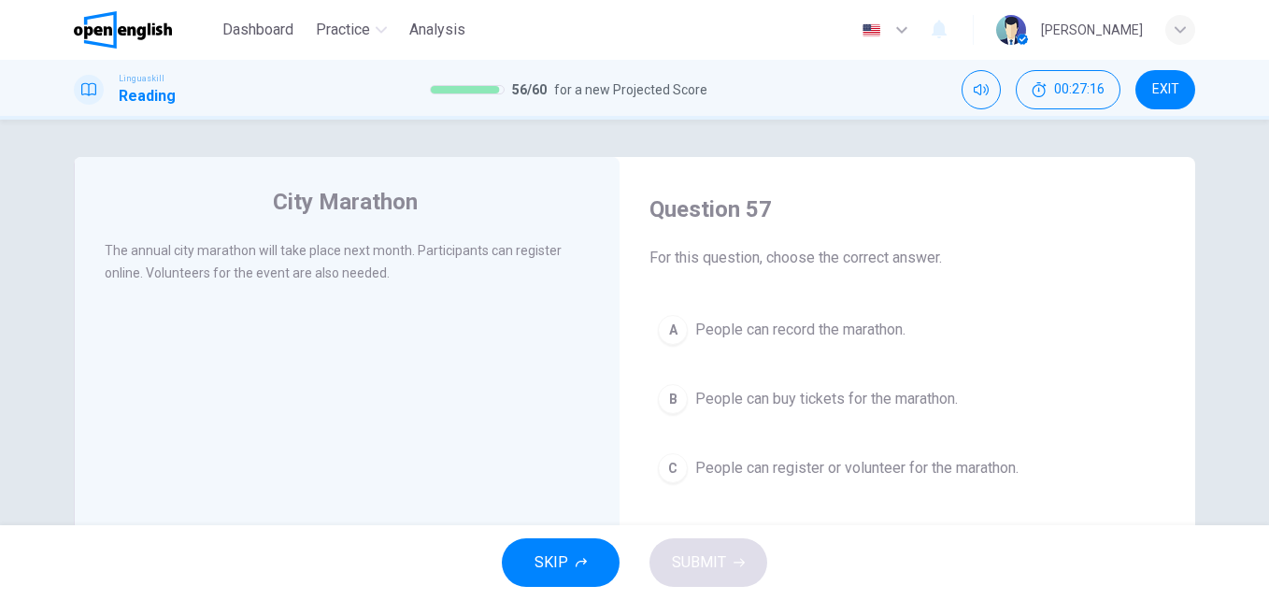
click at [833, 470] on span "People can register or volunteer for the marathon." at bounding box center [856, 468] width 323 height 22
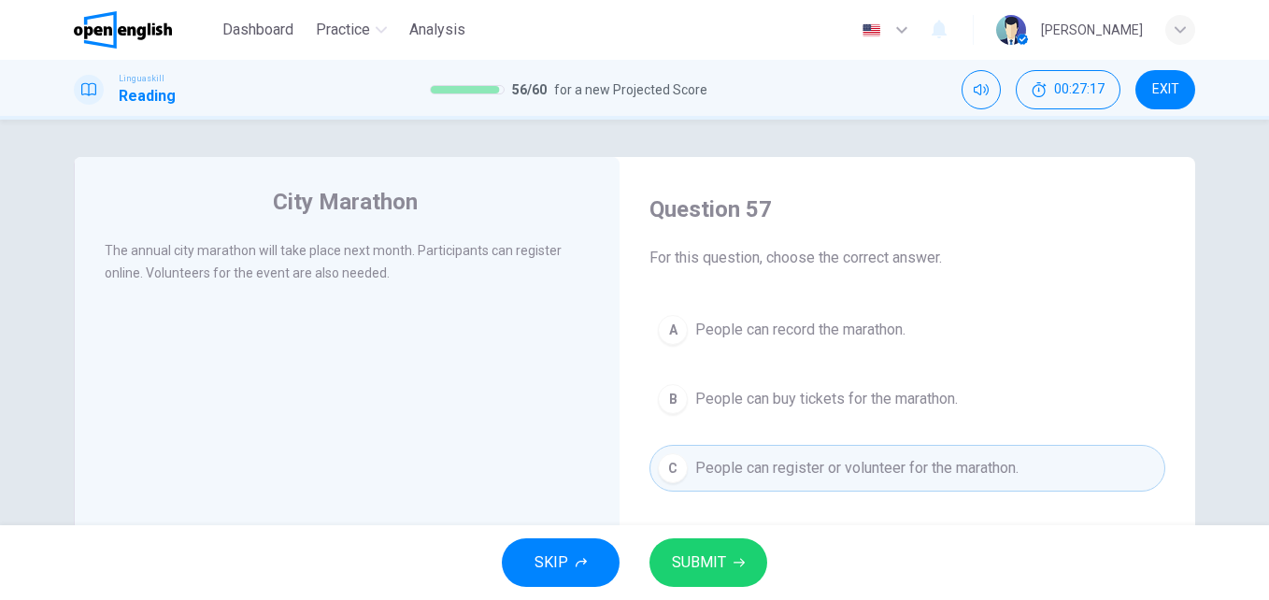
click at [708, 570] on span "SUBMIT" at bounding box center [699, 563] width 54 height 26
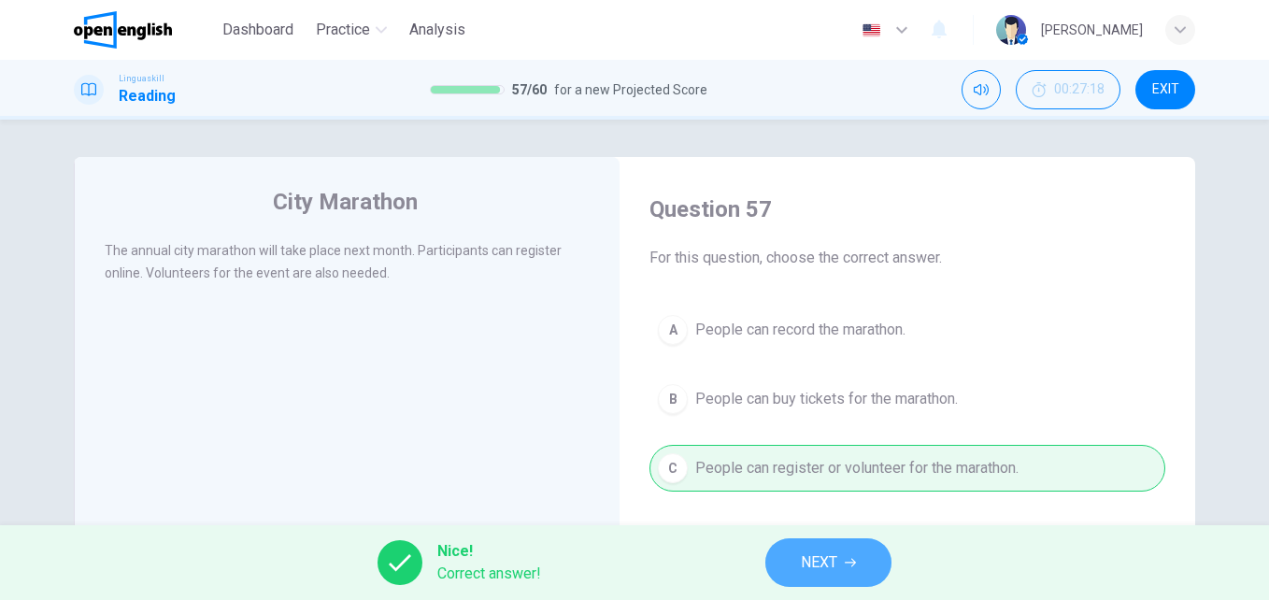
click at [792, 562] on button "NEXT" at bounding box center [828, 562] width 126 height 49
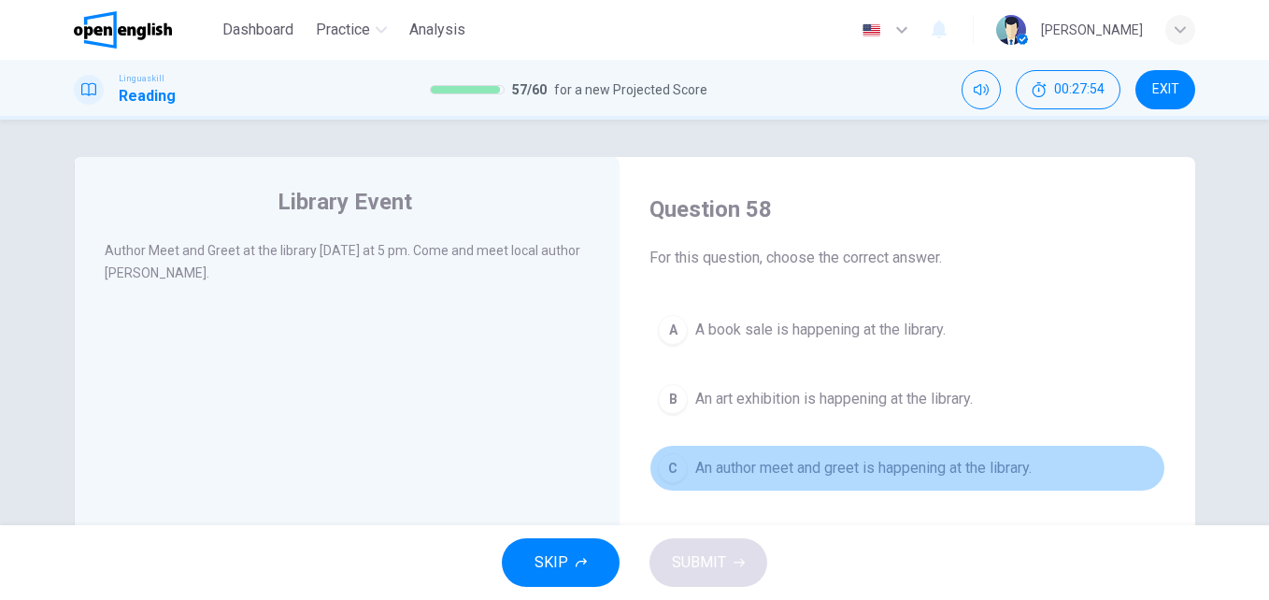
click at [797, 473] on span "An author meet and greet is happening at the library." at bounding box center [863, 468] width 336 height 22
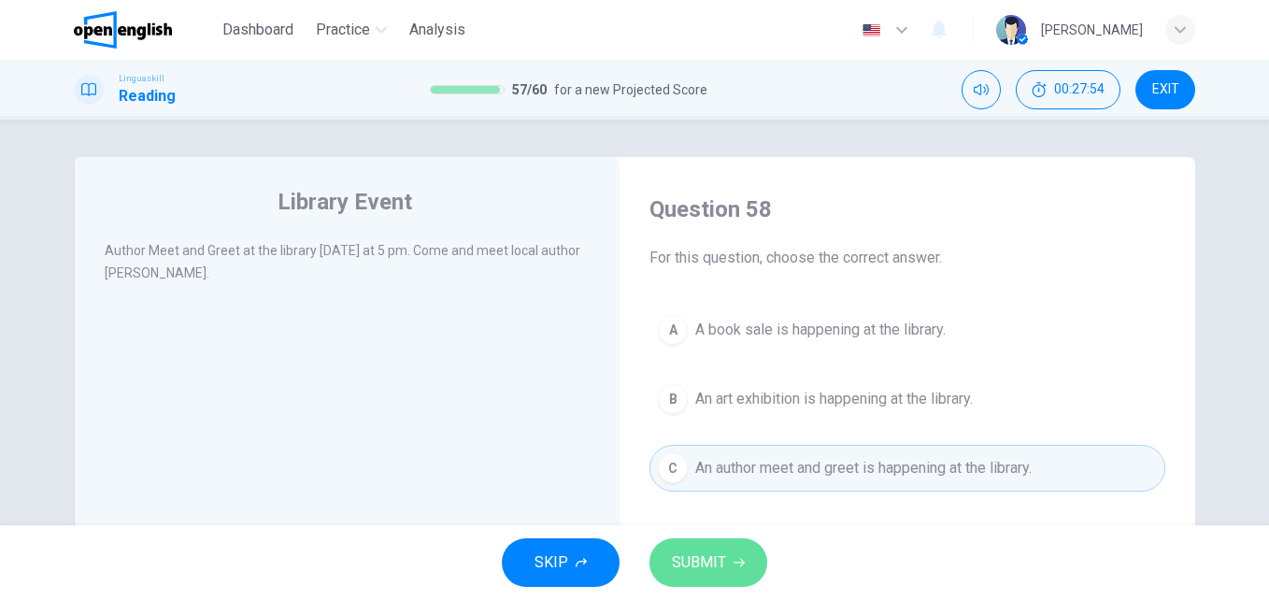
click at [737, 553] on button "SUBMIT" at bounding box center [709, 562] width 118 height 49
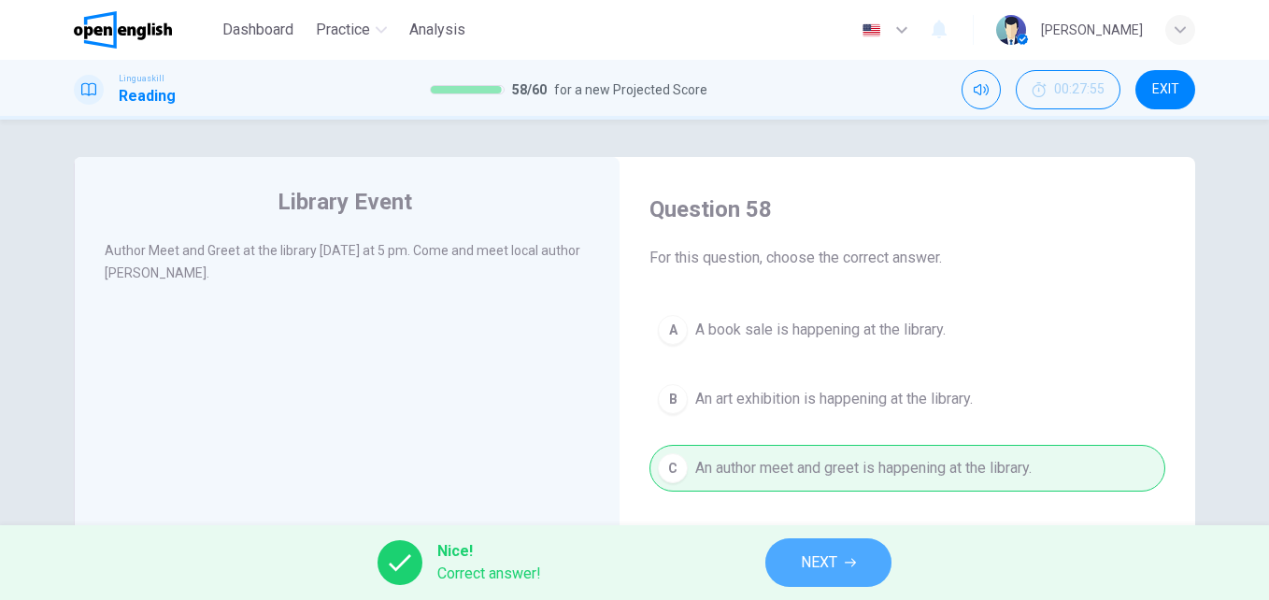
click at [835, 569] on span "NEXT" at bounding box center [819, 563] width 36 height 26
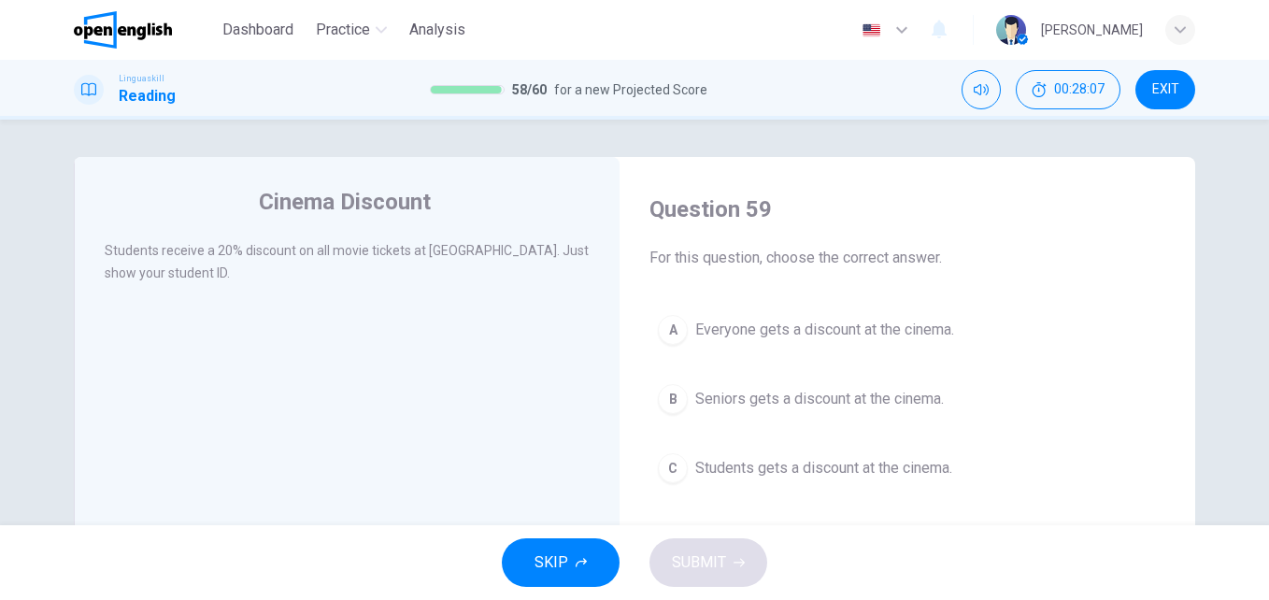
click at [823, 474] on span "Students gets a discount at the cinema." at bounding box center [823, 468] width 257 height 22
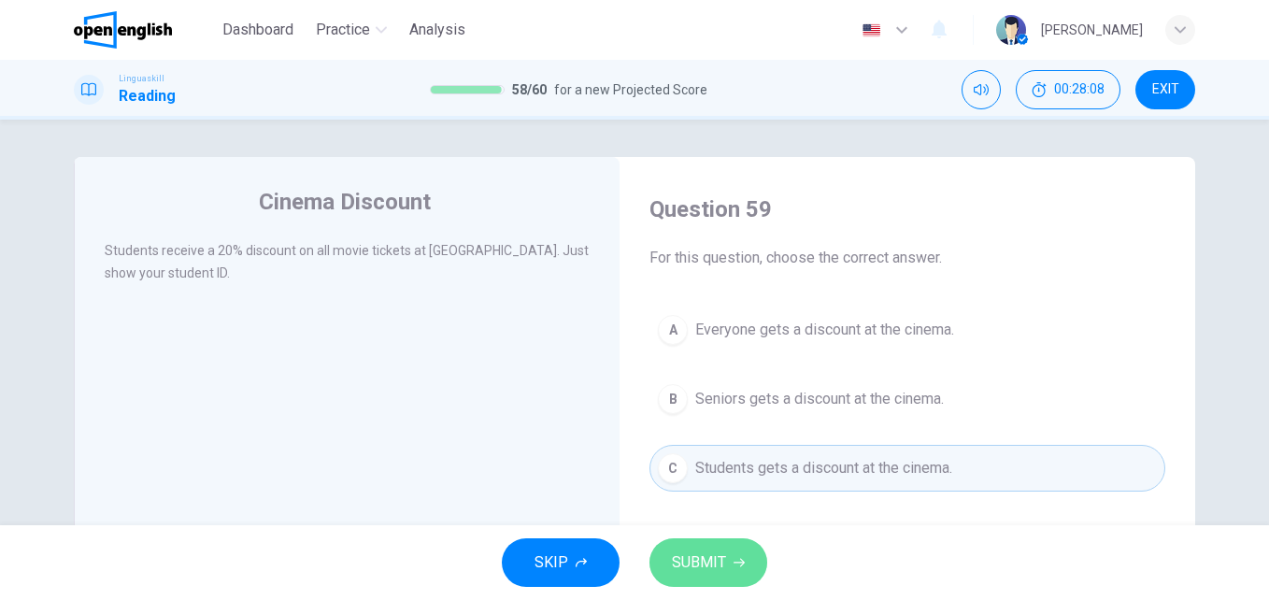
click at [737, 558] on icon "button" at bounding box center [739, 562] width 11 height 11
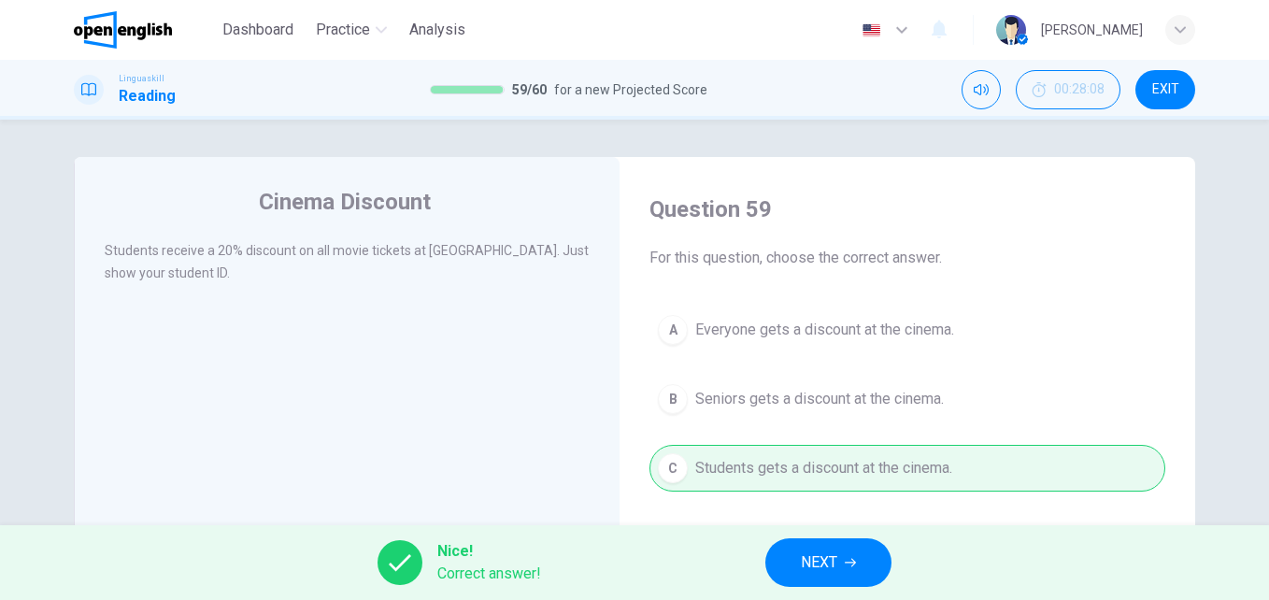
click at [831, 565] on span "NEXT" at bounding box center [819, 563] width 36 height 26
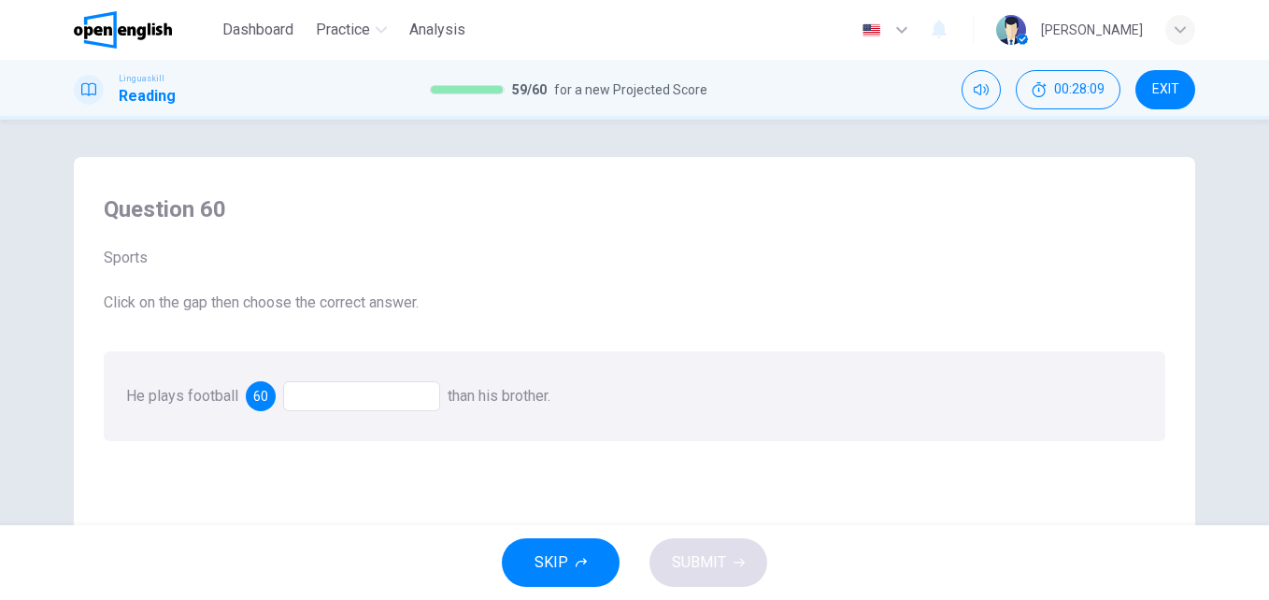
click at [319, 408] on div at bounding box center [361, 396] width 157 height 30
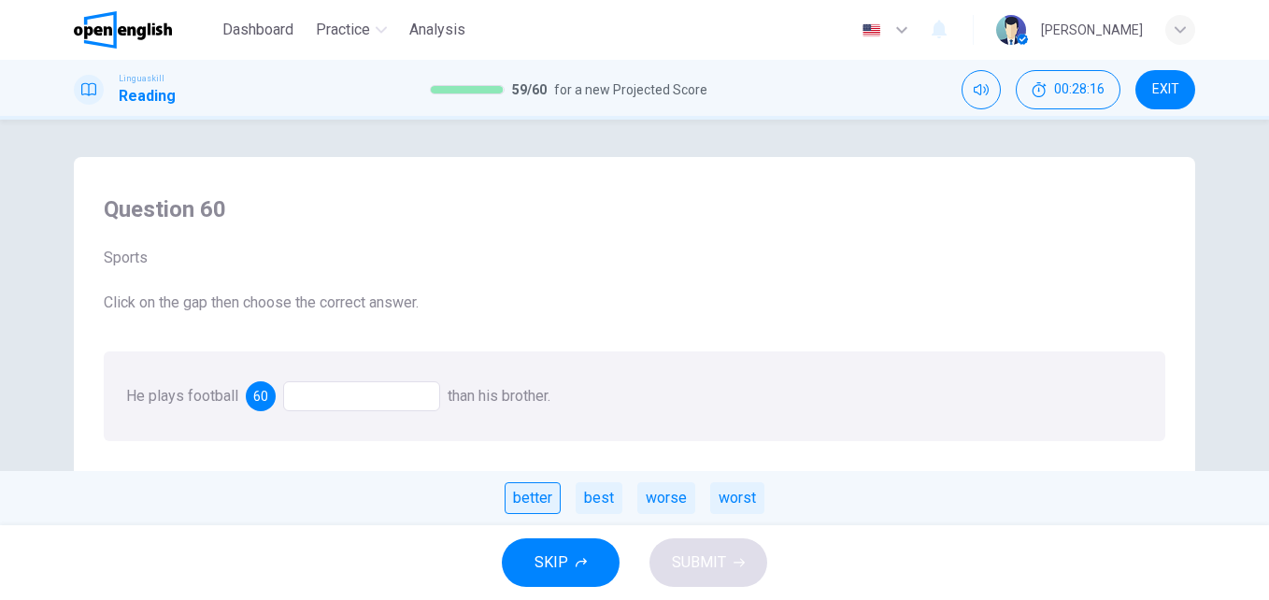
click at [536, 504] on div "better" at bounding box center [533, 498] width 56 height 32
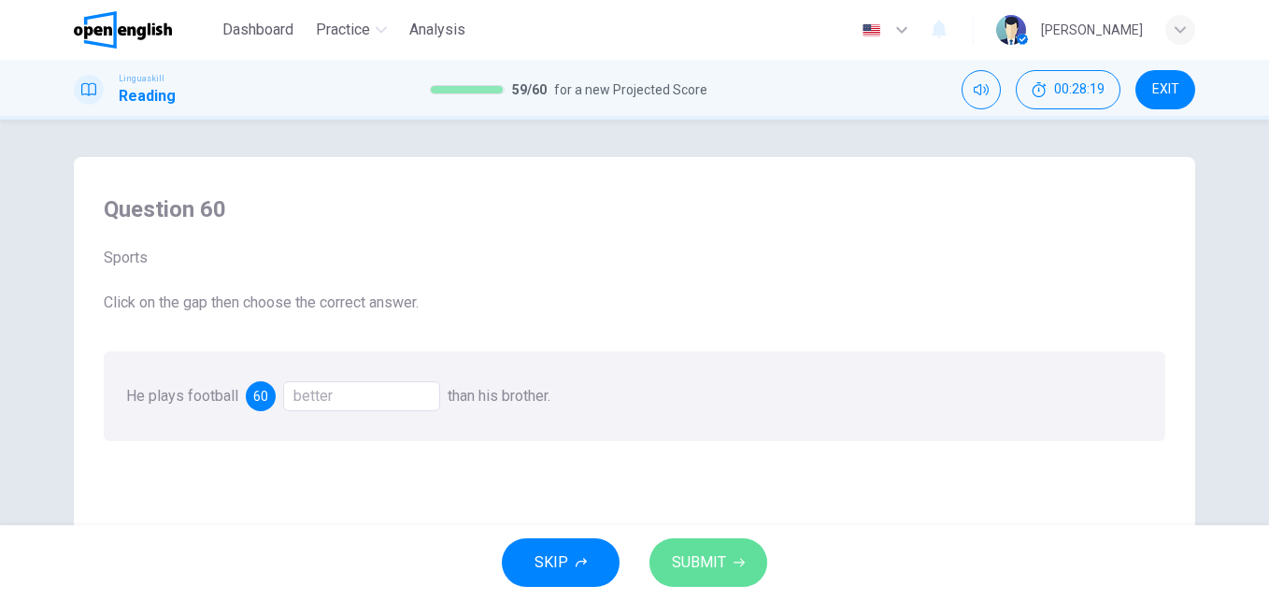
click at [678, 545] on button "SUBMIT" at bounding box center [709, 562] width 118 height 49
click at [678, 545] on div "SKIP SUBMIT" at bounding box center [634, 562] width 1269 height 75
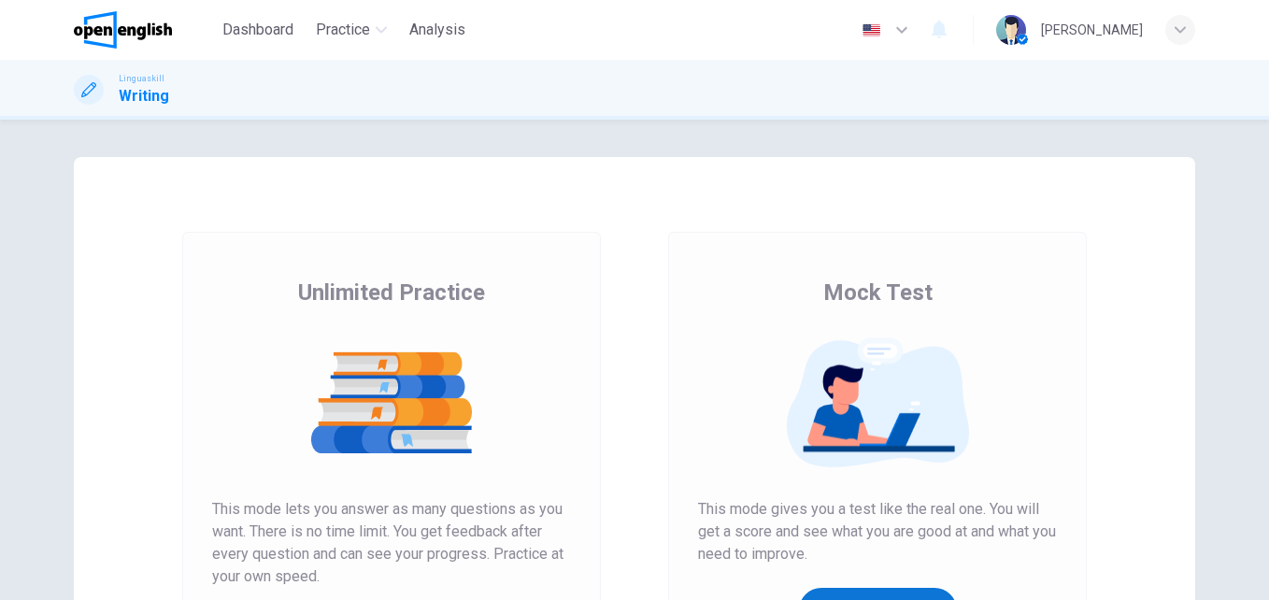
click at [826, 597] on button "Get Your Score" at bounding box center [878, 610] width 158 height 45
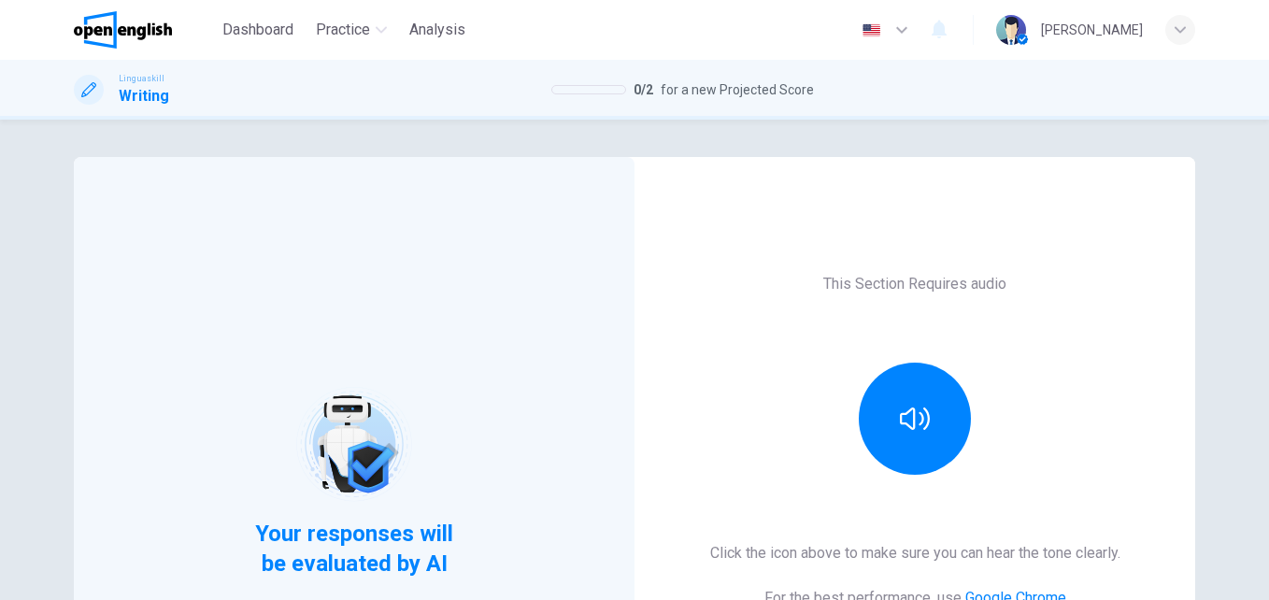
scroll to position [278, 0]
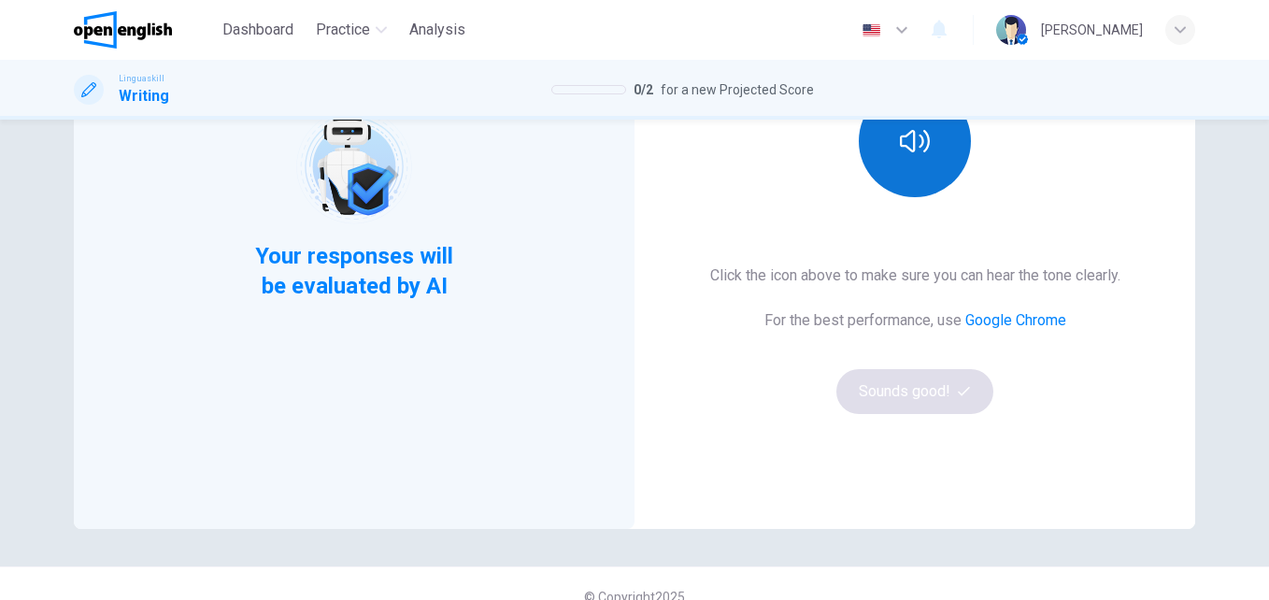
click at [922, 171] on button "button" at bounding box center [915, 141] width 112 height 112
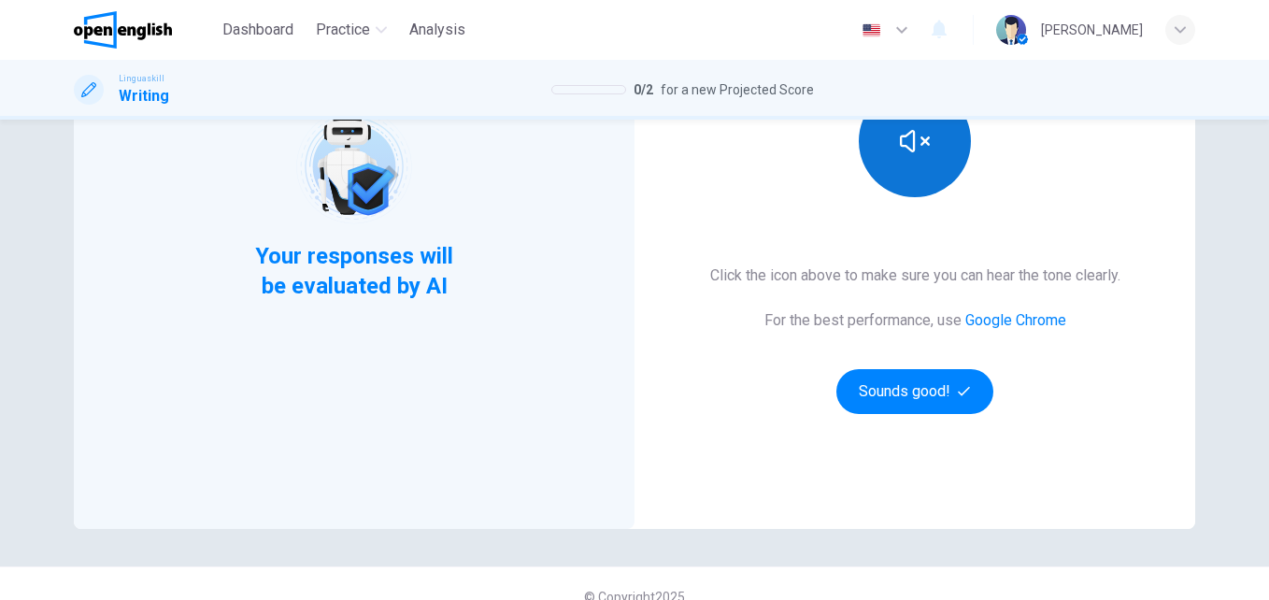
click at [922, 171] on button "button" at bounding box center [915, 141] width 112 height 112
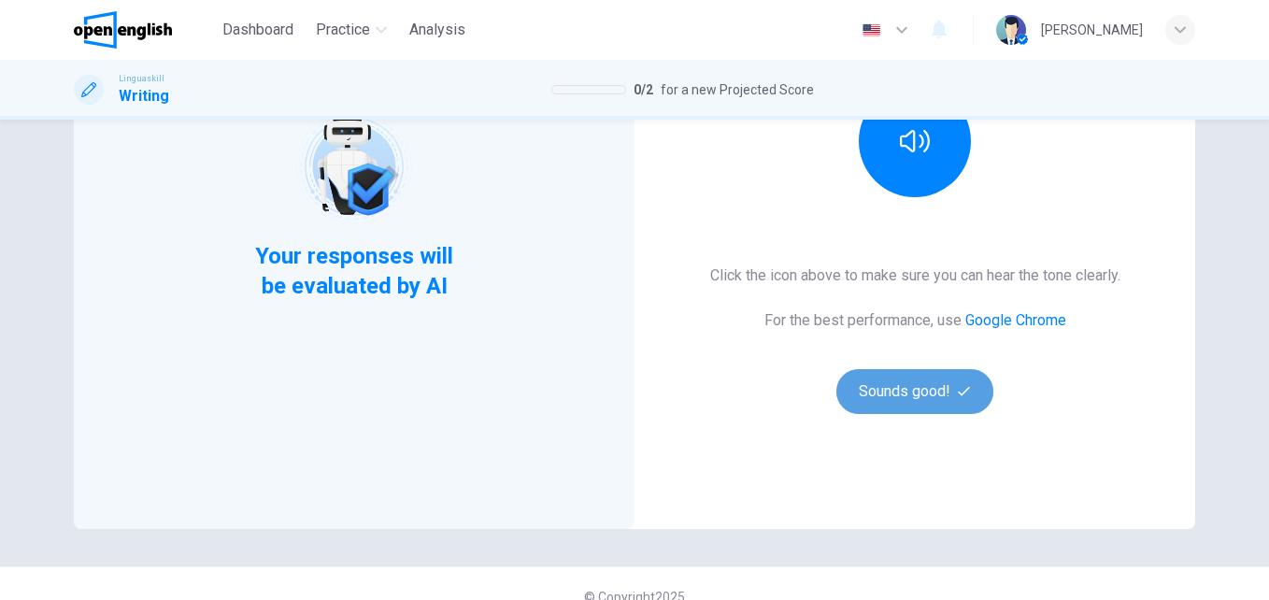
click at [929, 404] on button "Sounds good!" at bounding box center [915, 391] width 157 height 45
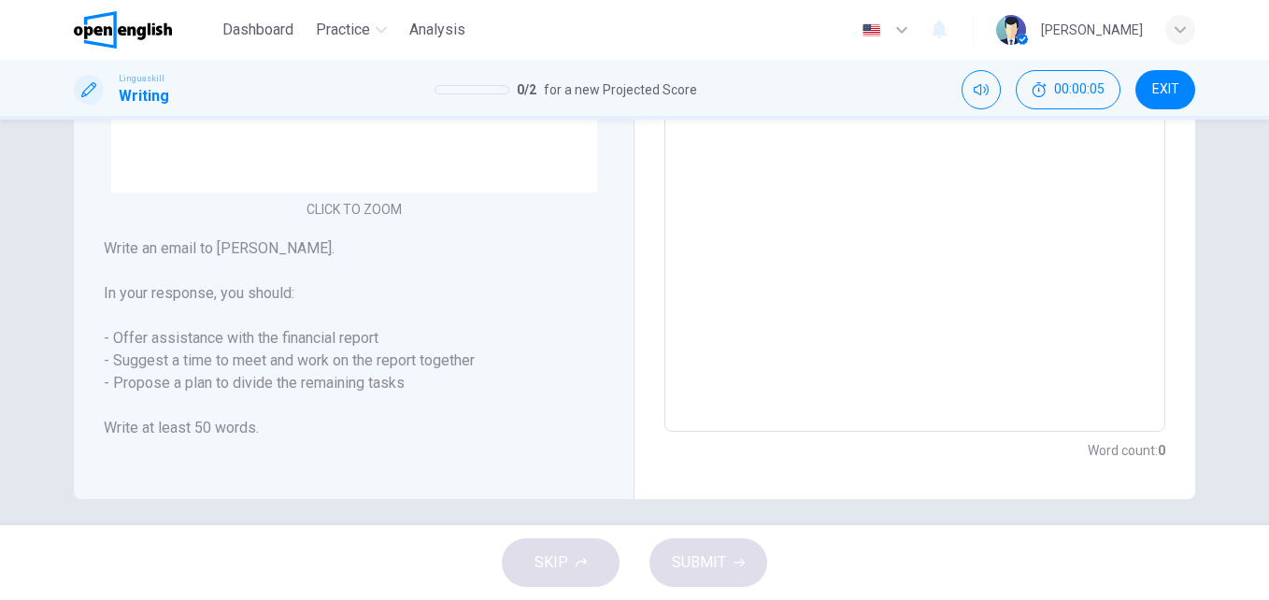
scroll to position [499, 0]
